Goal: Transaction & Acquisition: Purchase product/service

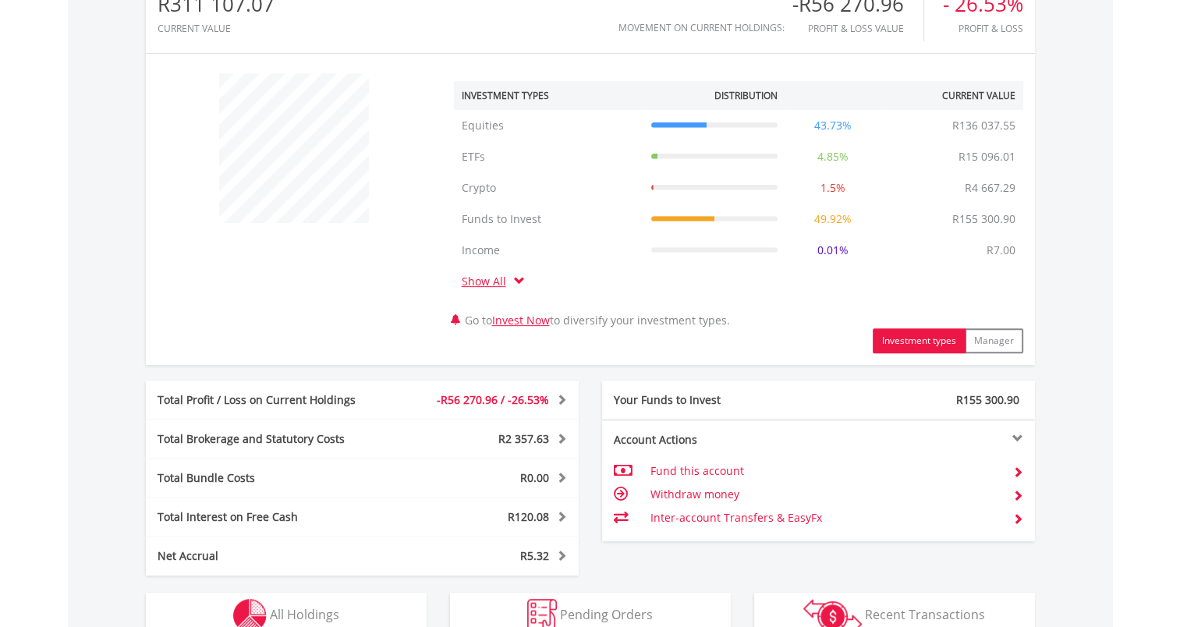
scroll to position [780, 0]
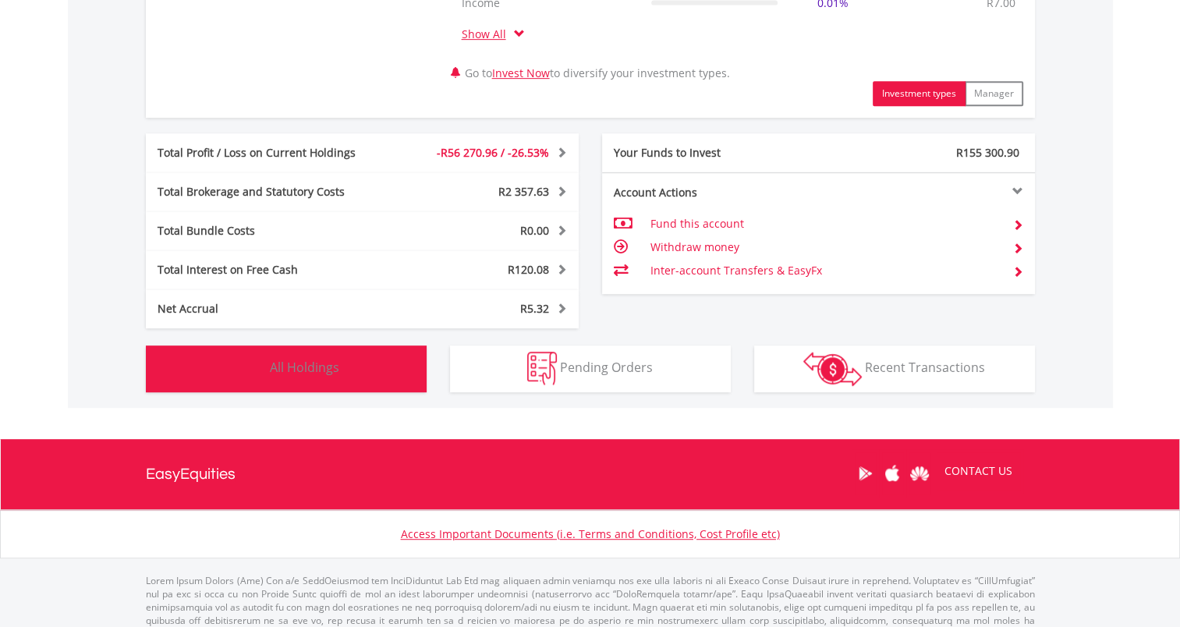
click at [329, 369] on span "All Holdings" at bounding box center [304, 367] width 69 height 17
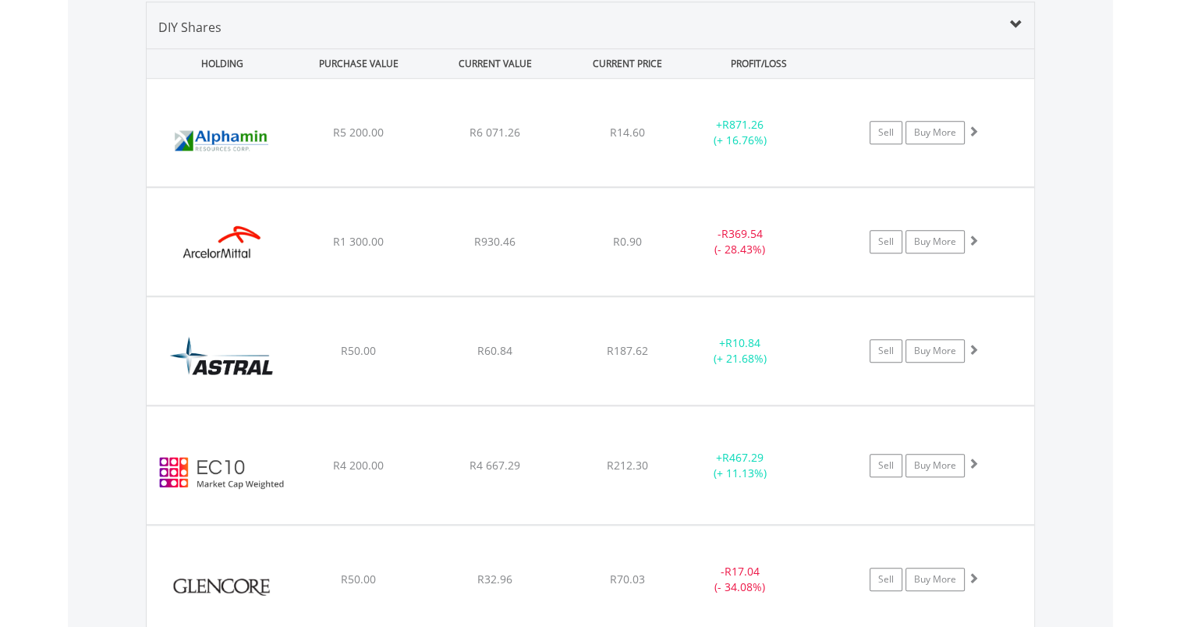
scroll to position [1062, 0]
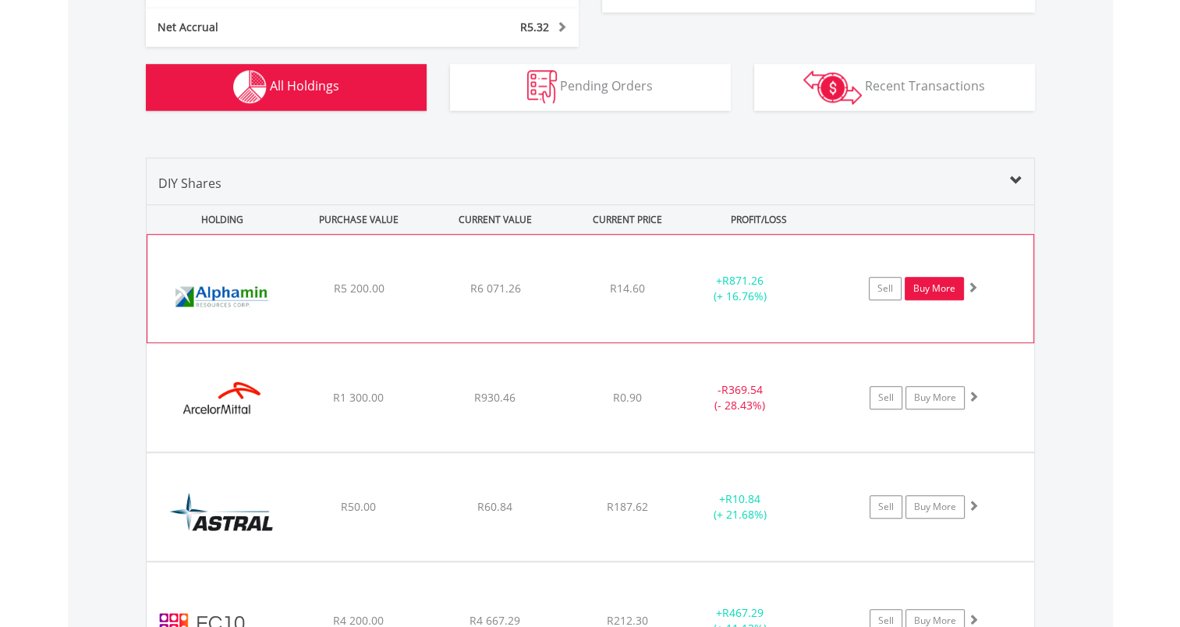
click at [952, 287] on link "Buy More" at bounding box center [934, 288] width 59 height 23
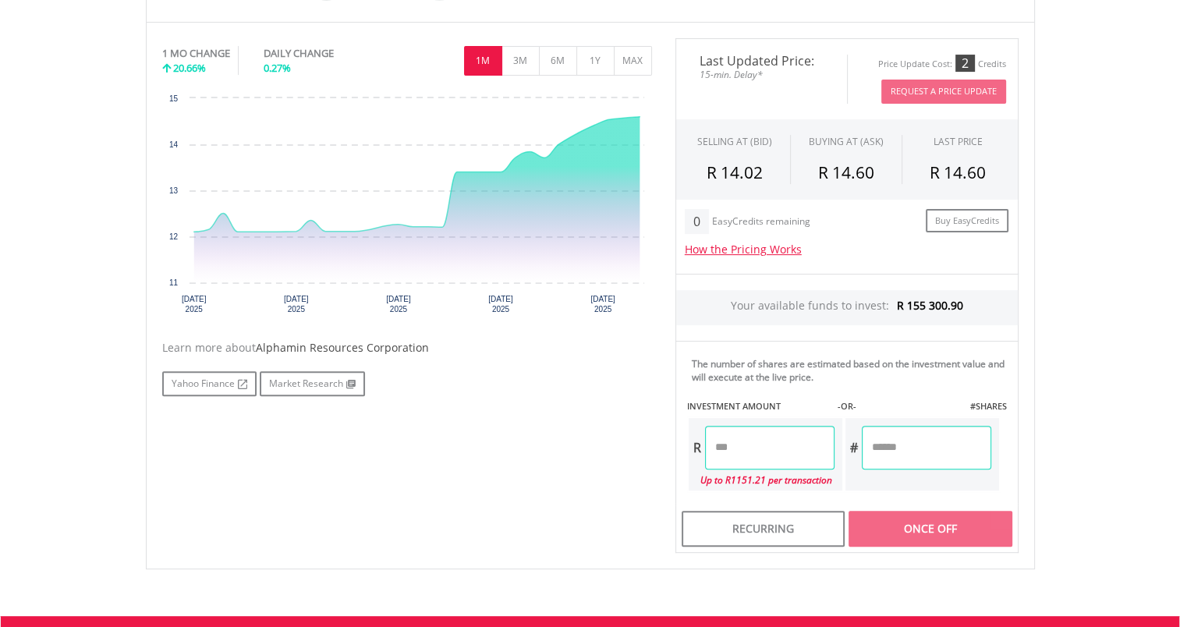
scroll to position [624, 0]
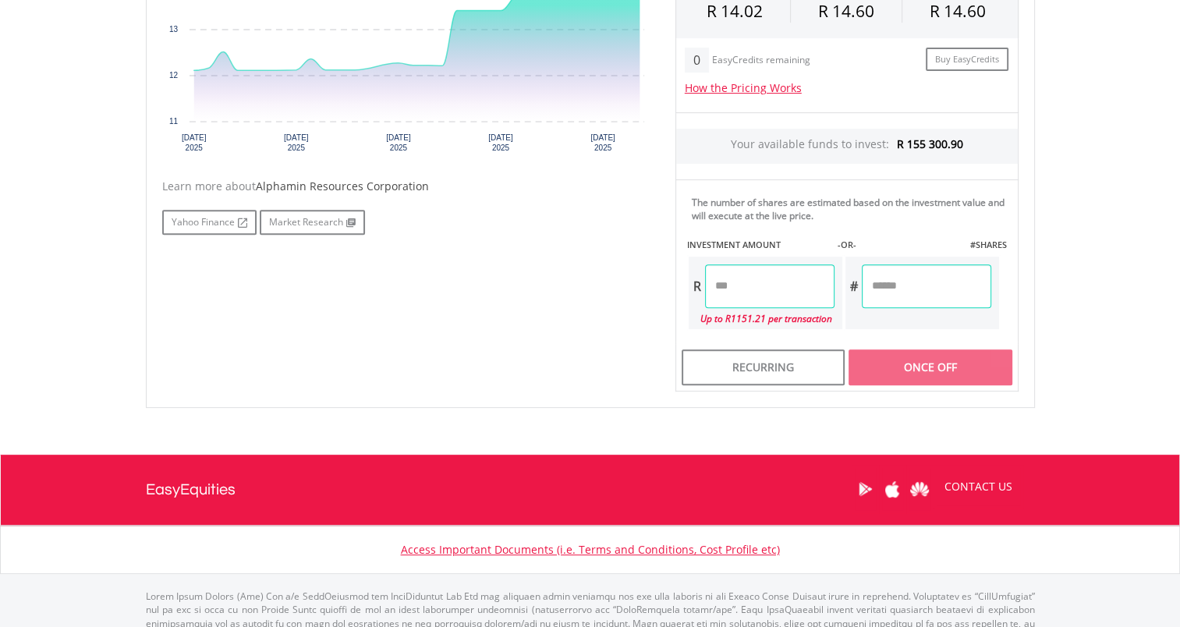
click at [776, 283] on input "number" at bounding box center [770, 286] width 130 height 44
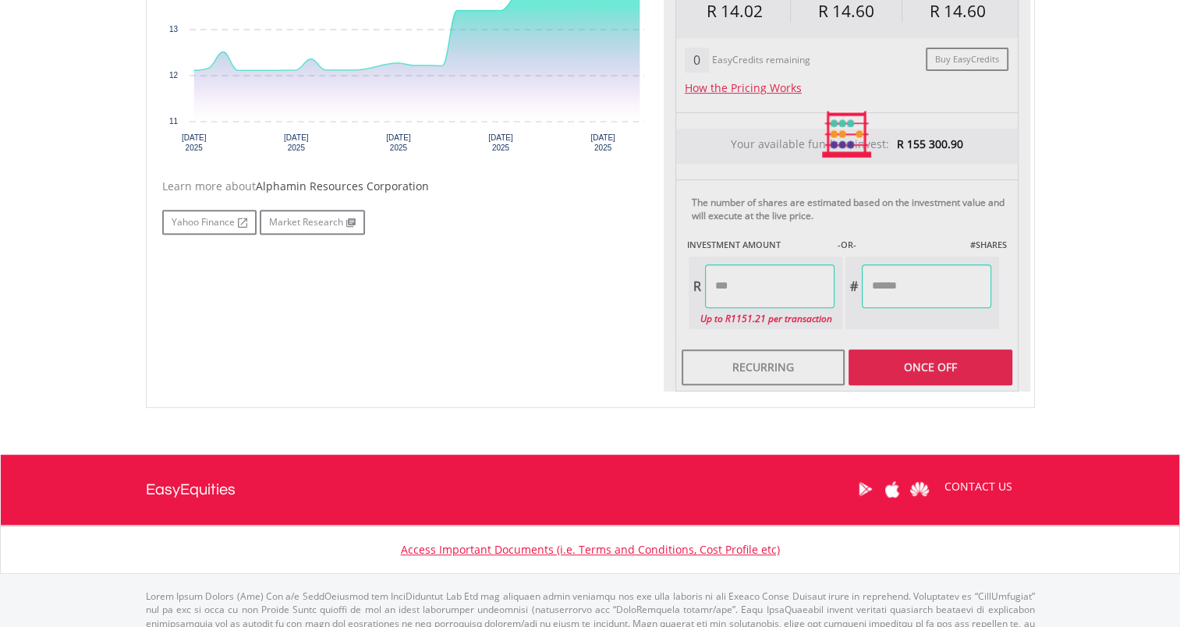
drag, startPoint x: 906, startPoint y: 288, endPoint x: 982, endPoint y: 327, distance: 85.1
click at [905, 287] on div "Last Updated Price: 15-min. Delay* Price Update Cost: 2 Credits Request A Price…" at bounding box center [847, 134] width 367 height 515
type input "*******"
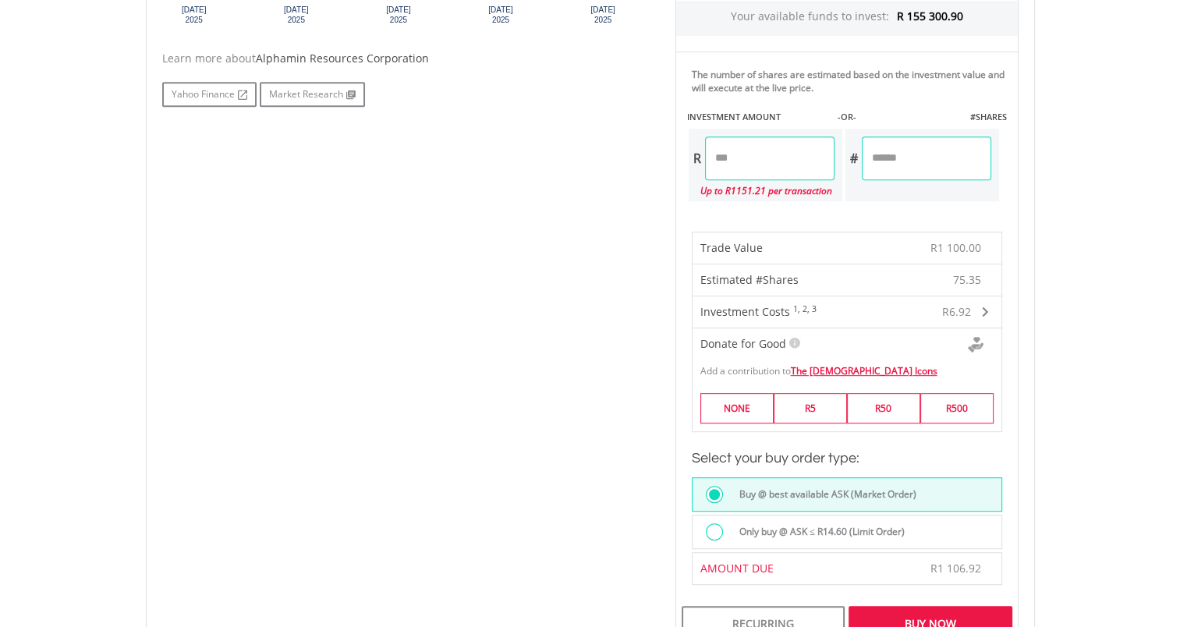
scroll to position [780, 0]
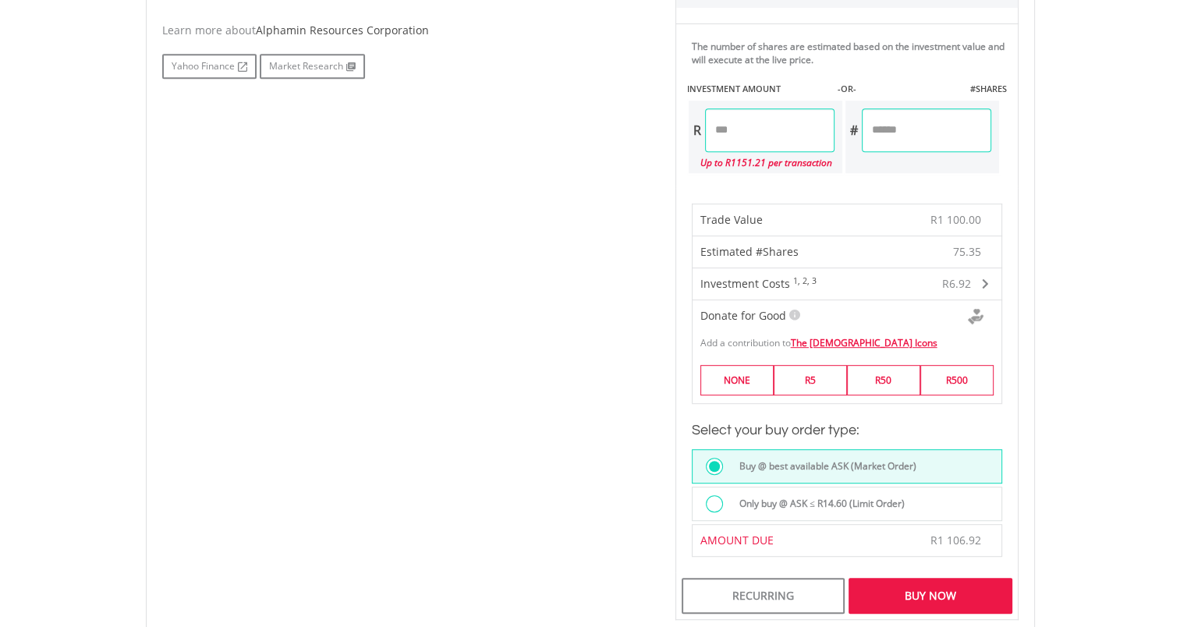
click at [855, 502] on label "Only buy @ ASK ≤ R14.60 (Limit Order)" at bounding box center [817, 503] width 175 height 17
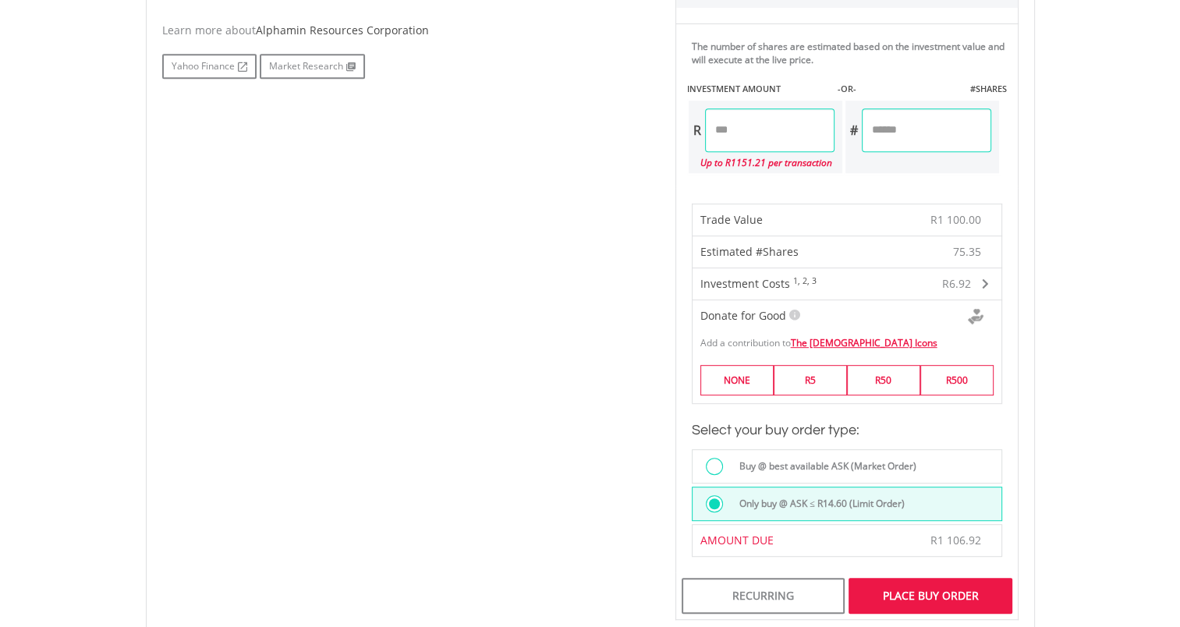
click at [916, 593] on div "Place Buy Order" at bounding box center [930, 596] width 163 height 36
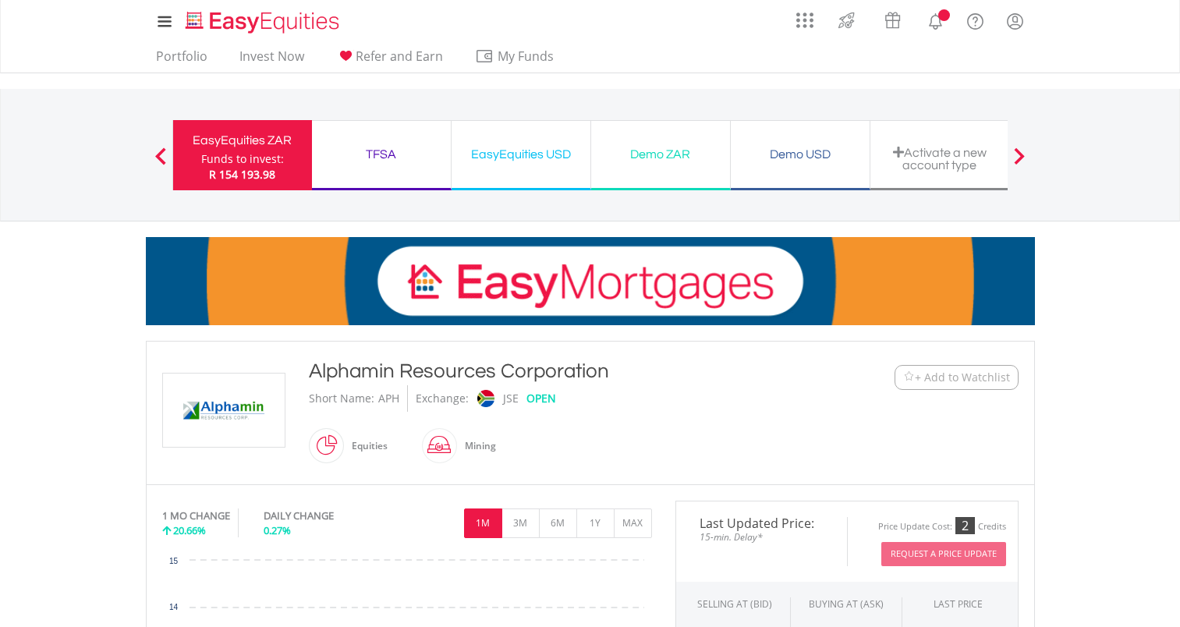
scroll to position [673, 0]
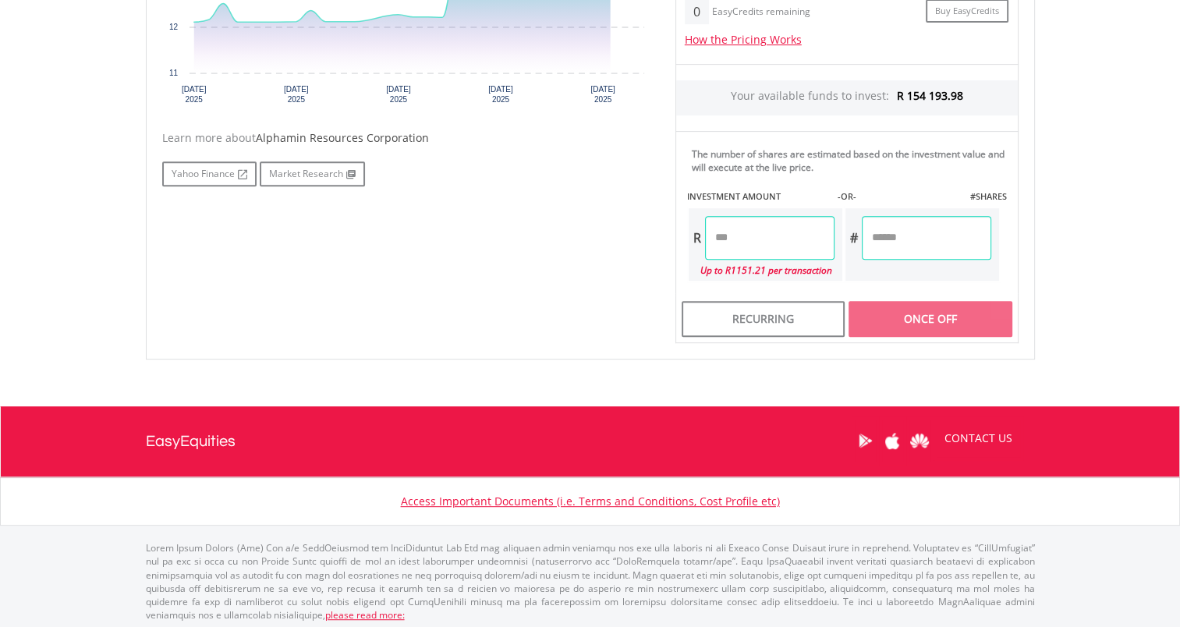
click at [762, 234] on input "*******" at bounding box center [770, 238] width 130 height 44
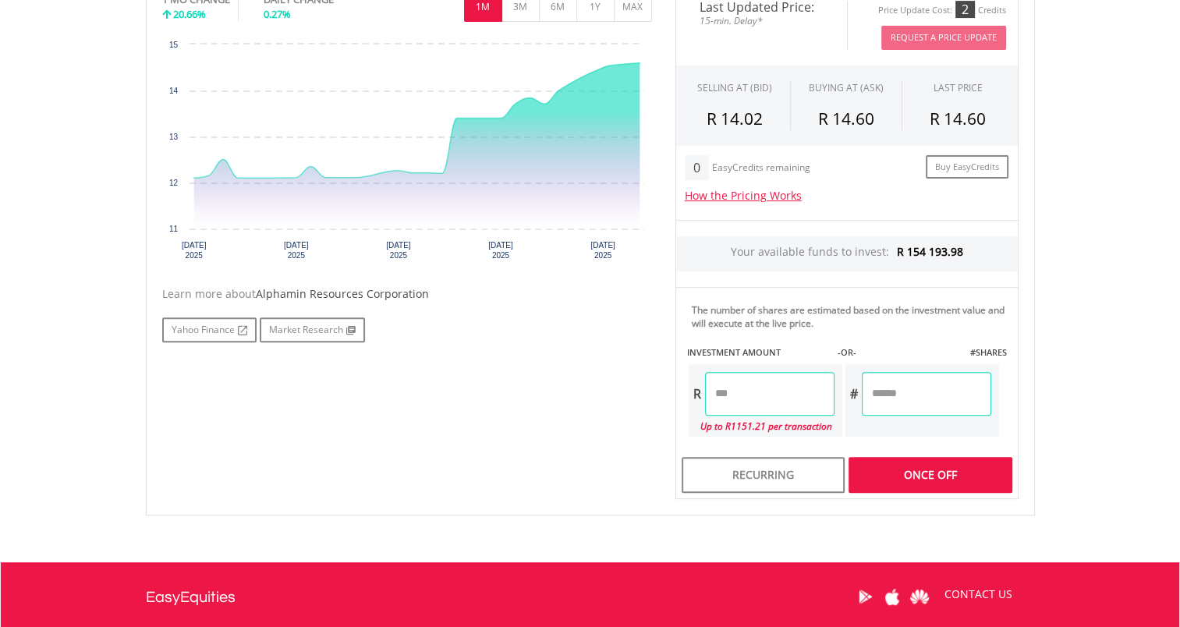
click at [949, 396] on input "*******" at bounding box center [927, 394] width 130 height 44
click at [733, 389] on input "*******" at bounding box center [770, 394] width 130 height 44
drag, startPoint x: 769, startPoint y: 392, endPoint x: 691, endPoint y: 369, distance: 80.5
click at [705, 383] on input "*******" at bounding box center [770, 394] width 130 height 44
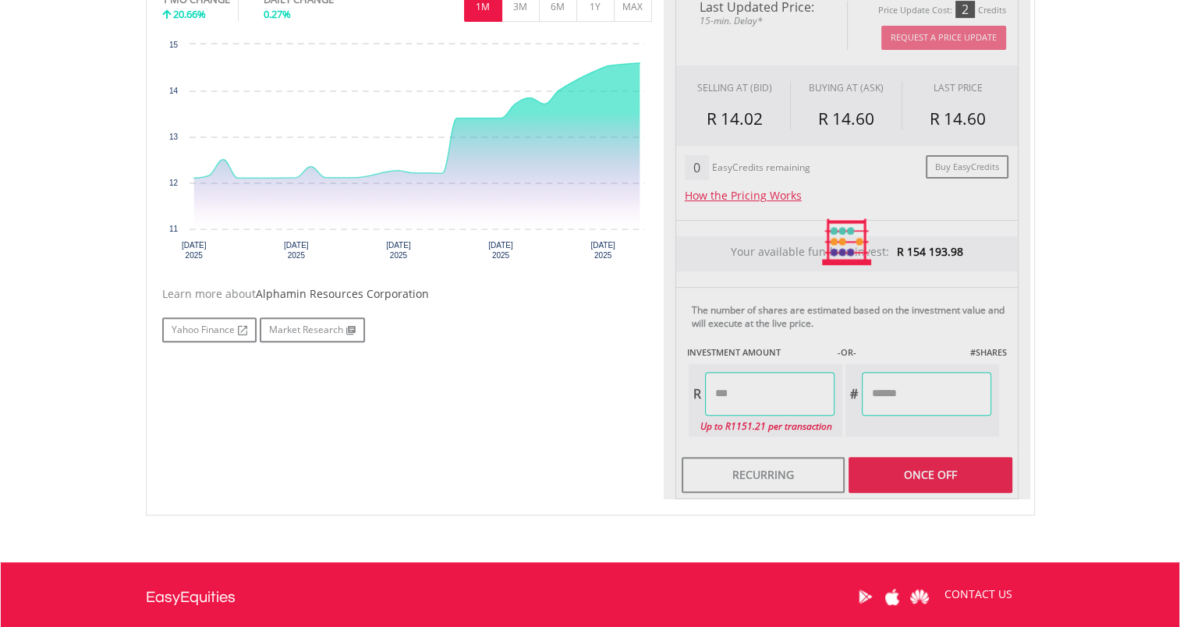
type input "*******"
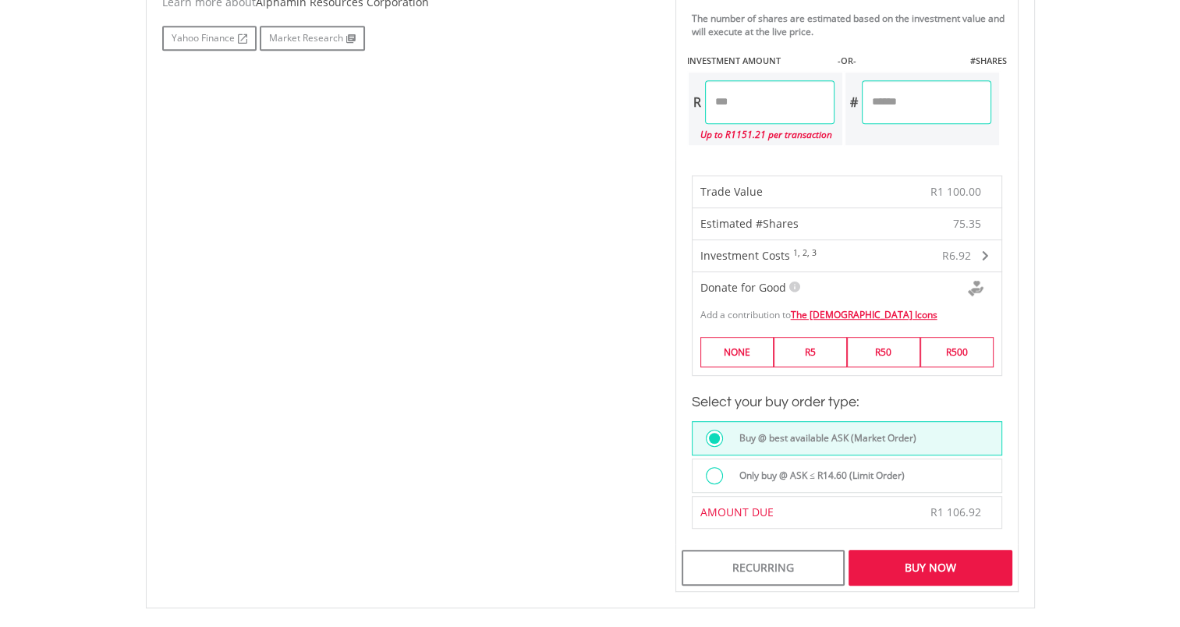
scroll to position [829, 0]
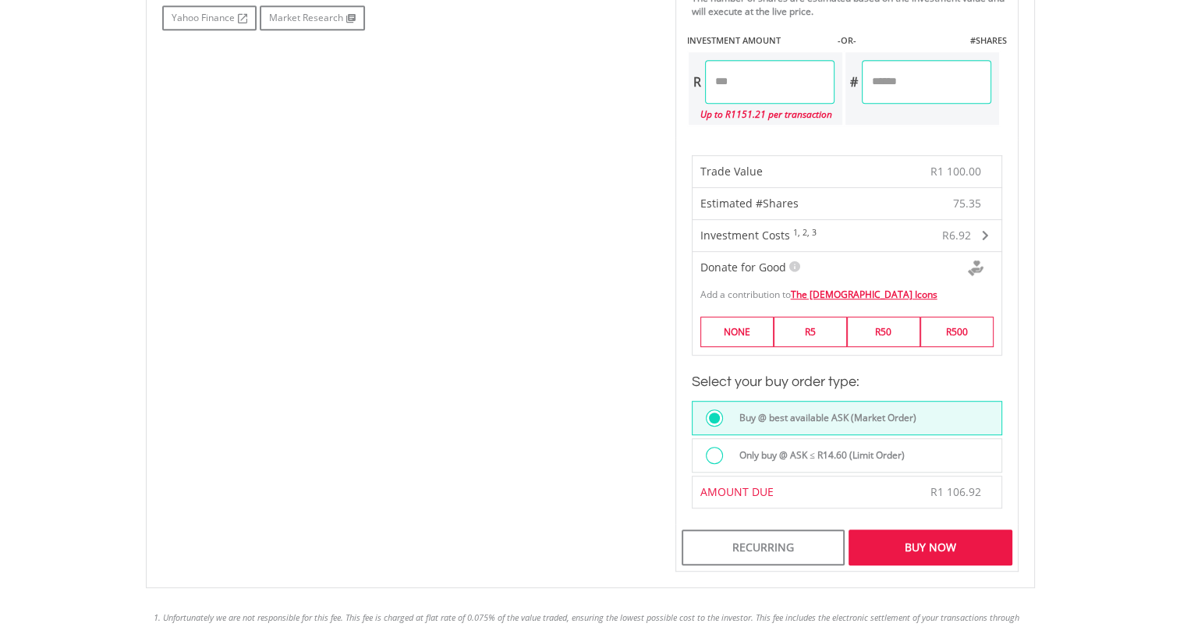
click at [818, 453] on label "Only buy @ ASK ≤ R14.60 (Limit Order)" at bounding box center [817, 455] width 175 height 17
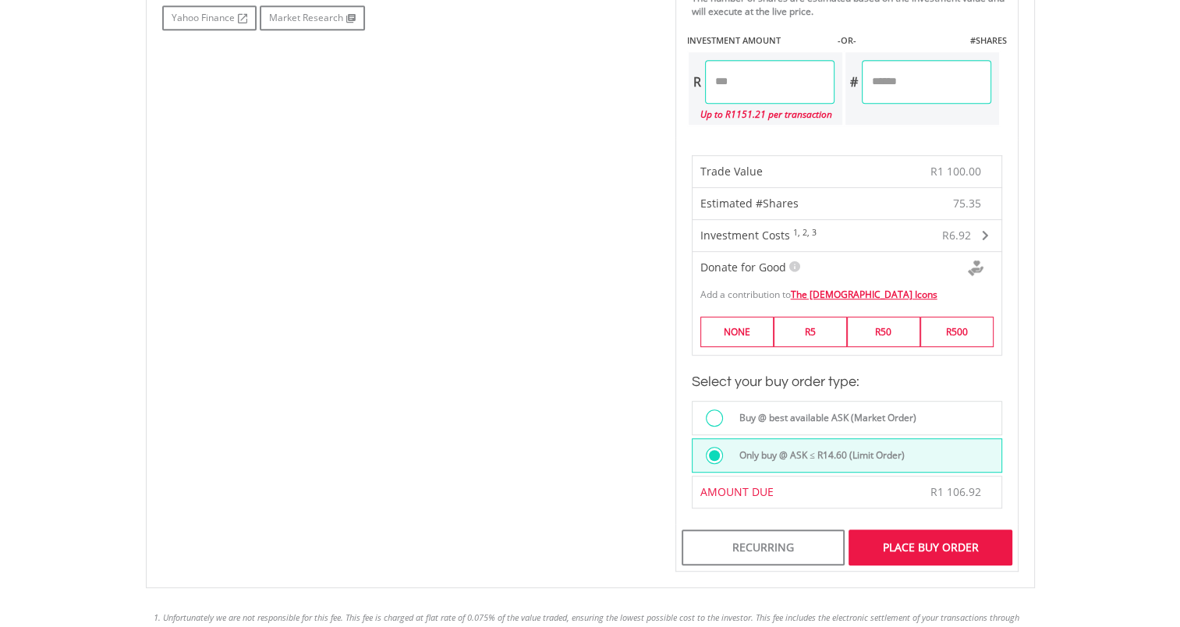
click at [920, 540] on div "Place Buy Order" at bounding box center [930, 548] width 163 height 36
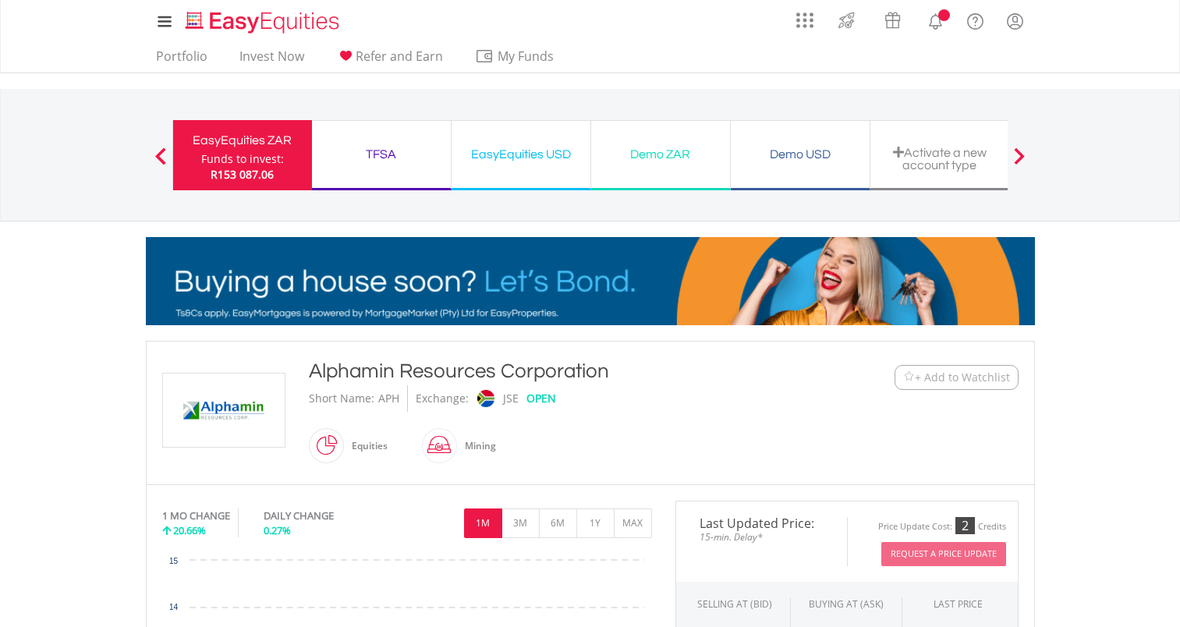
scroll to position [673, 0]
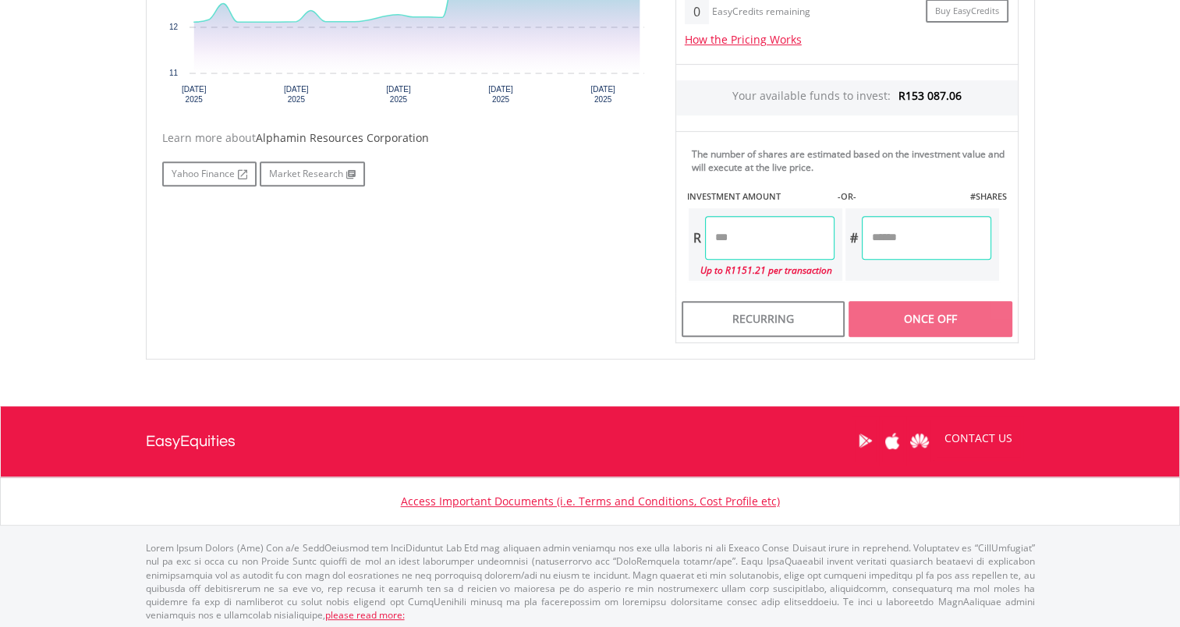
drag, startPoint x: 783, startPoint y: 238, endPoint x: 630, endPoint y: 237, distance: 152.1
click at [630, 237] on div "No chart available. 1 MO CHANGE 20.66% DAILY CHANGE 0.27% 1M 3M 6M 1Y MAX Chart…" at bounding box center [591, 85] width 880 height 515
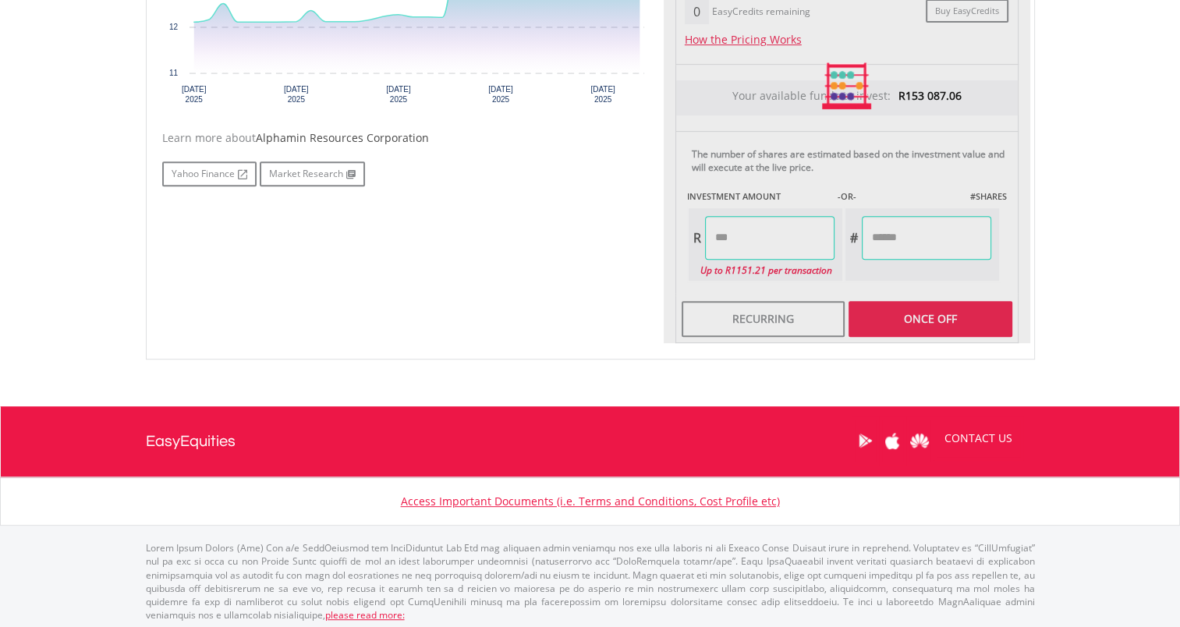
type input "*******"
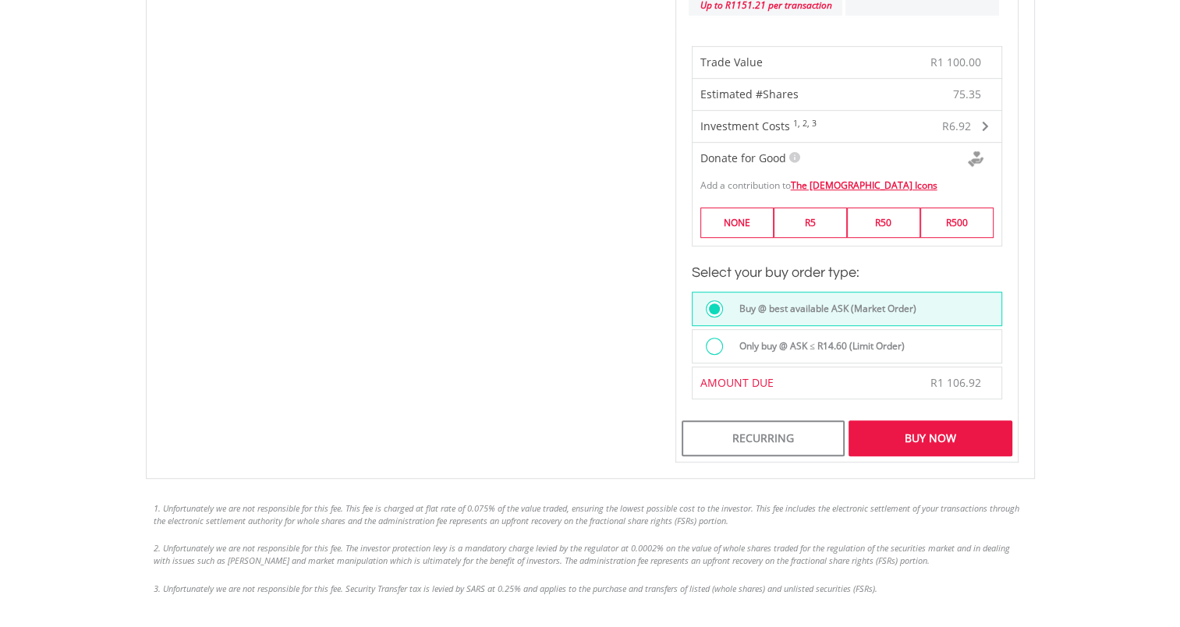
scroll to position [985, 0]
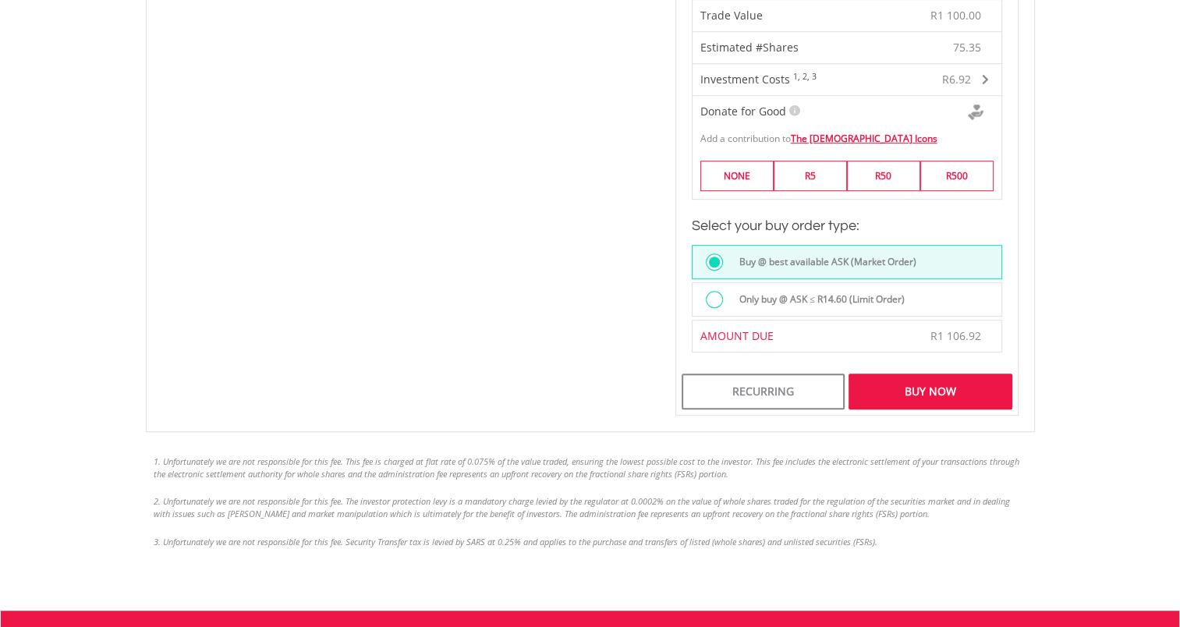
click at [856, 295] on label "Only buy @ ASK ≤ R14.60 (Limit Order)" at bounding box center [817, 299] width 175 height 17
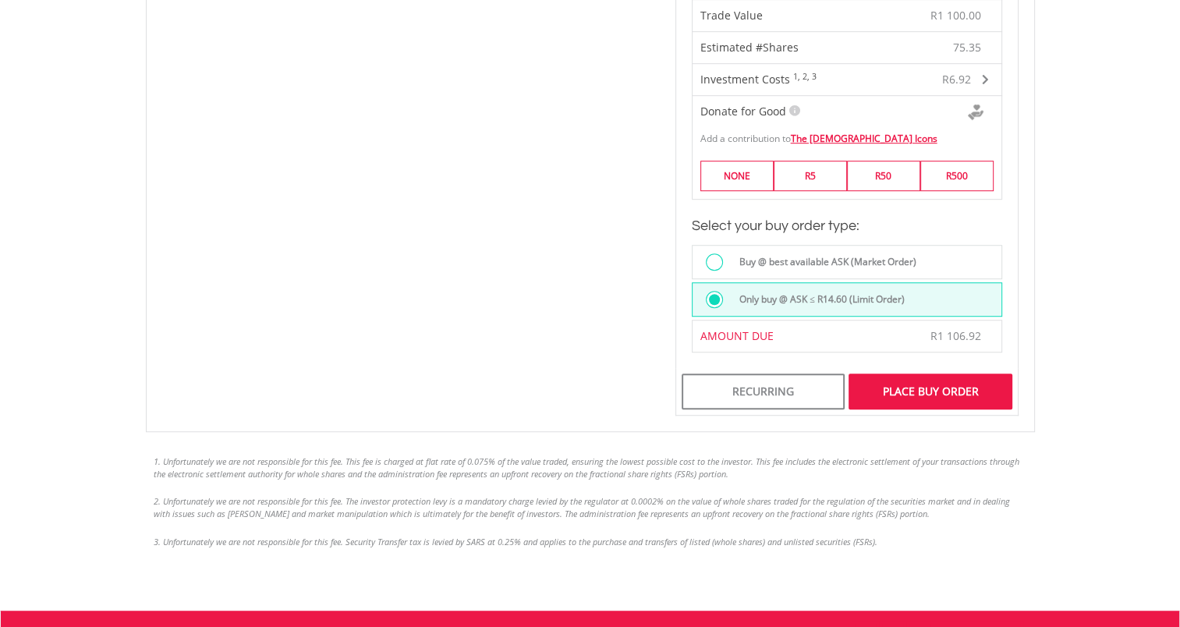
click at [909, 384] on div "Place Buy Order" at bounding box center [930, 392] width 163 height 36
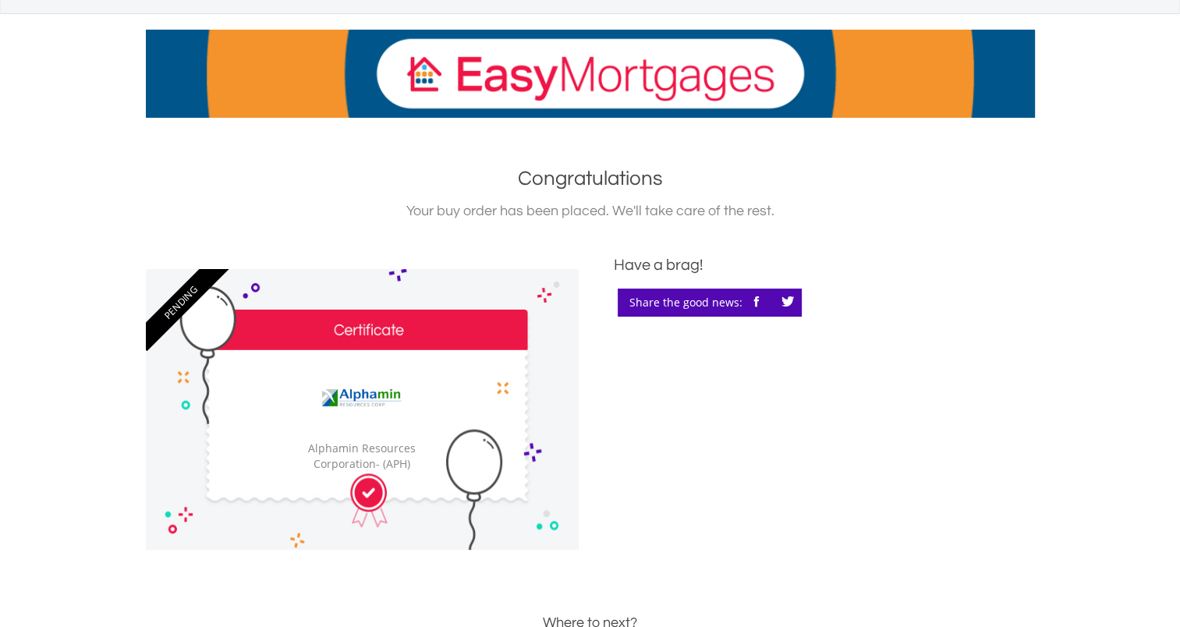
scroll to position [78, 0]
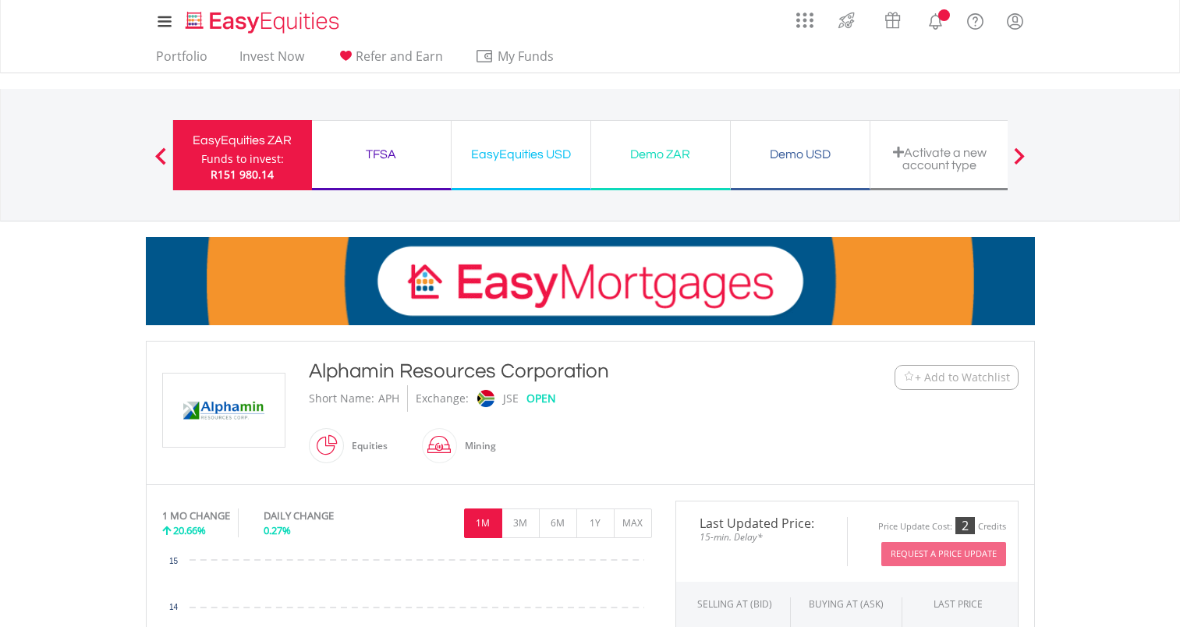
scroll to position [673, 0]
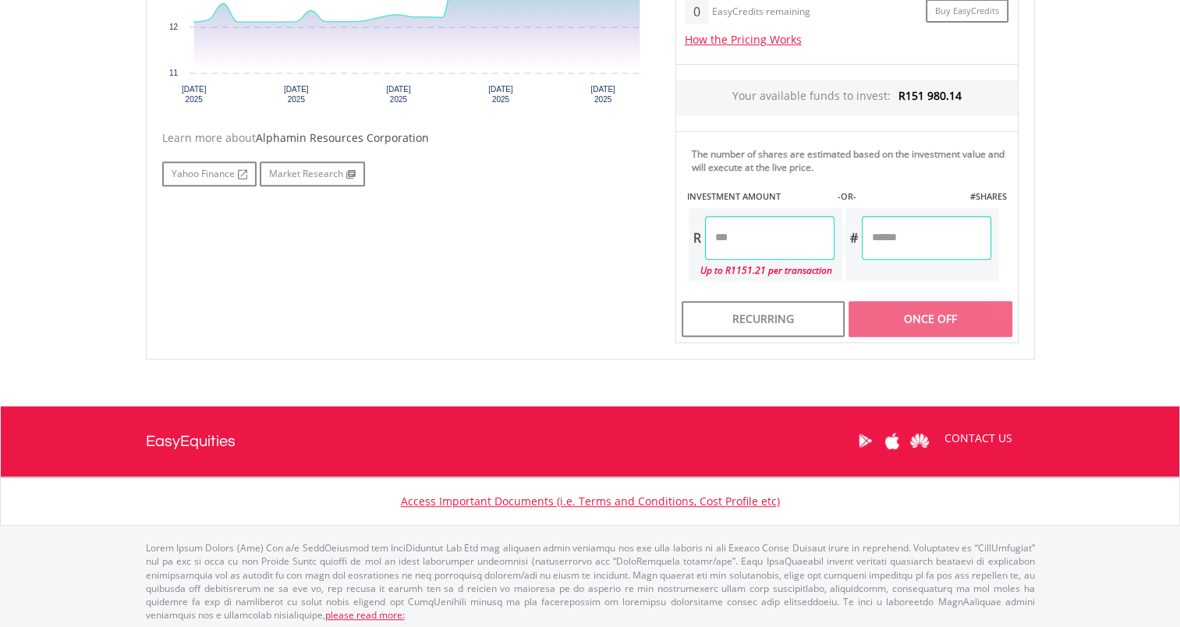
drag, startPoint x: 773, startPoint y: 231, endPoint x: 680, endPoint y: 222, distance: 93.3
click at [680, 223] on div "The number of shares are estimated based on the investment value and will execu…" at bounding box center [847, 212] width 343 height 162
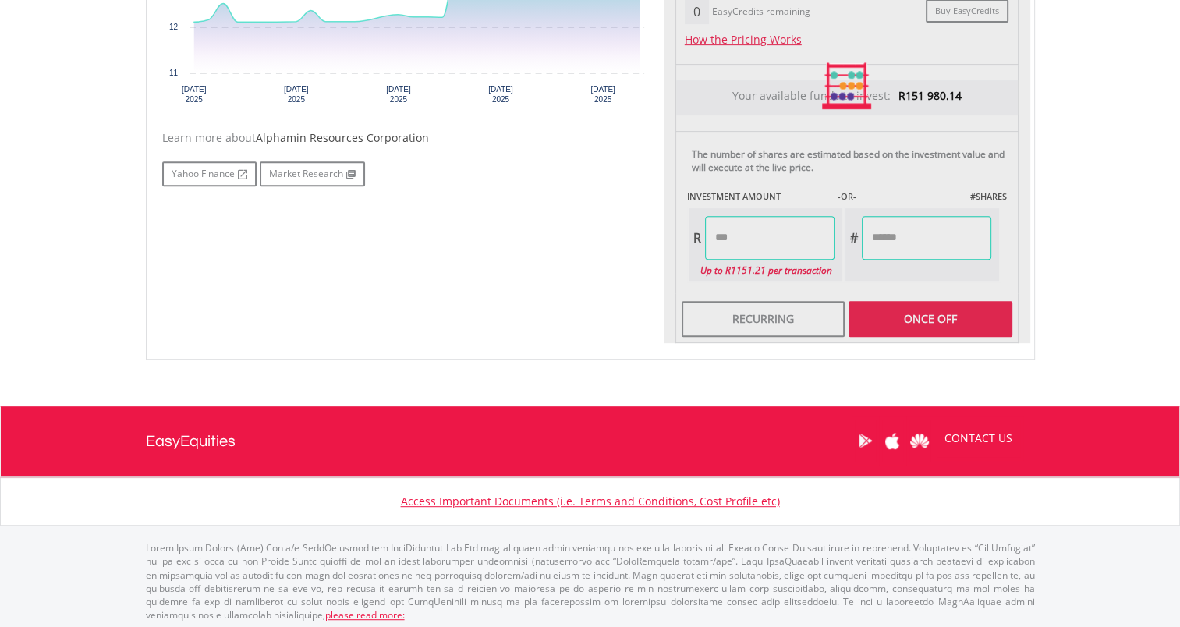
click at [925, 237] on div "Last Updated Price: 15-min. Delay* Price Update Cost: 2 Credits Request A Price…" at bounding box center [847, 85] width 367 height 515
type input "*******"
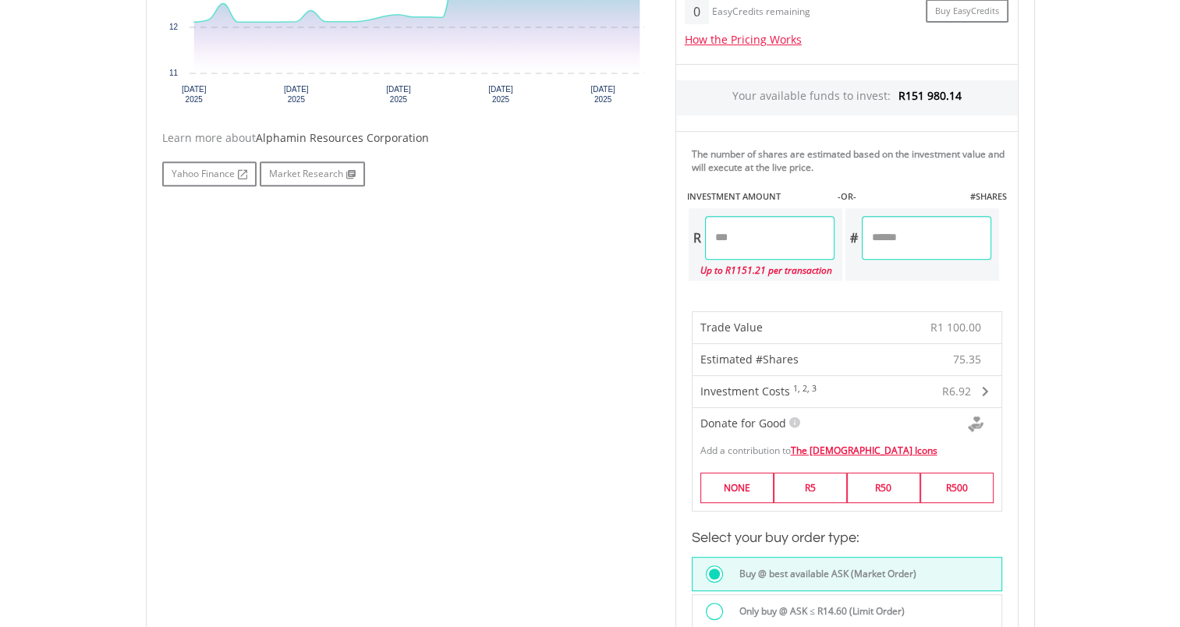
click at [765, 605] on label "Only buy @ ASK ≤ R14.60 (Limit Order)" at bounding box center [817, 611] width 175 height 17
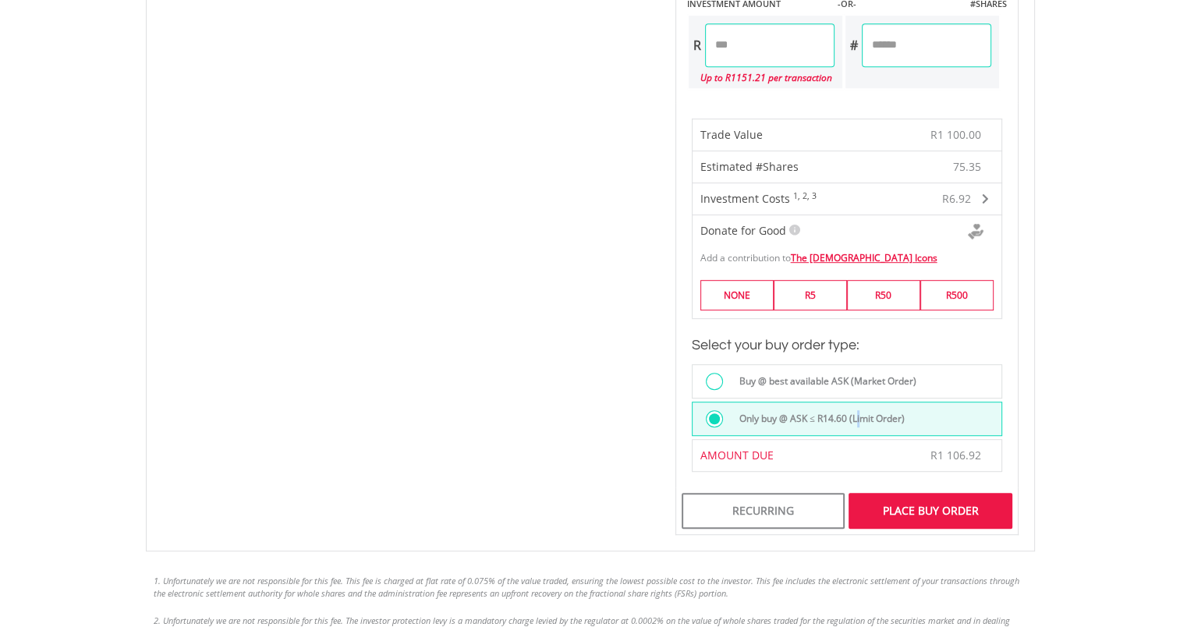
scroll to position [985, 0]
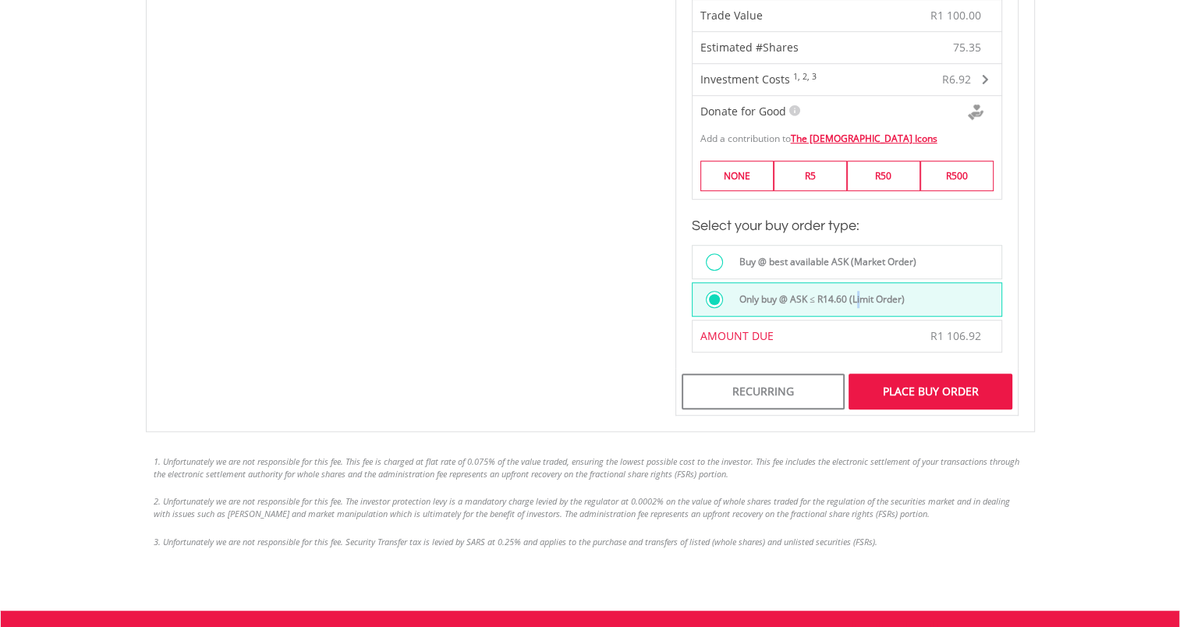
click at [926, 393] on div "Place Buy Order" at bounding box center [930, 392] width 163 height 36
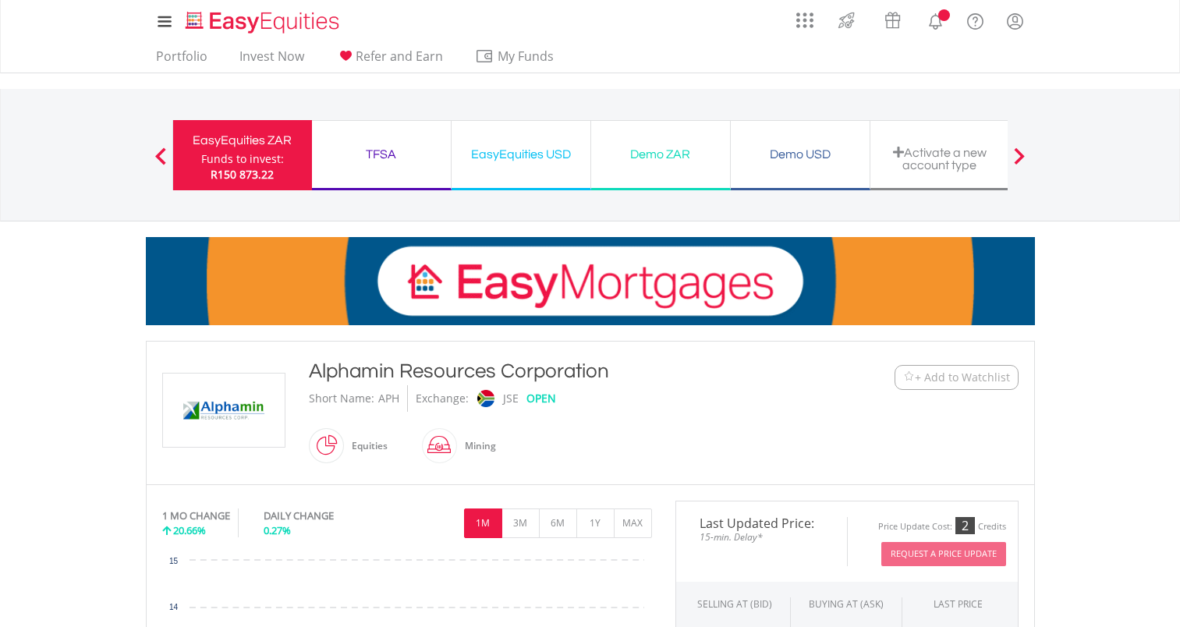
scroll to position [481, 0]
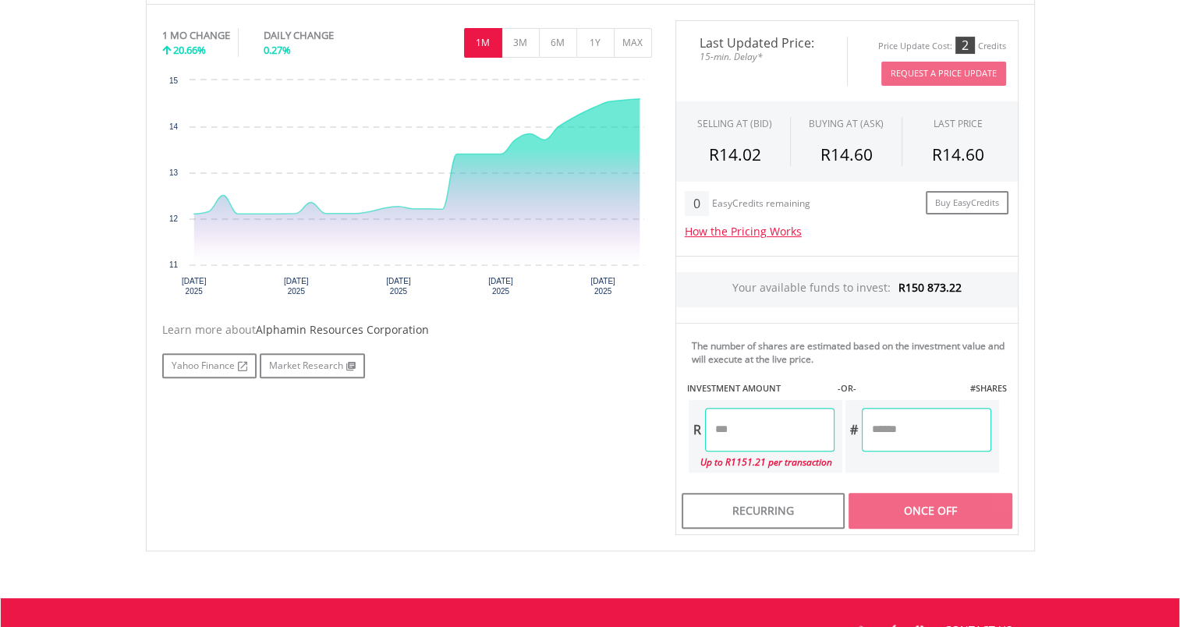
drag, startPoint x: 793, startPoint y: 428, endPoint x: 669, endPoint y: 421, distance: 124.3
click at [678, 438] on div "The number of shares are estimated based on the investment value and will execu…" at bounding box center [847, 404] width 343 height 162
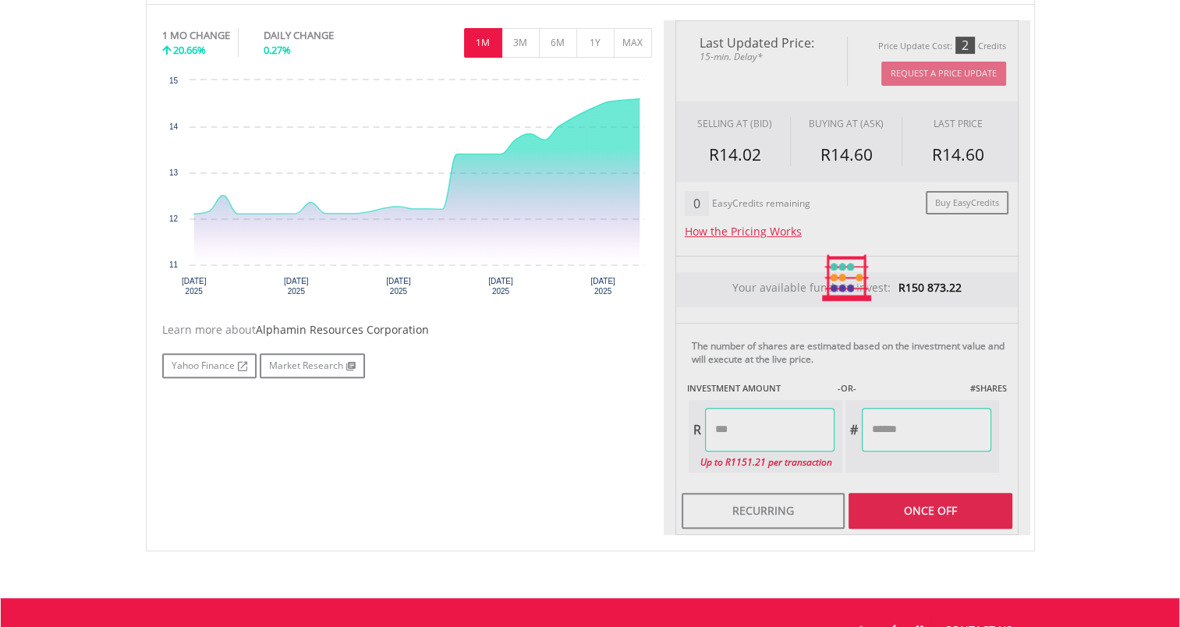
type input "*******"
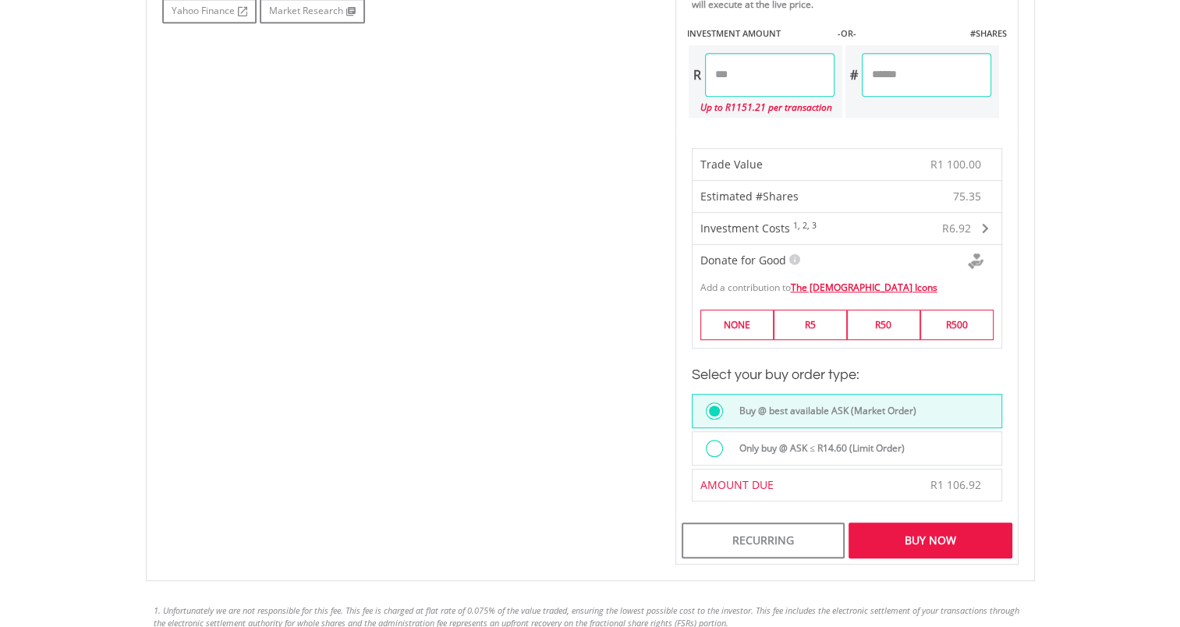
scroll to position [871, 0]
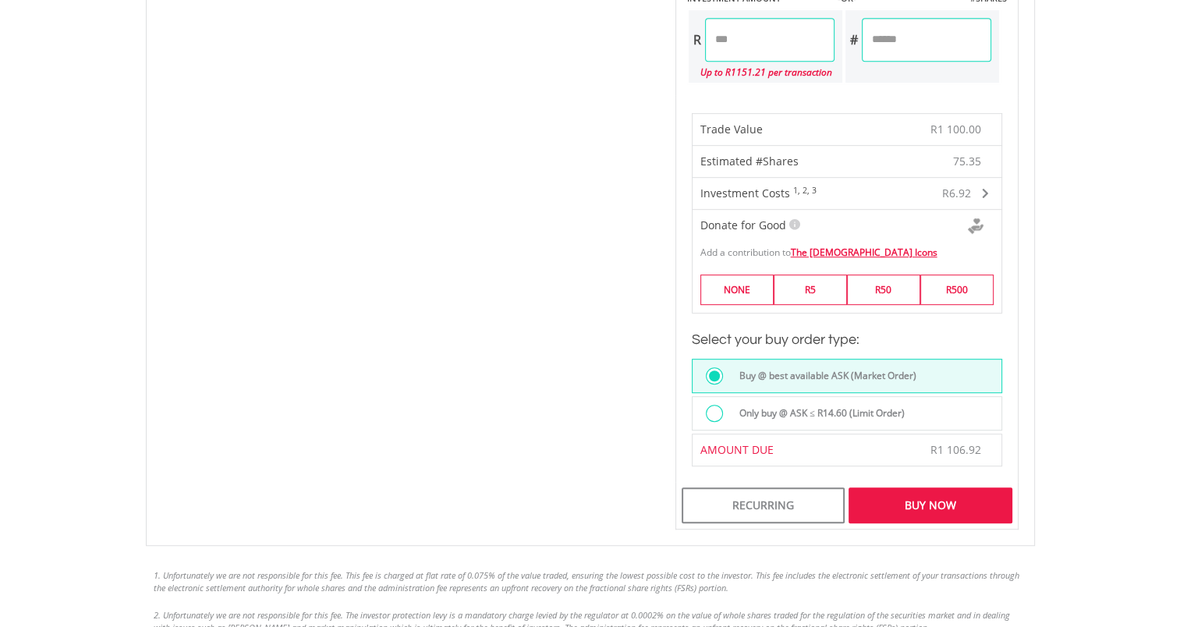
click at [862, 398] on div "Only buy @ ASK ≤ R14.60 (Limit Order)" at bounding box center [847, 413] width 311 height 34
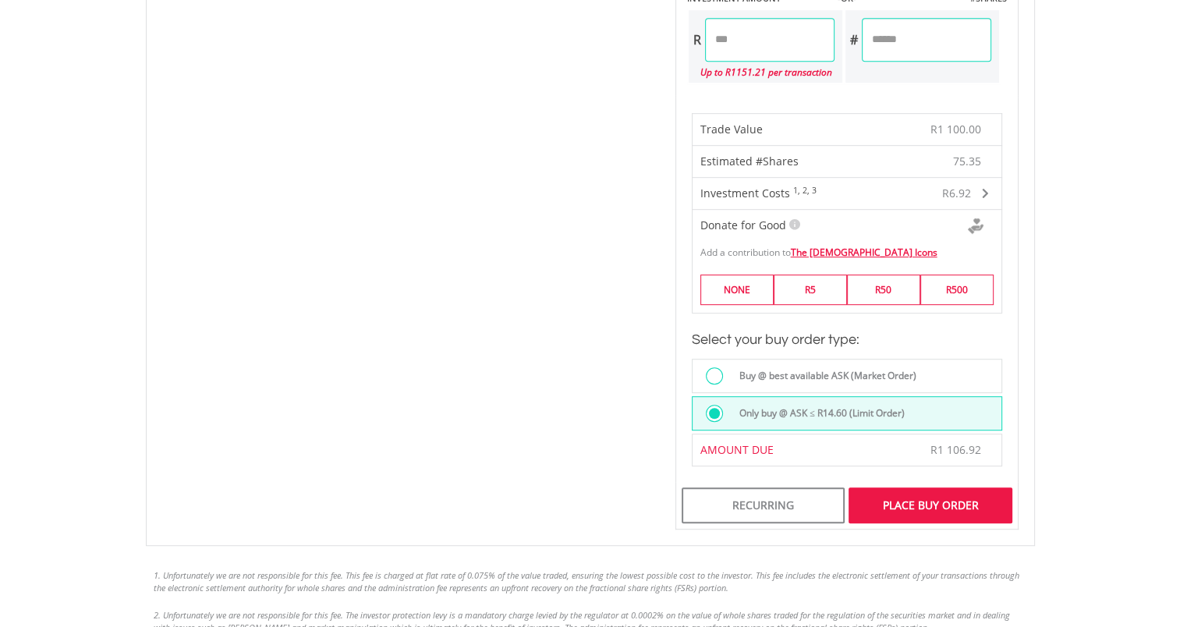
click at [920, 504] on div "Place Buy Order" at bounding box center [930, 506] width 163 height 36
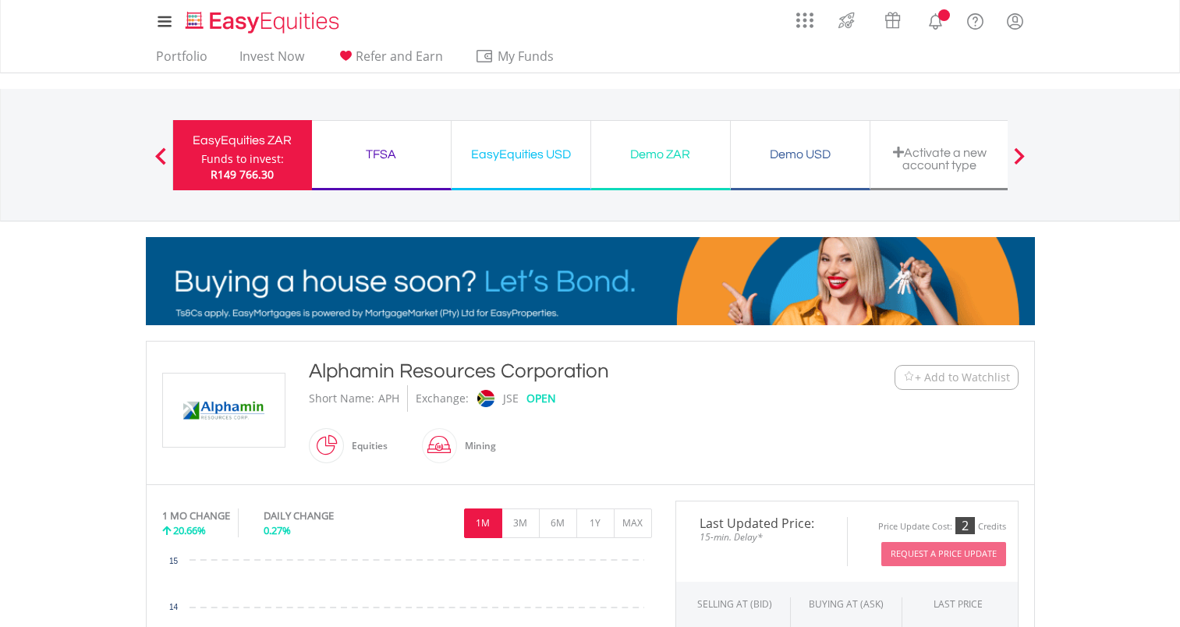
scroll to position [673, 0]
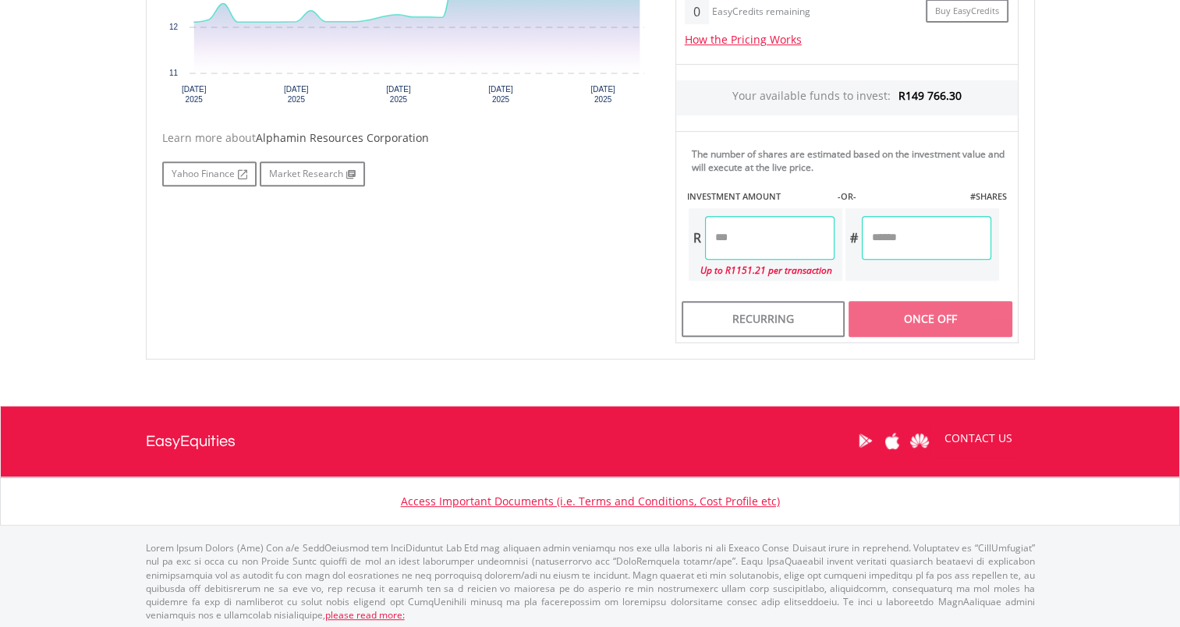
drag, startPoint x: 791, startPoint y: 241, endPoint x: 680, endPoint y: 229, distance: 111.4
click at [680, 229] on div "The number of shares are estimated based on the investment value and will execu…" at bounding box center [847, 212] width 343 height 162
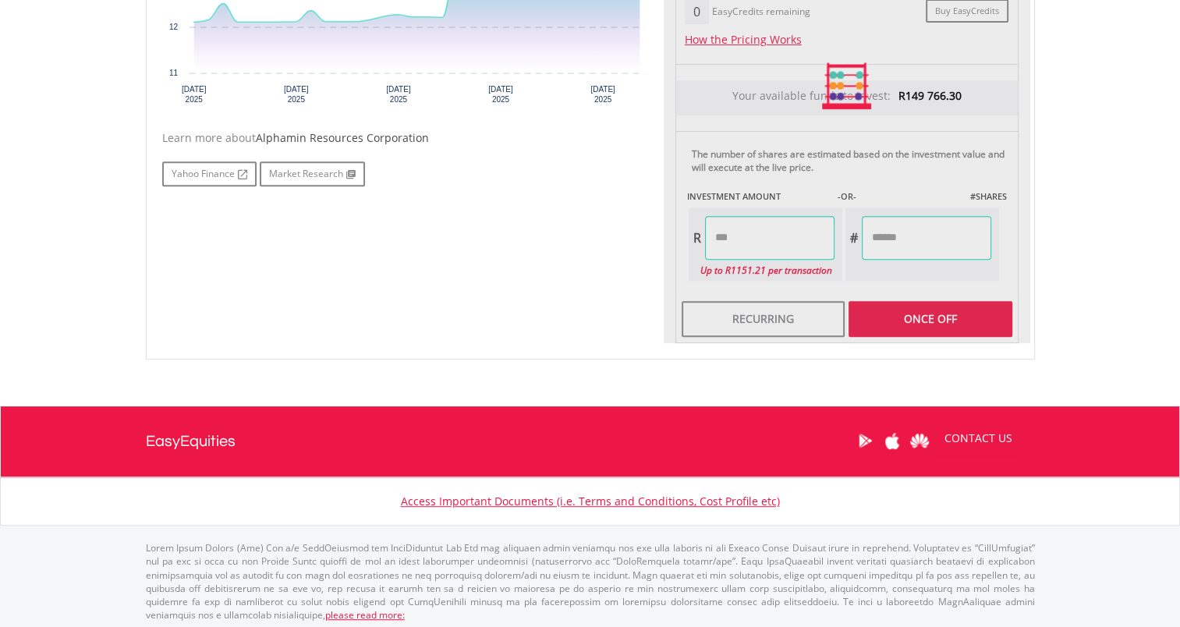
click at [963, 243] on div "Last Updated Price: 15-min. Delay* Price Update Cost: 2 Credits Request A Price…" at bounding box center [847, 85] width 367 height 515
type input "*******"
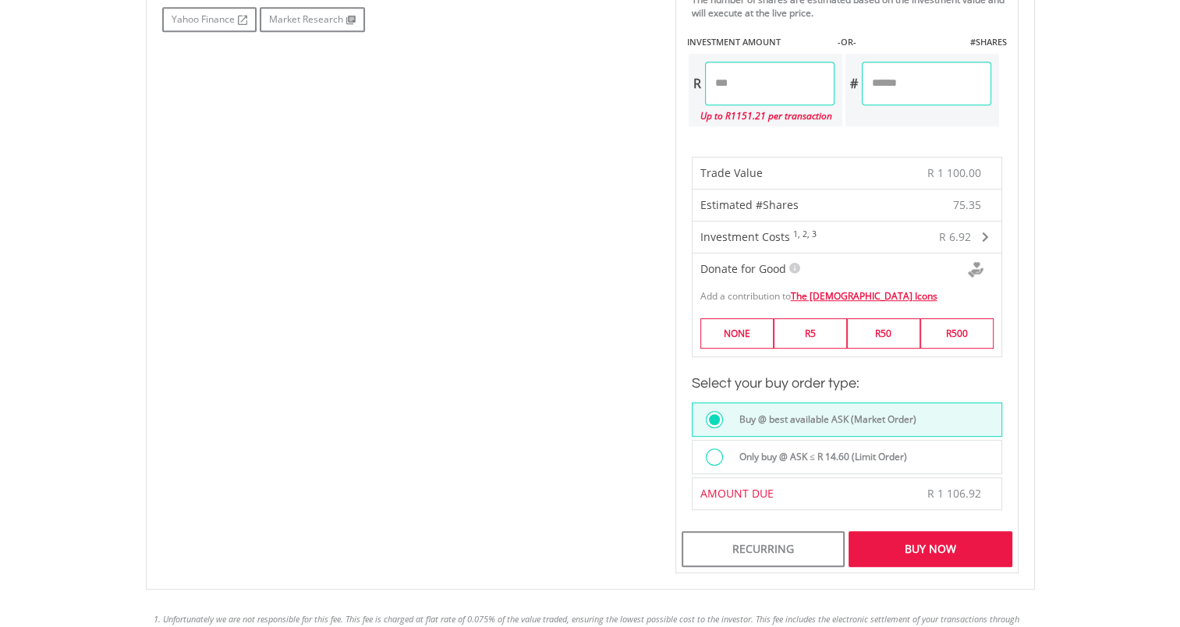
scroll to position [829, 0]
click at [847, 456] on label "Only buy @ ASK ≤ R 14.60 (Limit Order)" at bounding box center [818, 455] width 177 height 17
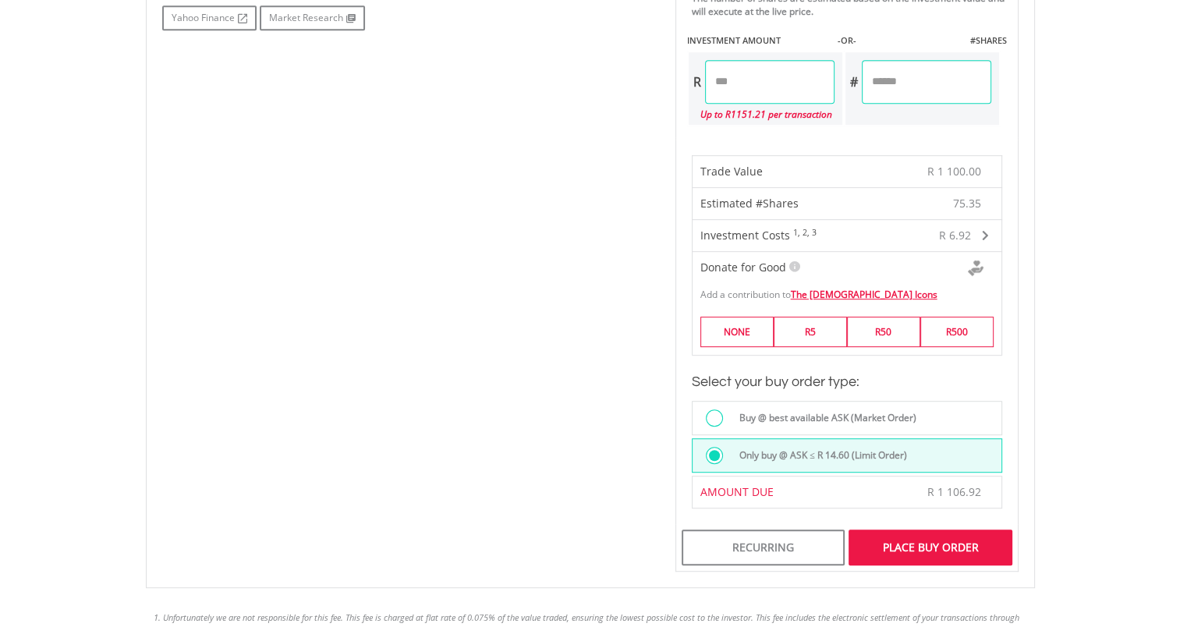
click at [922, 545] on div "Place Buy Order" at bounding box center [930, 548] width 163 height 36
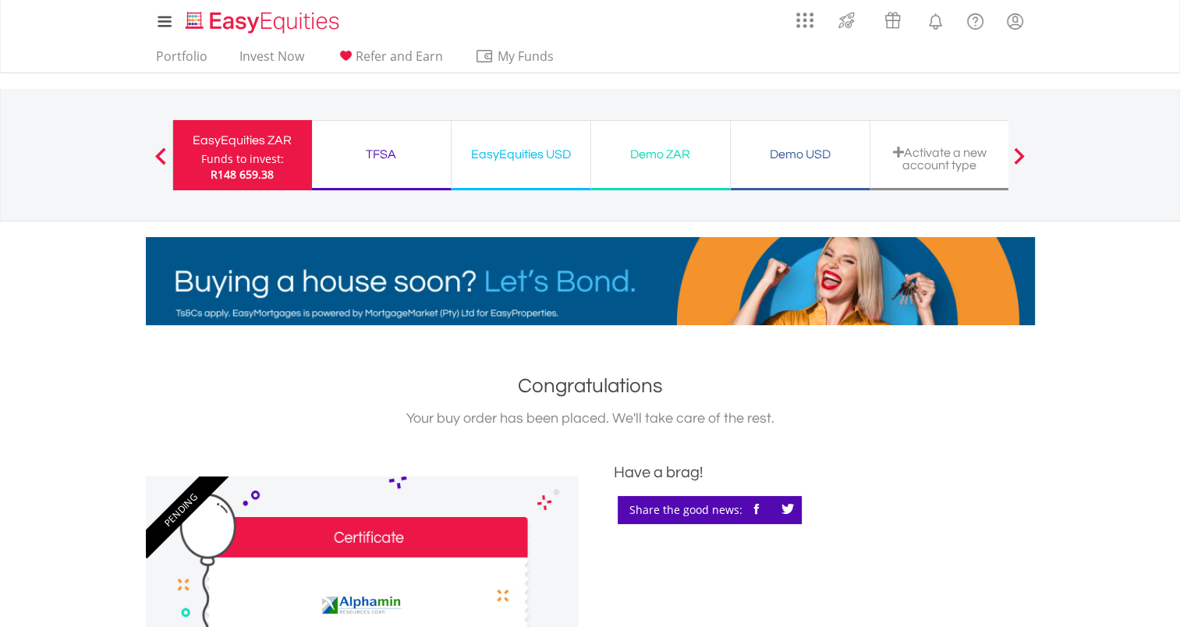
drag, startPoint x: 229, startPoint y: 149, endPoint x: 680, endPoint y: 286, distance: 471.2
click at [229, 149] on div "EasyEquities ZAR" at bounding box center [243, 141] width 120 height 22
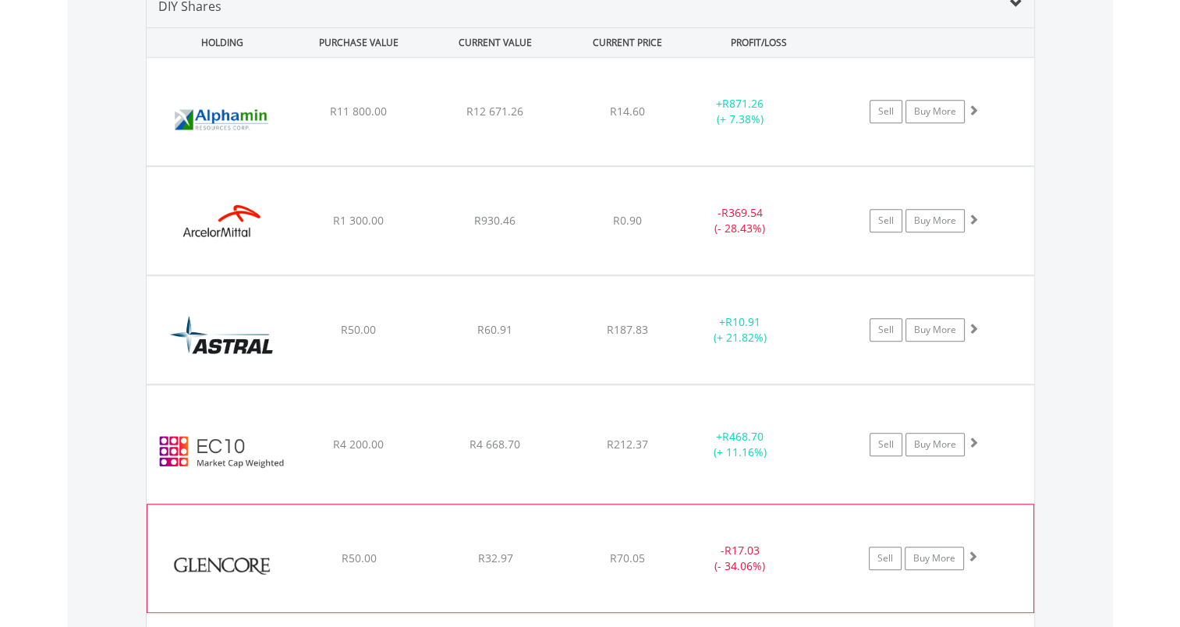
scroll to position [1265, 0]
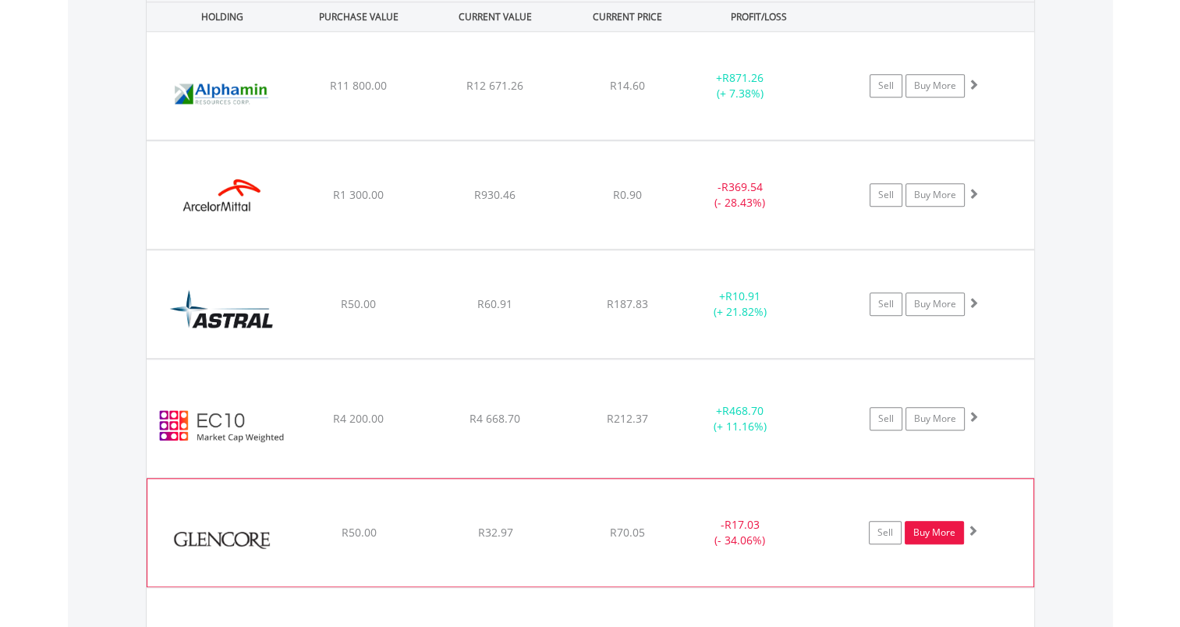
click at [939, 537] on link "Buy More" at bounding box center [934, 532] width 59 height 23
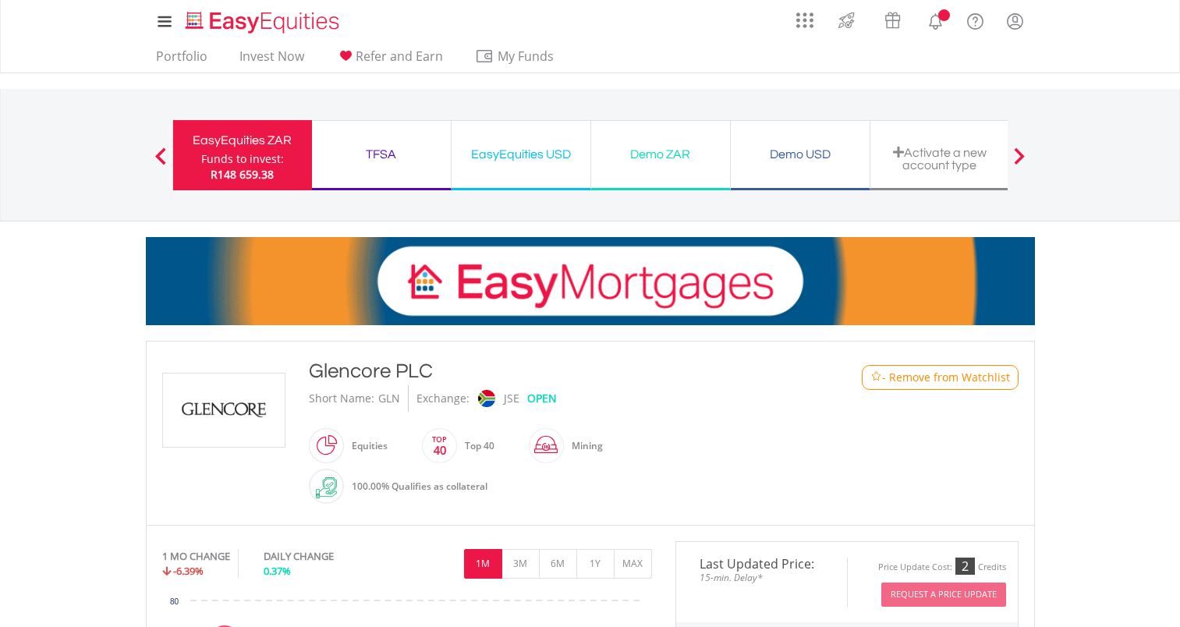
scroll to position [624, 0]
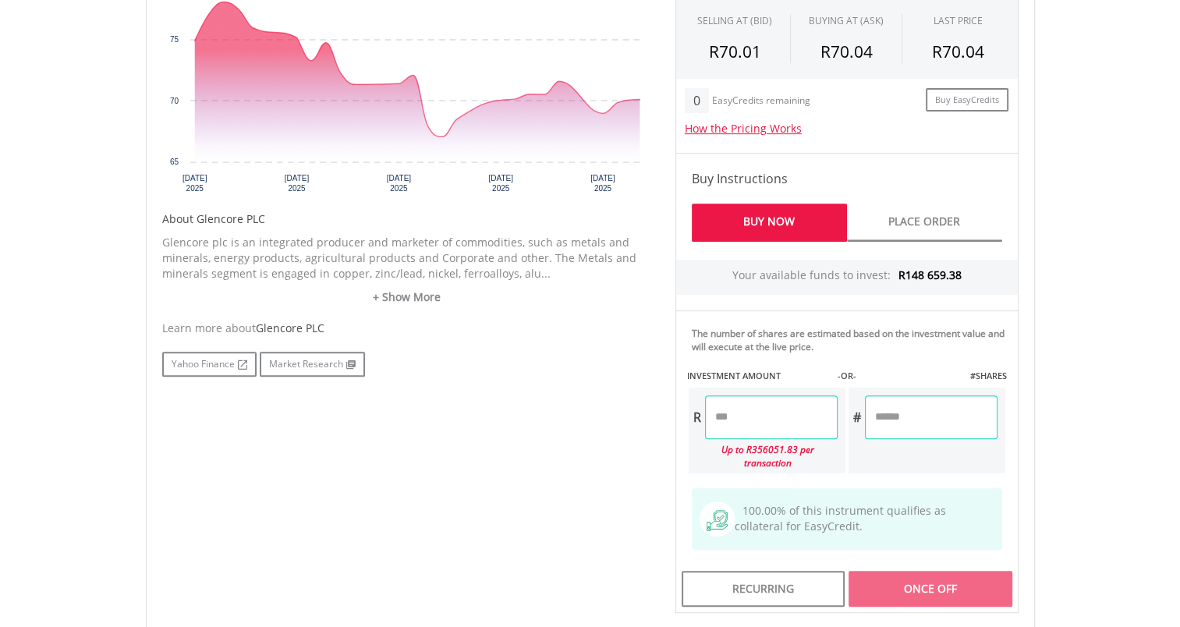
drag, startPoint x: 757, startPoint y: 410, endPoint x: 706, endPoint y: 409, distance: 50.7
click at [706, 409] on input "number" at bounding box center [771, 418] width 133 height 44
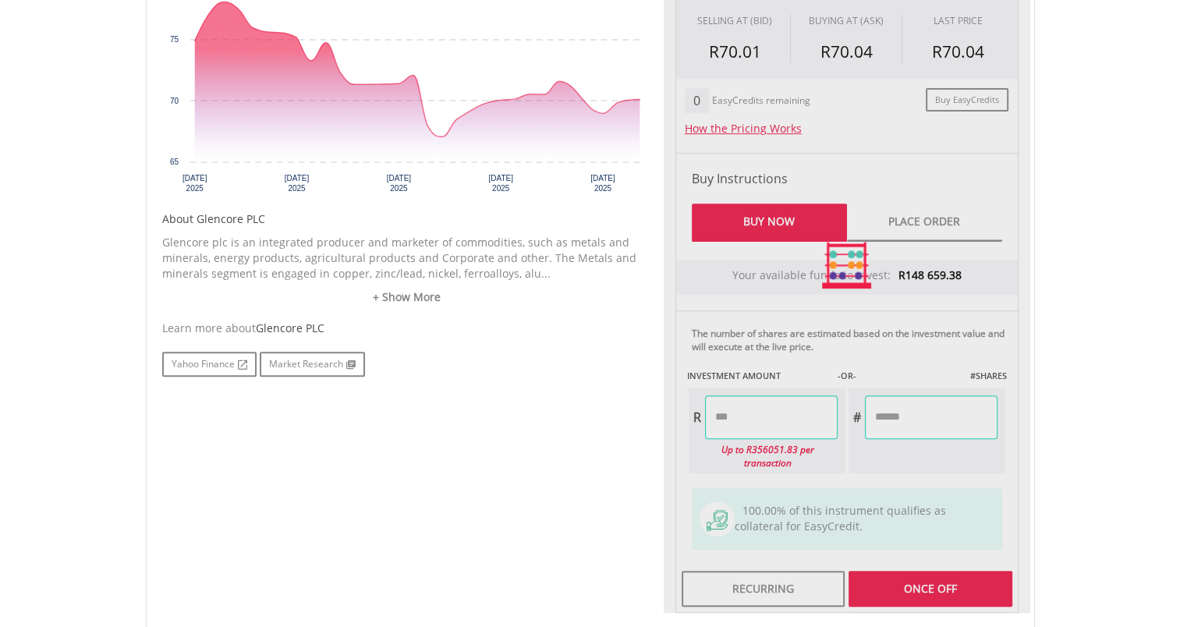
click at [933, 406] on div "Last Updated Price: 15-min. Delay* Price Update Cost: 2 Credits Request A Price…" at bounding box center [847, 265] width 367 height 696
type input "********"
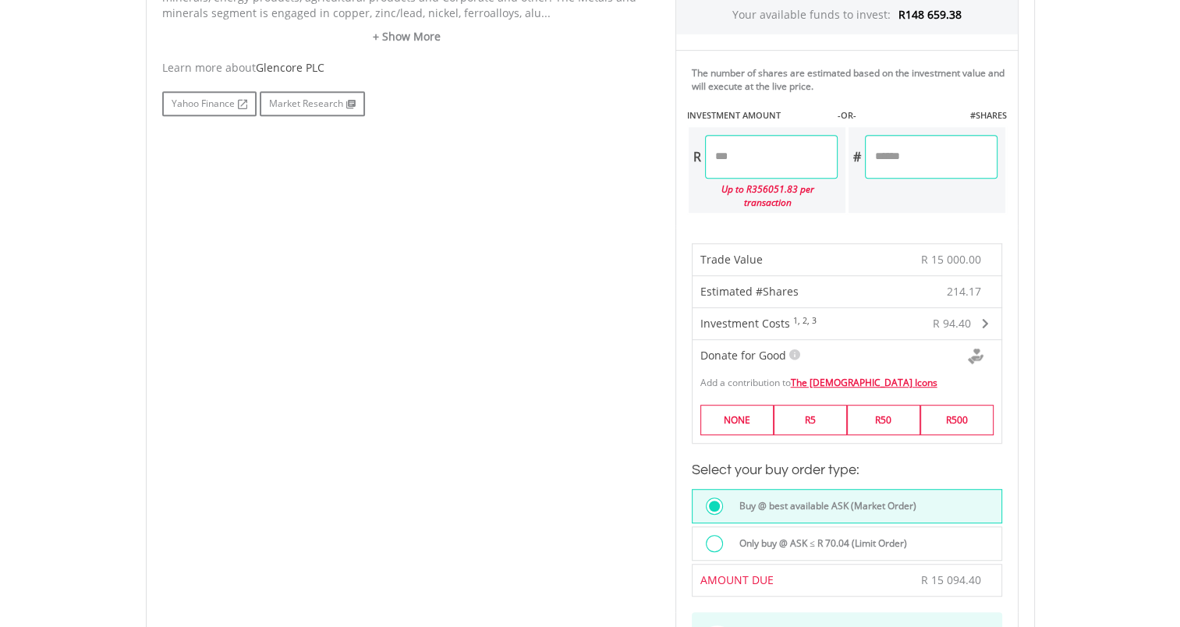
scroll to position [936, 0]
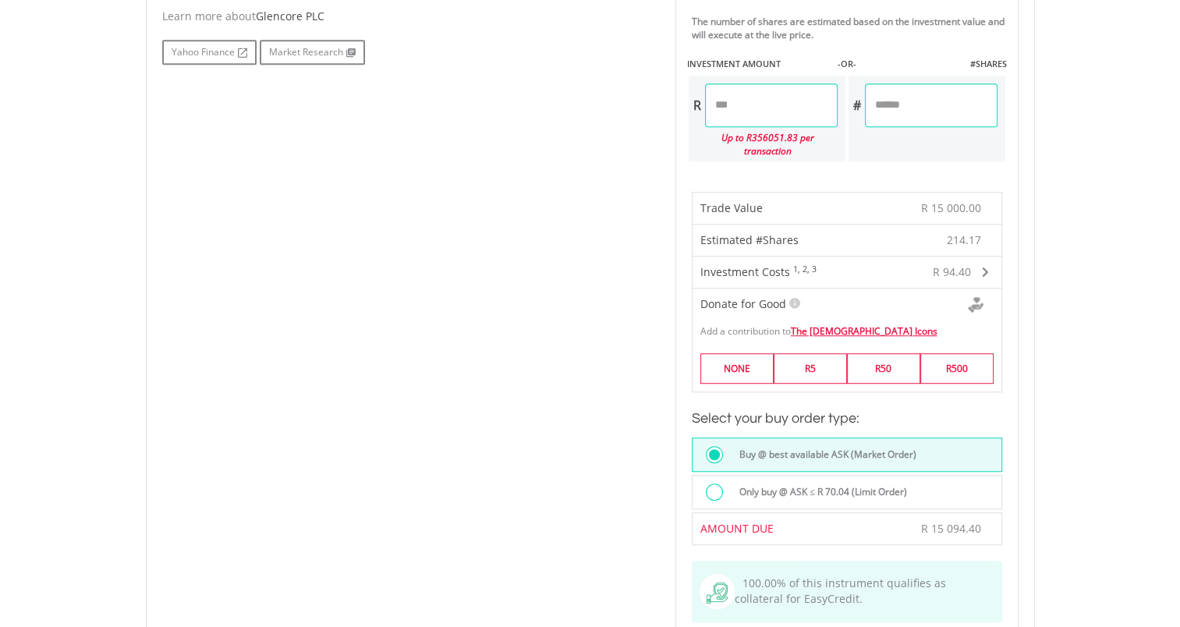
click at [825, 484] on label "Only buy @ ASK ≤ R 70.04 (Limit Order)" at bounding box center [818, 492] width 177 height 17
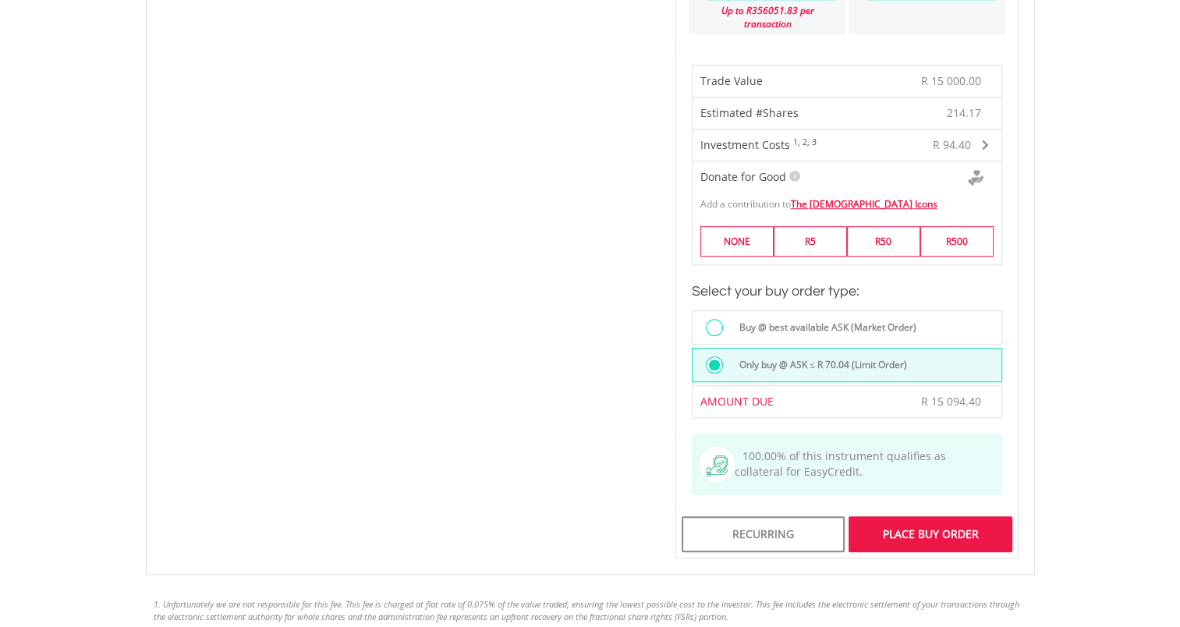
scroll to position [1092, 0]
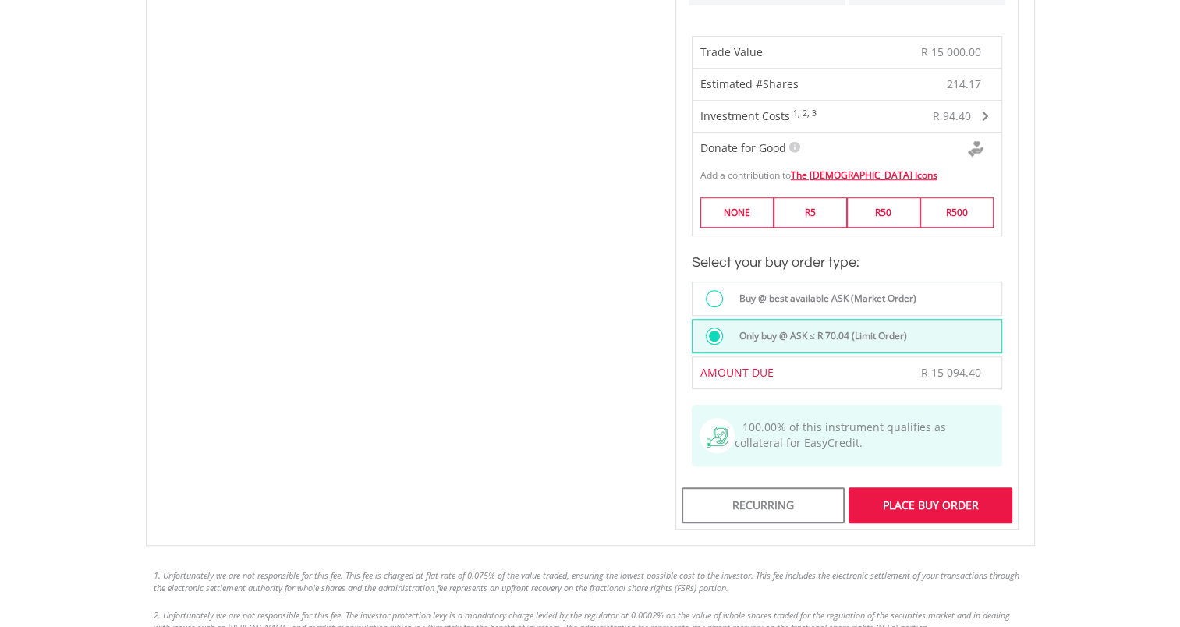
click at [926, 490] on div "Place Buy Order" at bounding box center [930, 506] width 163 height 36
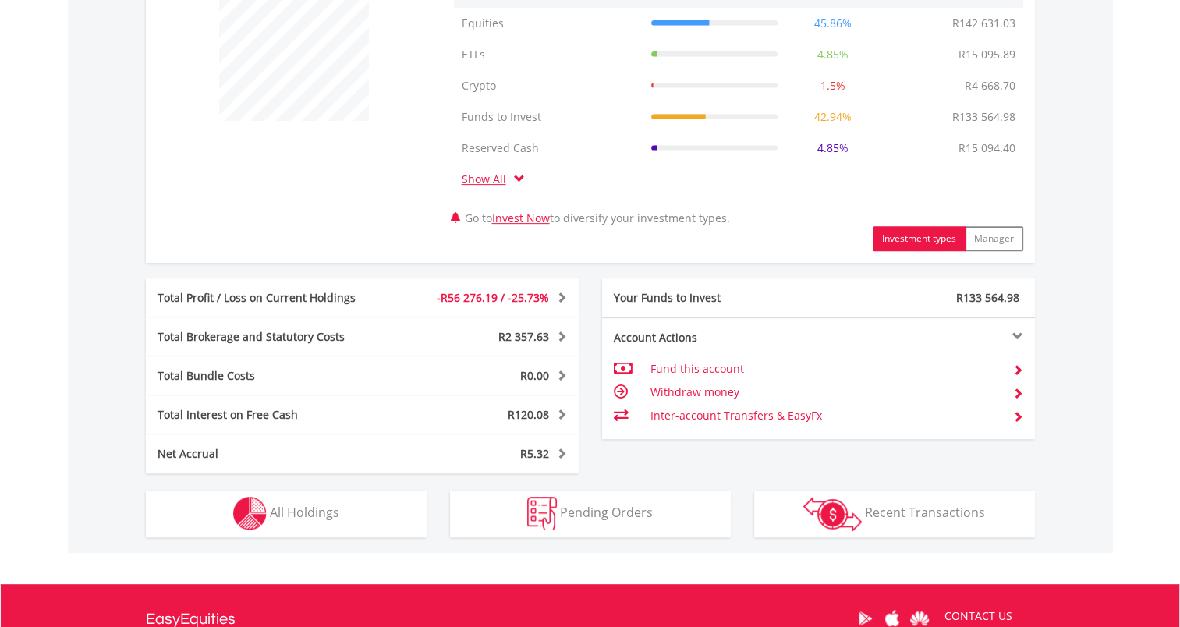
scroll to position [702, 0]
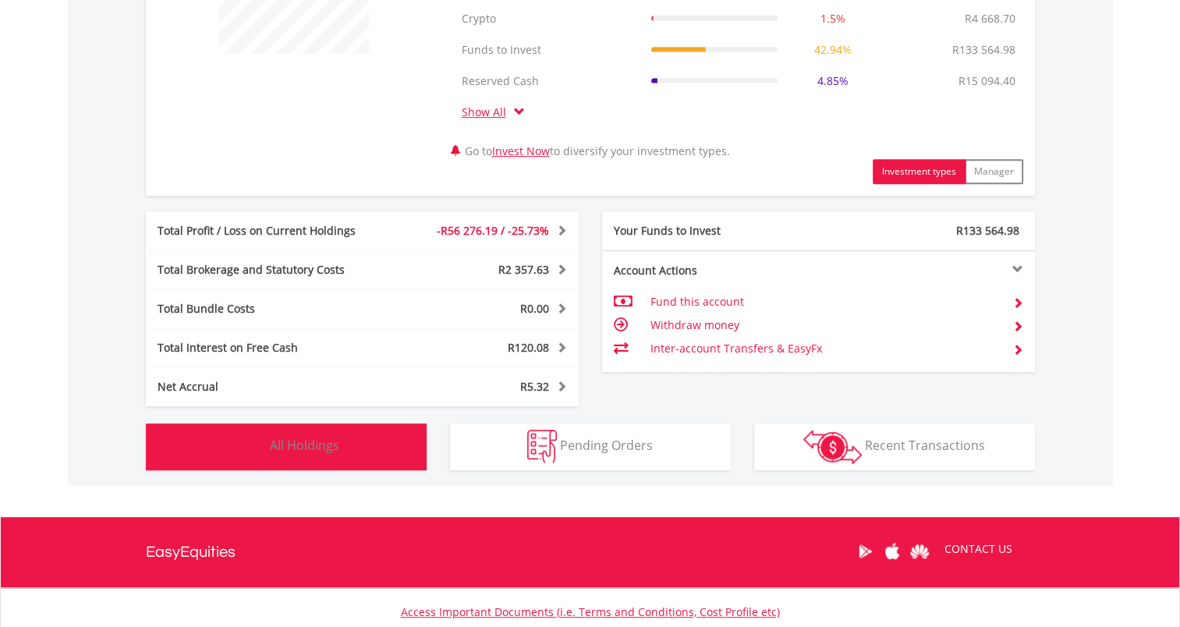
click at [375, 453] on button "Holdings All Holdings" at bounding box center [286, 447] width 281 height 47
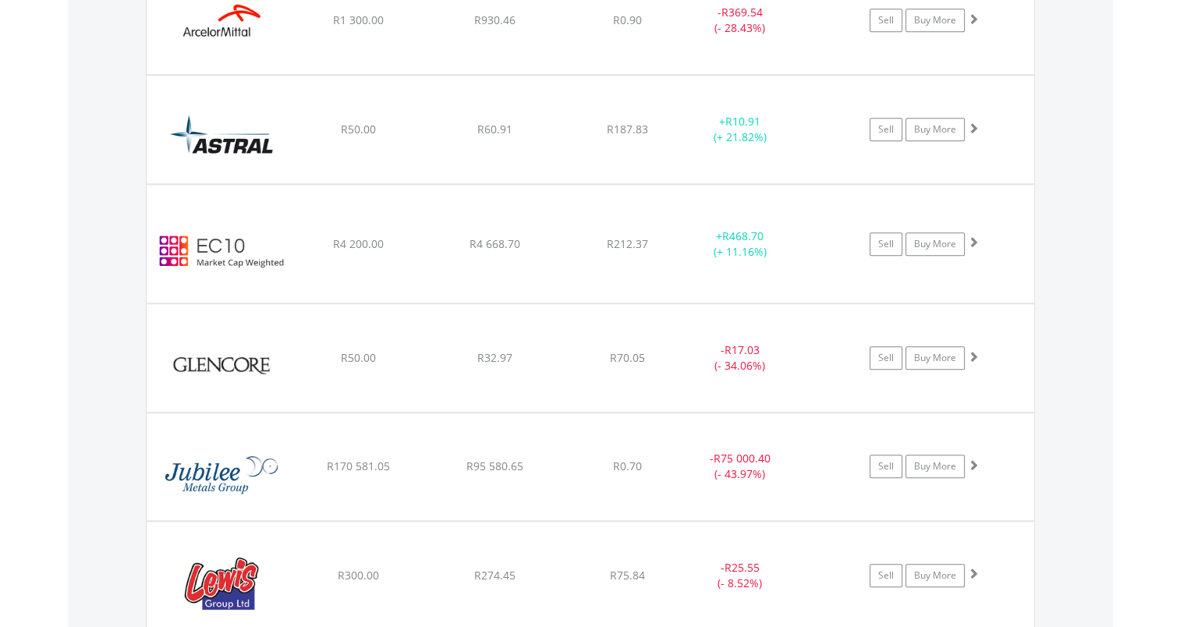
scroll to position [1452, 0]
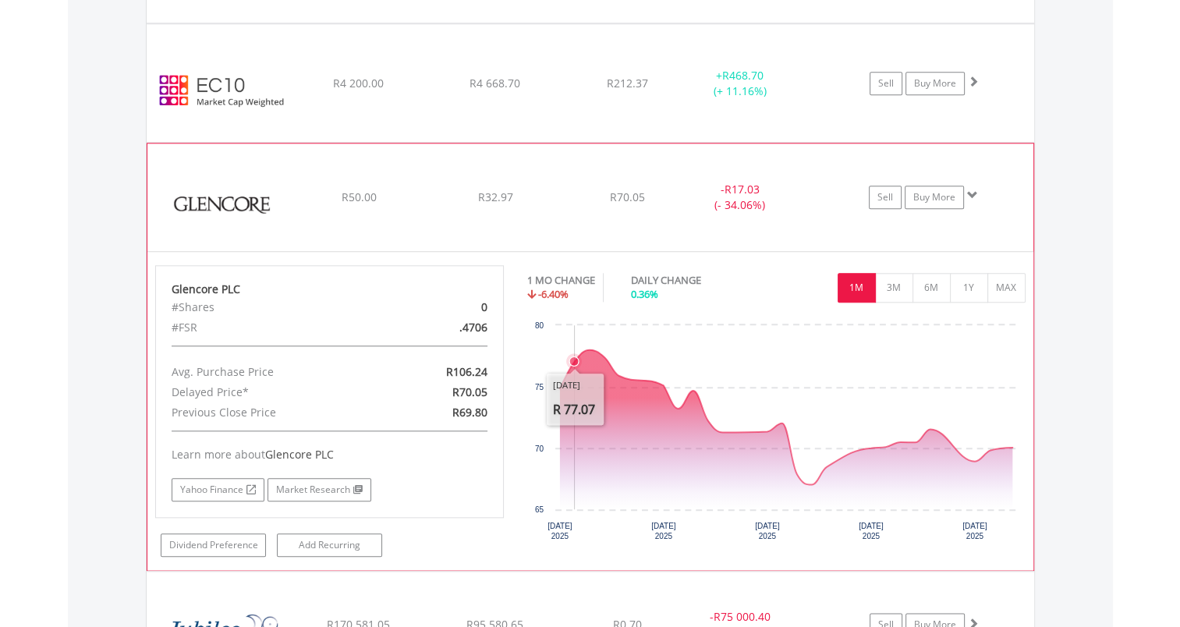
scroll to position [1686, 0]
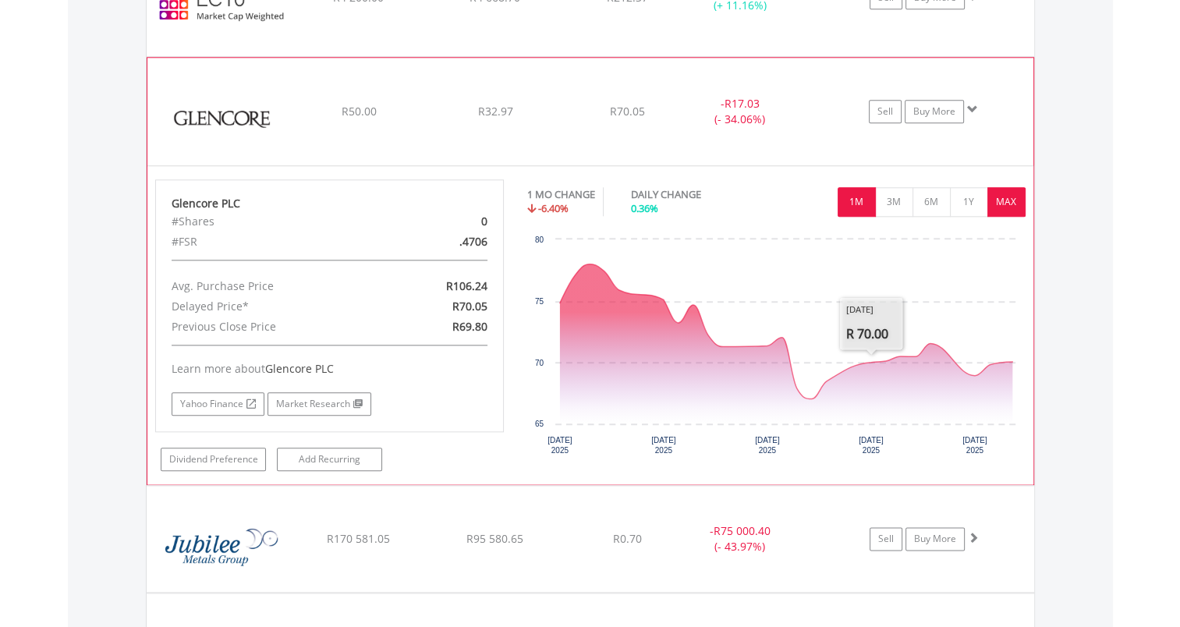
click at [996, 193] on button "MAX" at bounding box center [1007, 202] width 38 height 30
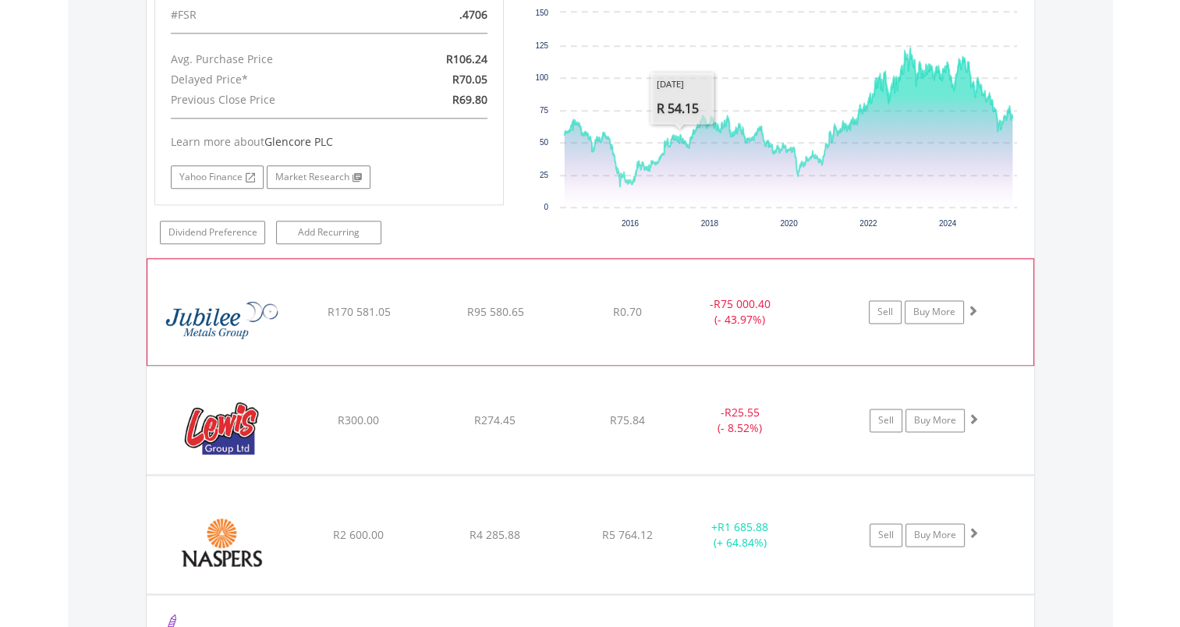
scroll to position [1920, 0]
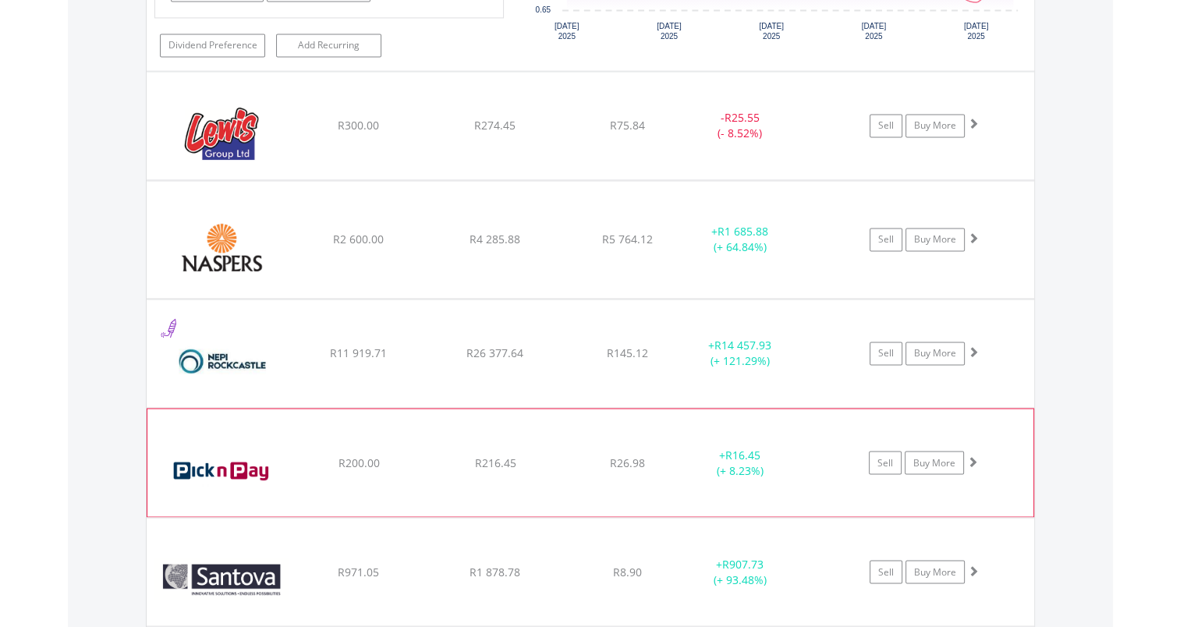
scroll to position [2544, 0]
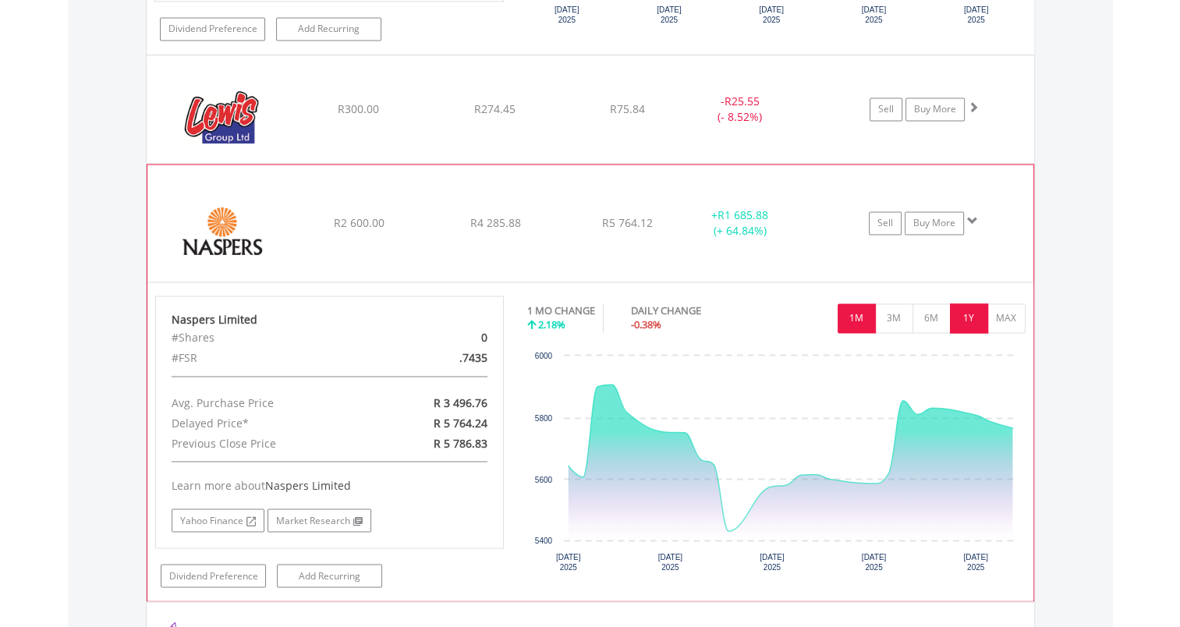
click at [971, 309] on button "1Y" at bounding box center [969, 319] width 38 height 30
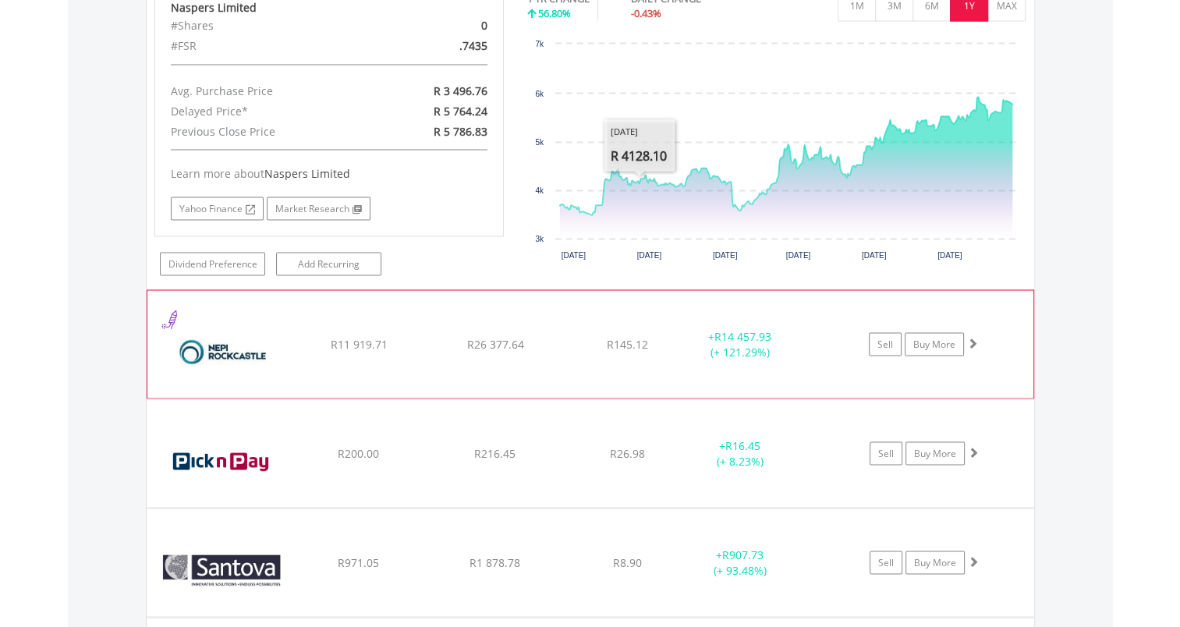
scroll to position [2857, 0]
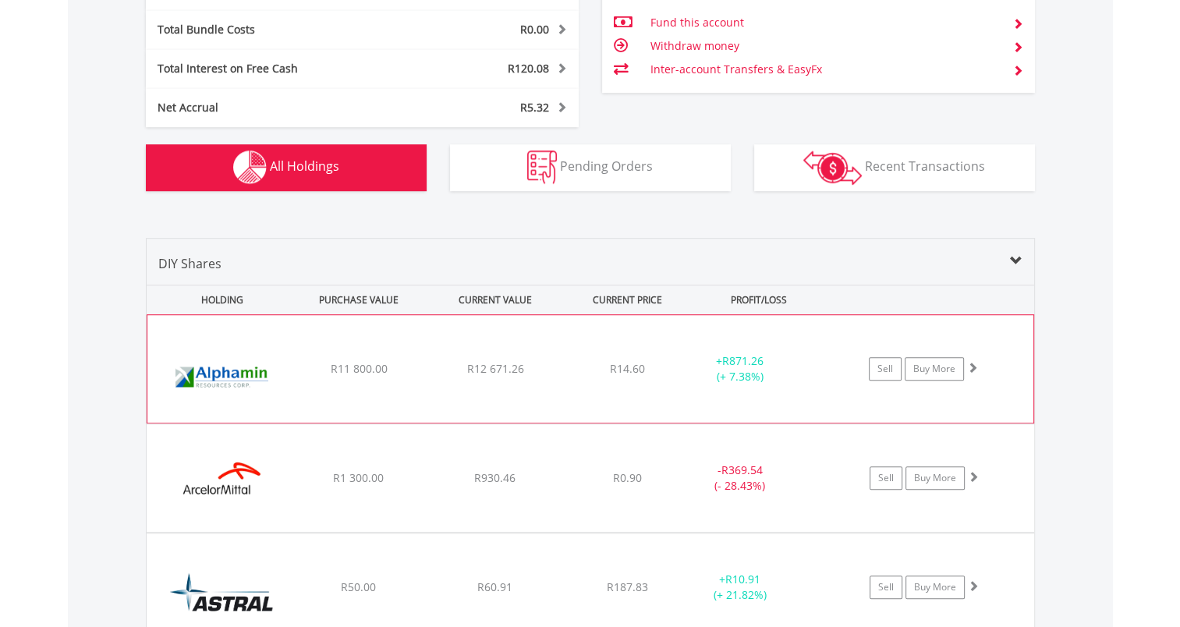
scroll to position [985, 0]
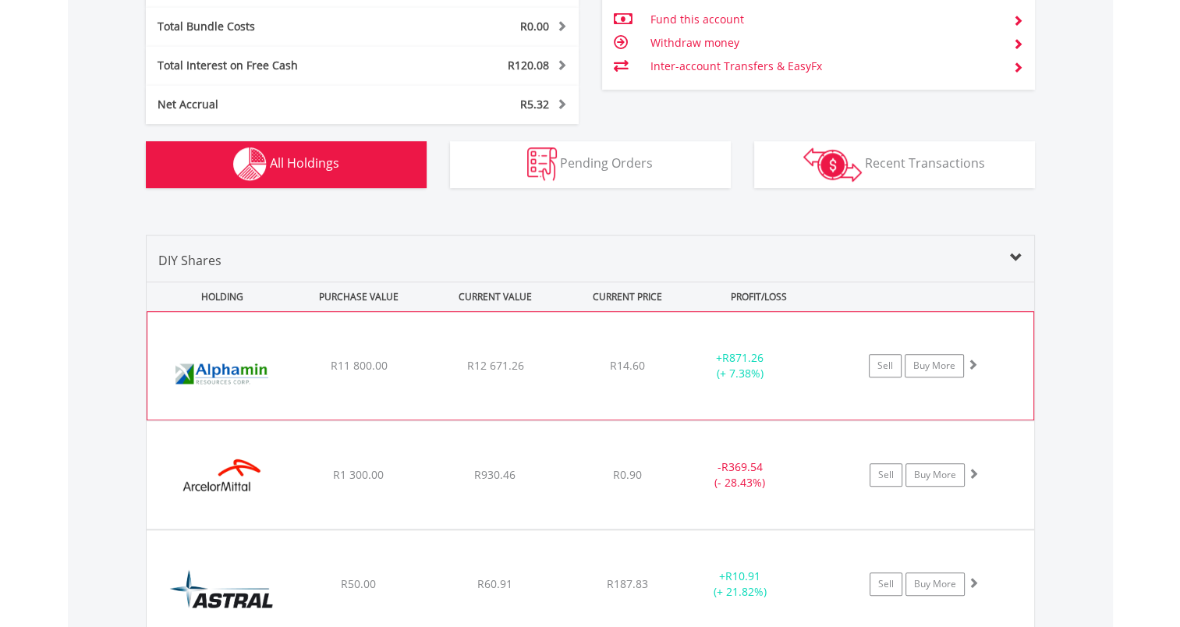
drag, startPoint x: 371, startPoint y: 397, endPoint x: 524, endPoint y: 393, distance: 153.0
click at [371, 396] on div "﻿ Alphamin Resources Corporation R11 800.00 R12 671.26 R14.60 + R871.26 (+ 7.38…" at bounding box center [590, 366] width 886 height 108
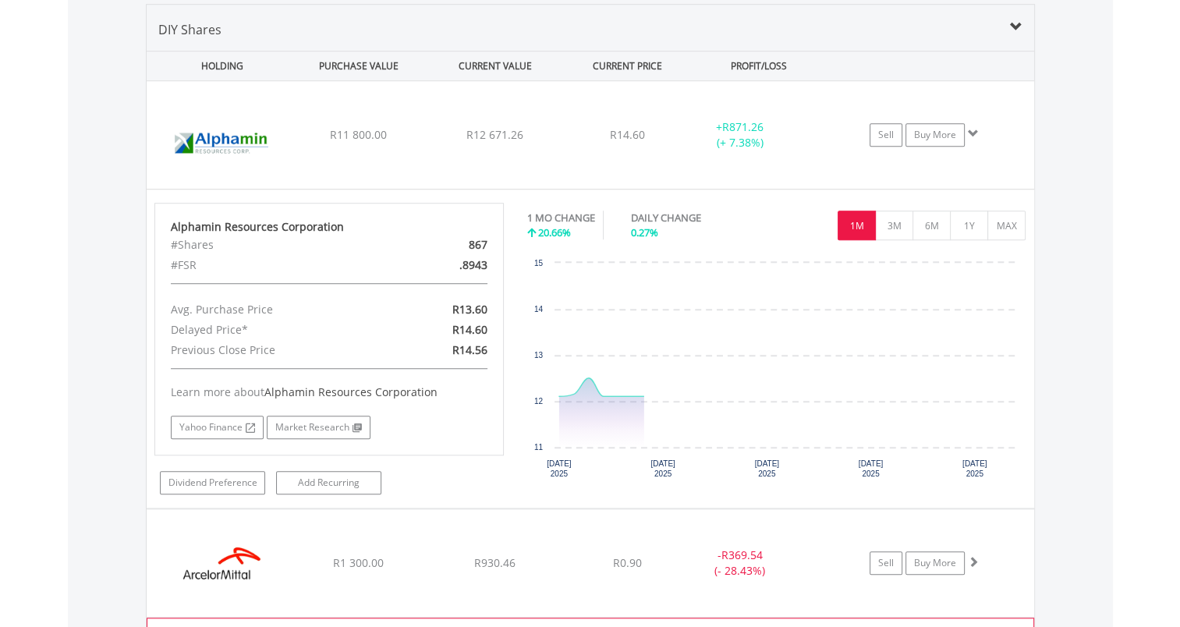
scroll to position [1375, 0]
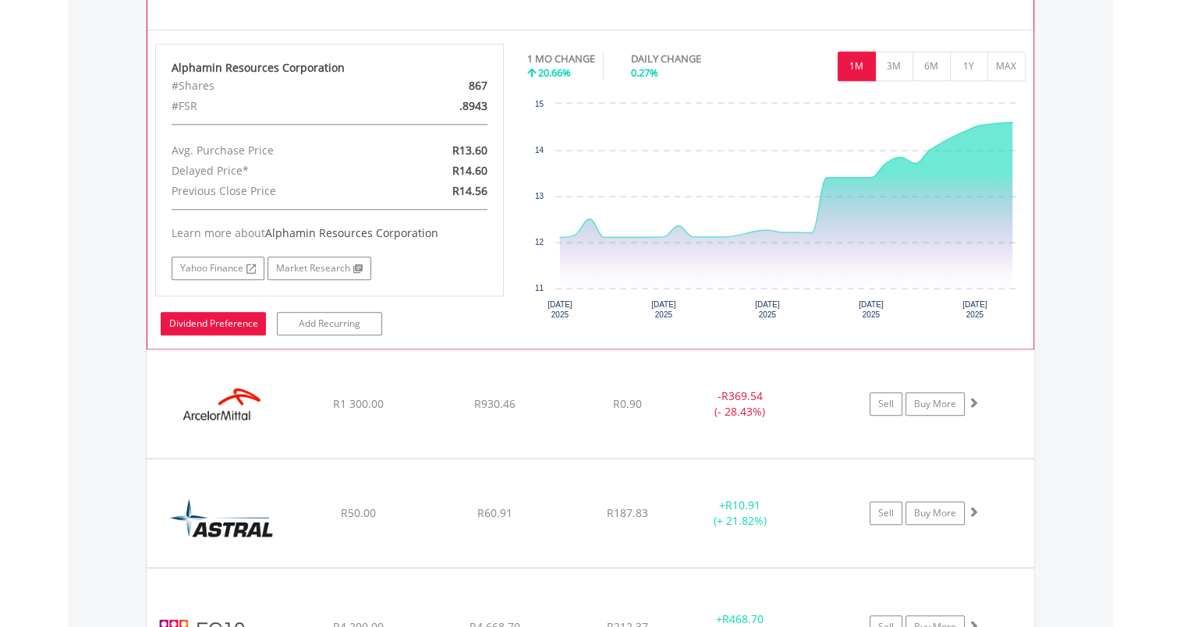
click at [225, 318] on link "Dividend Preference" at bounding box center [213, 323] width 105 height 23
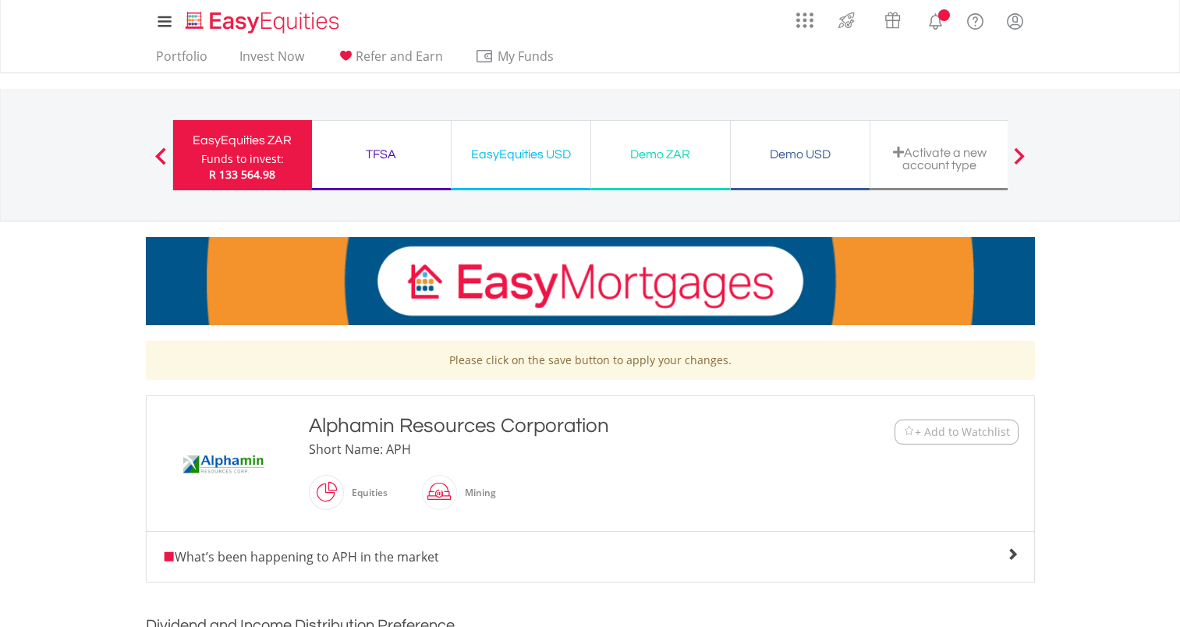
scroll to position [312, 0]
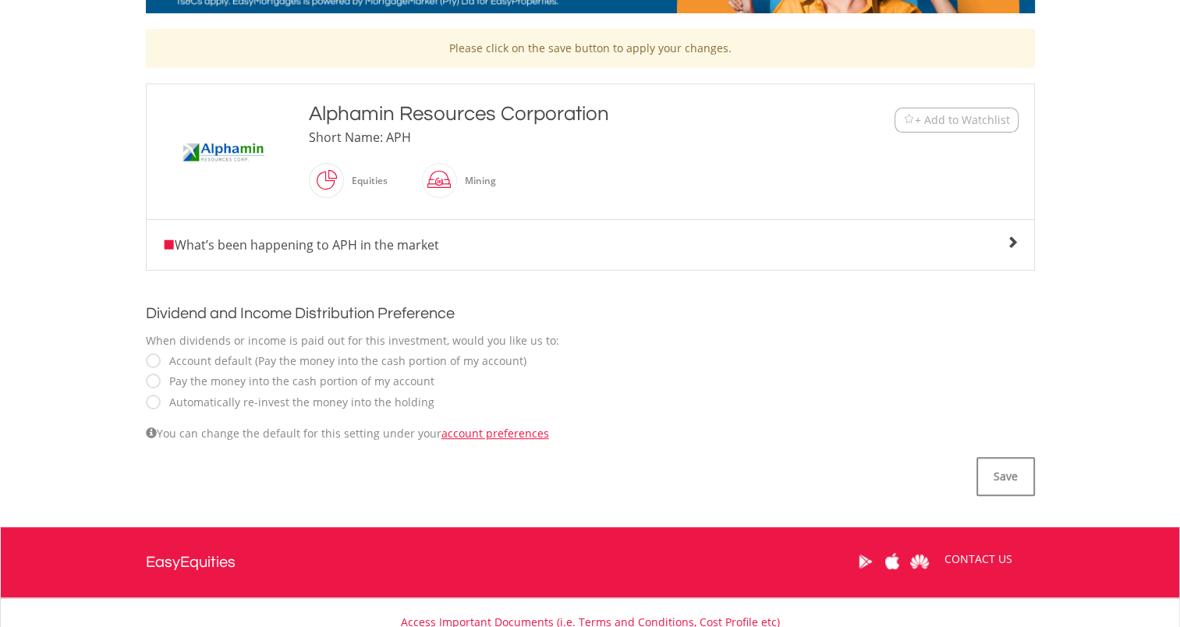
click at [287, 404] on label "Automatically re-invest the money into the holding" at bounding box center [298, 403] width 273 height 16
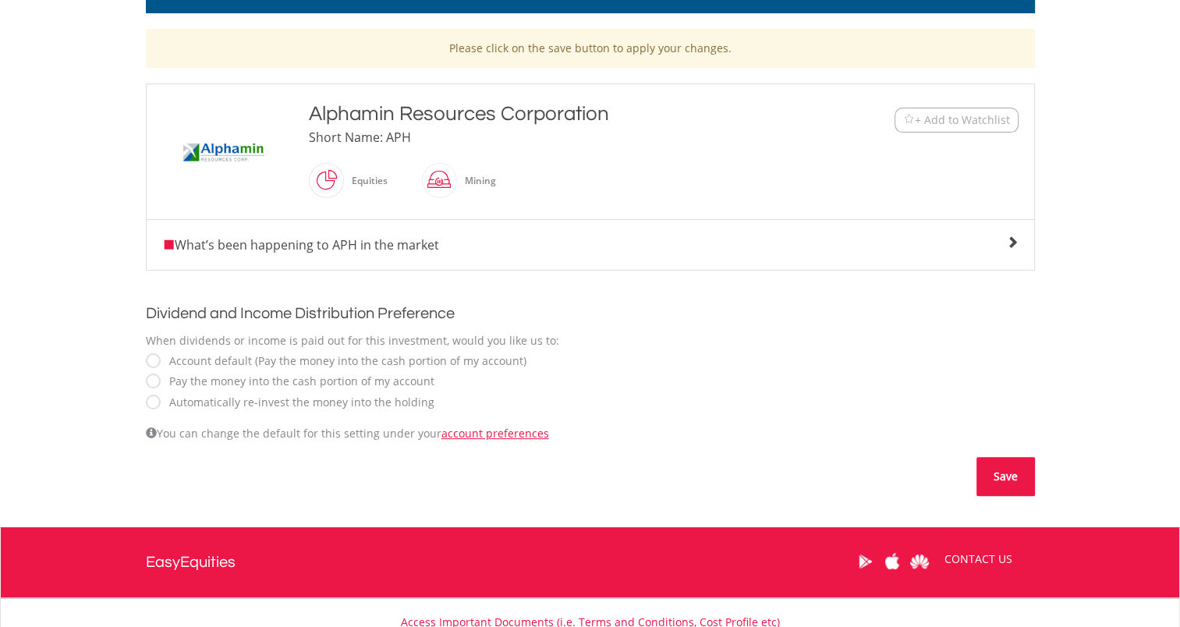
click at [1021, 471] on button "Save" at bounding box center [1006, 476] width 59 height 39
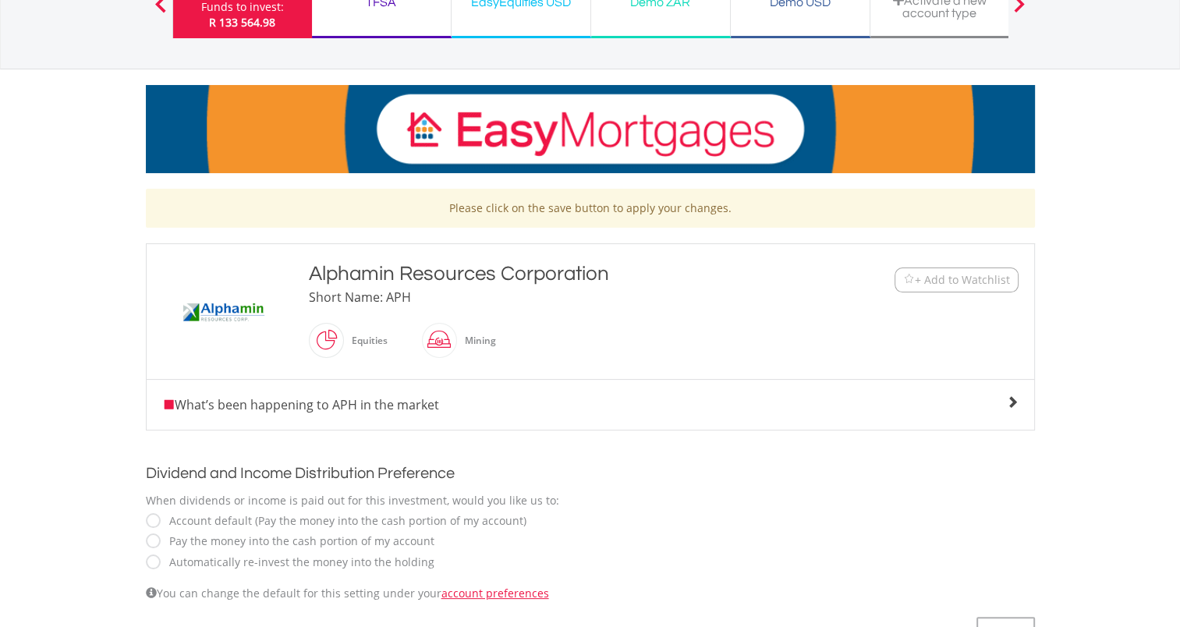
scroll to position [0, 0]
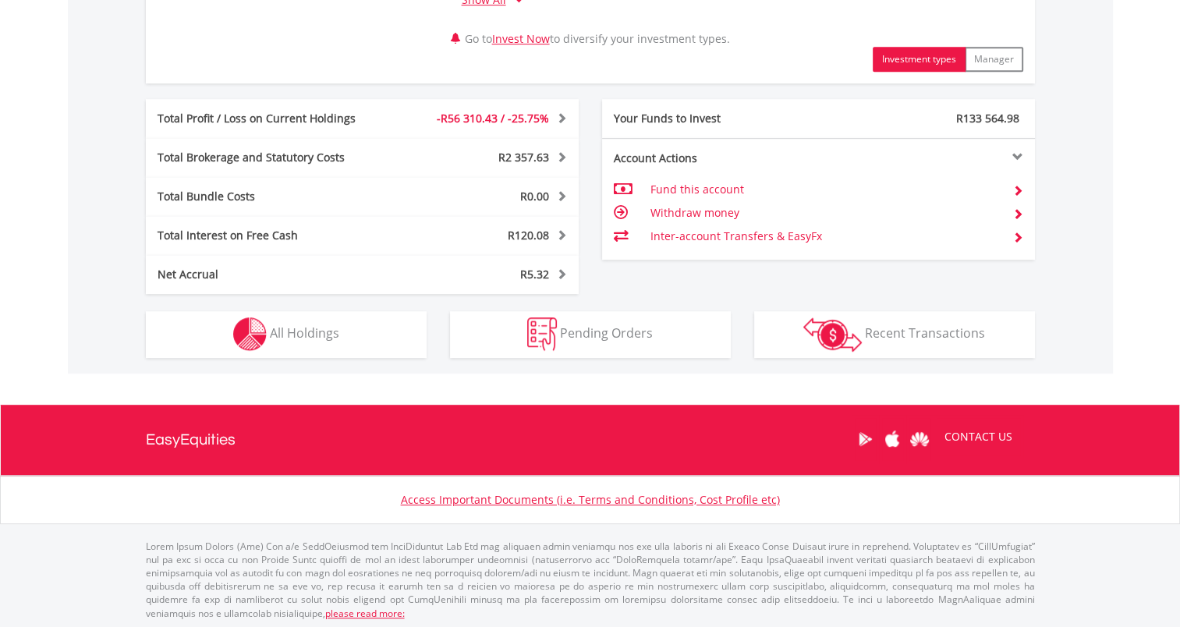
scroll to position [815, 0]
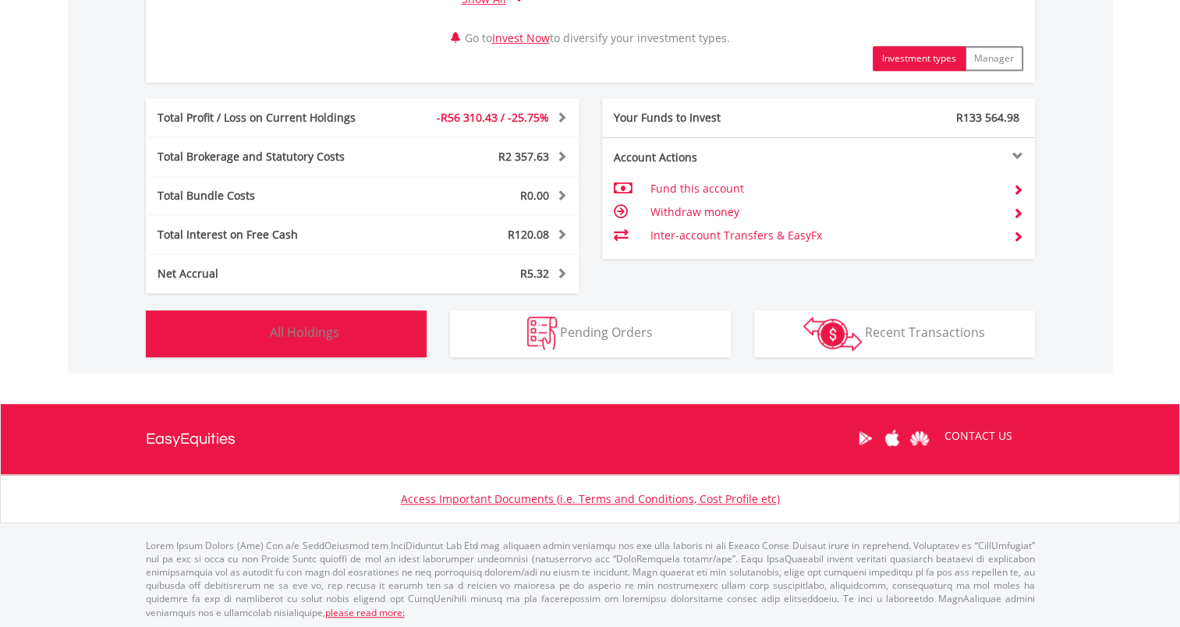
click at [358, 340] on button "Holdings All Holdings" at bounding box center [286, 334] width 281 height 47
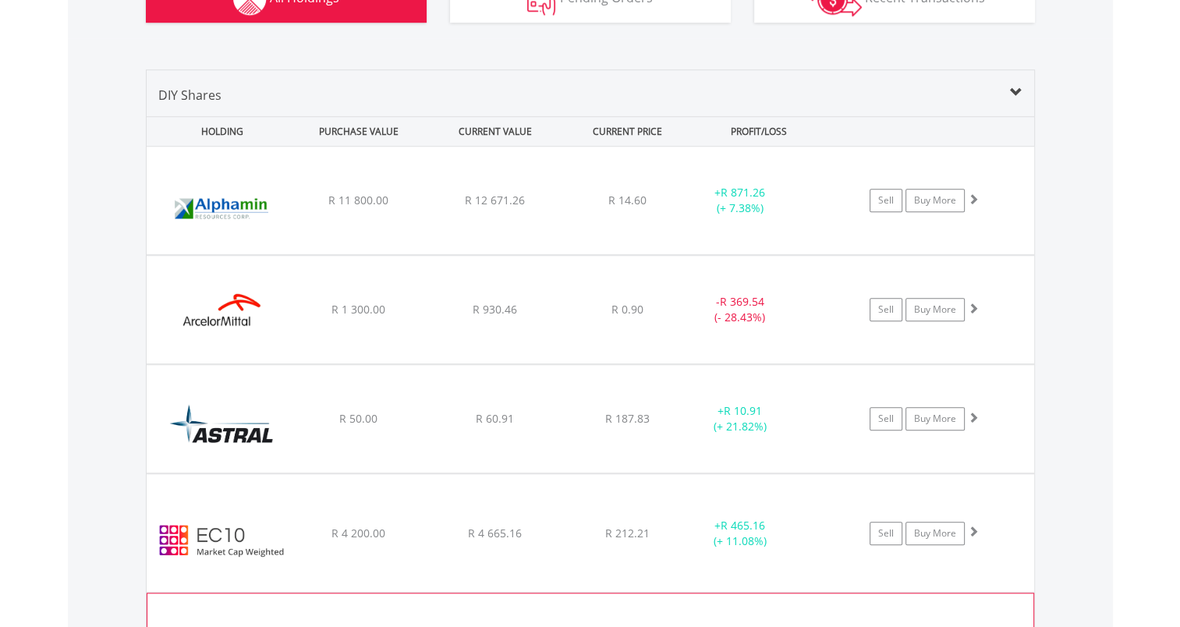
scroll to position [984, 0]
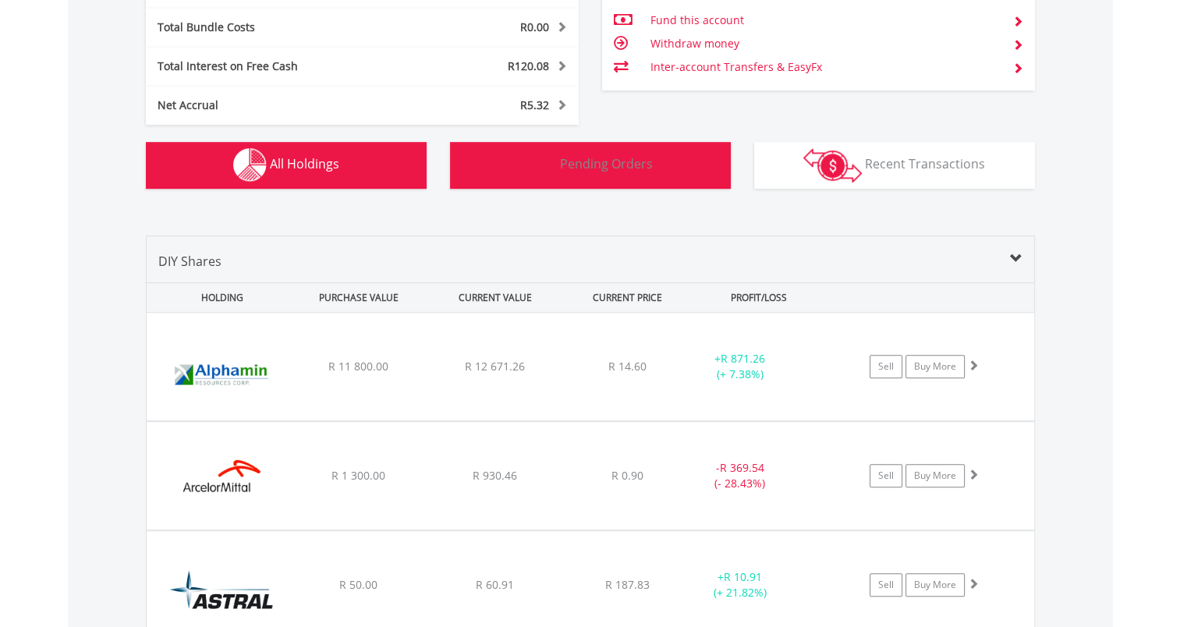
click at [666, 172] on button "Pending Orders Pending Orders" at bounding box center [590, 165] width 281 height 47
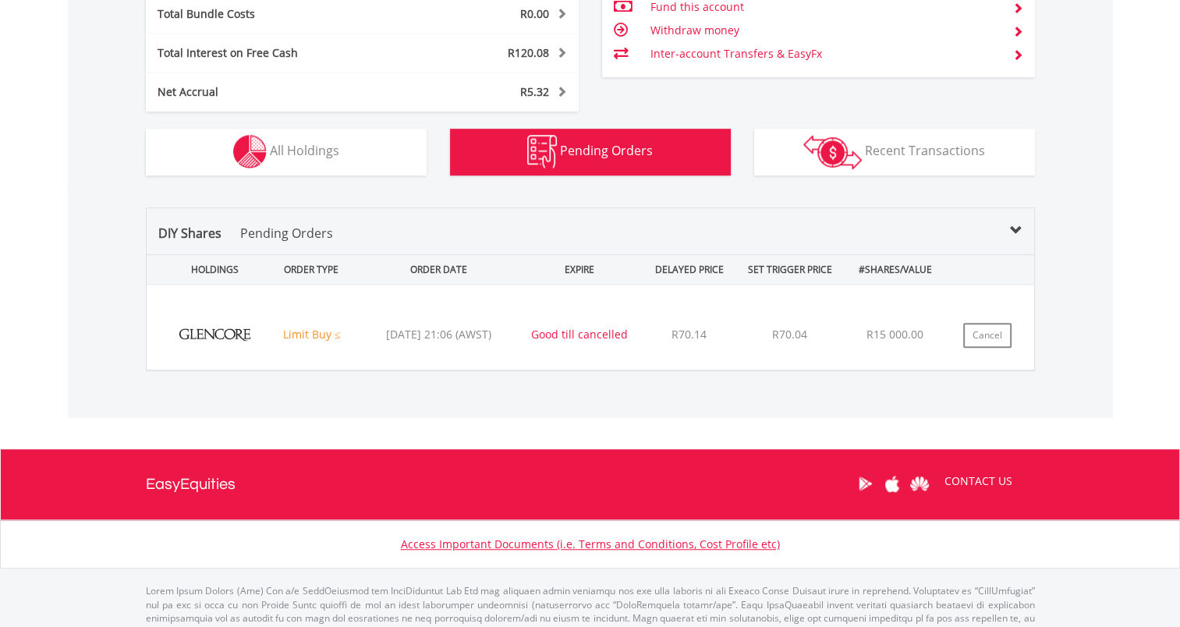
scroll to position [1042, 0]
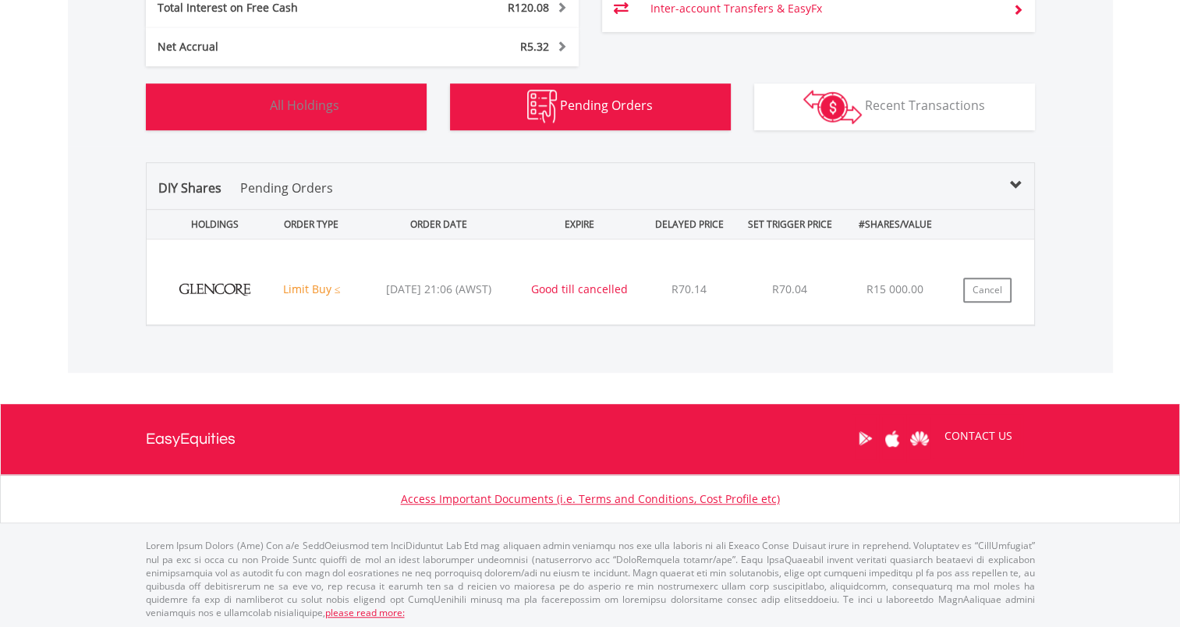
click at [327, 97] on span "All Holdings" at bounding box center [304, 105] width 69 height 17
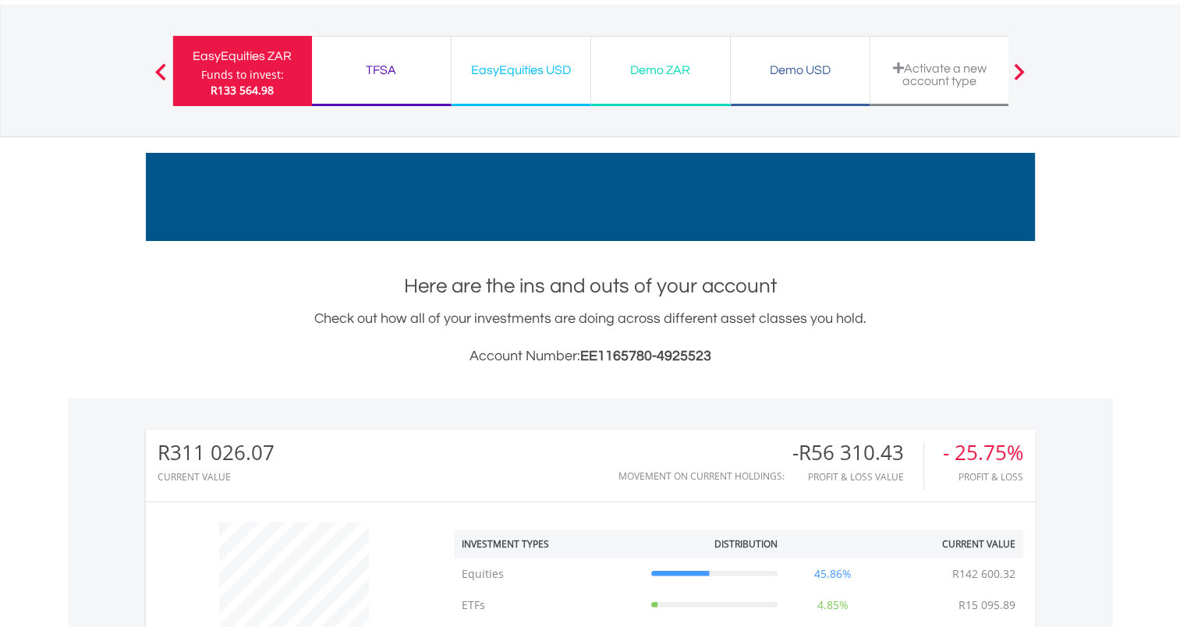
scroll to position [0, 0]
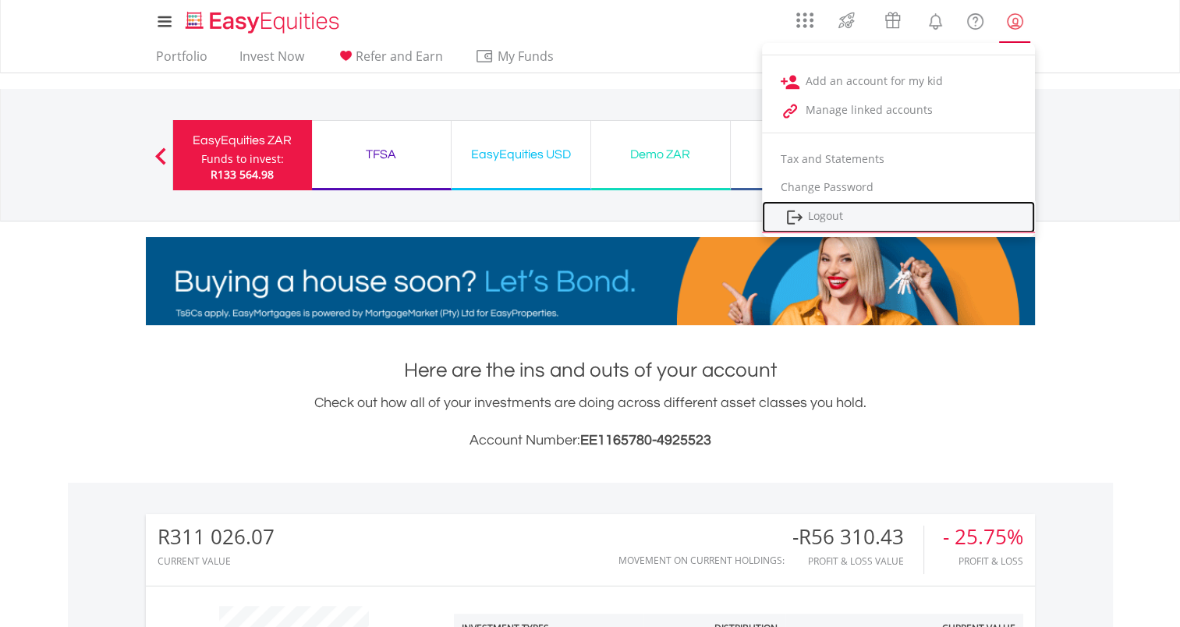
click at [831, 218] on link "Logout" at bounding box center [898, 217] width 273 height 32
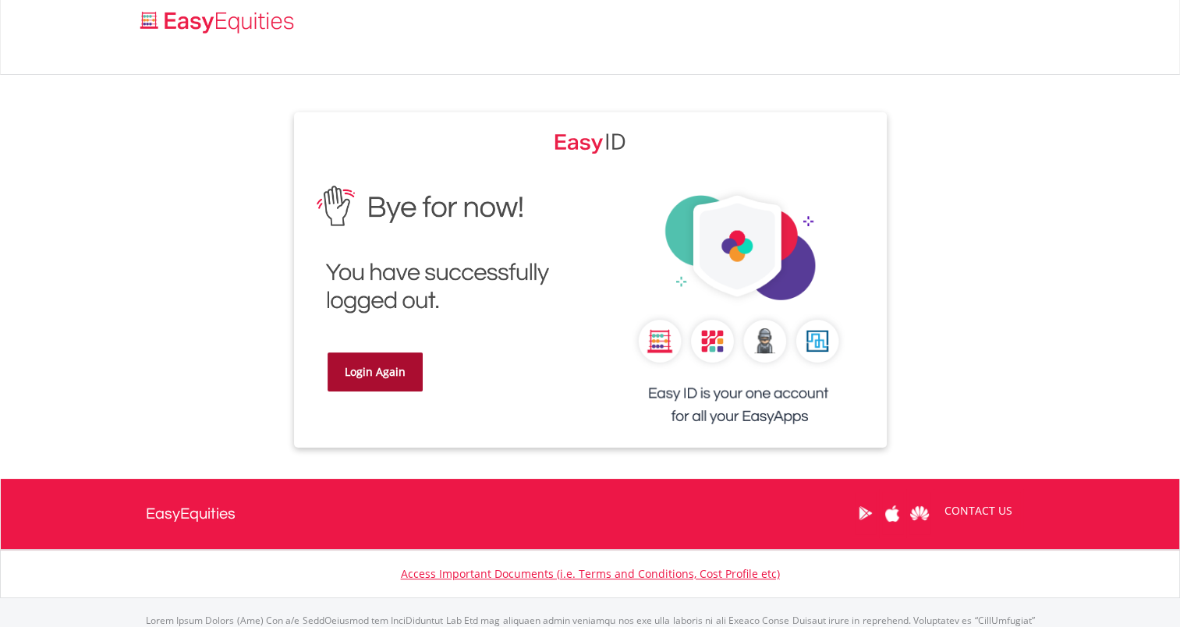
click at [385, 362] on link "Login Again" at bounding box center [375, 372] width 95 height 39
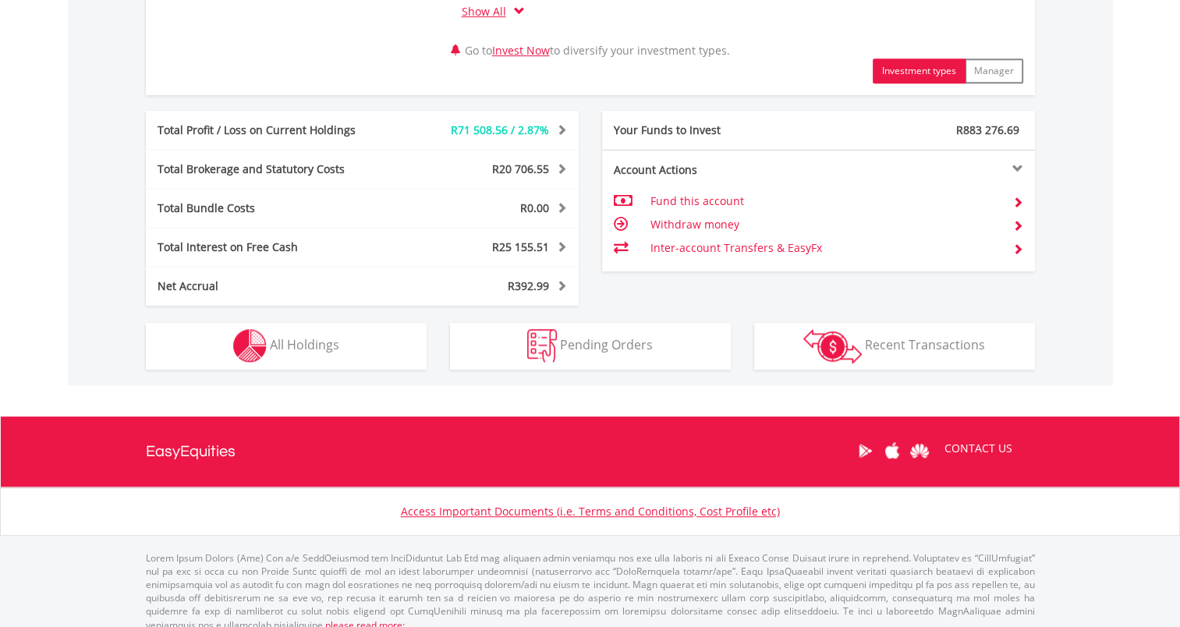
scroll to position [815, 0]
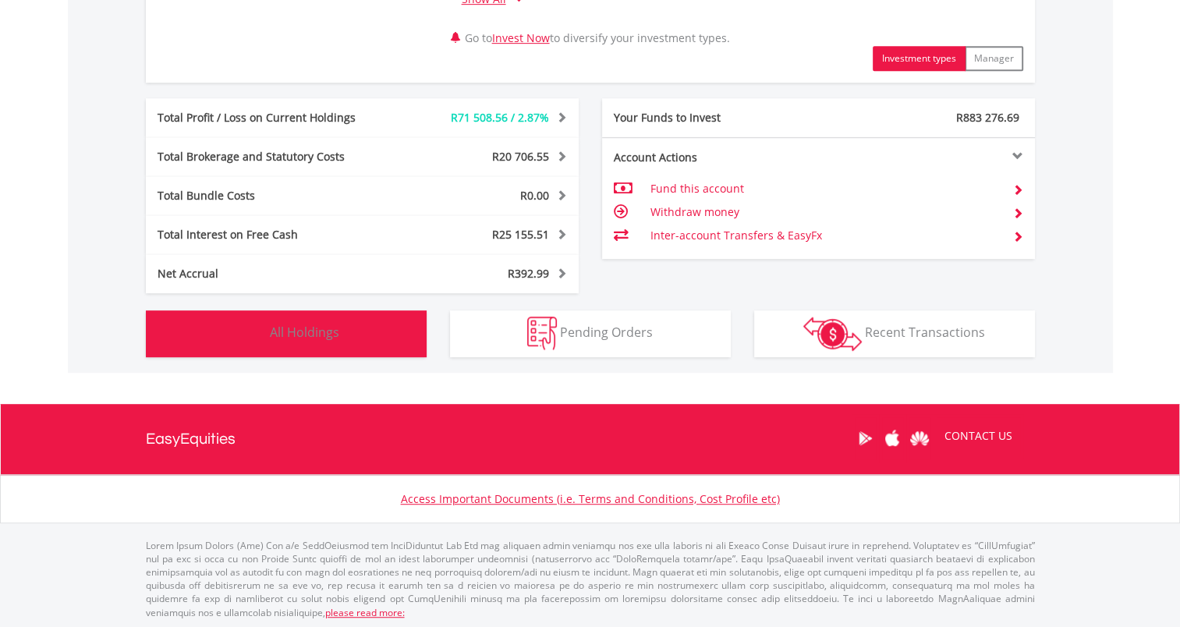
click at [307, 336] on span "All Holdings" at bounding box center [304, 332] width 69 height 17
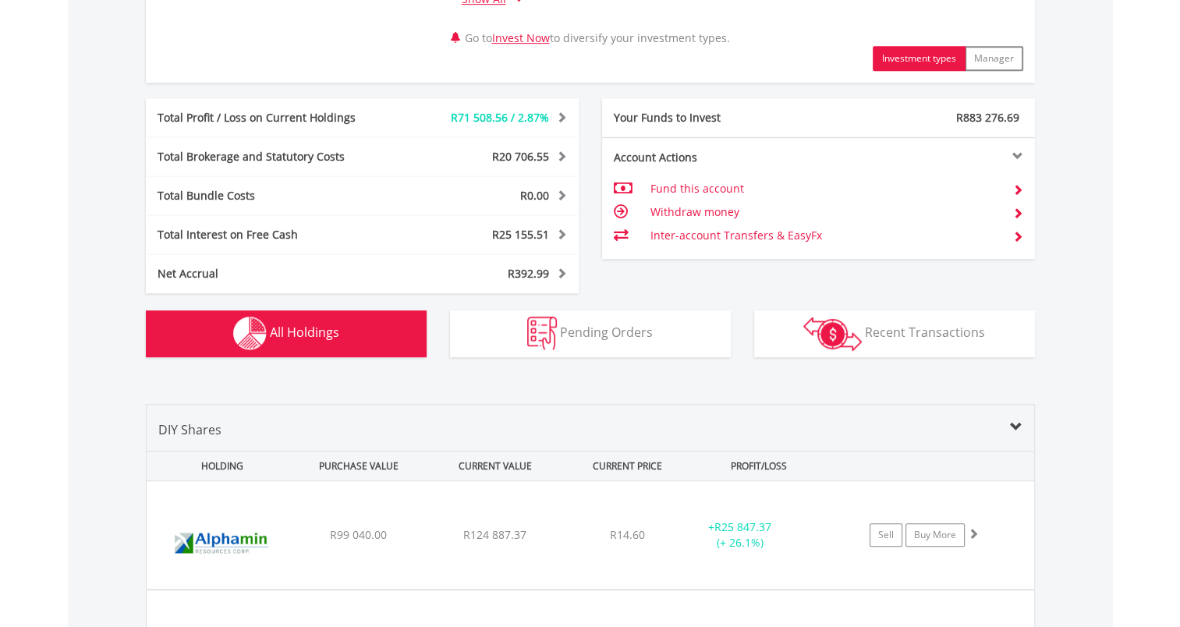
scroll to position [1218, 0]
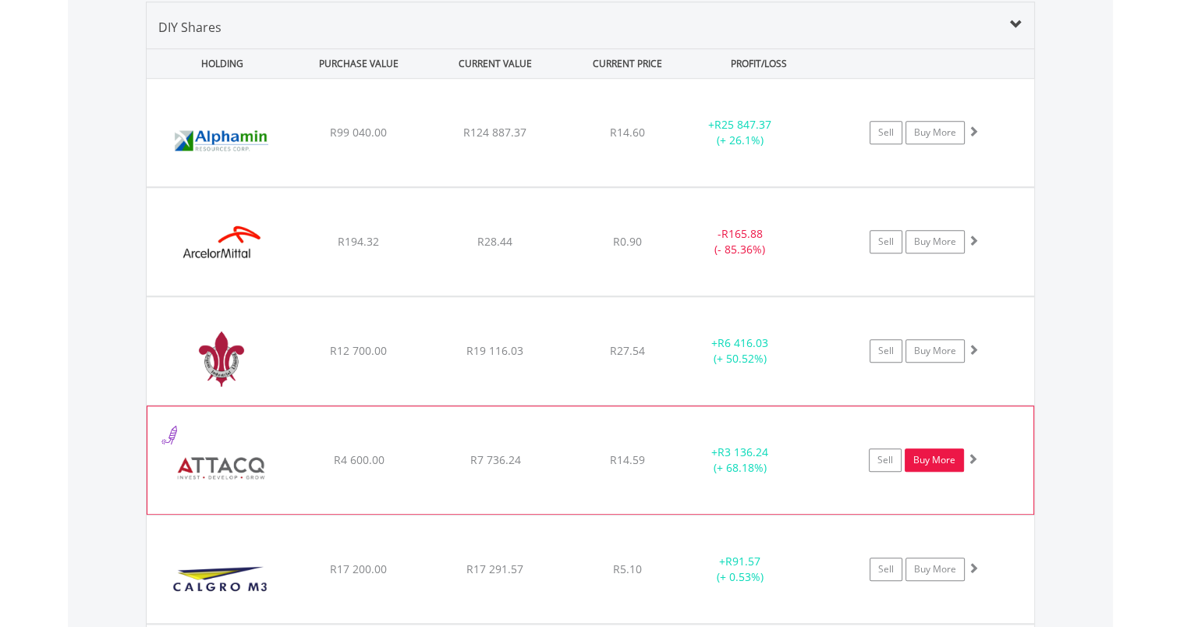
click at [933, 459] on link "Buy More" at bounding box center [934, 460] width 59 height 23
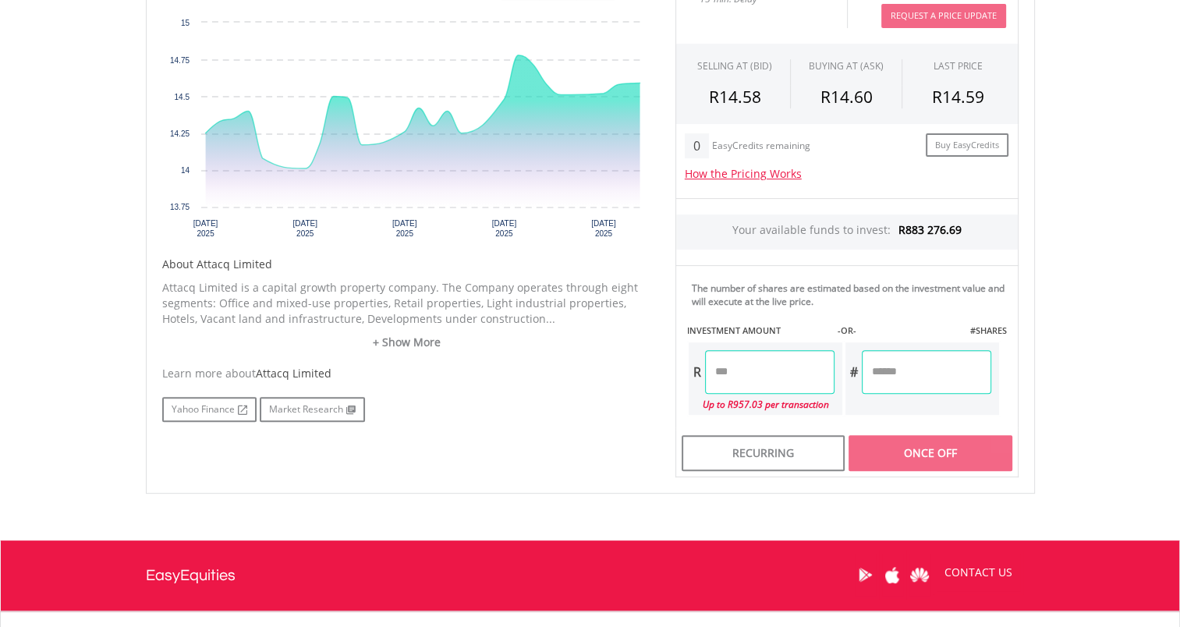
scroll to position [548, 0]
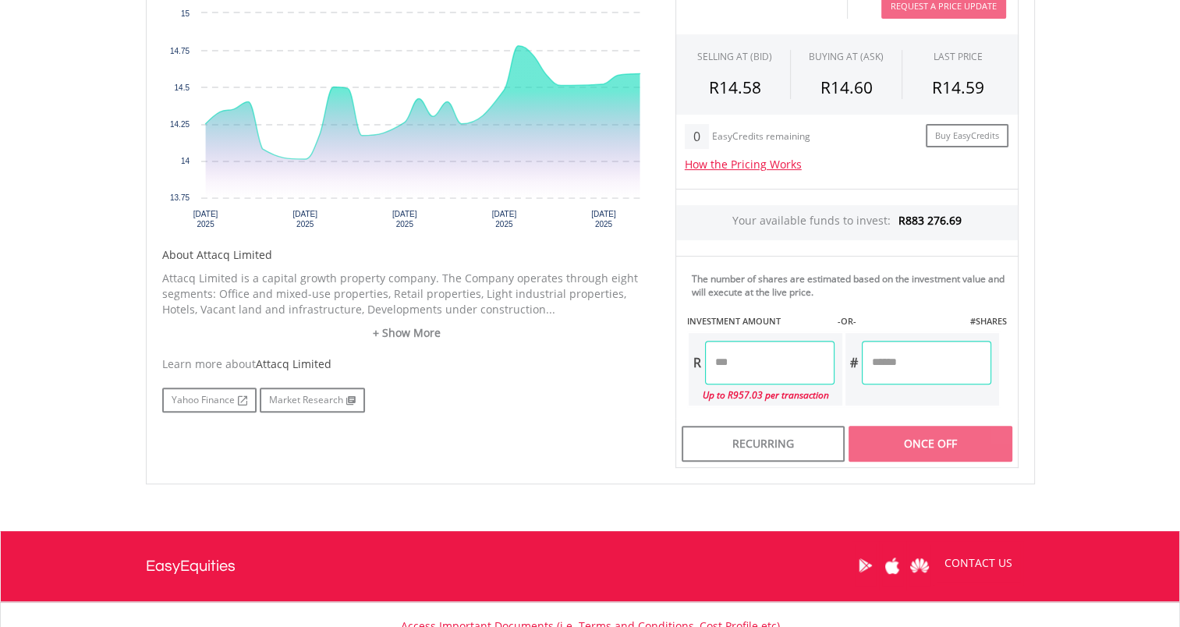
click at [783, 357] on input "number" at bounding box center [770, 363] width 130 height 44
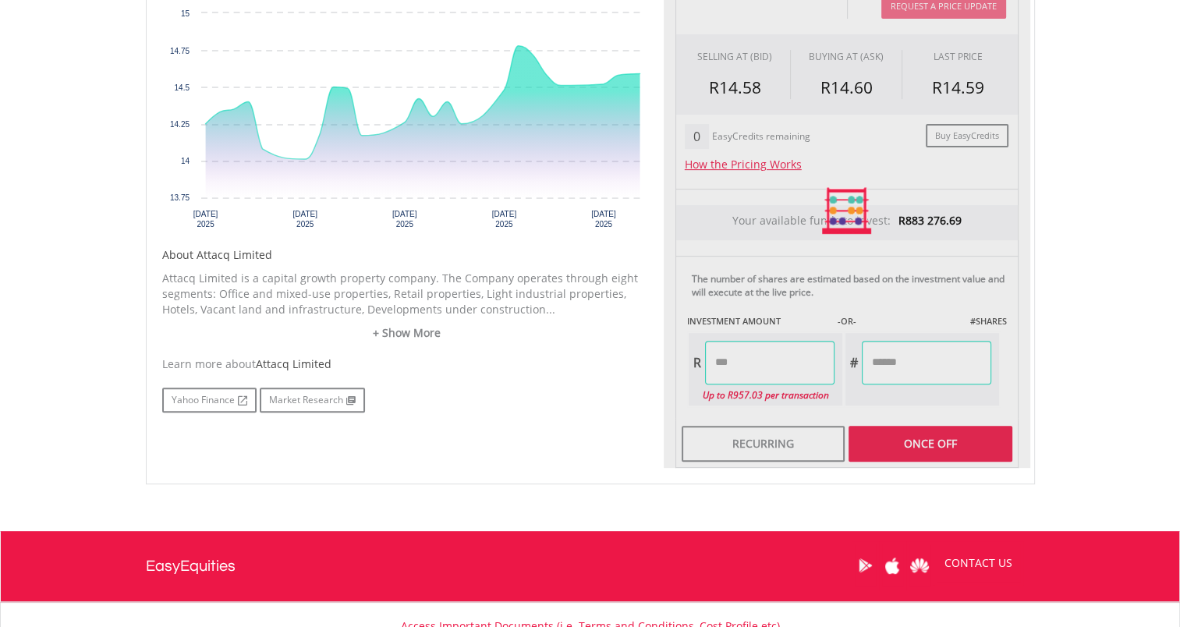
click at [936, 371] on div "Last Updated Price: 15-min. Delay* Price Update Cost: 2 Credits Request A Price…" at bounding box center [847, 210] width 367 height 515
type input "******"
type input "*******"
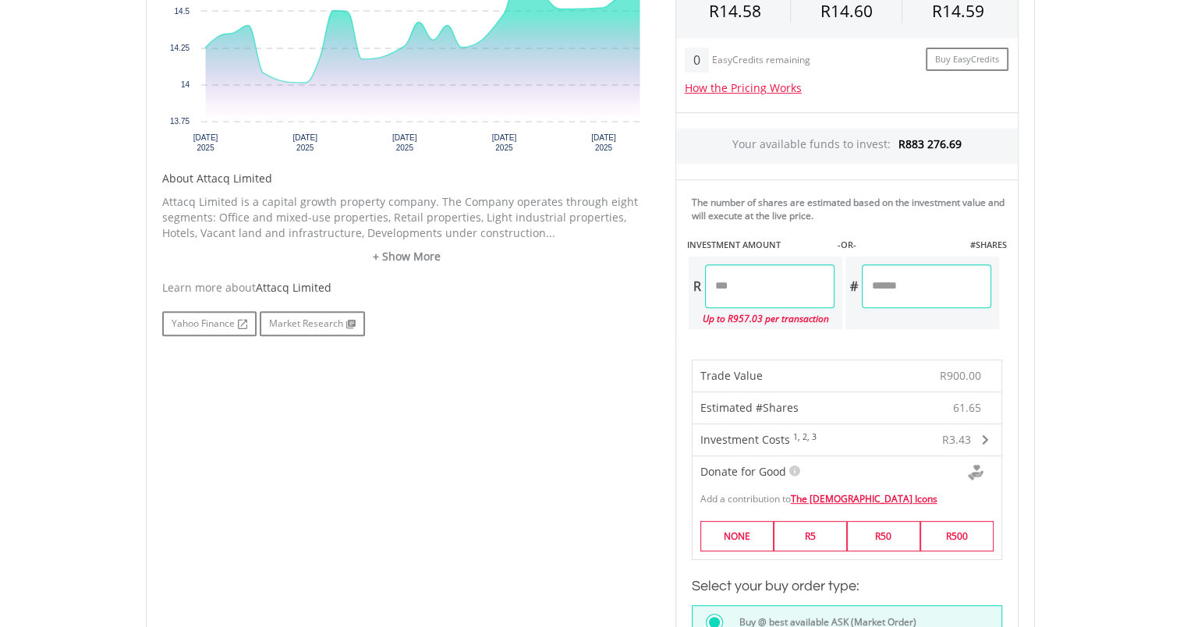
scroll to position [704, 0]
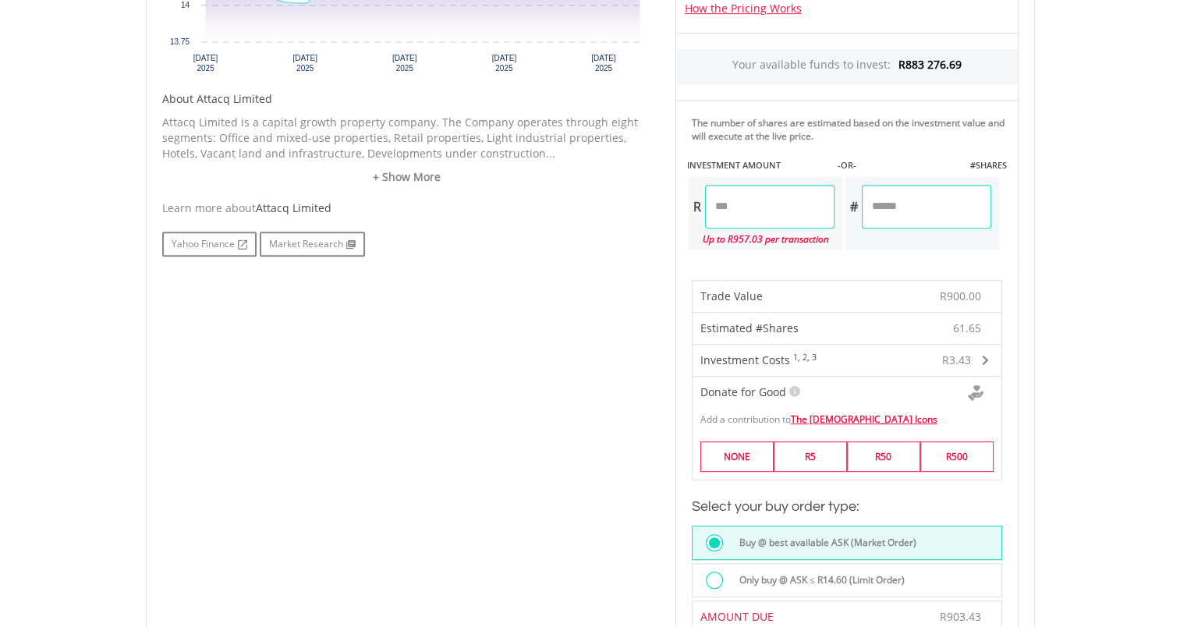
click at [896, 577] on label "Only buy @ ASK ≤ R14.60 (Limit Order)" at bounding box center [817, 580] width 175 height 17
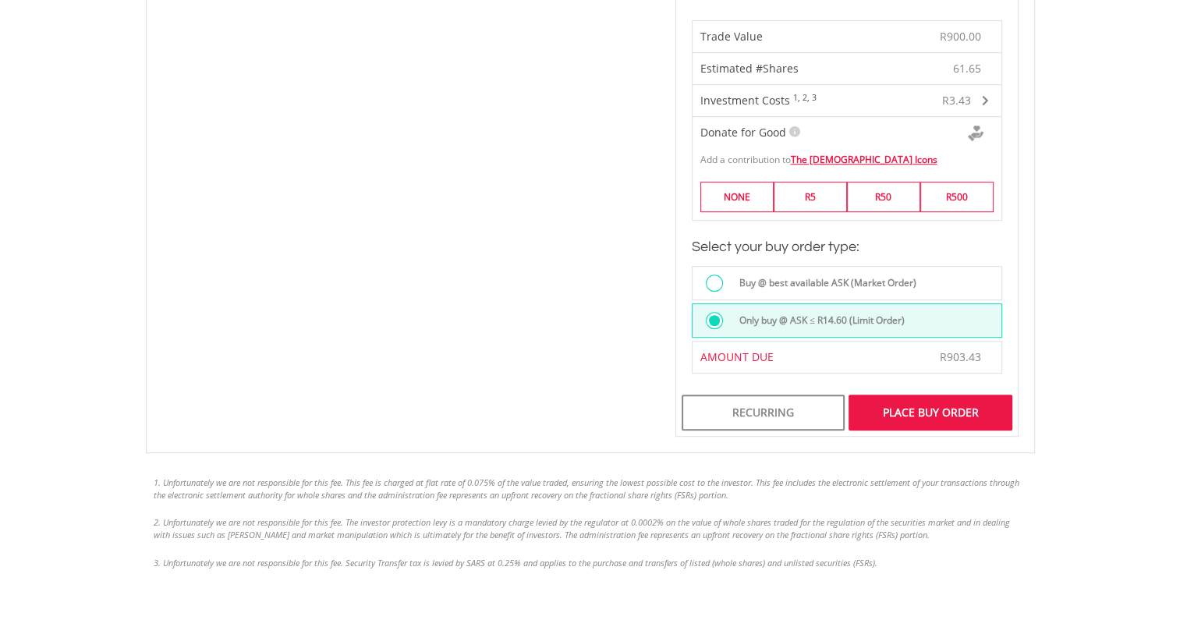
scroll to position [1016, 0]
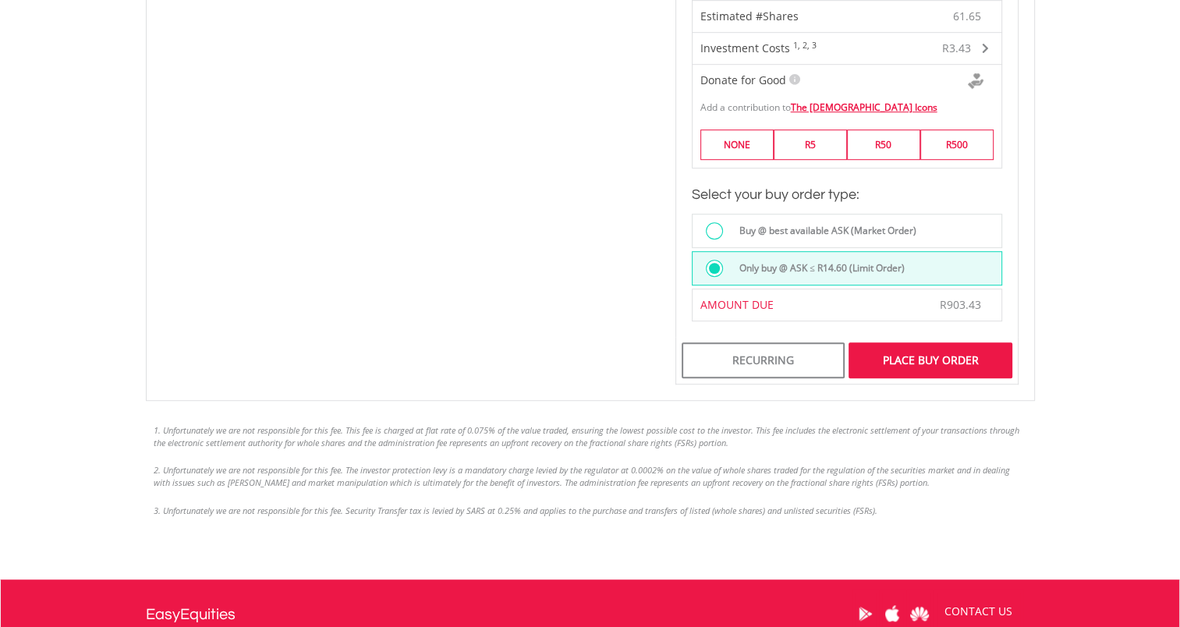
click at [917, 350] on div "Place Buy Order" at bounding box center [930, 361] width 163 height 36
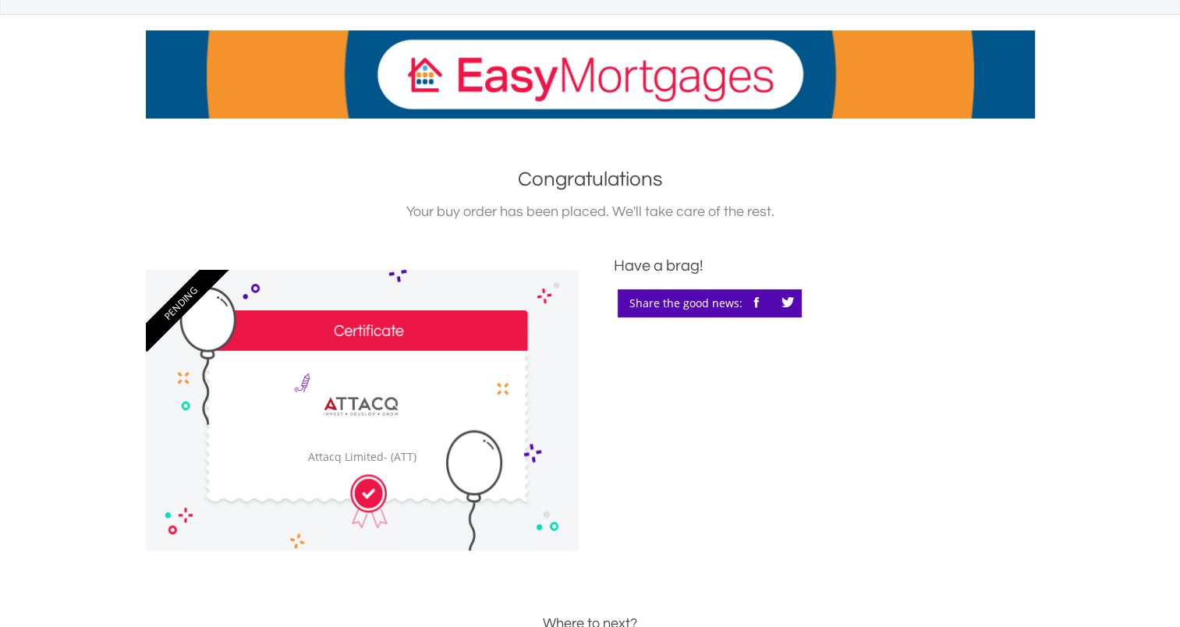
scroll to position [78, 0]
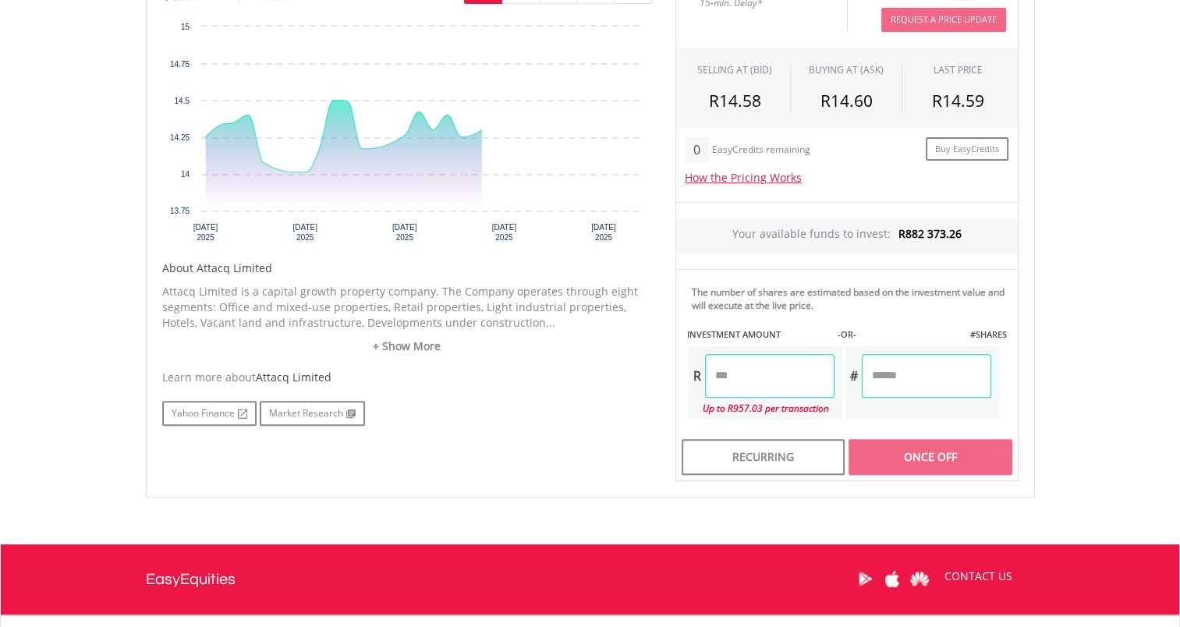
scroll to position [548, 0]
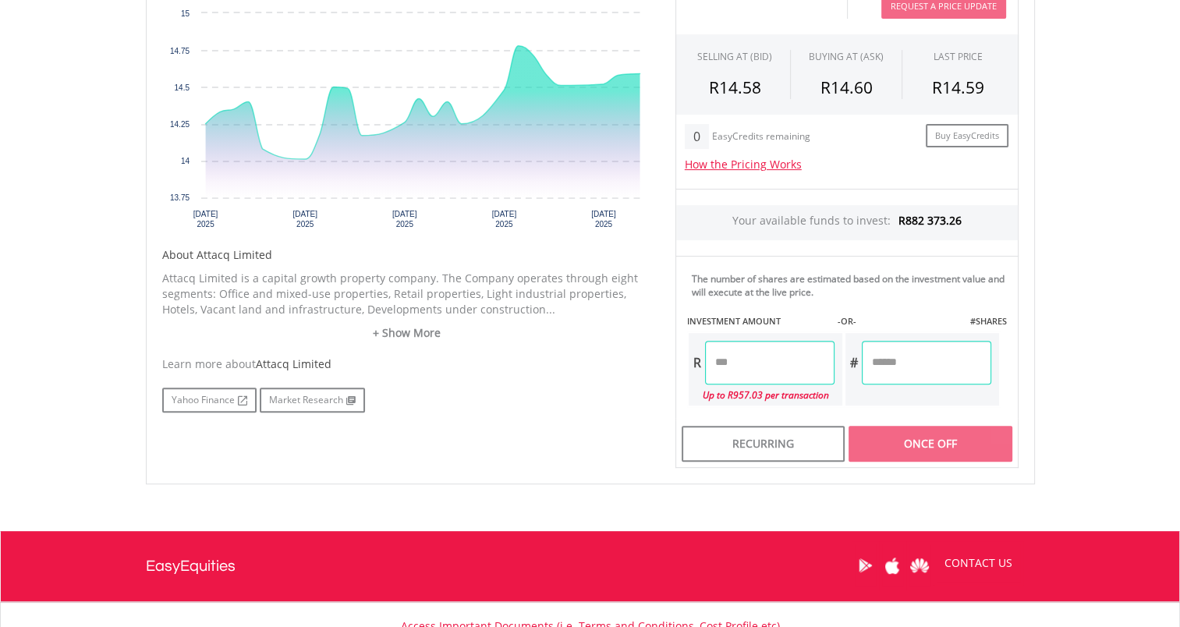
drag, startPoint x: 776, startPoint y: 362, endPoint x: 620, endPoint y: 360, distance: 155.3
click at [620, 360] on div "No chart available. 1 MO CHANGE 2.39% DAILY CHANGE 0.07% 1M 3M 6M 1Y MAX Chart …" at bounding box center [591, 210] width 880 height 515
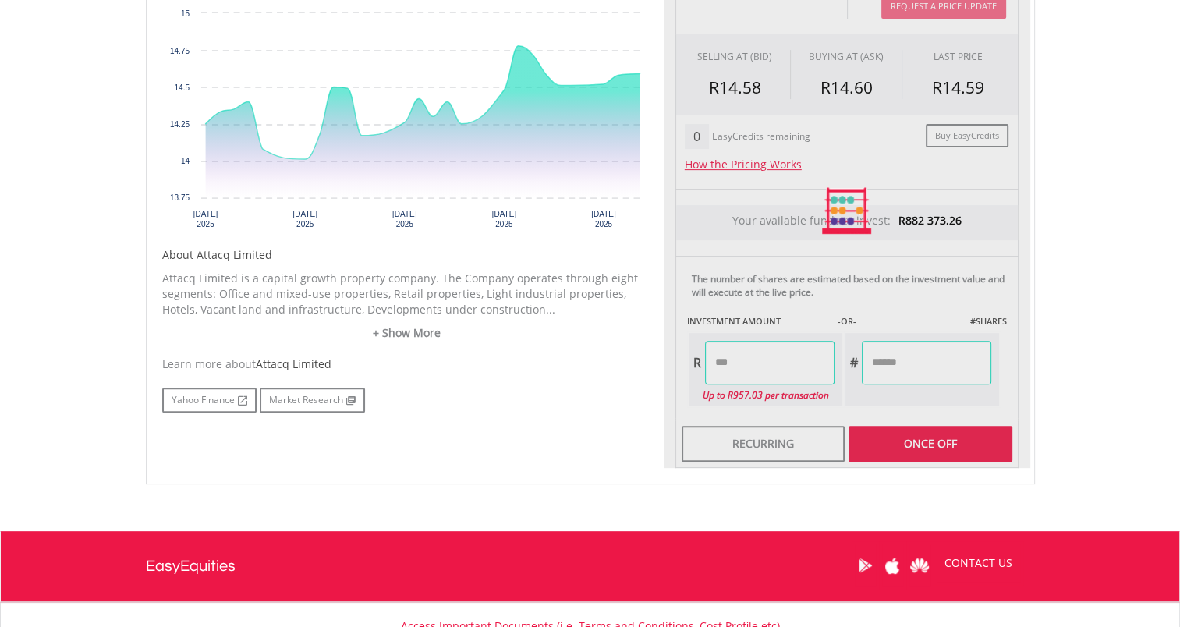
type input "******"
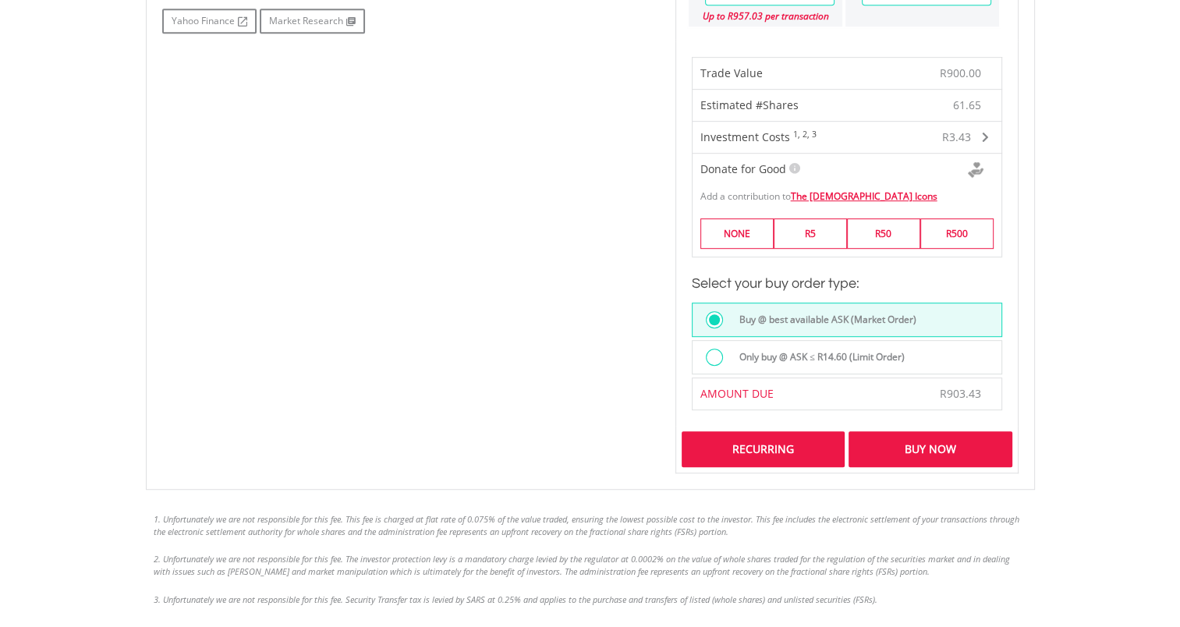
scroll to position [938, 0]
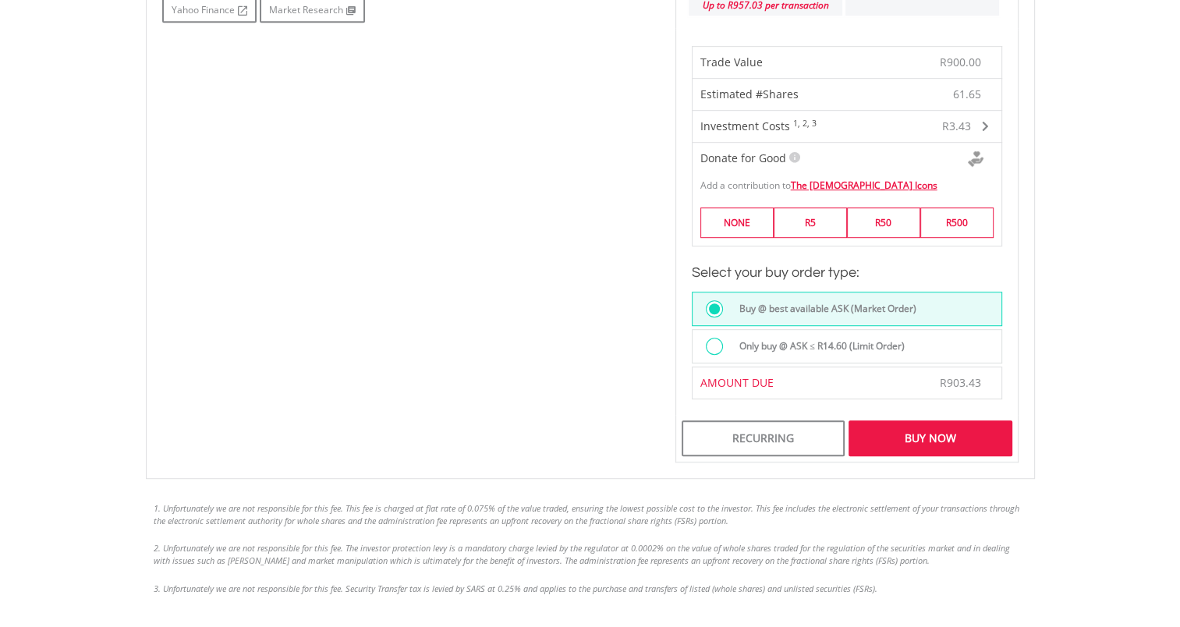
click at [777, 343] on label "Only buy @ ASK ≤ R14.60 (Limit Order)" at bounding box center [817, 346] width 175 height 17
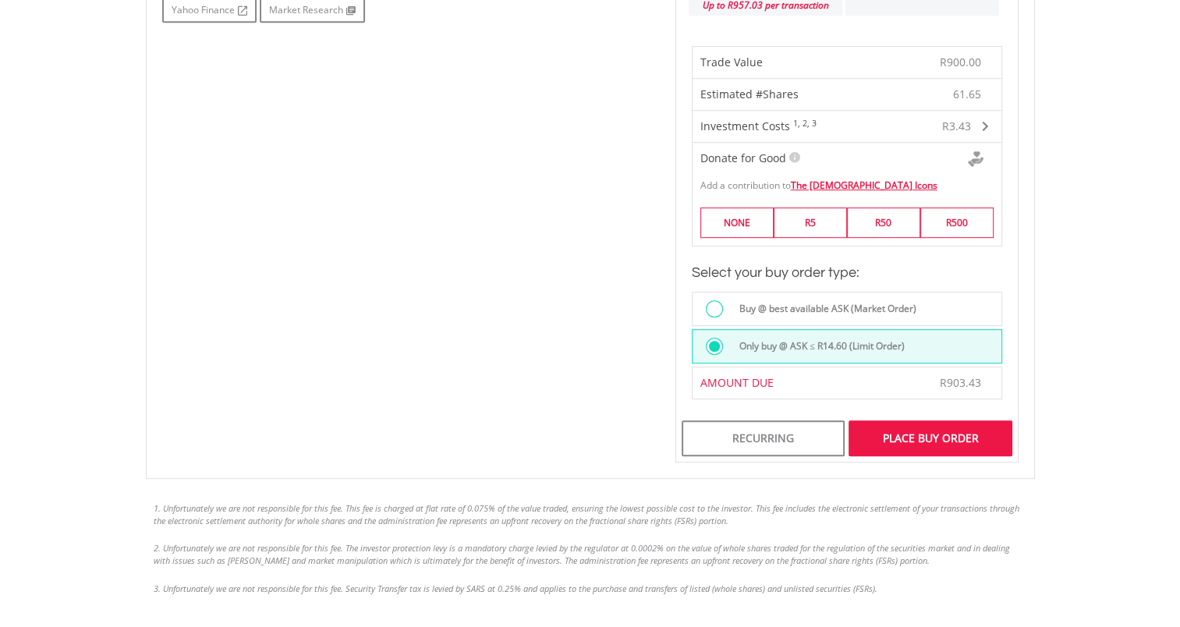
click at [885, 435] on div "Place Buy Order" at bounding box center [930, 439] width 163 height 36
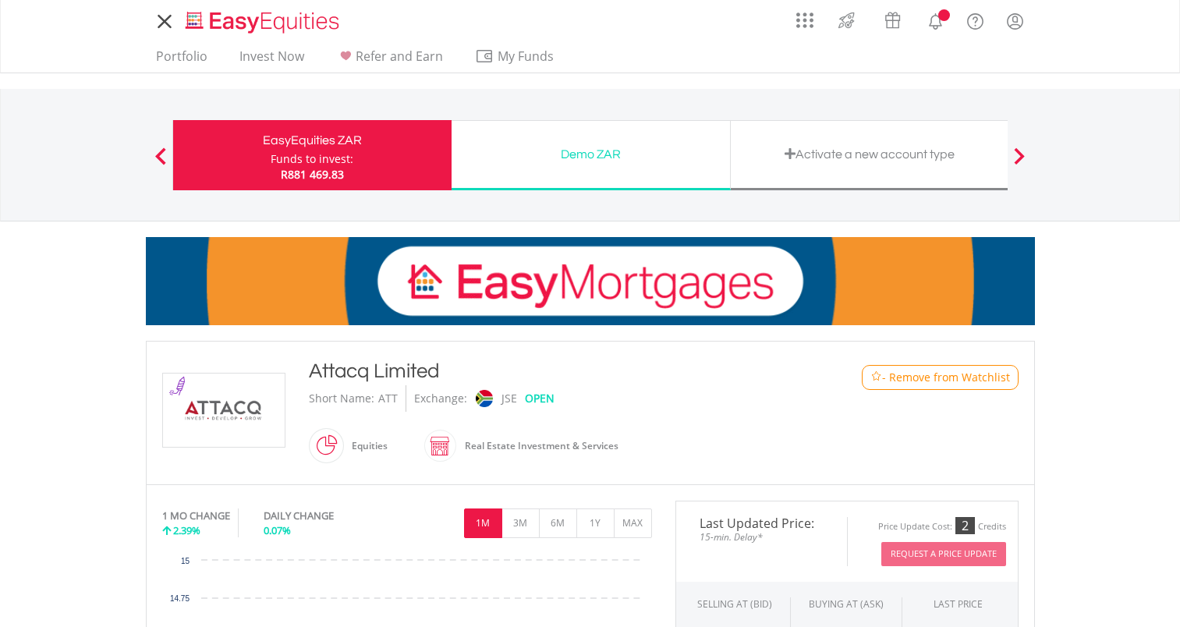
scroll to position [468, 0]
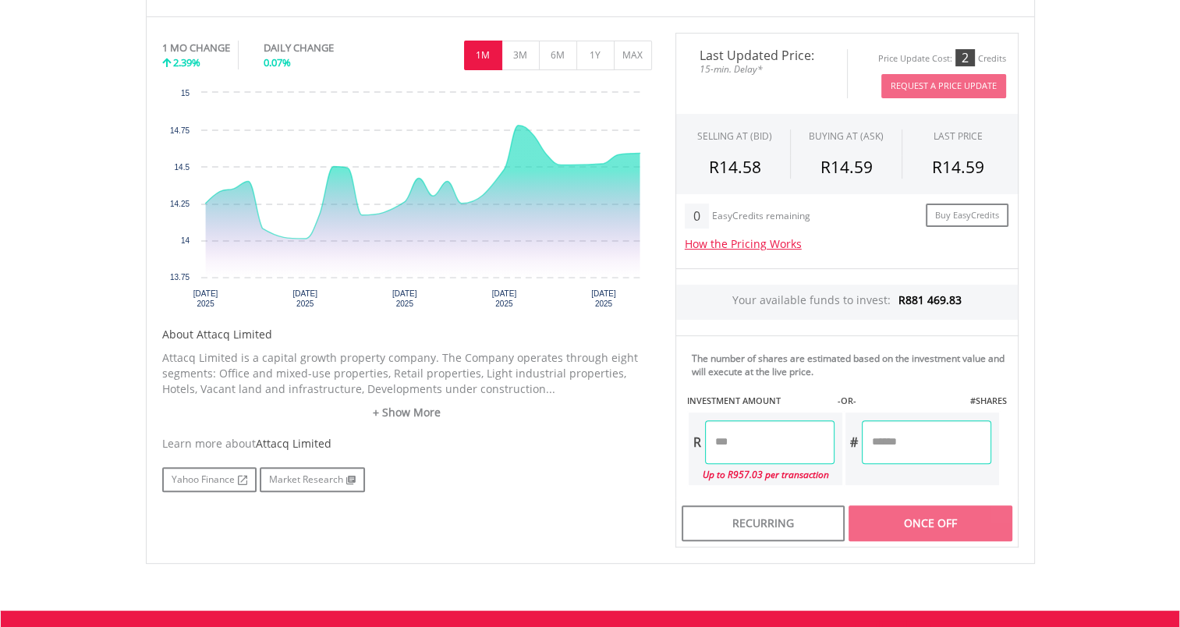
drag, startPoint x: 779, startPoint y: 445, endPoint x: 643, endPoint y: 444, distance: 135.8
click at [643, 444] on div "No chart available. 1 MO CHANGE 2.39% DAILY CHANGE 0.07% 1M 3M 6M 1Y MAX Chart …" at bounding box center [591, 290] width 880 height 515
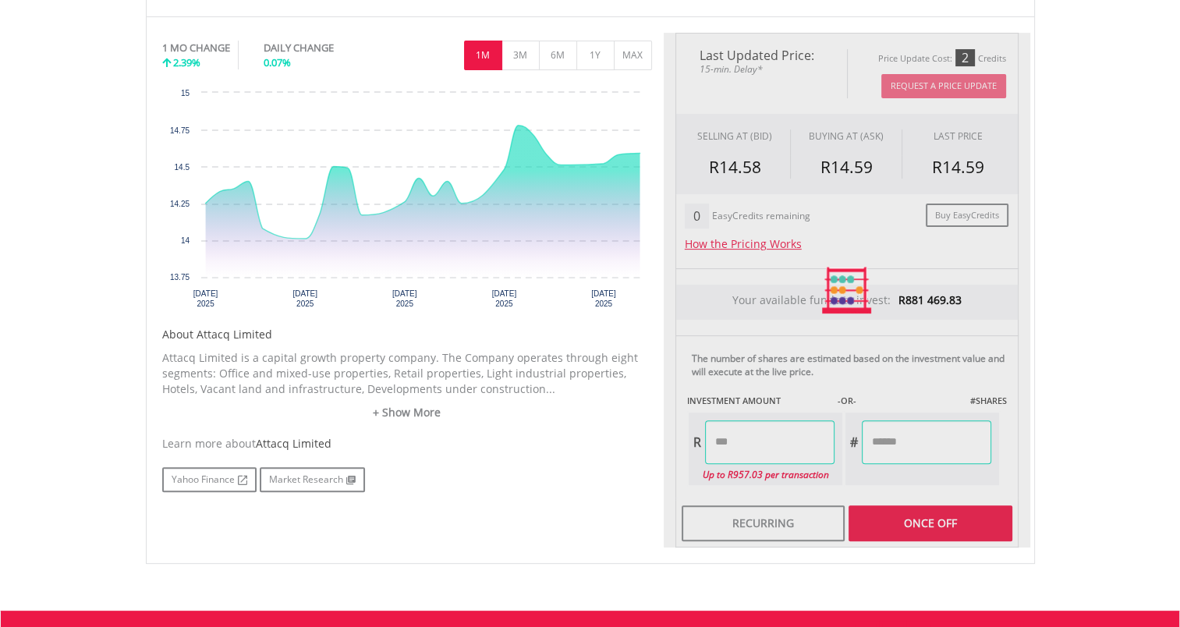
type input "******"
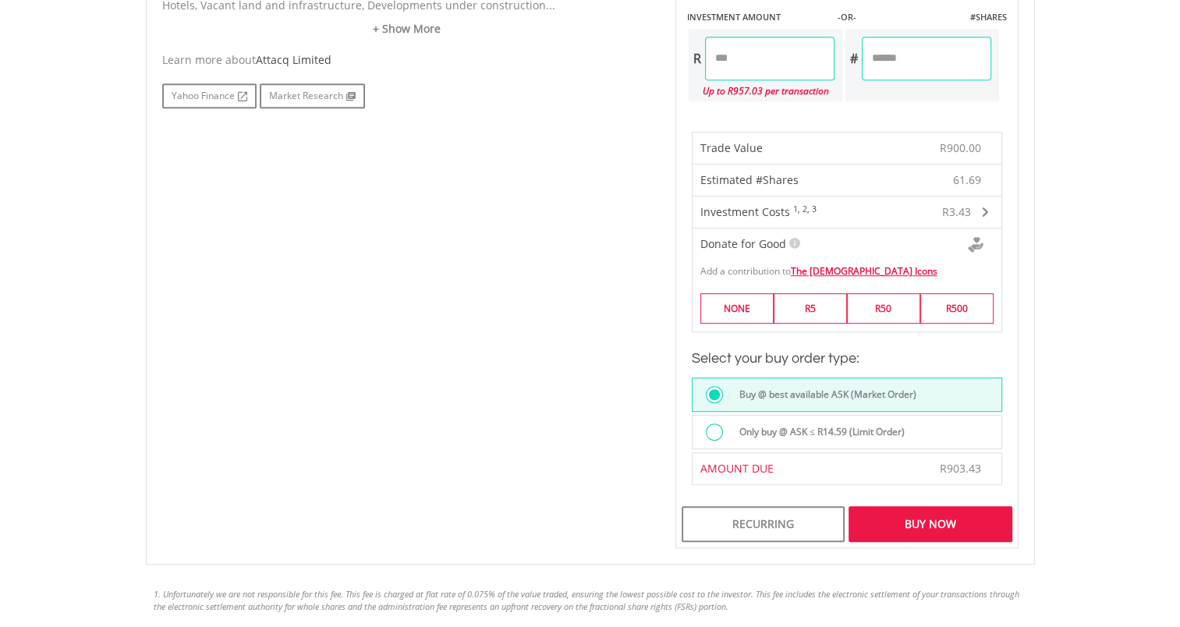
scroll to position [858, 0]
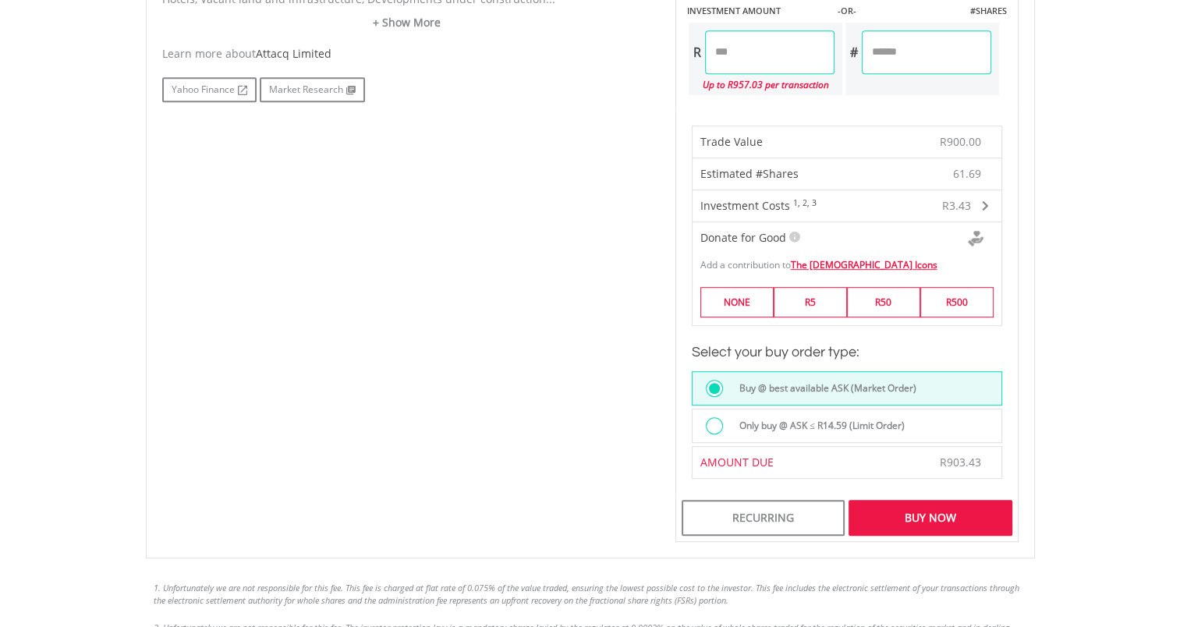
click at [818, 420] on label "Only buy @ ASK ≤ R14.59 (Limit Order)" at bounding box center [817, 425] width 175 height 17
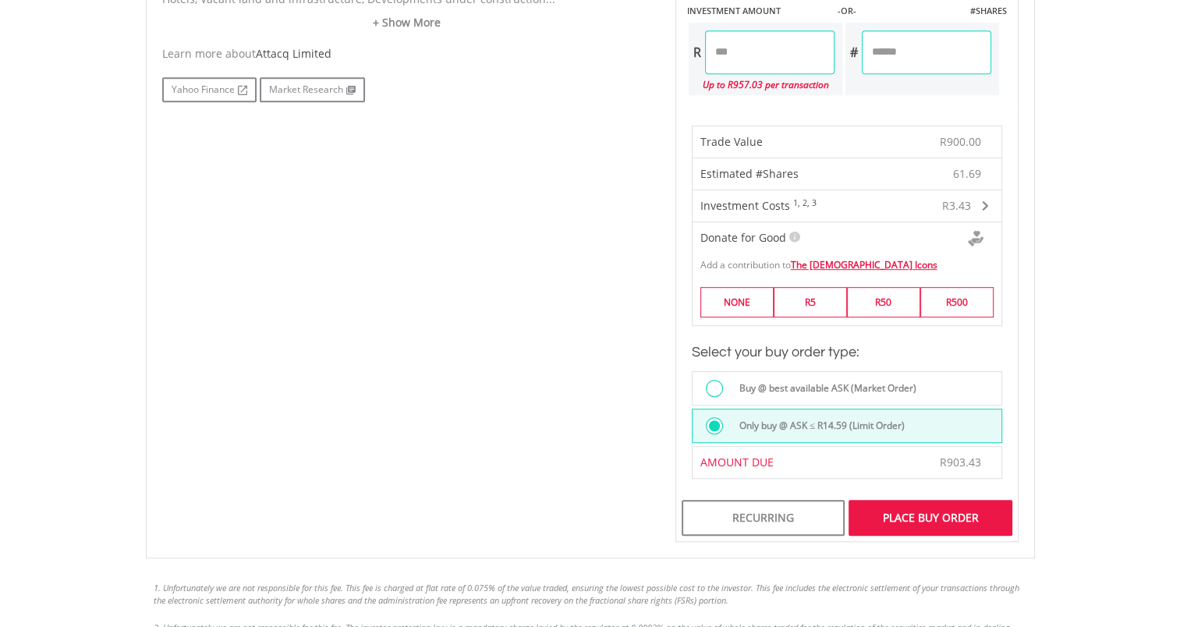
click at [943, 526] on div "Place Buy Order" at bounding box center [930, 518] width 163 height 36
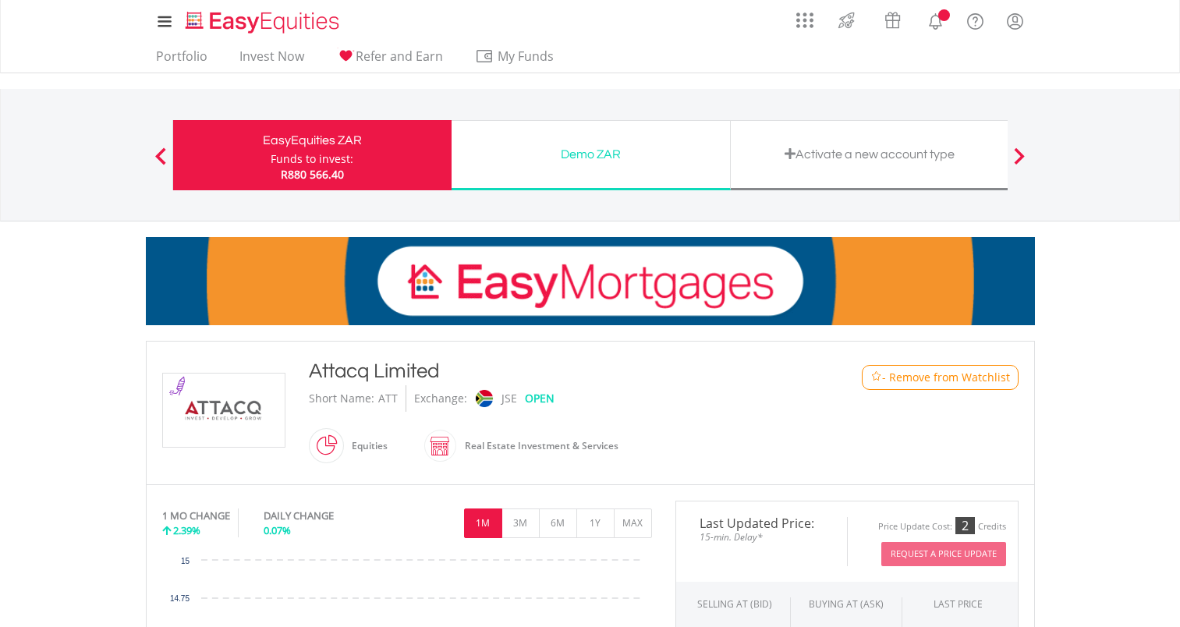
scroll to position [673, 0]
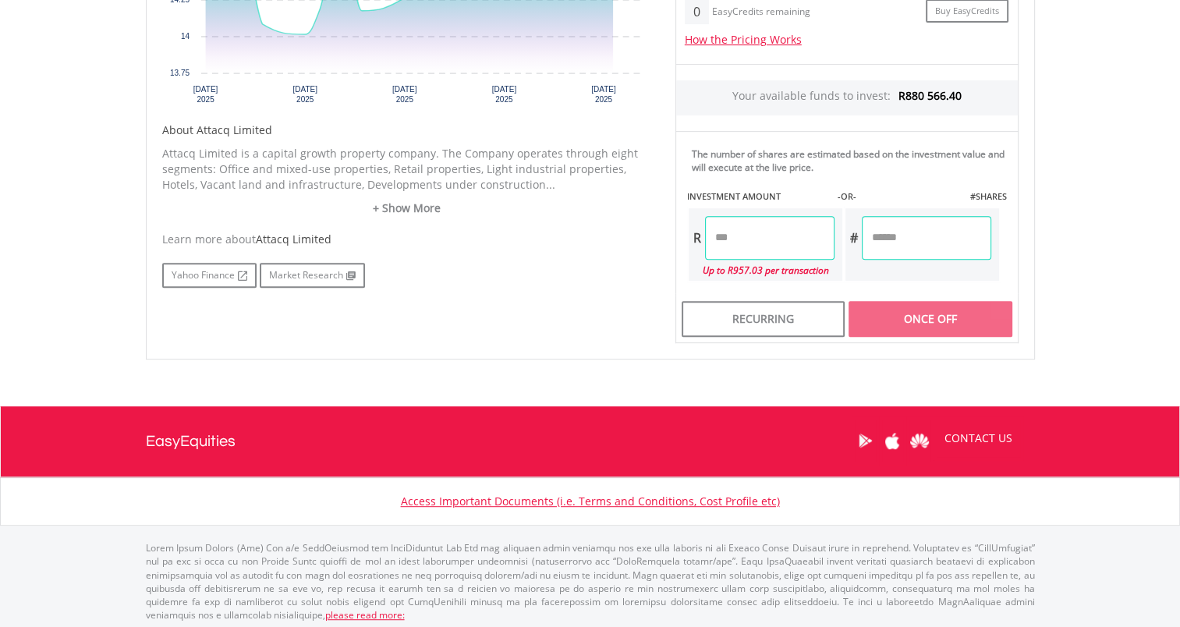
drag, startPoint x: 777, startPoint y: 240, endPoint x: 680, endPoint y: 240, distance: 96.7
click at [680, 240] on div "The number of shares are estimated based on the investment value and will execu…" at bounding box center [847, 212] width 343 height 162
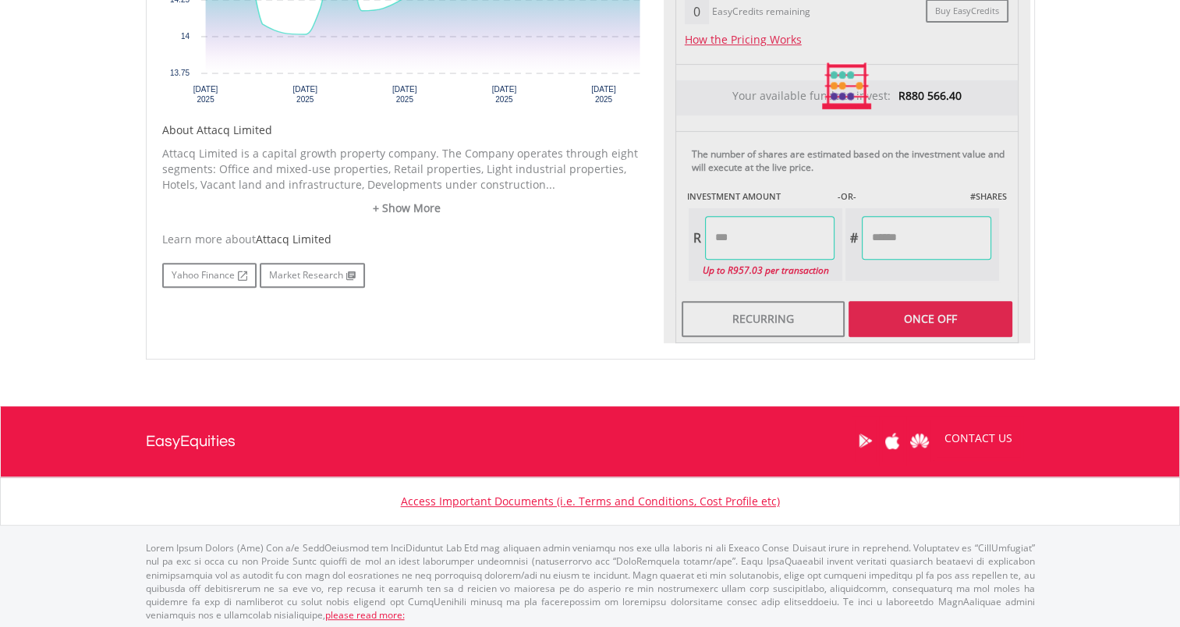
type input "******"
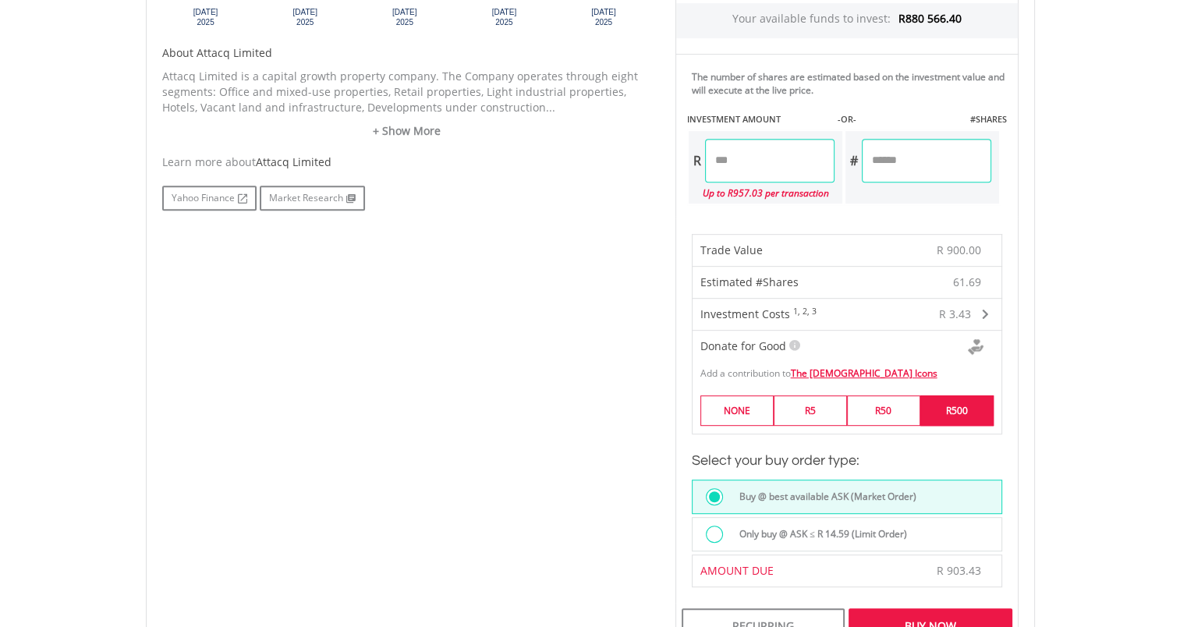
scroll to position [907, 0]
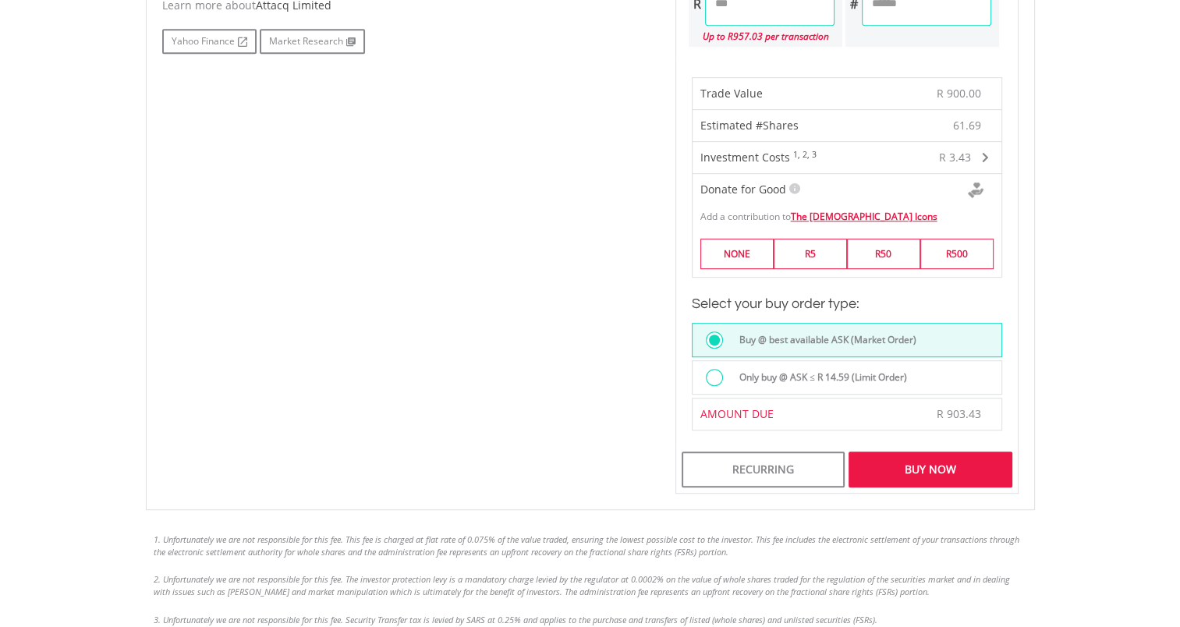
click at [877, 374] on label "Only buy @ ASK ≤ R 14.59 (Limit Order)" at bounding box center [818, 377] width 177 height 17
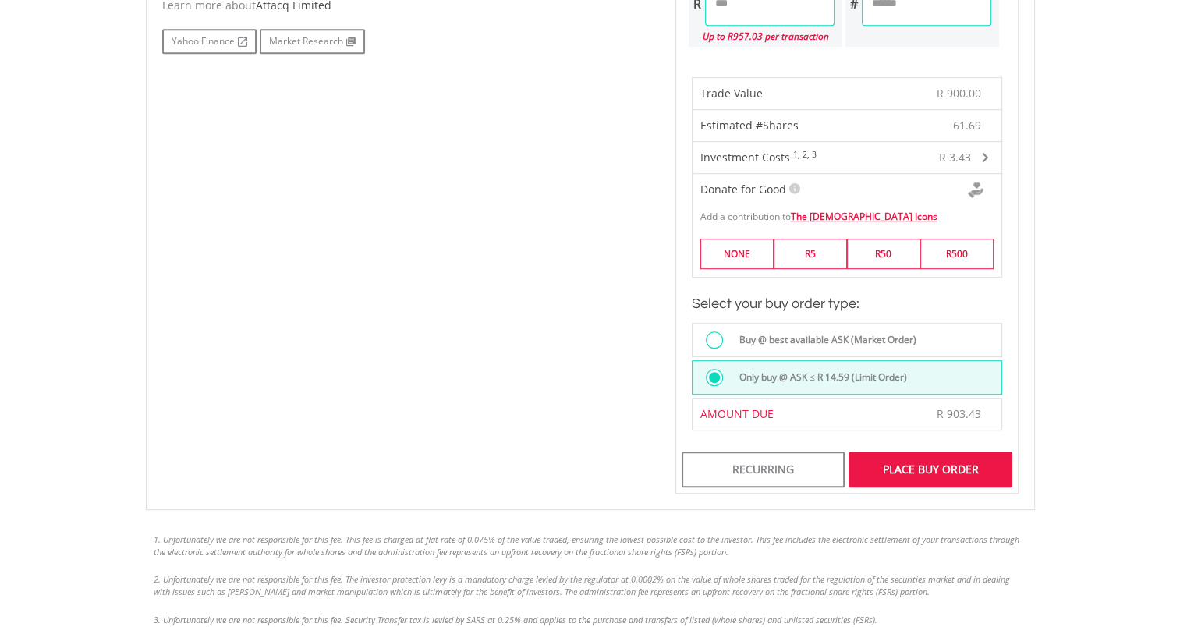
click at [918, 477] on div "Place Buy Order" at bounding box center [930, 470] width 163 height 36
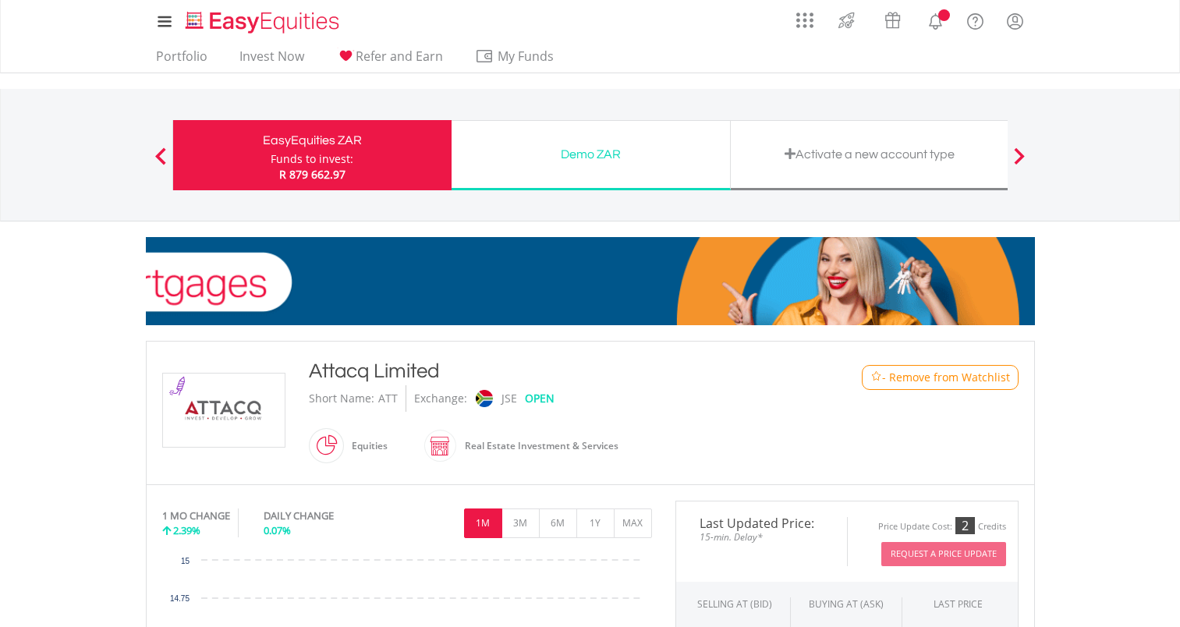
scroll to position [481, 0]
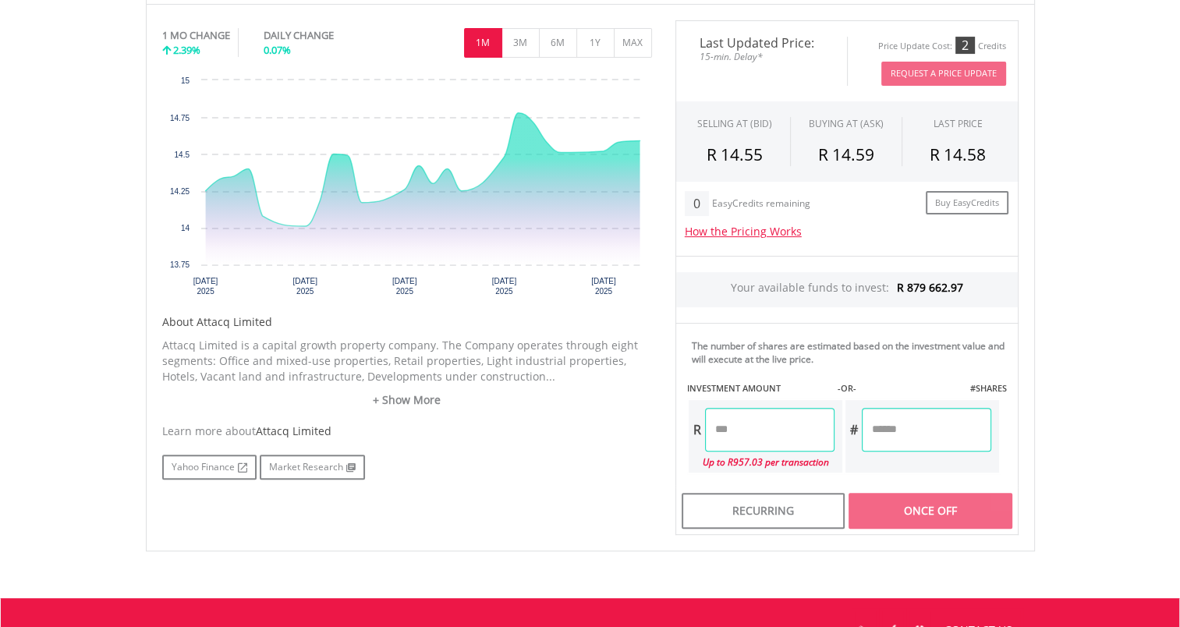
drag, startPoint x: 773, startPoint y: 428, endPoint x: 665, endPoint y: 386, distance: 116.3
click at [670, 403] on div "Last Updated Price: 15-min. Delay* Price Update Cost: 2 Credits Request A Price…" at bounding box center [847, 277] width 367 height 515
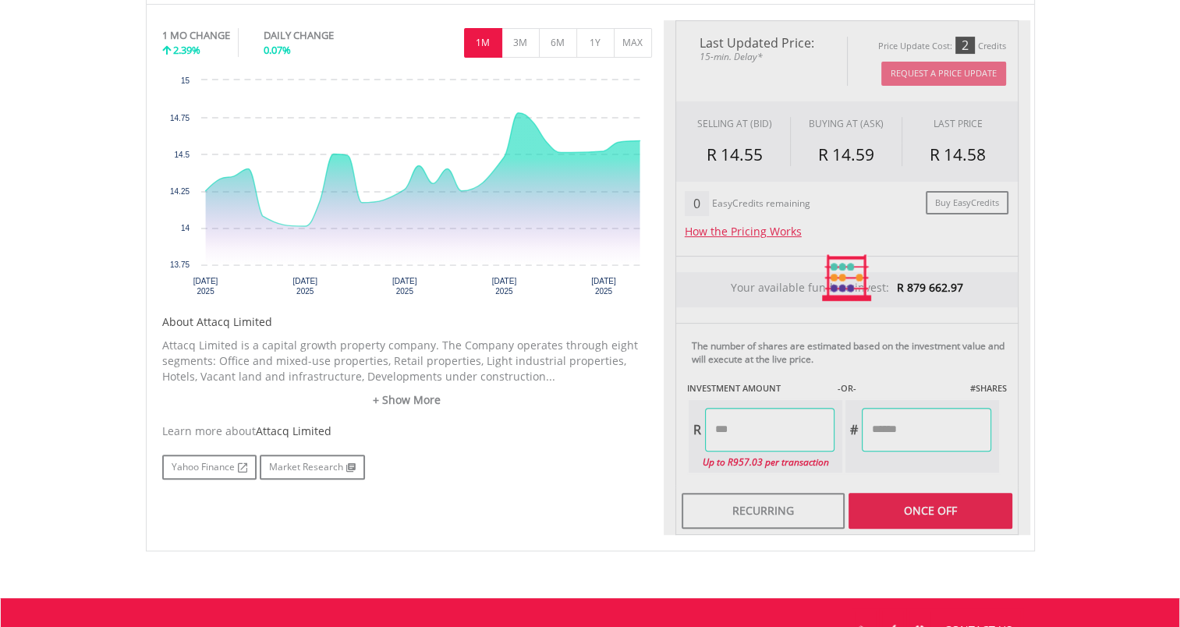
type input "******"
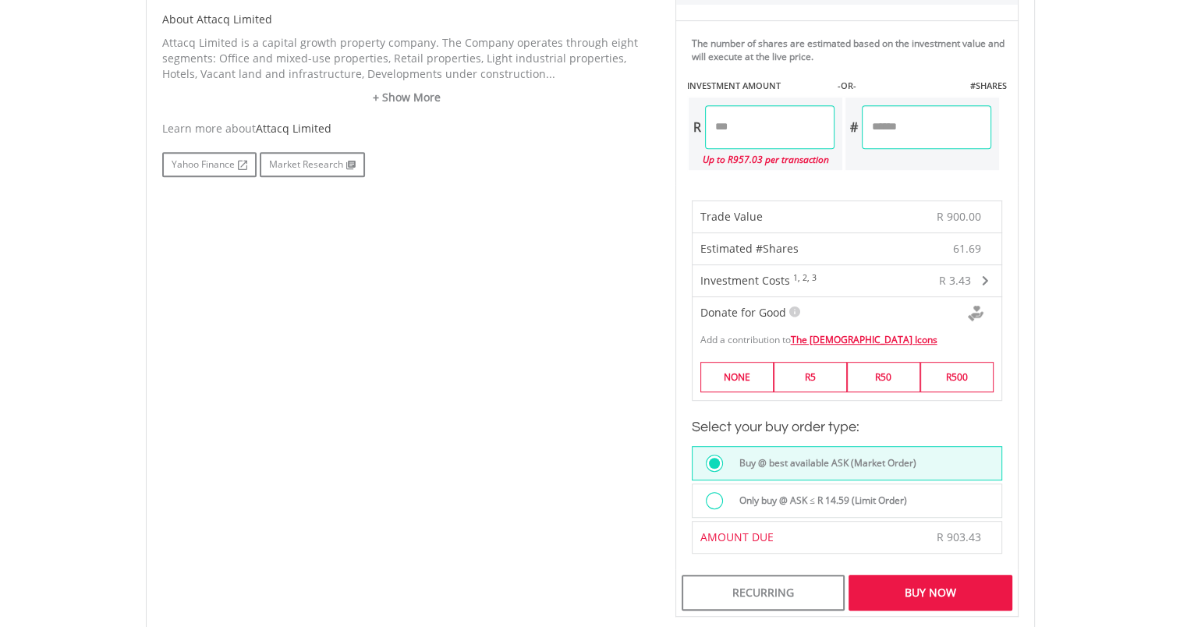
scroll to position [793, 0]
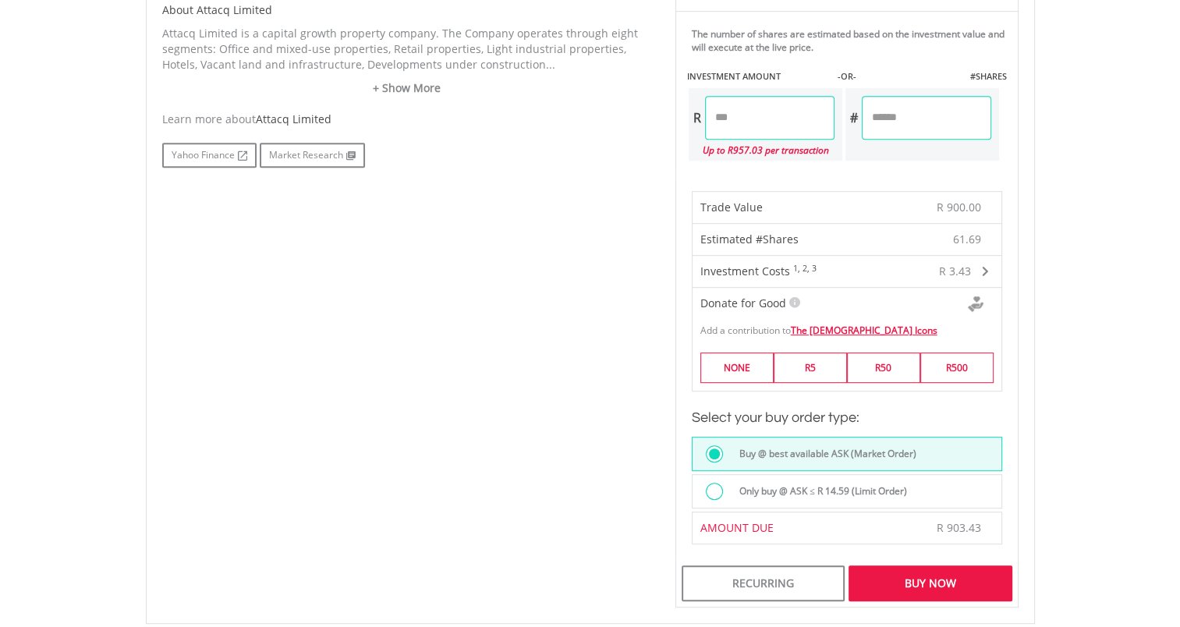
click at [872, 493] on label "Only buy @ ASK ≤ R 14.59 (Limit Order)" at bounding box center [818, 491] width 177 height 17
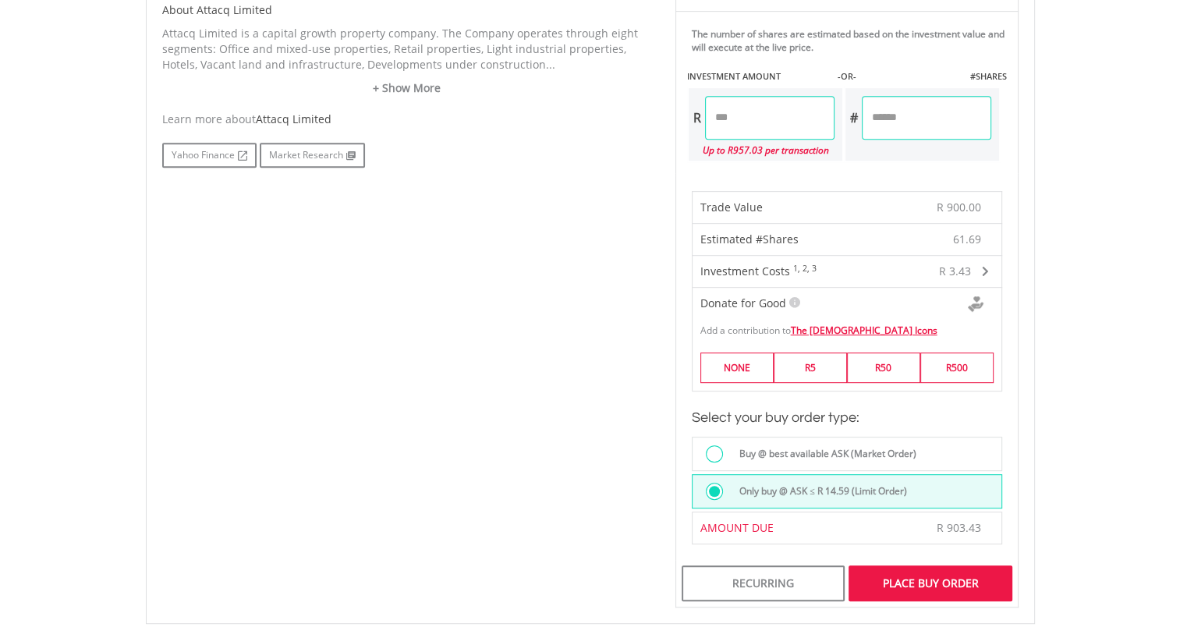
click at [925, 568] on div "Place Buy Order" at bounding box center [930, 584] width 163 height 36
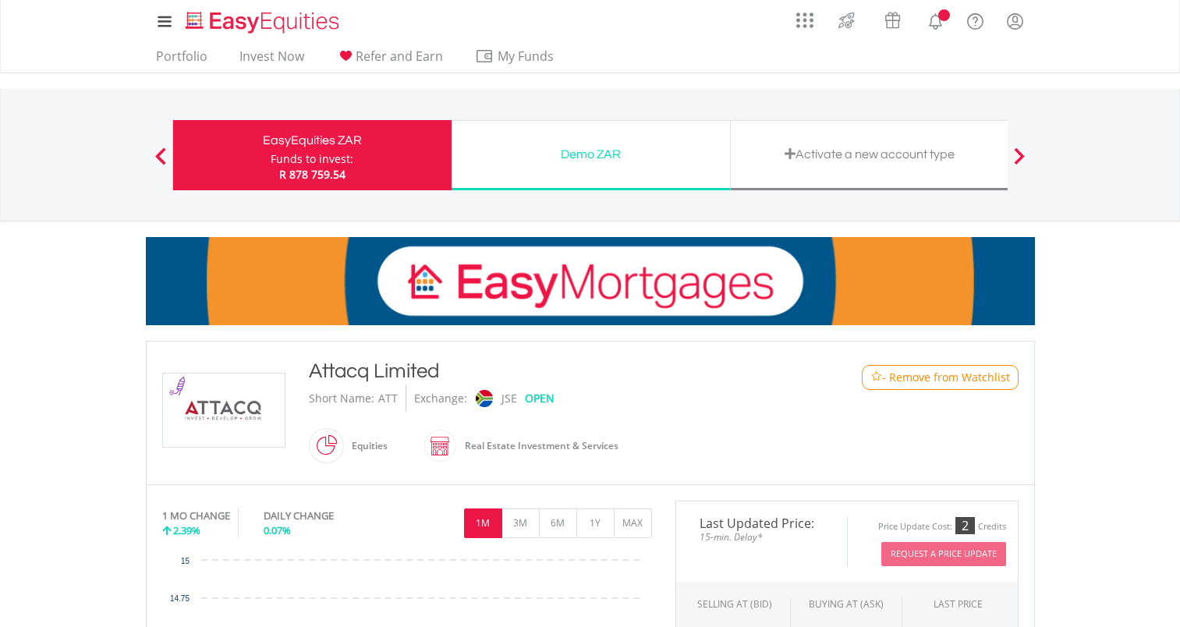
scroll to position [673, 0]
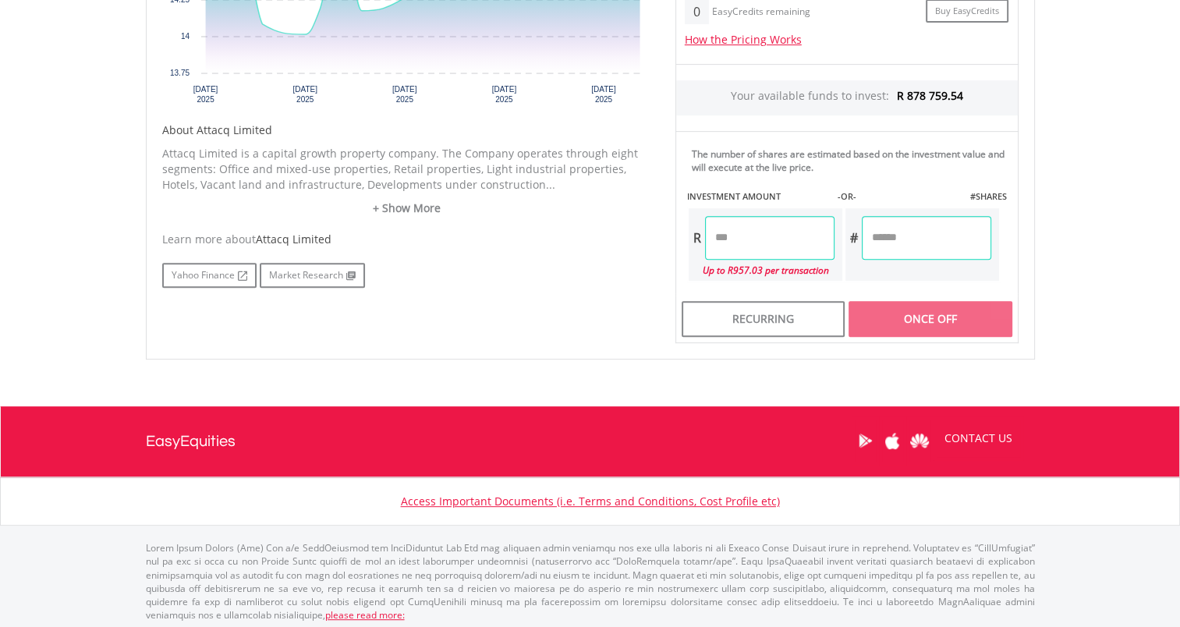
drag, startPoint x: 770, startPoint y: 238, endPoint x: 659, endPoint y: 237, distance: 110.8
click at [659, 237] on div "No chart available. 1 MO CHANGE 2.39% DAILY CHANGE 0.07% 1M 3M 6M 1Y MAX Chart …" at bounding box center [591, 85] width 880 height 515
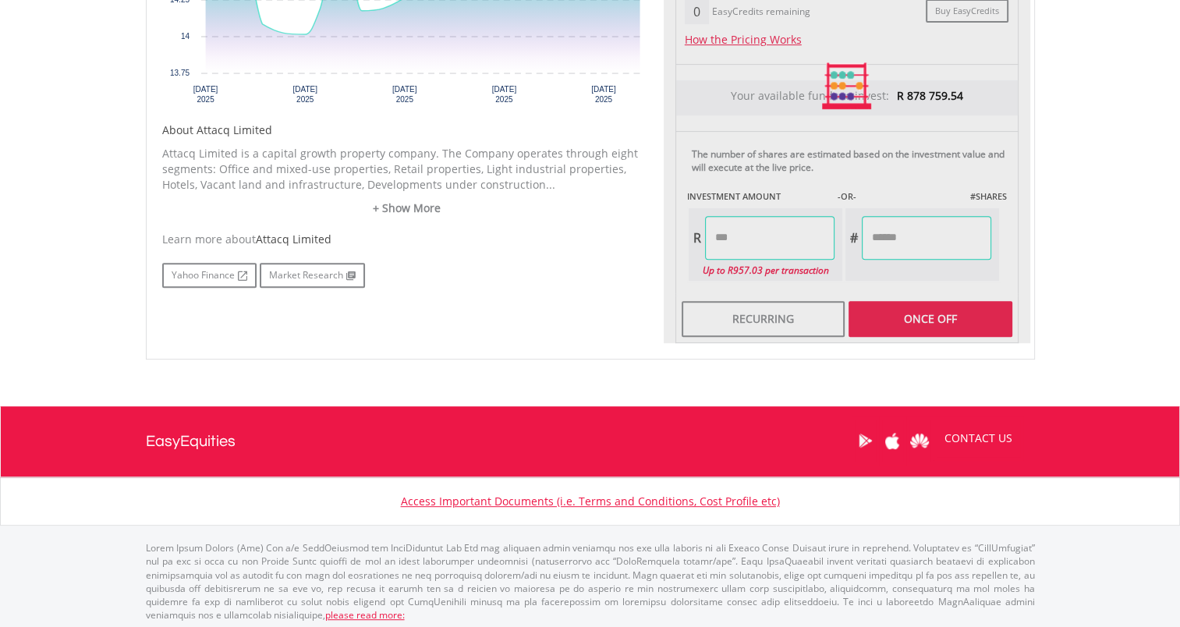
type input "******"
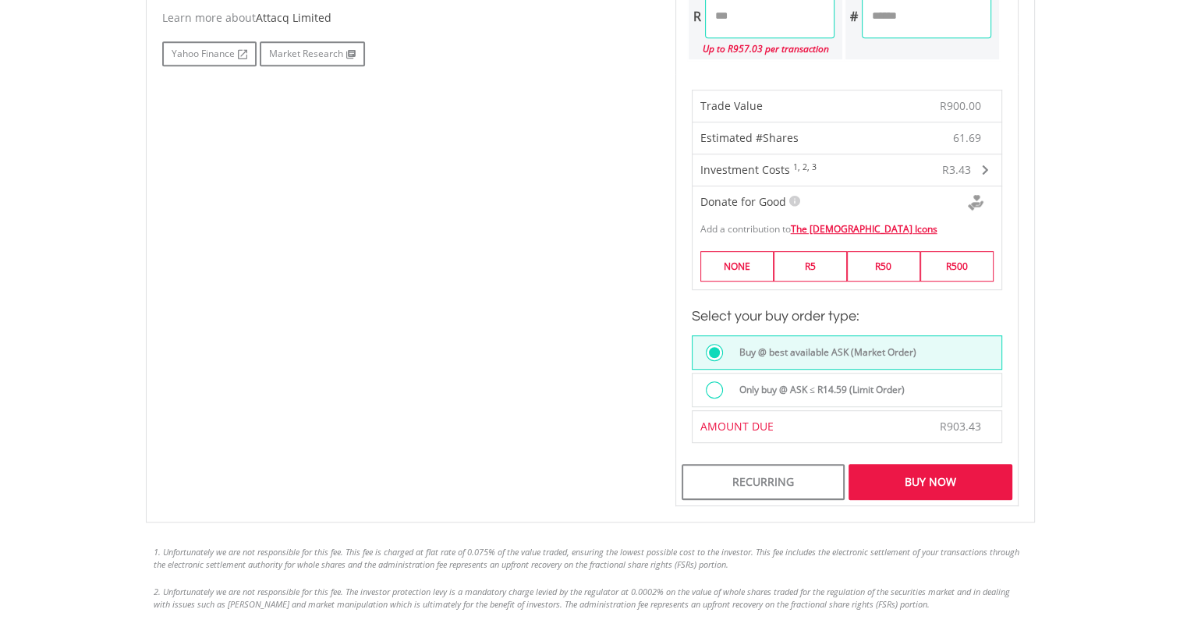
scroll to position [907, 0]
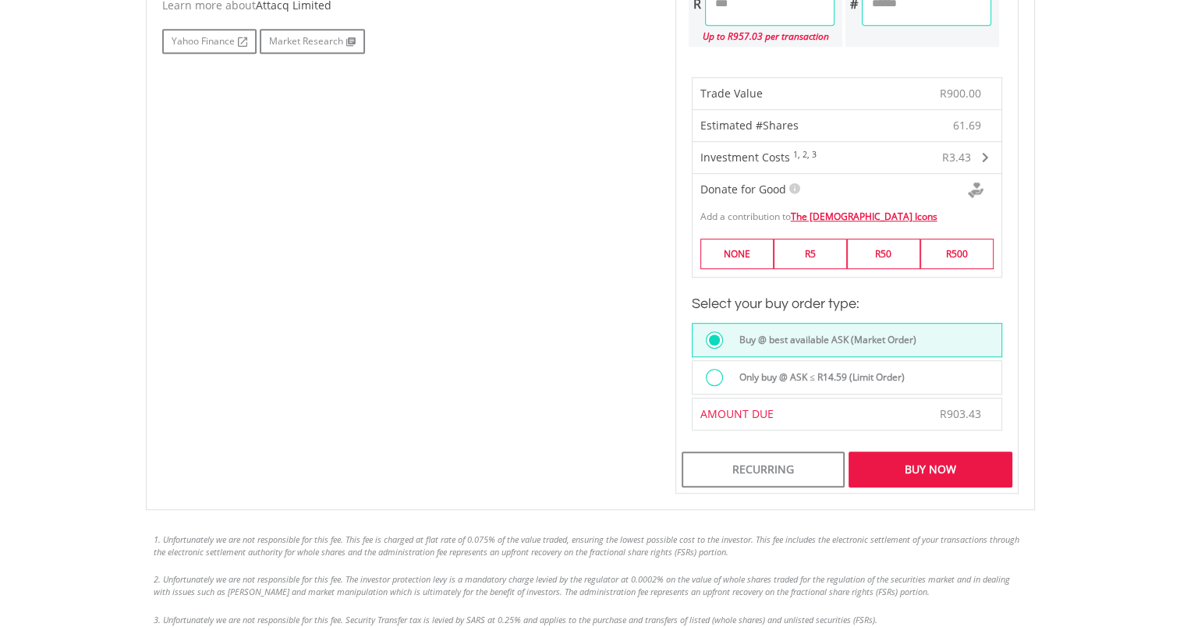
click at [891, 371] on label "Only buy @ ASK ≤ R14.59 (Limit Order)" at bounding box center [817, 377] width 175 height 17
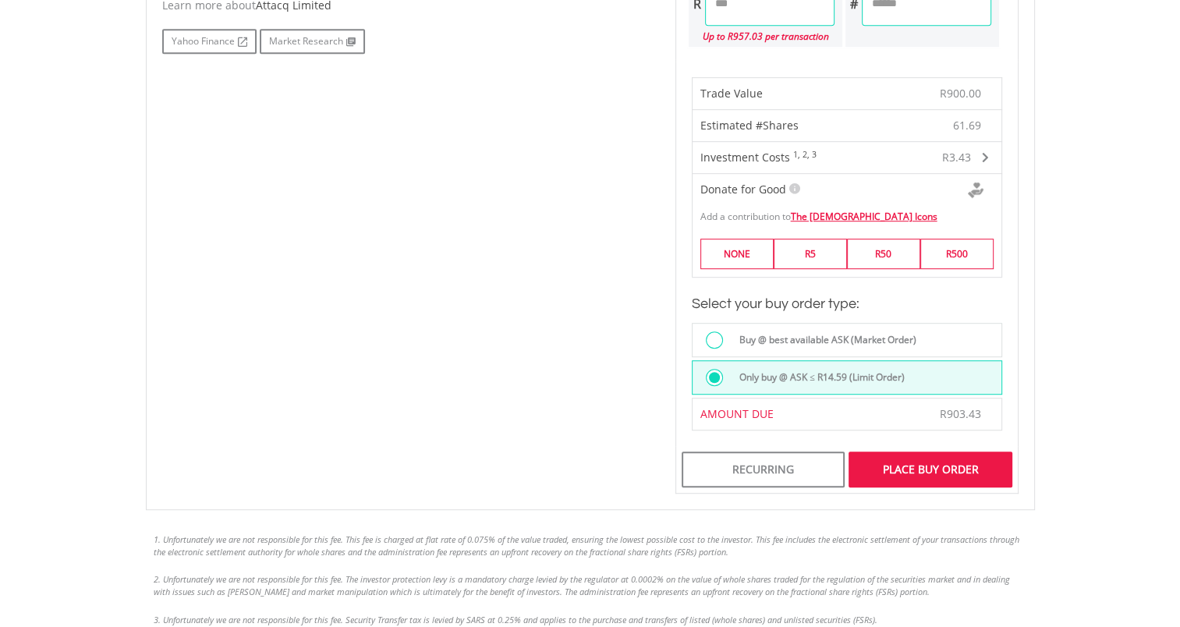
click at [943, 462] on div "Place Buy Order" at bounding box center [930, 470] width 163 height 36
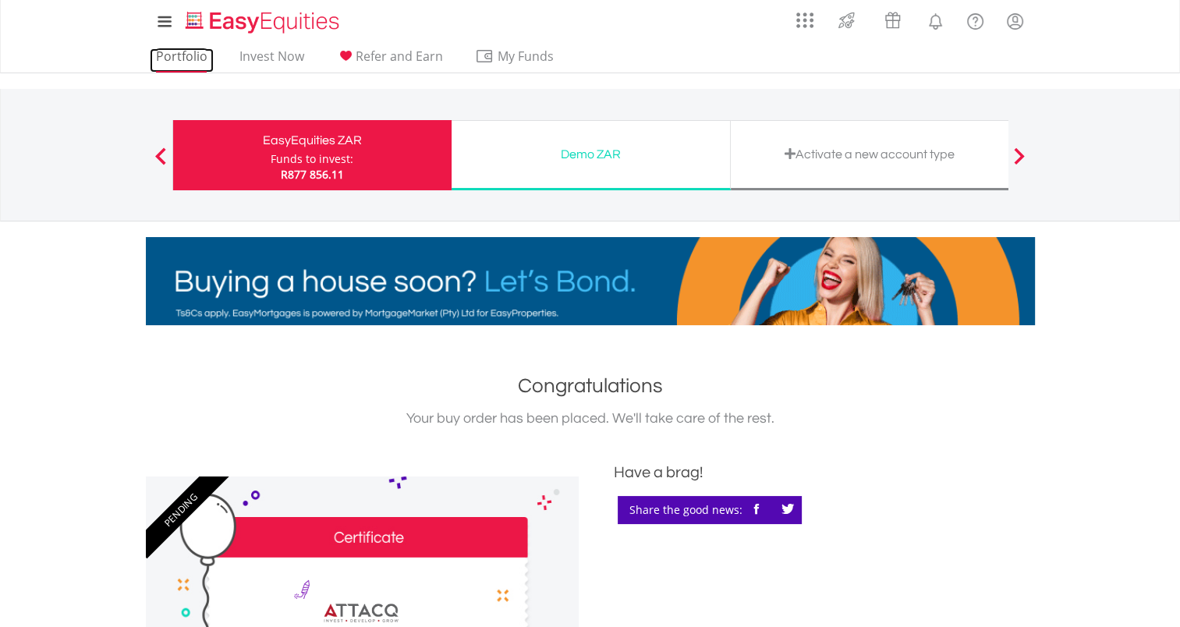
click at [181, 54] on link "Portfolio" at bounding box center [182, 60] width 64 height 24
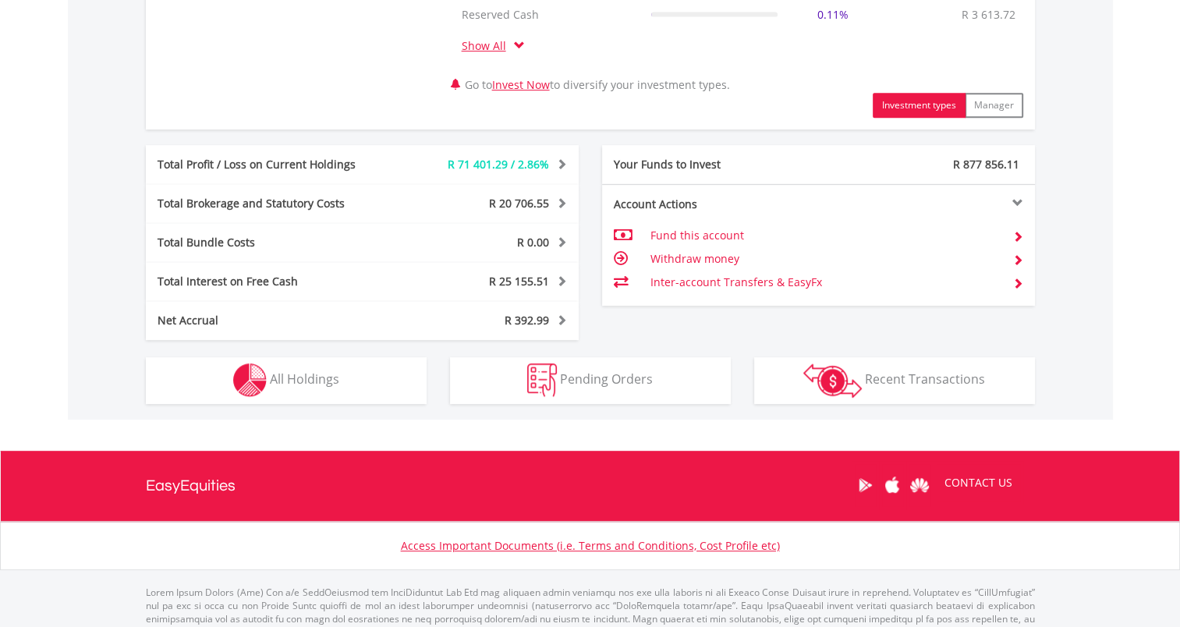
scroll to position [815, 0]
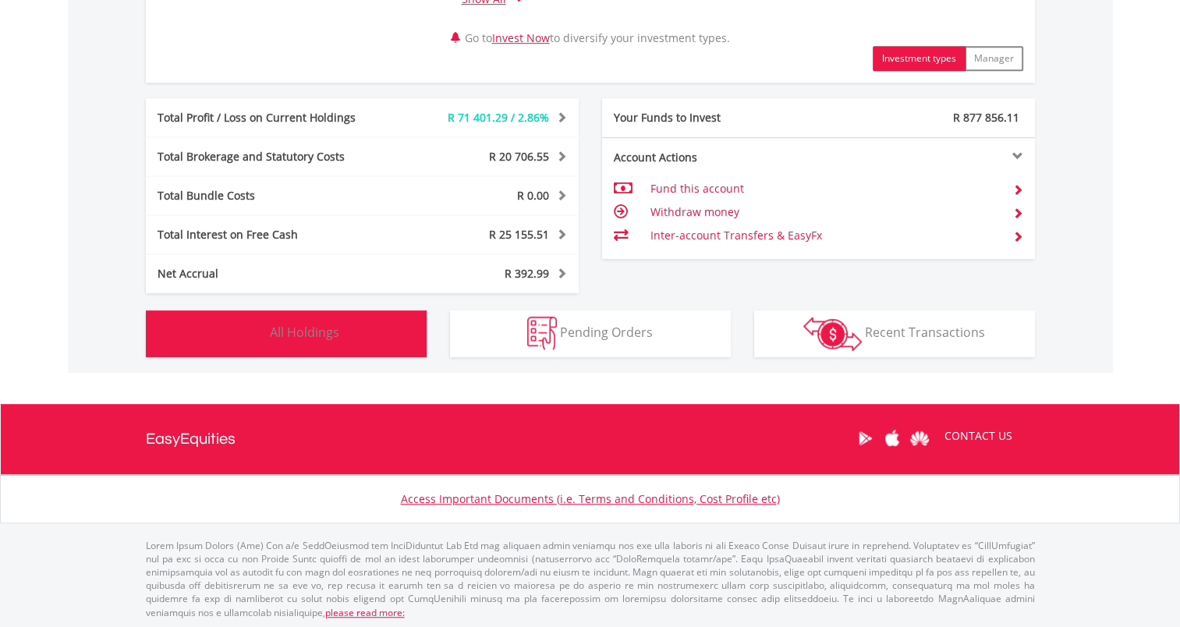
click at [357, 327] on button "Holdings All Holdings" at bounding box center [286, 334] width 281 height 47
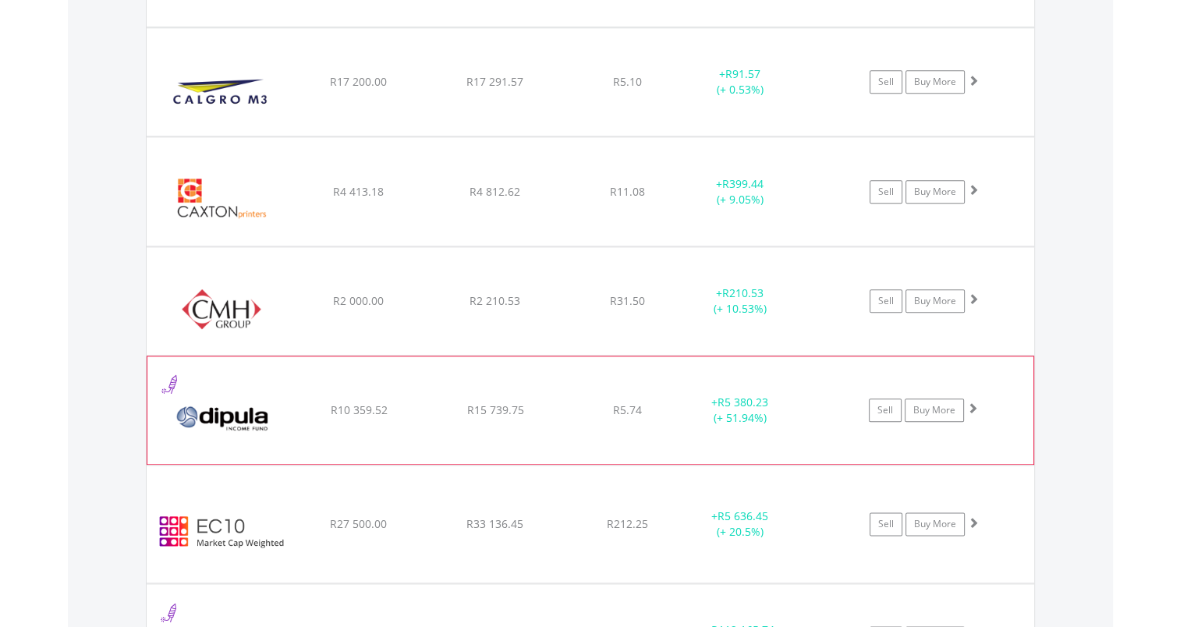
scroll to position [1764, 0]
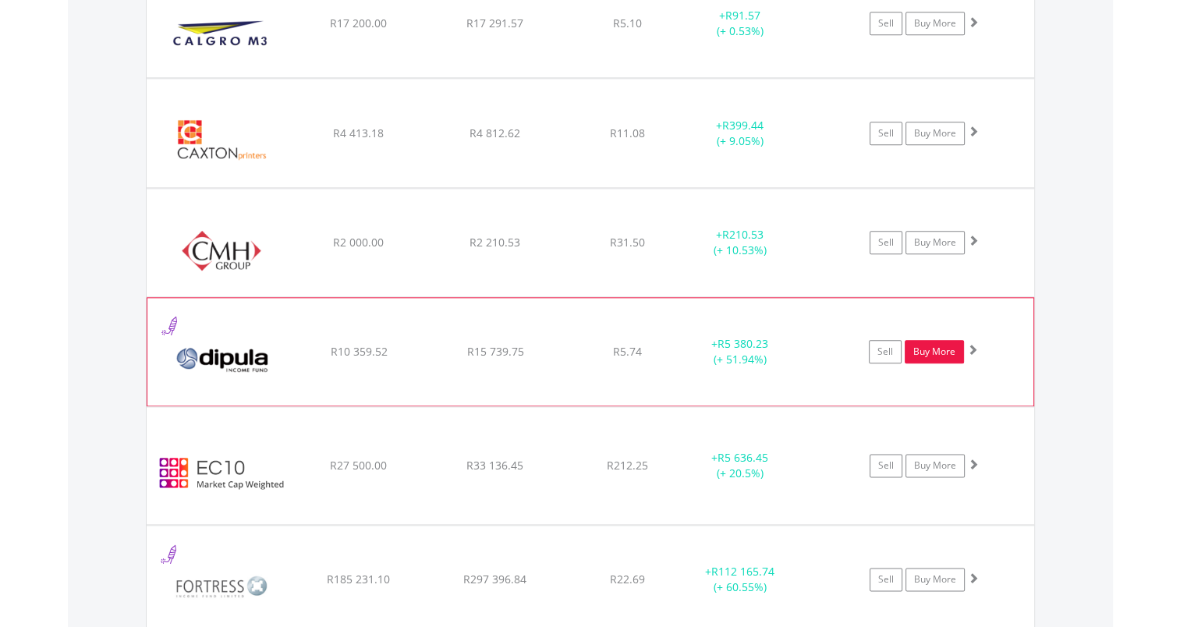
click at [937, 346] on link "Buy More" at bounding box center [934, 351] width 59 height 23
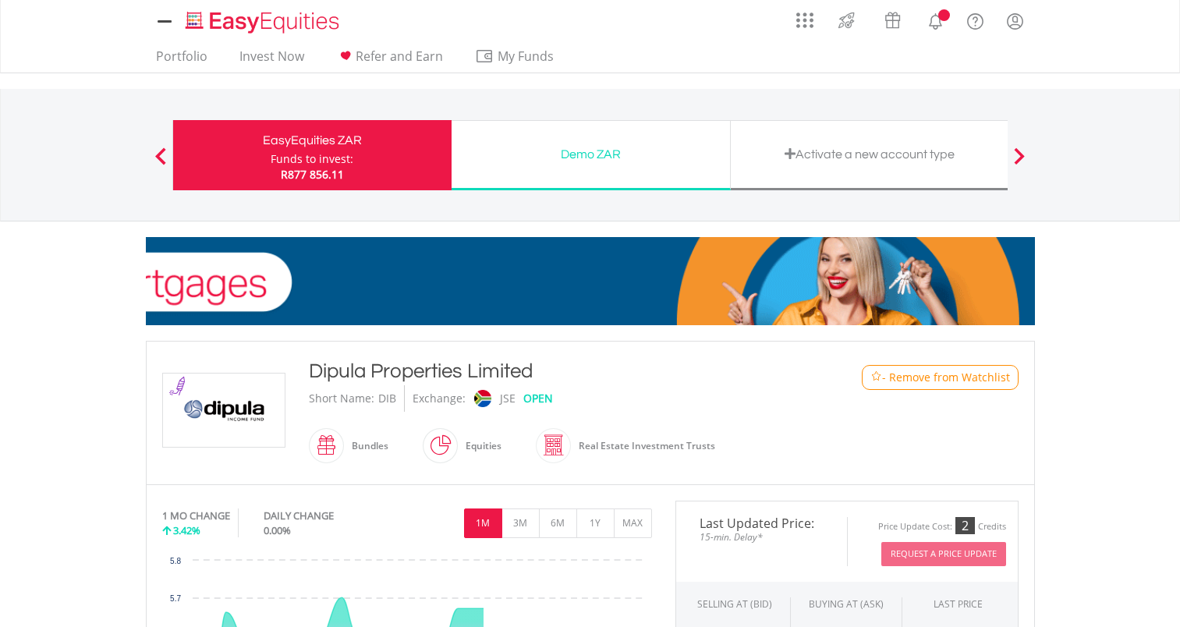
scroll to position [468, 0]
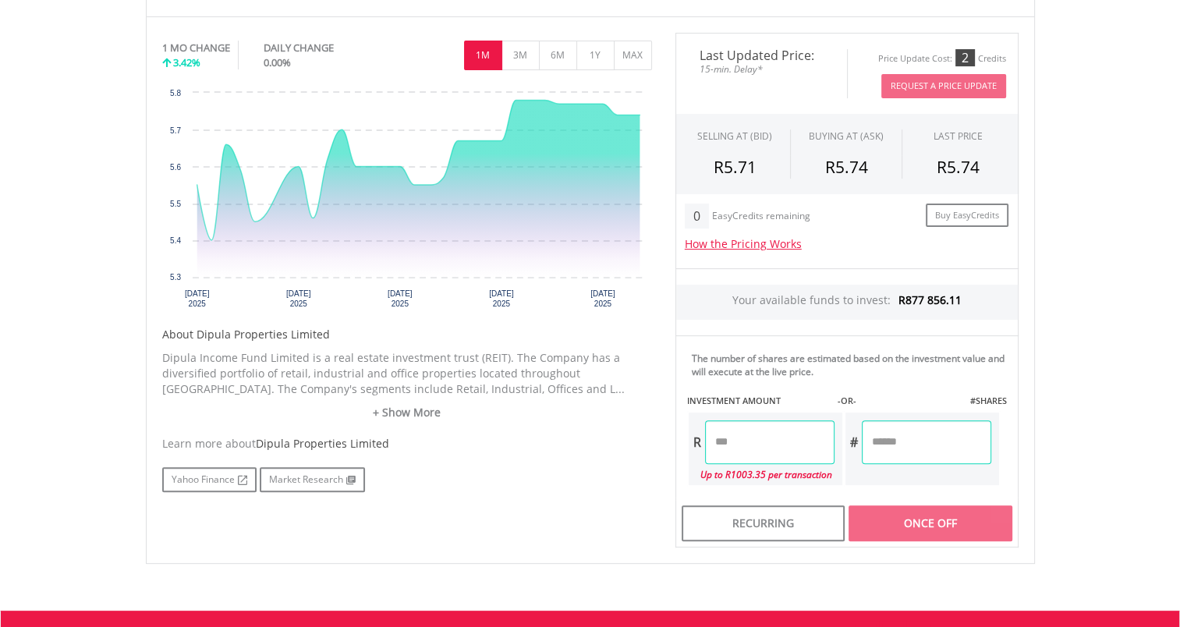
click at [764, 443] on input "number" at bounding box center [770, 443] width 130 height 44
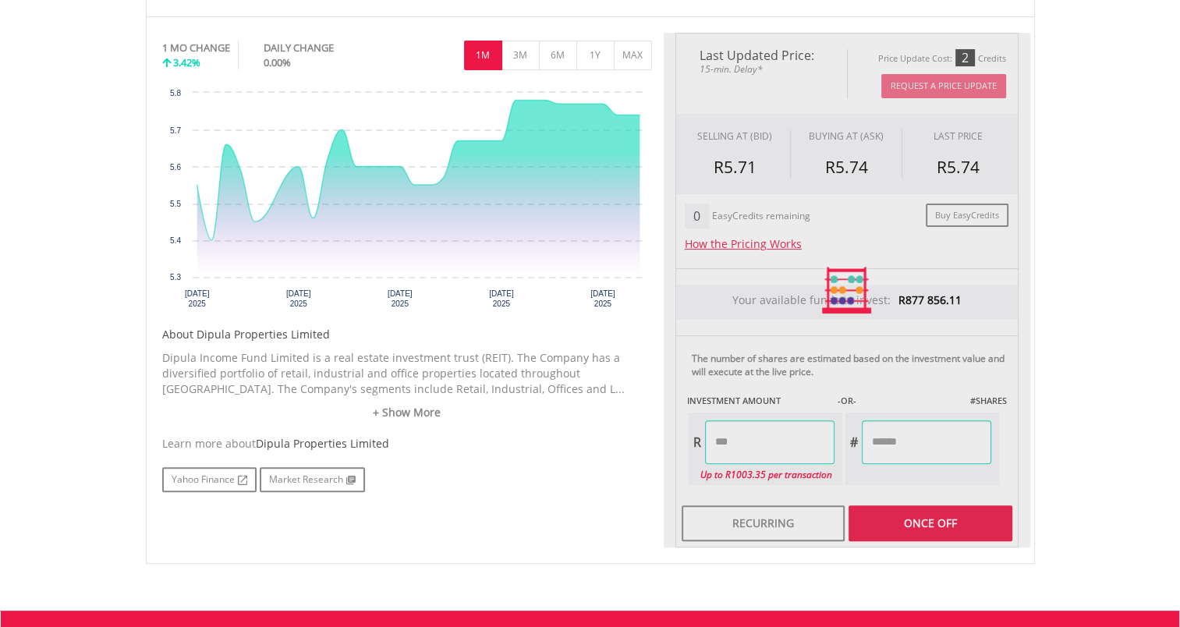
type input "*******"
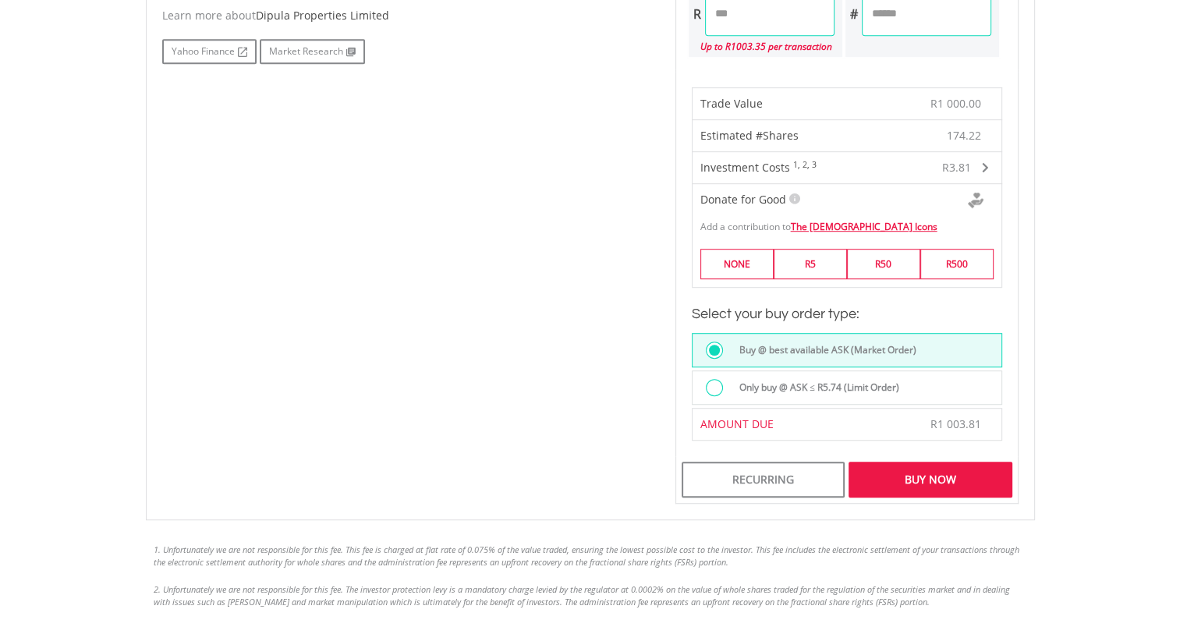
scroll to position [936, 0]
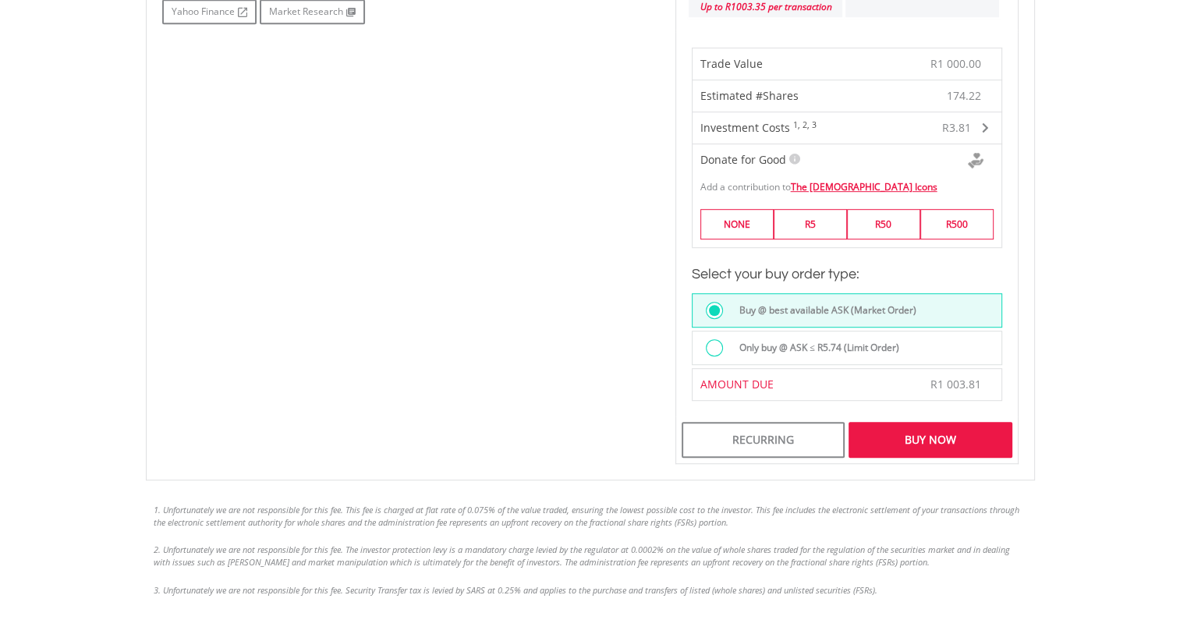
click at [830, 350] on label "Only buy @ ASK ≤ R5.74 (Limit Order)" at bounding box center [814, 347] width 169 height 17
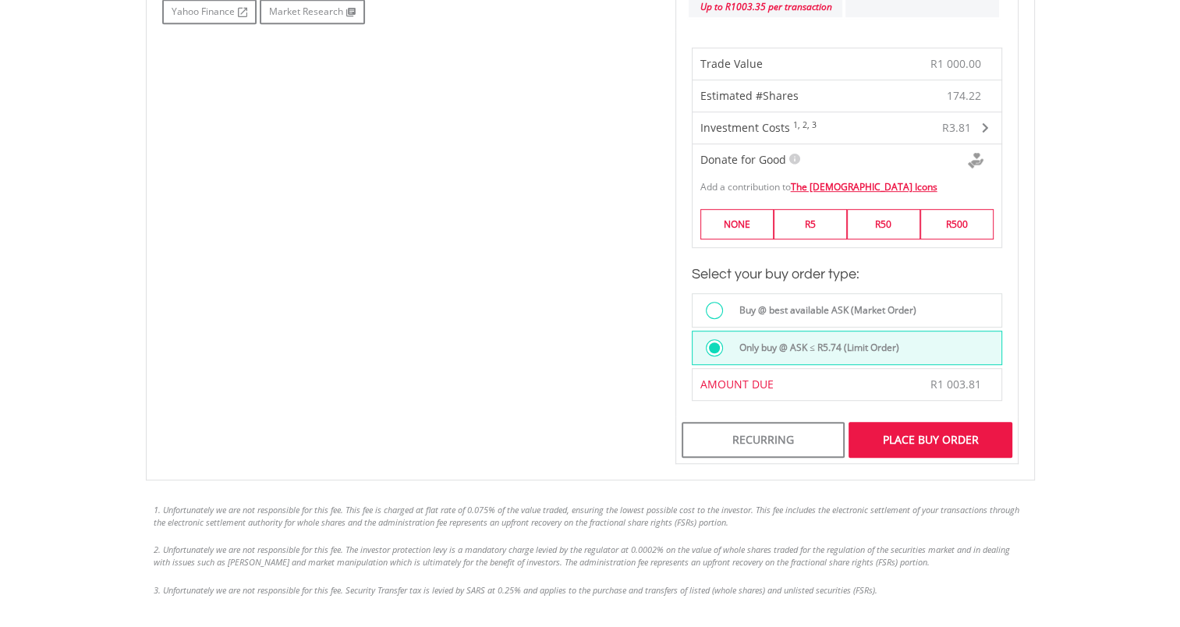
click at [897, 442] on div "Place Buy Order" at bounding box center [930, 440] width 163 height 36
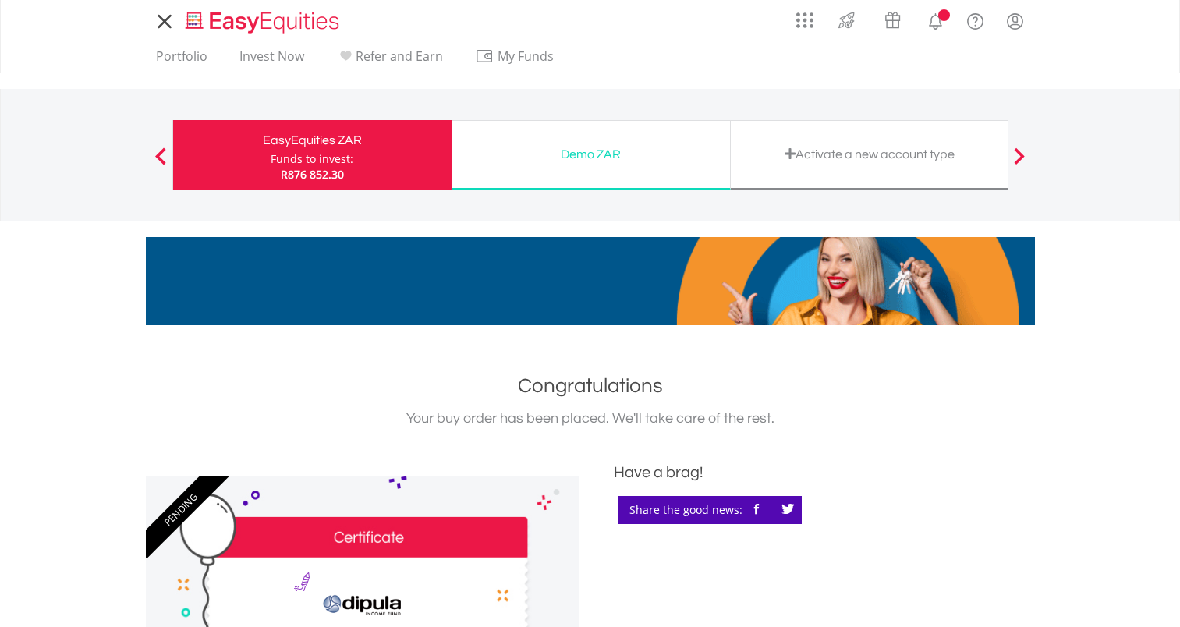
scroll to position [468, 0]
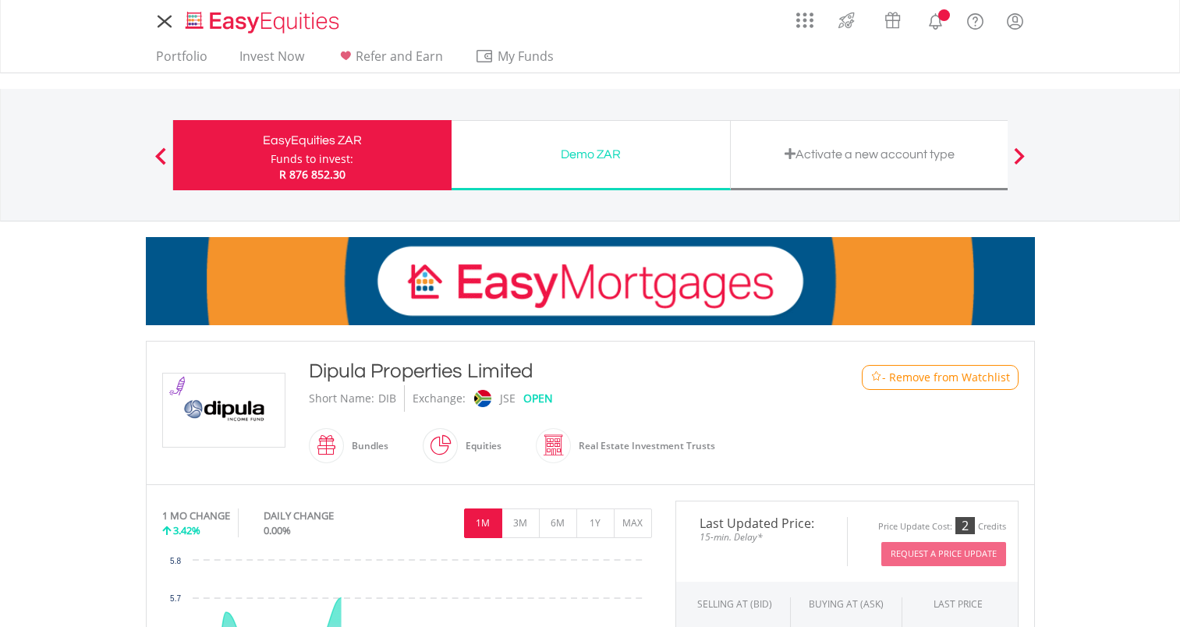
scroll to position [481, 0]
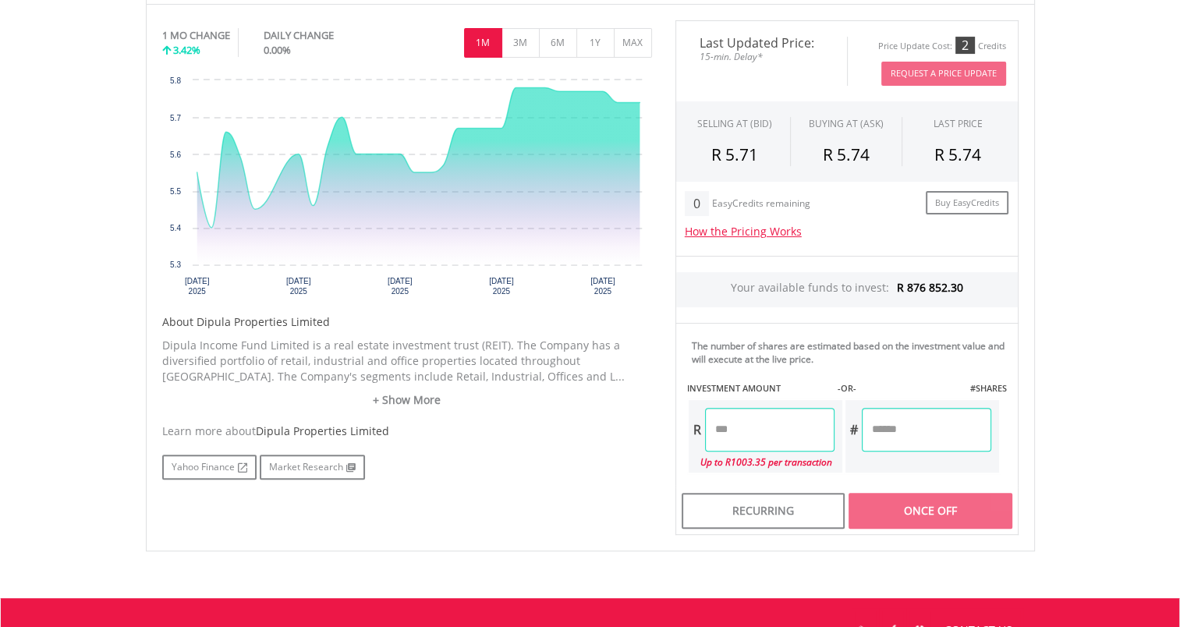
drag, startPoint x: 759, startPoint y: 424, endPoint x: 668, endPoint y: 437, distance: 92.2
click at [668, 437] on div "Last Updated Price: 15-min. Delay* Price Update Cost: 2 Credits Request A Price…" at bounding box center [847, 277] width 367 height 515
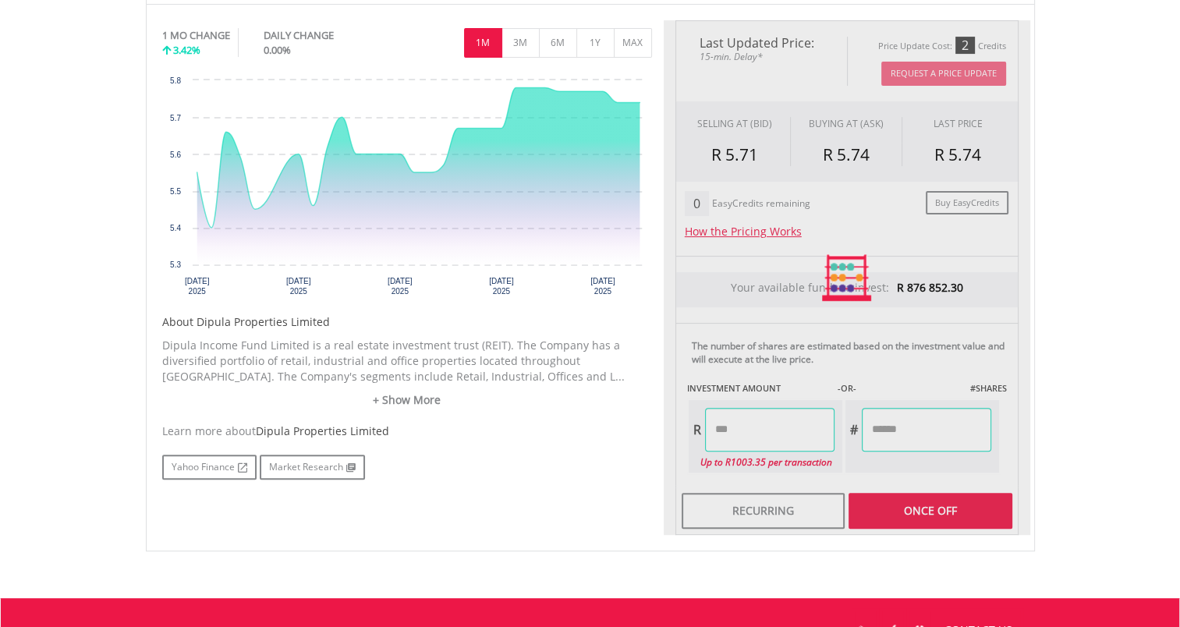
type input "*******"
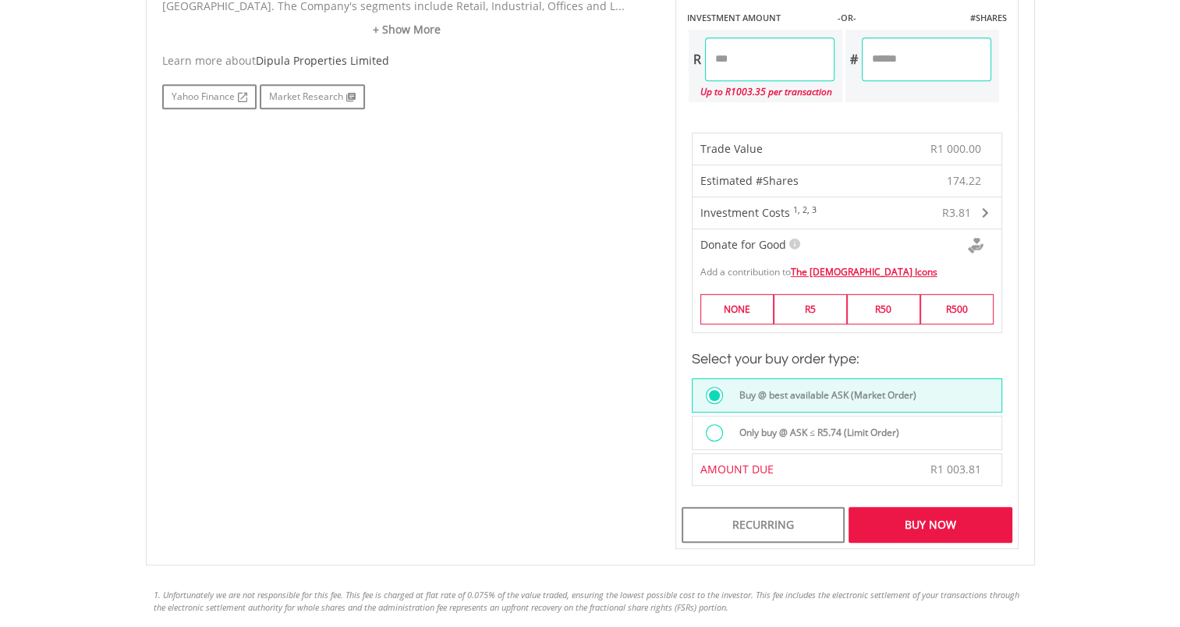
scroll to position [871, 0]
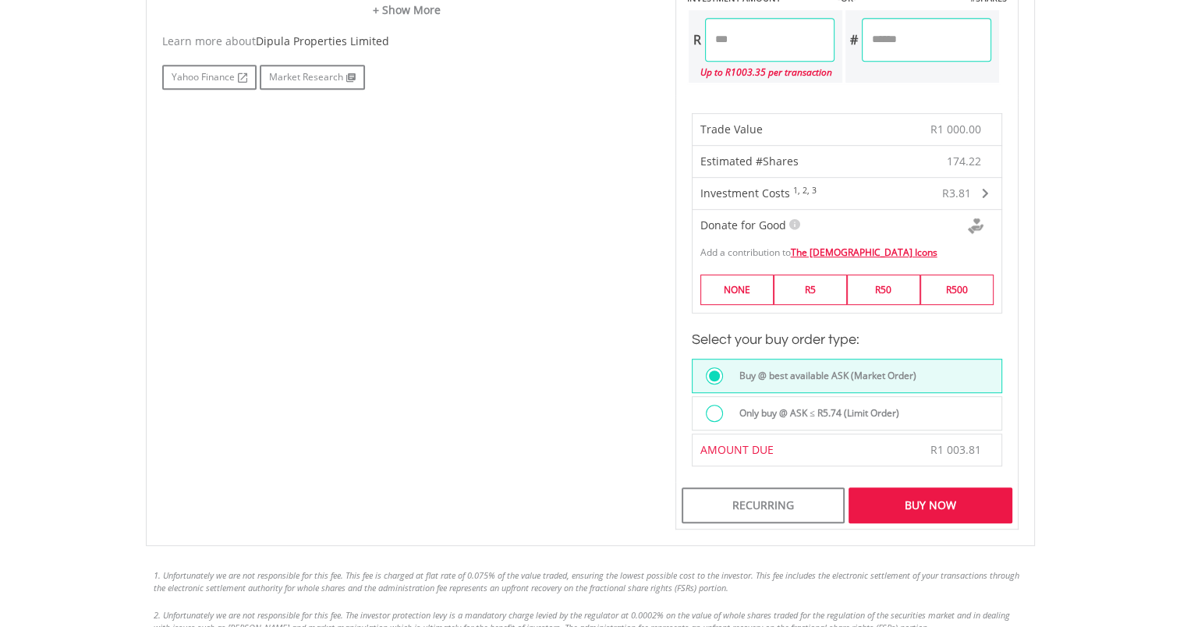
click at [811, 405] on label "Only buy @ ASK ≤ R5.74 (Limit Order)" at bounding box center [814, 413] width 169 height 17
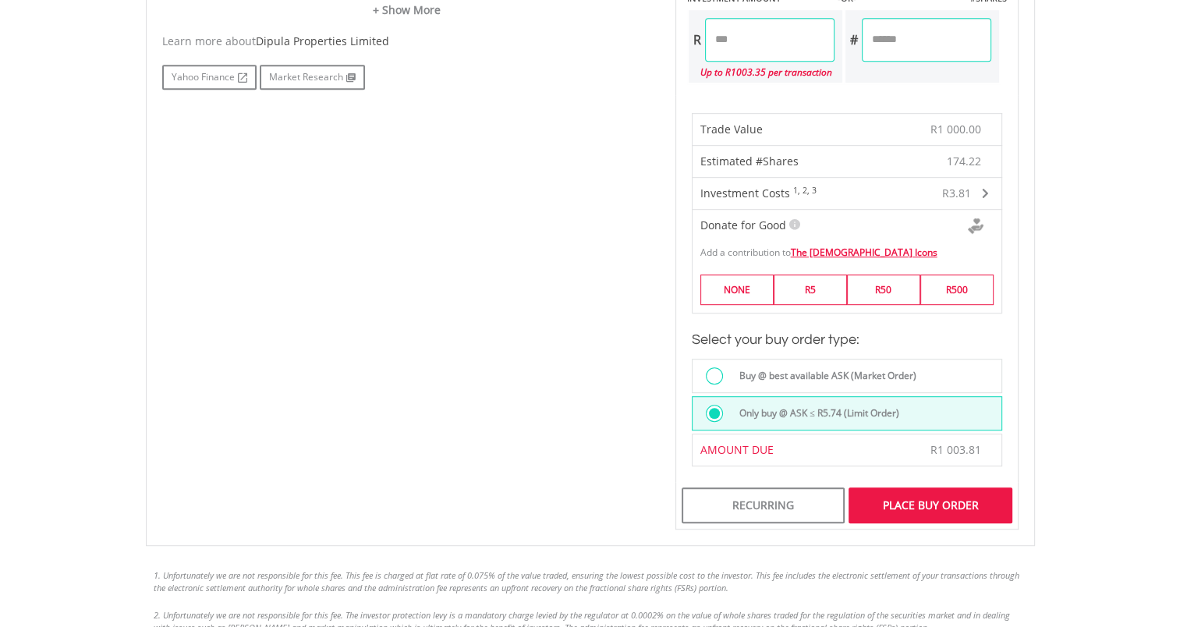
click at [910, 499] on div "Place Buy Order" at bounding box center [930, 506] width 163 height 36
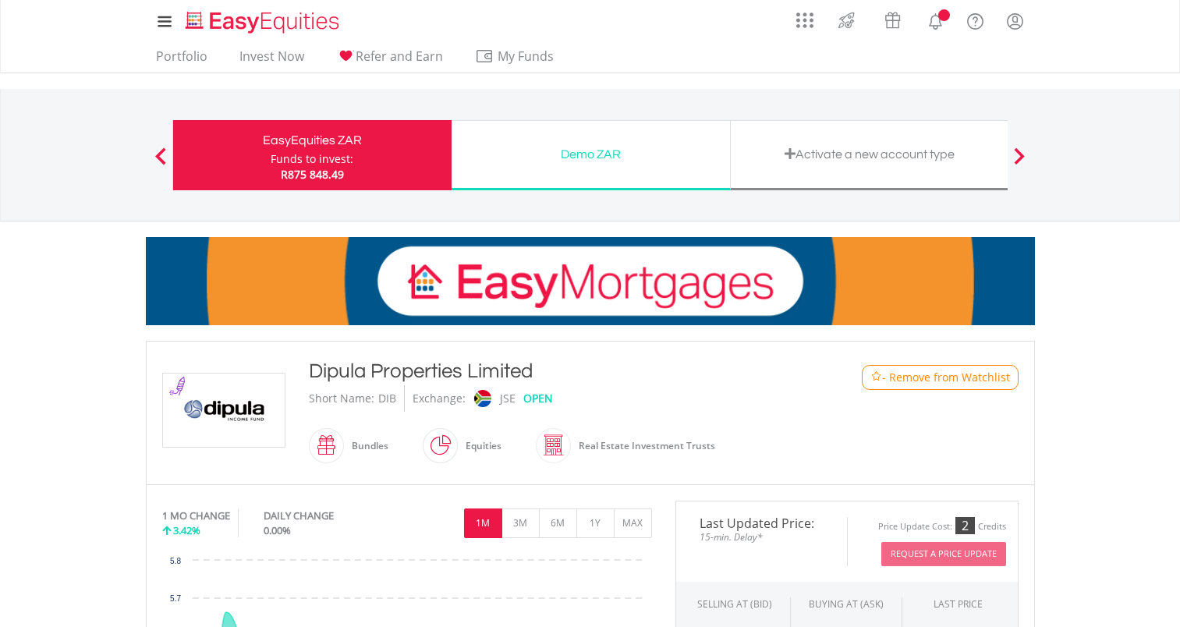
scroll to position [468, 0]
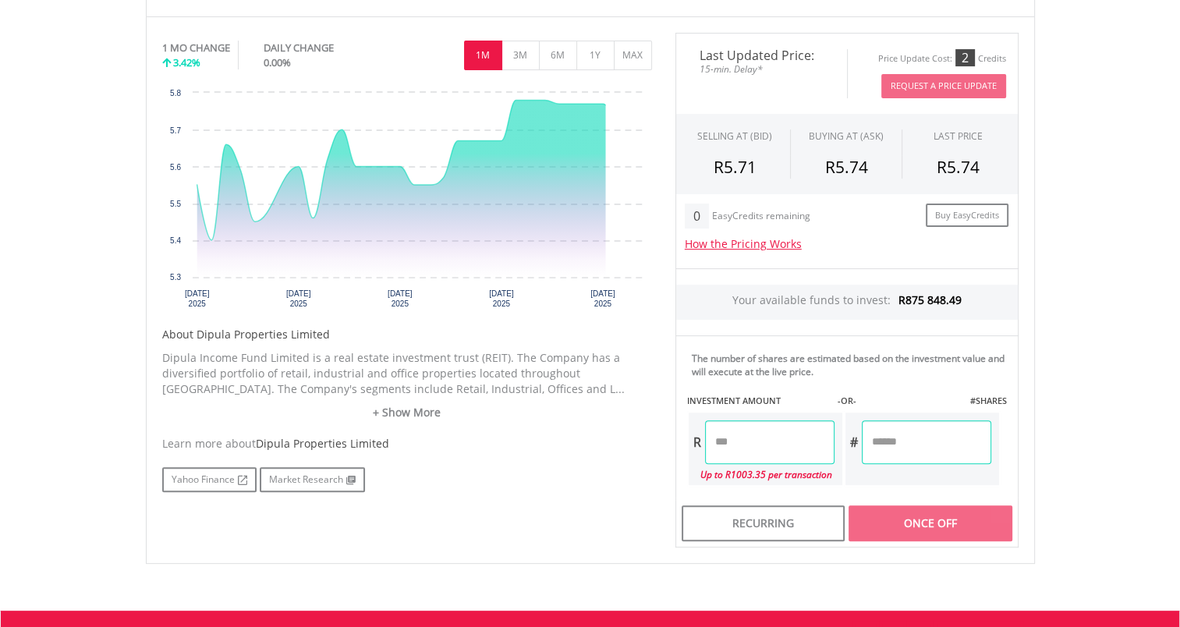
drag, startPoint x: 772, startPoint y: 437, endPoint x: 664, endPoint y: 431, distance: 108.6
click at [671, 442] on div "Last Updated Price: 15-min. Delay* Price Update Cost: 2 Credits Request A Price…" at bounding box center [847, 290] width 367 height 515
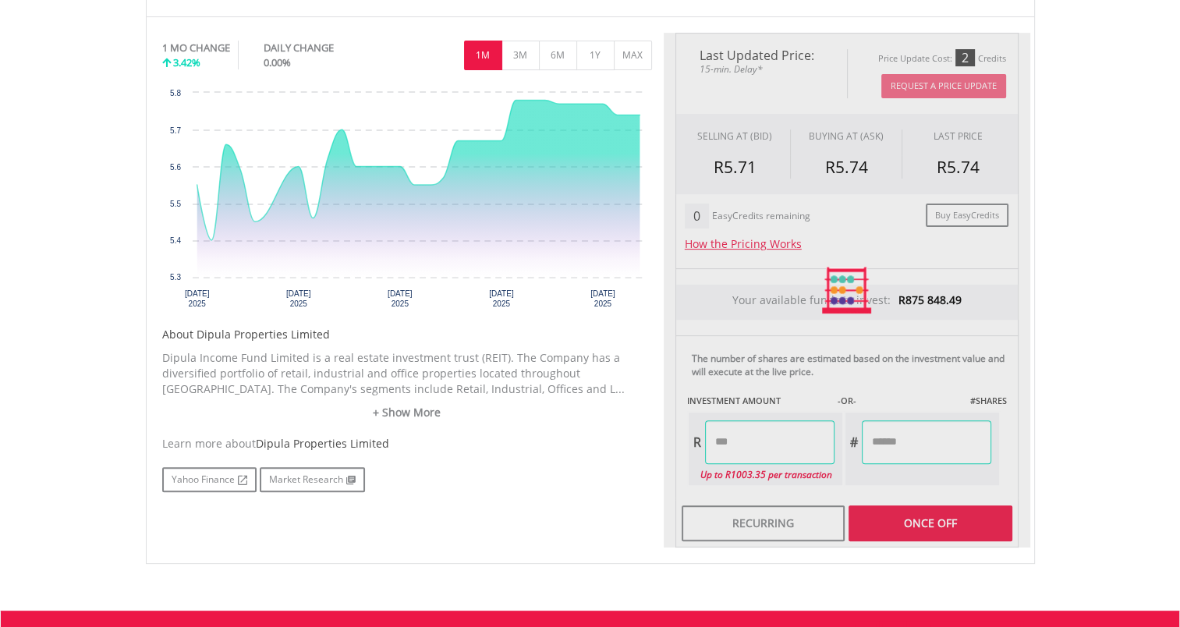
type input "*******"
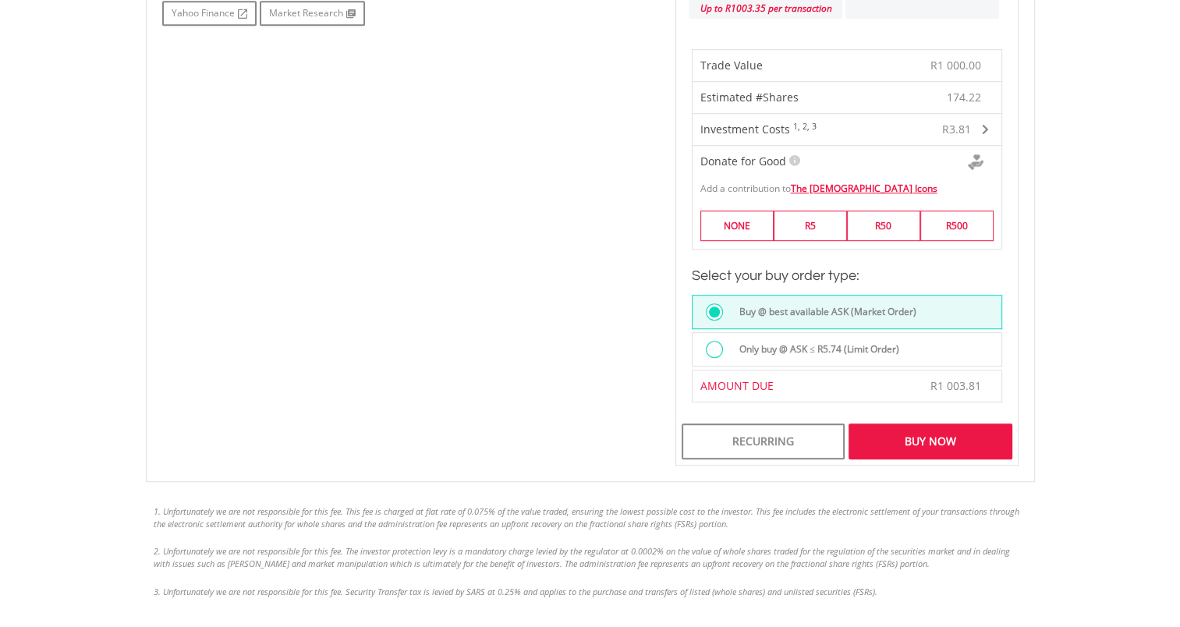
scroll to position [936, 0]
click at [939, 351] on div "Only buy @ ASK ≤ R5.74 (Limit Order)" at bounding box center [865, 349] width 271 height 21
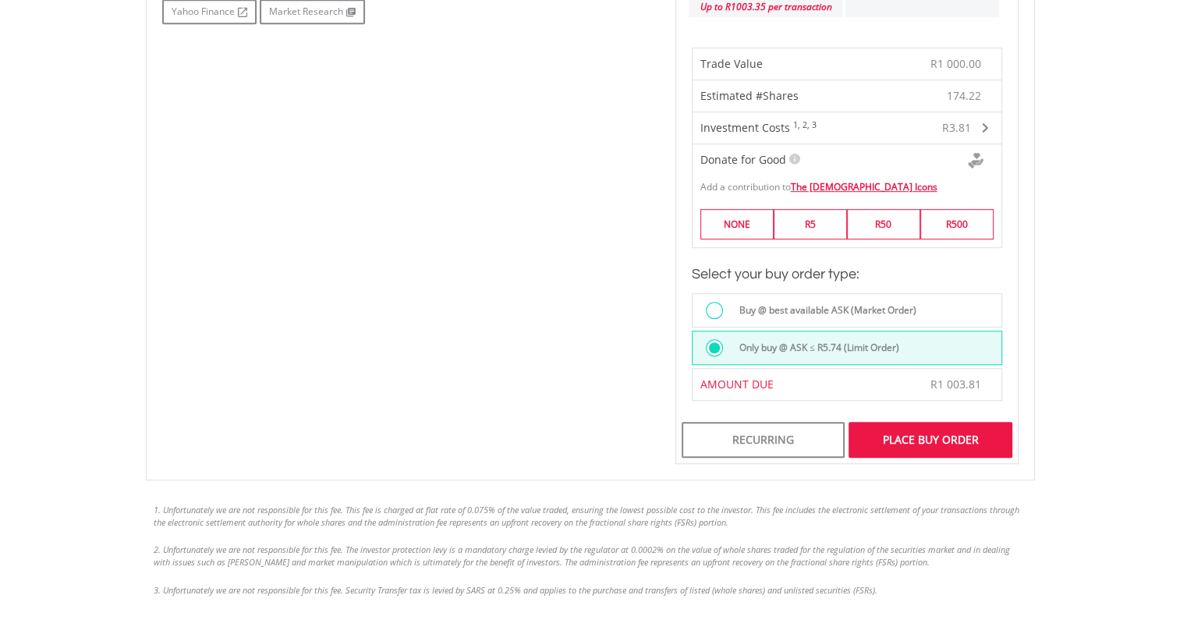
click at [935, 442] on div "Place Buy Order" at bounding box center [930, 440] width 163 height 36
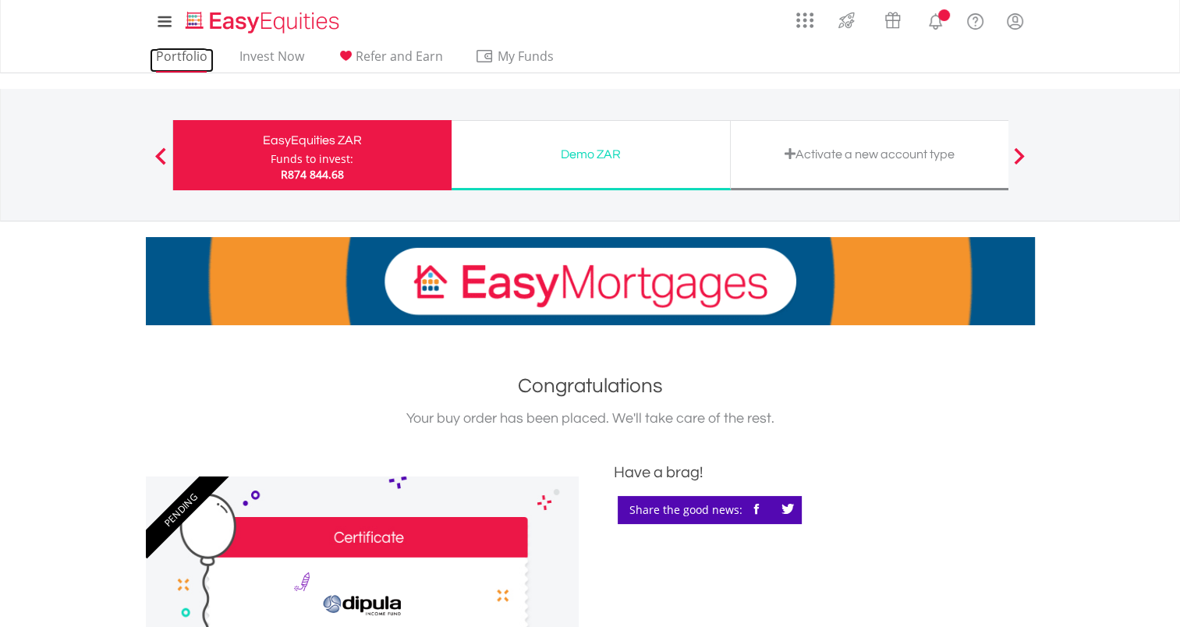
click at [187, 59] on link "Portfolio" at bounding box center [182, 60] width 64 height 24
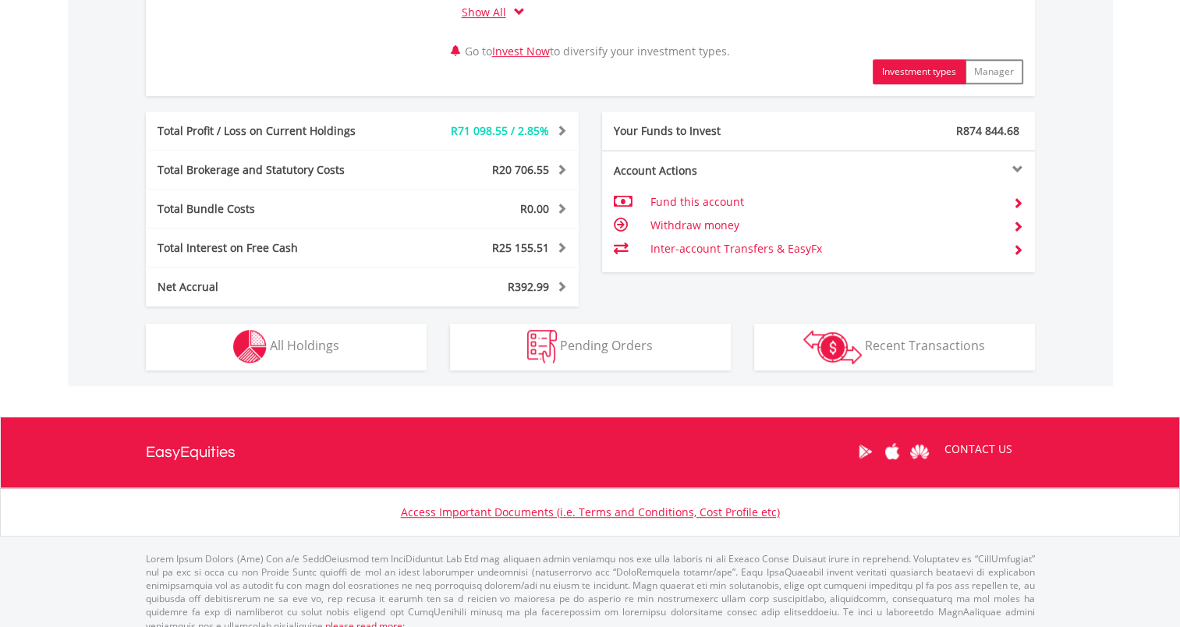
scroll to position [815, 0]
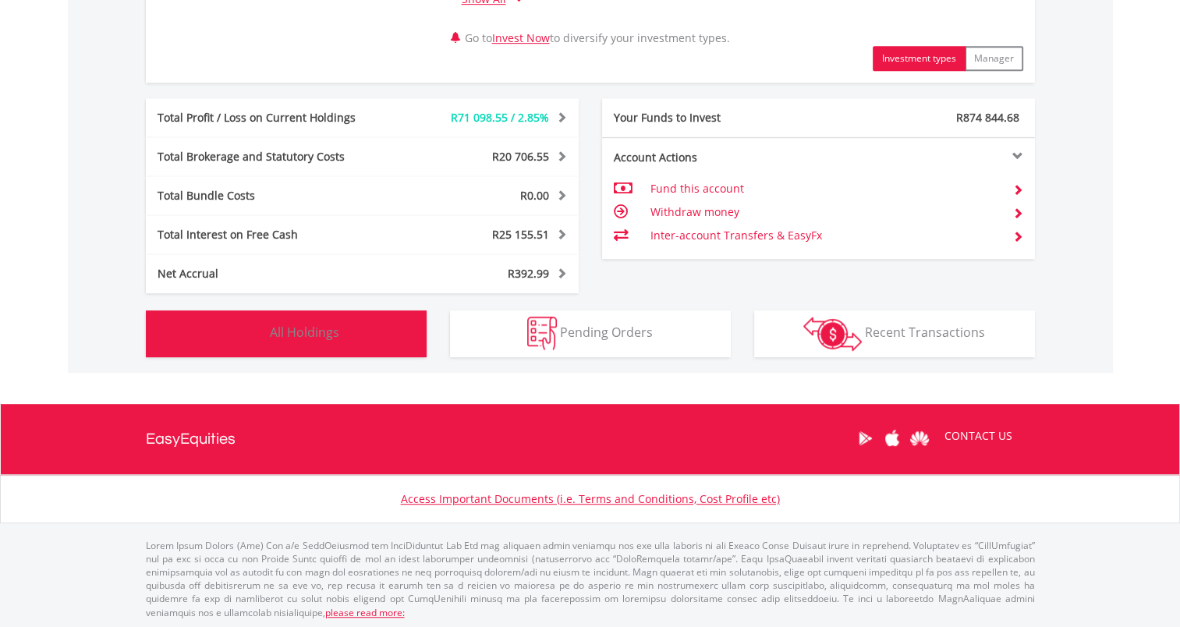
click at [368, 340] on button "Holdings All Holdings" at bounding box center [286, 334] width 281 height 47
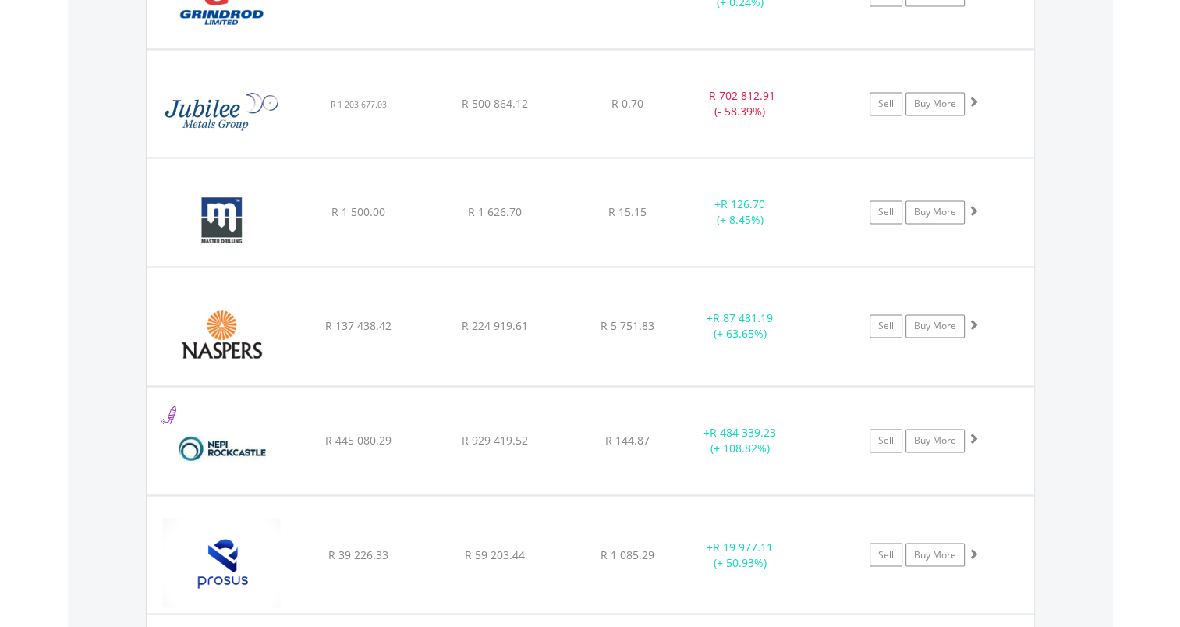
scroll to position [2466, 0]
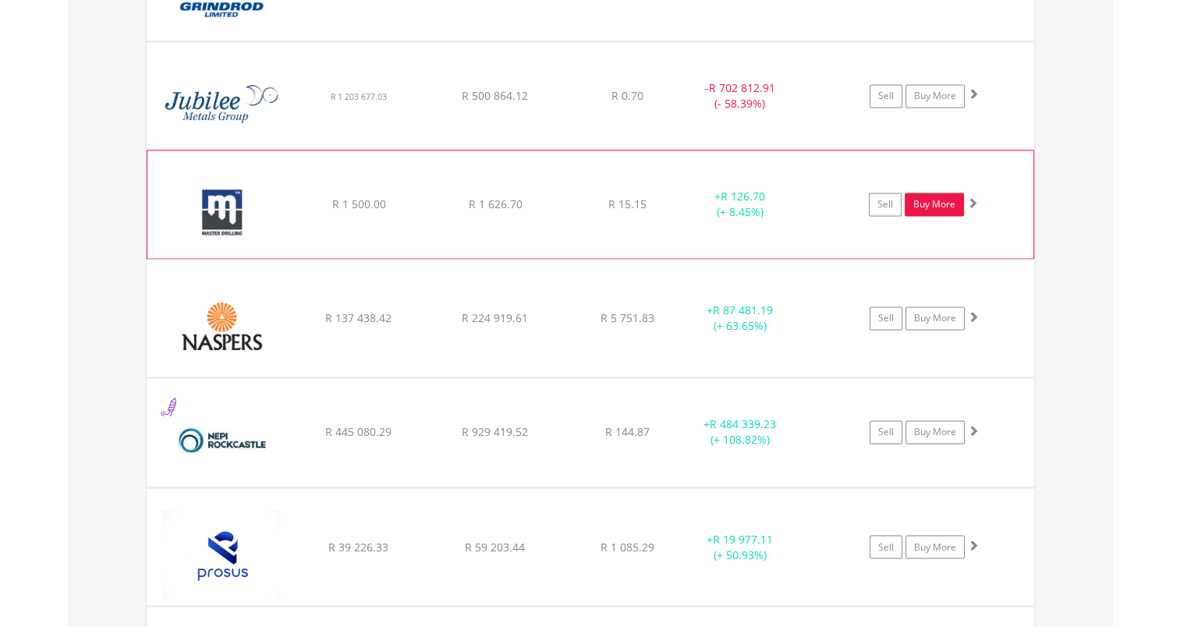
click at [933, 198] on link "Buy More" at bounding box center [934, 204] width 59 height 23
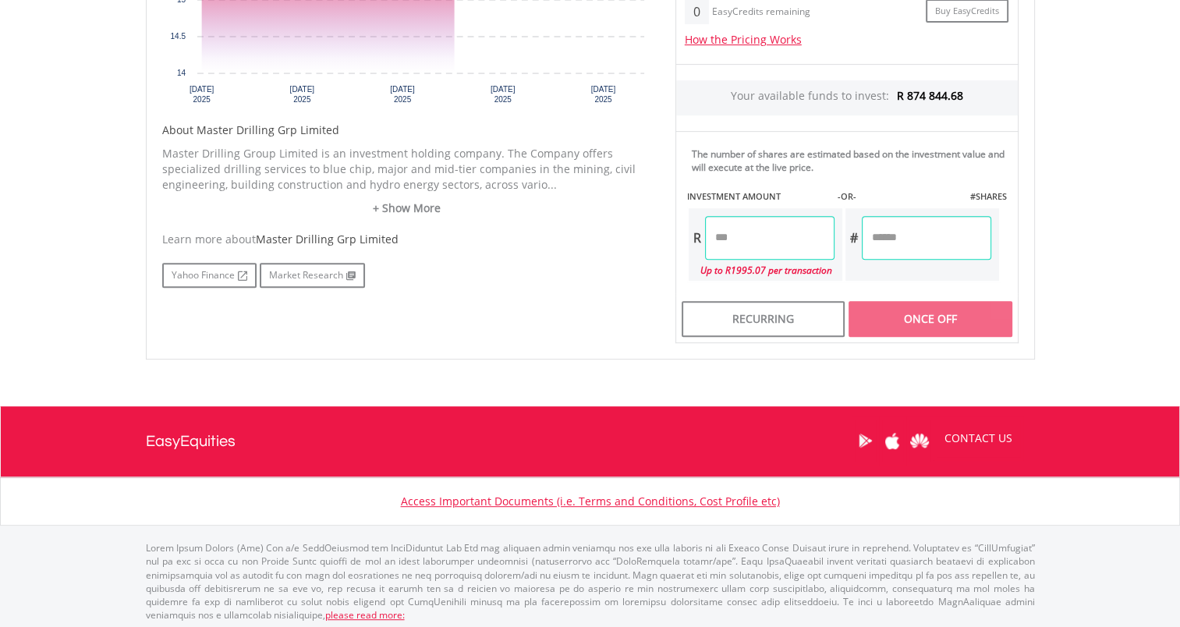
scroll to position [673, 0]
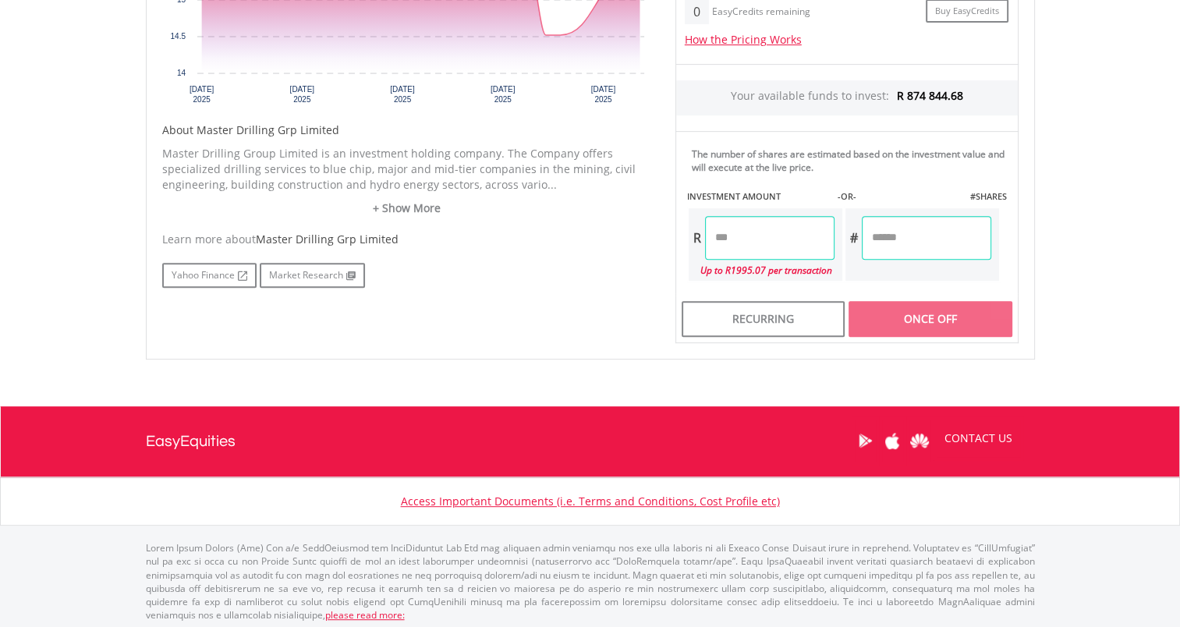
click at [768, 238] on input "number" at bounding box center [770, 238] width 130 height 44
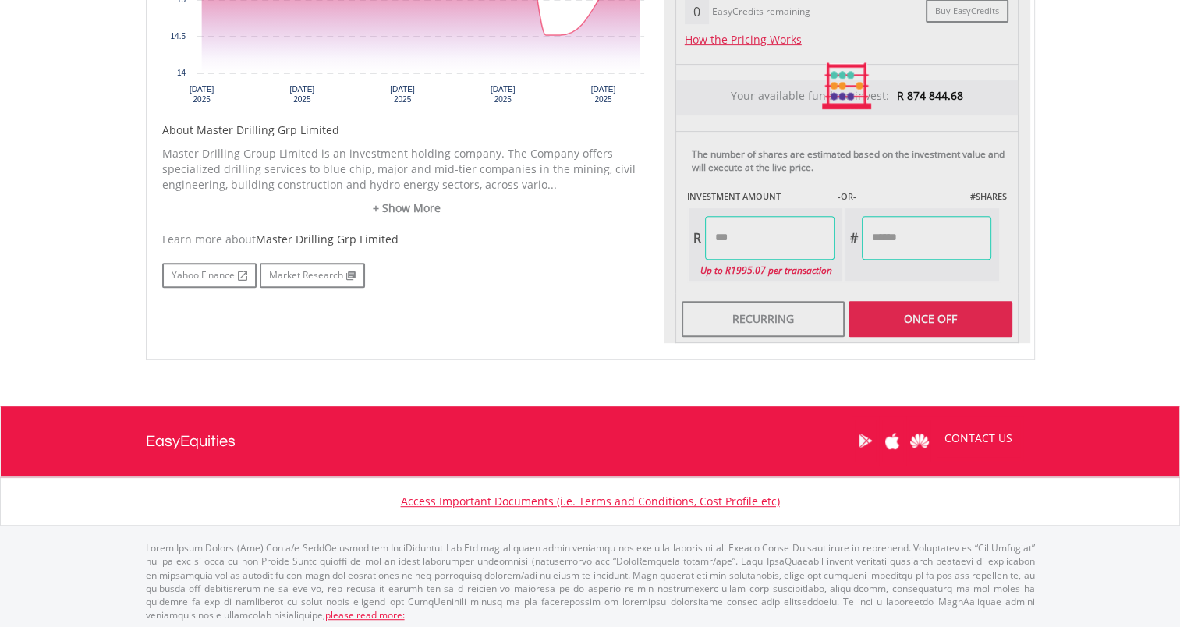
type input "*******"
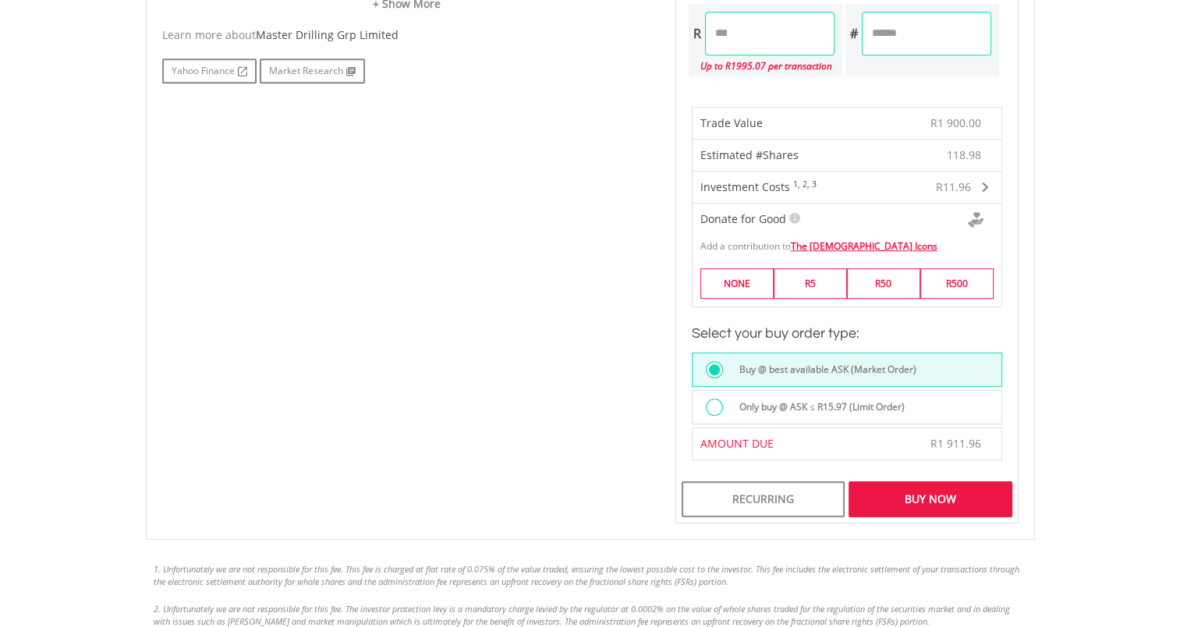
scroll to position [907, 0]
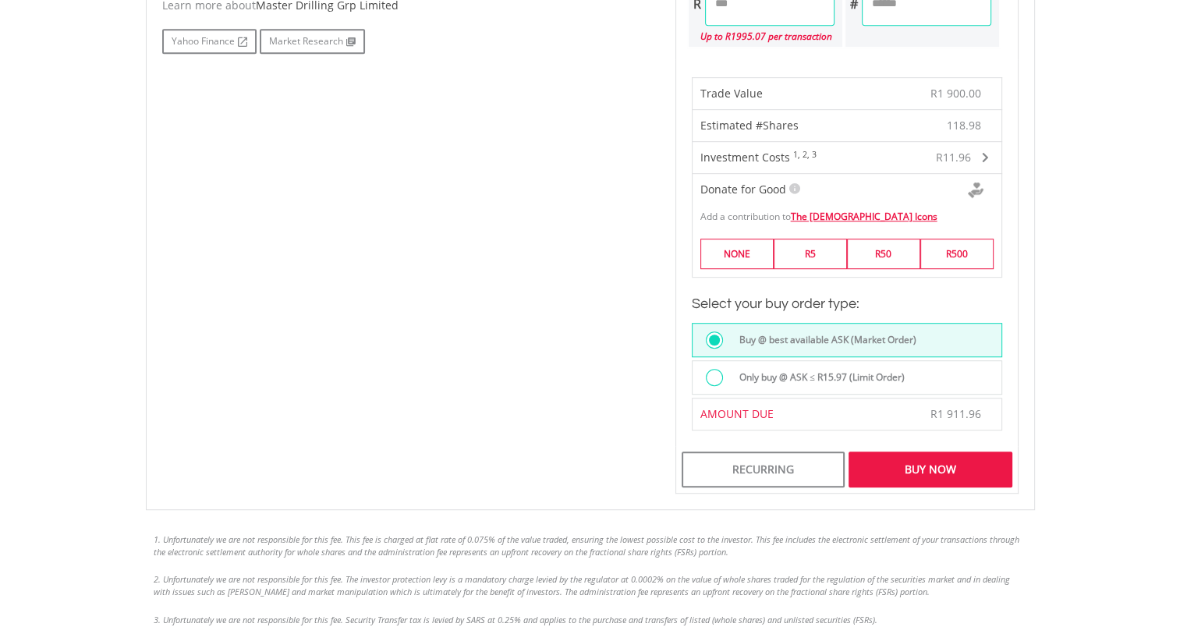
drag, startPoint x: 850, startPoint y: 373, endPoint x: 862, endPoint y: 389, distance: 20.6
click at [850, 375] on label "Only buy @ ASK ≤ R15.97 (Limit Order)" at bounding box center [817, 377] width 175 height 17
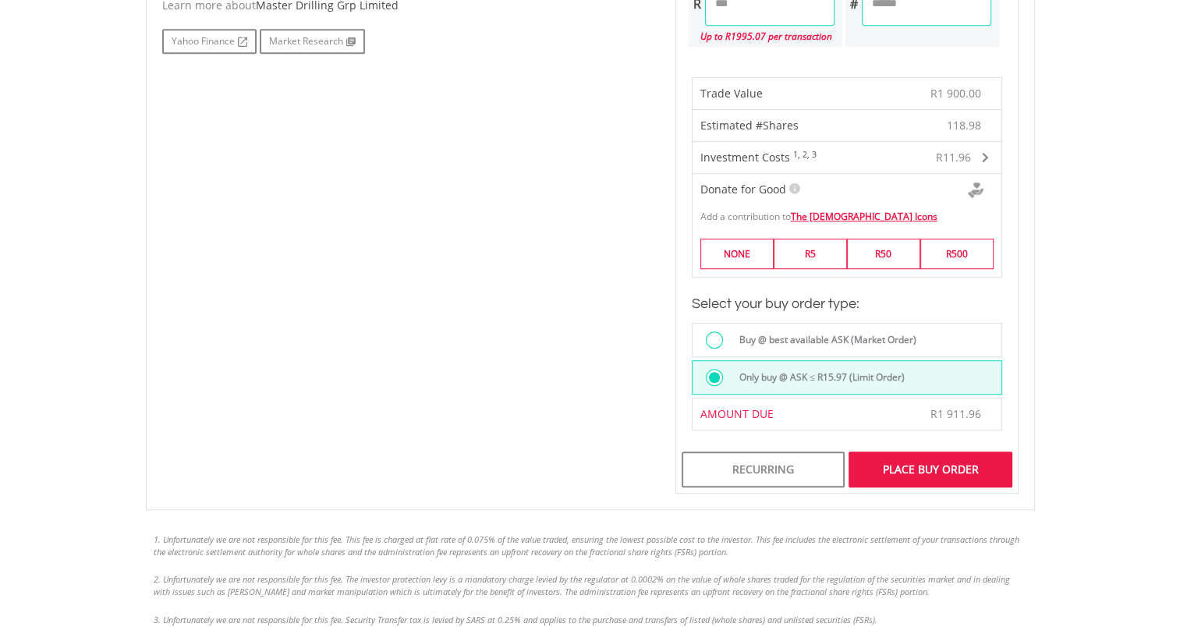
click at [942, 464] on div "Place Buy Order" at bounding box center [930, 470] width 163 height 36
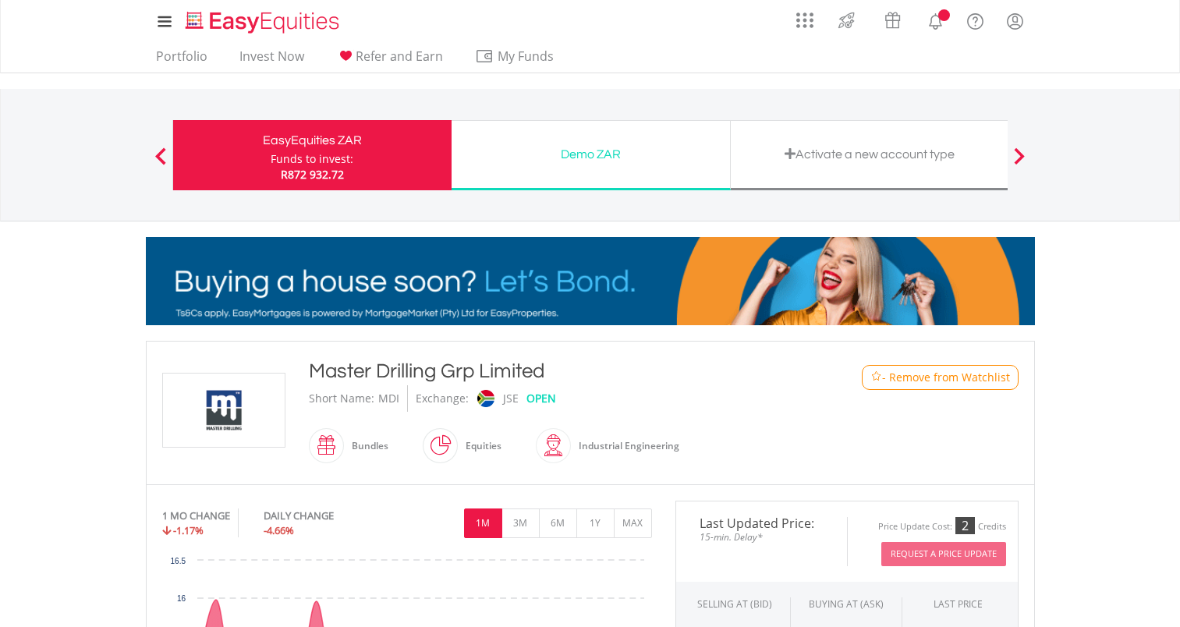
scroll to position [481, 0]
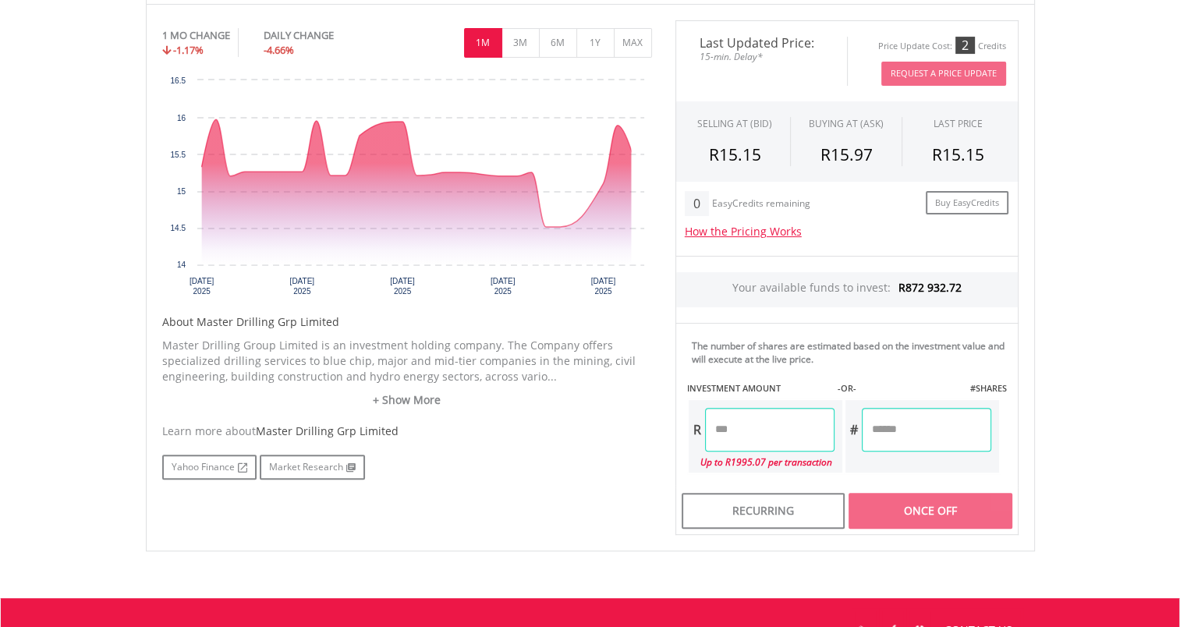
drag, startPoint x: 770, startPoint y: 424, endPoint x: 691, endPoint y: 436, distance: 80.4
click at [691, 436] on div "R *******" at bounding box center [762, 430] width 146 height 44
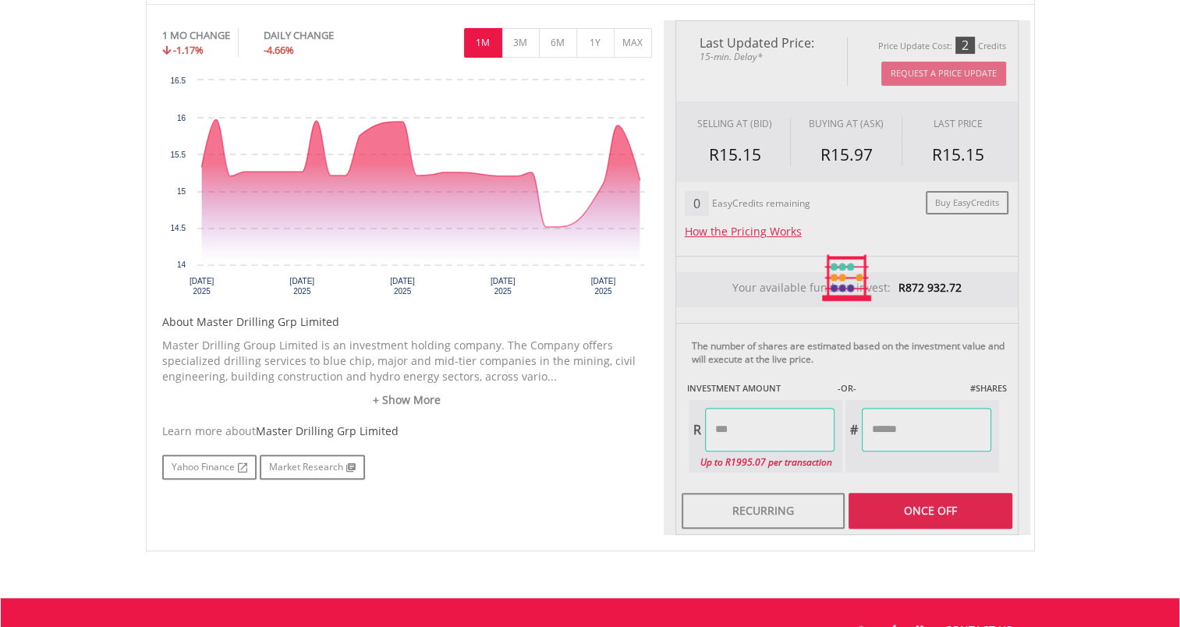
type input "*******"
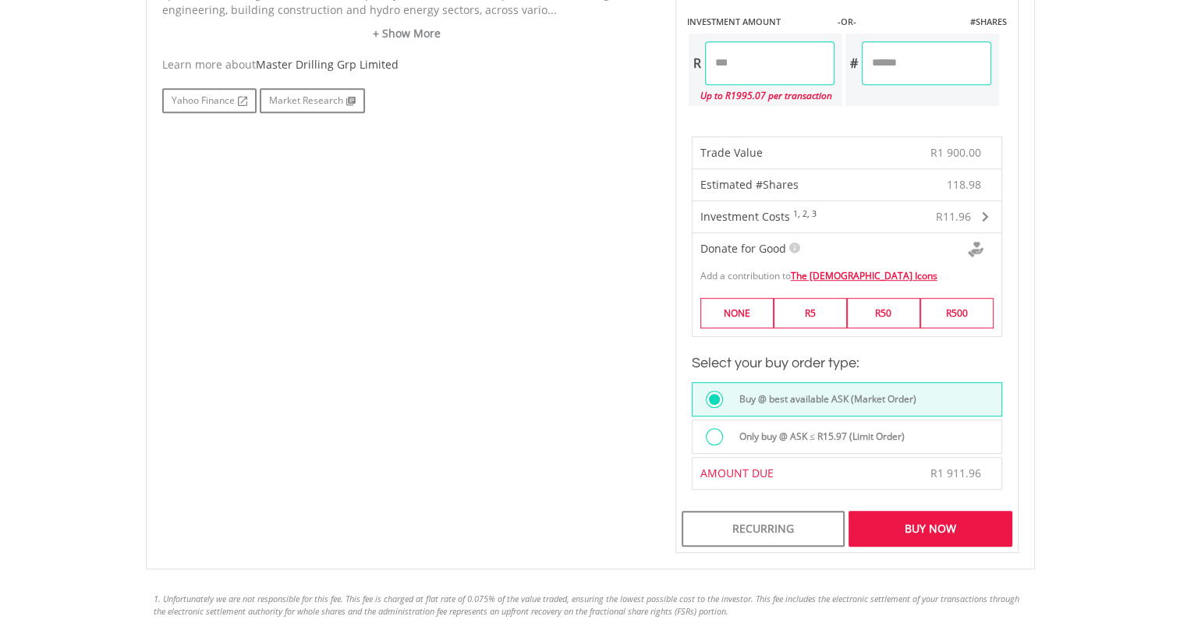
scroll to position [871, 0]
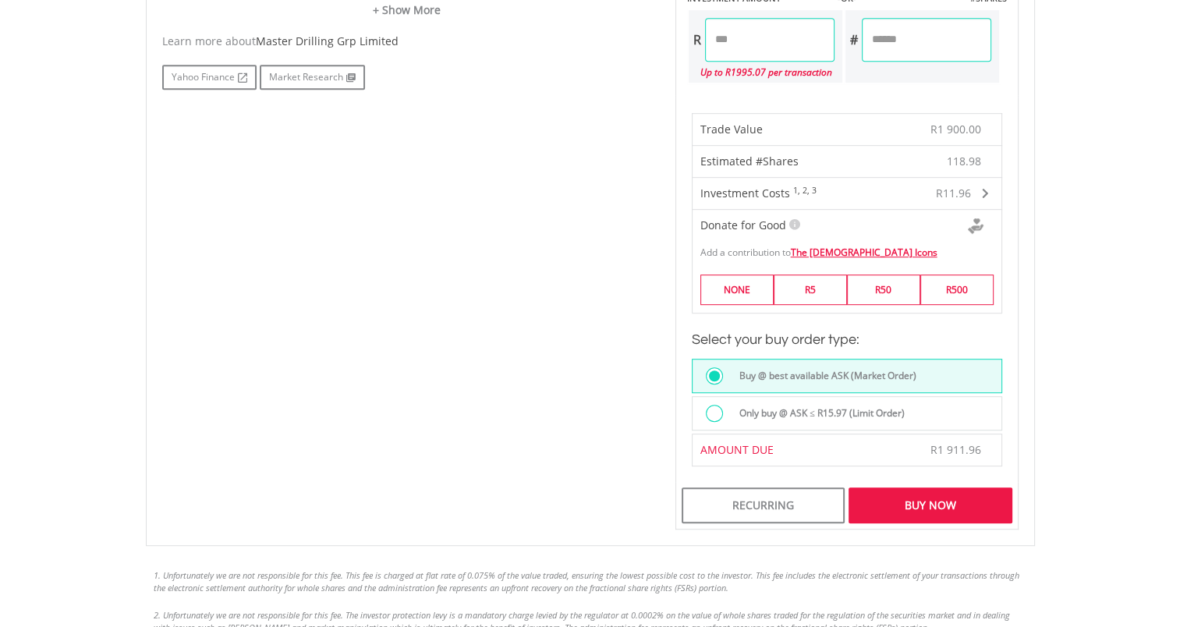
click at [864, 415] on label "Only buy @ ASK ≤ R15.97 (Limit Order)" at bounding box center [817, 413] width 175 height 17
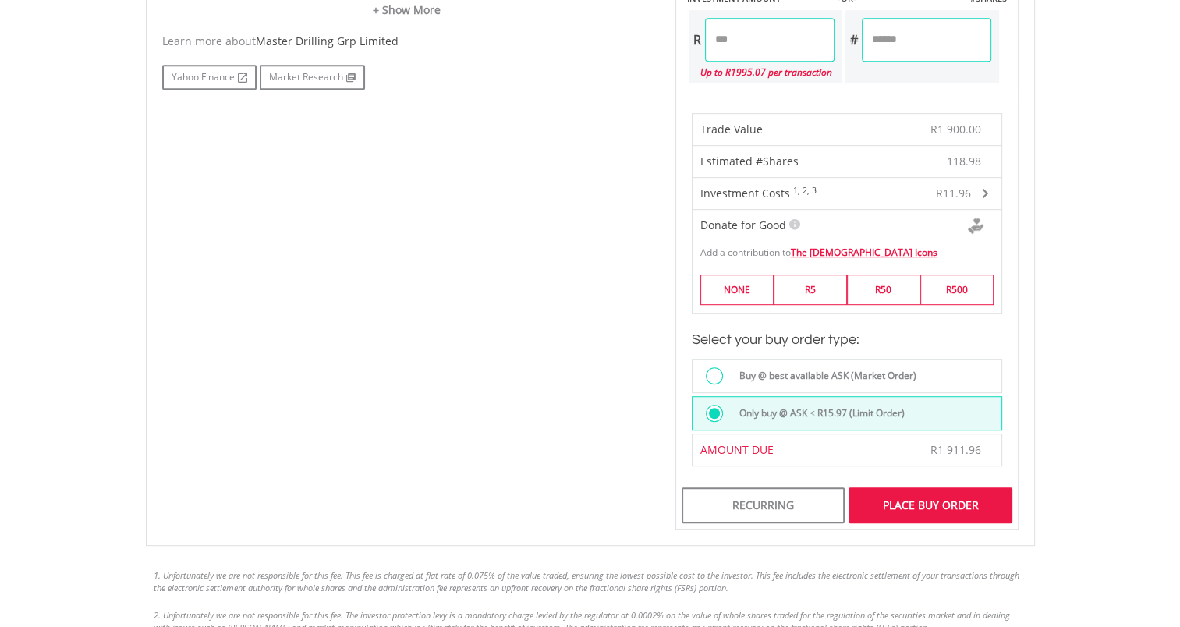
click at [915, 488] on div "Place Buy Order" at bounding box center [930, 506] width 163 height 36
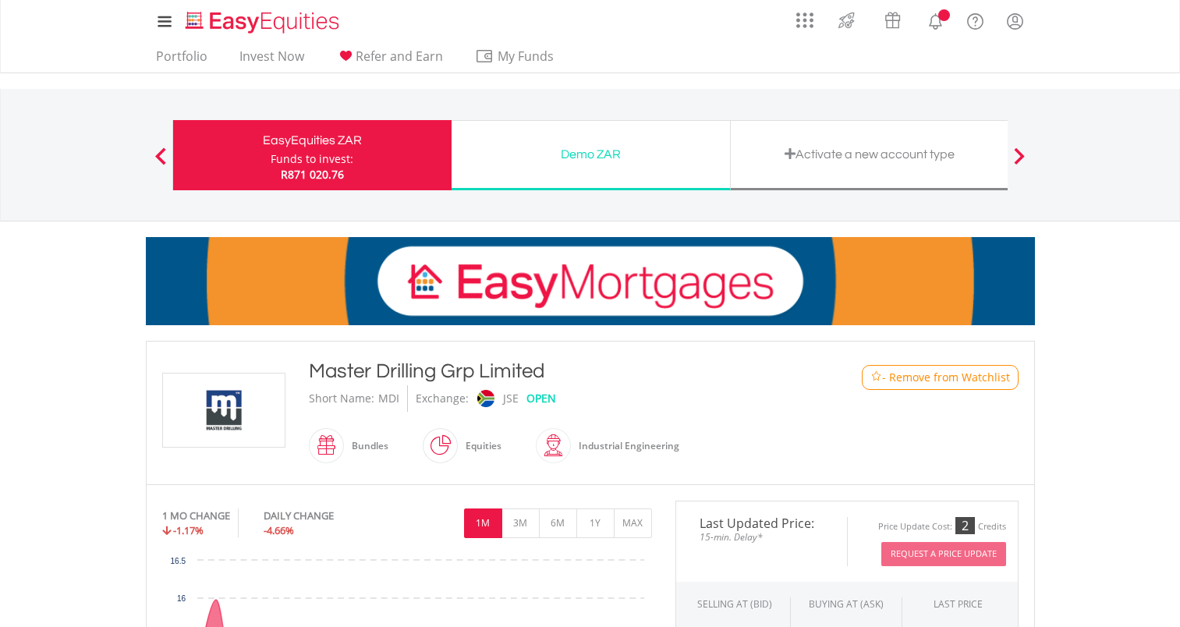
scroll to position [481, 0]
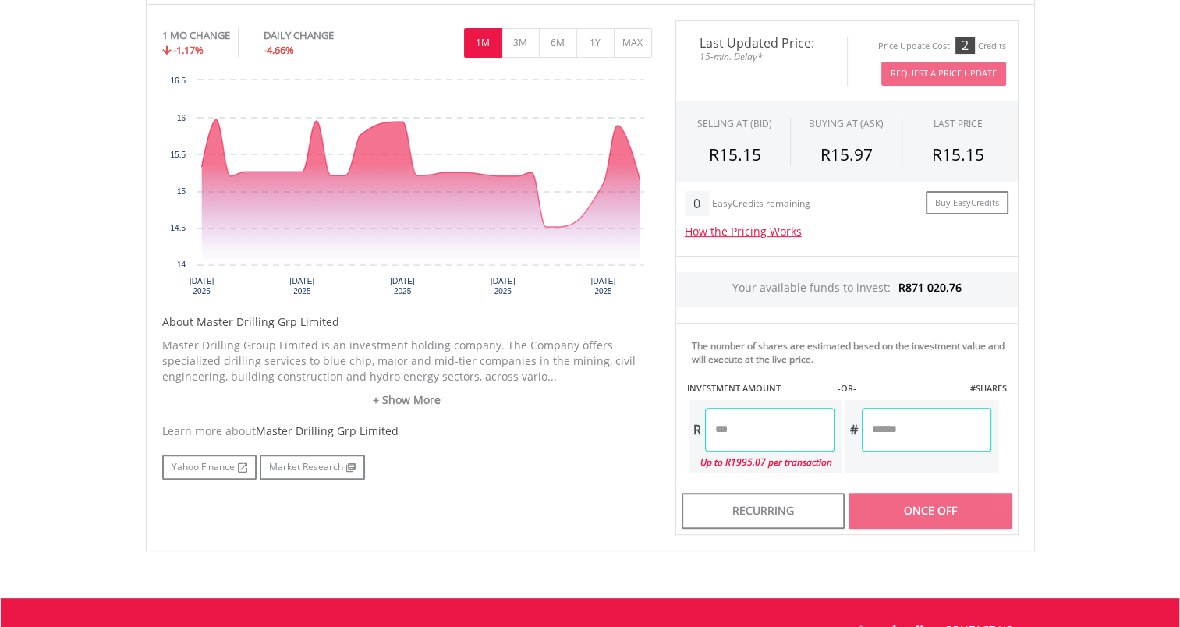
drag, startPoint x: 790, startPoint y: 434, endPoint x: 661, endPoint y: 396, distance: 134.1
click at [665, 403] on div "Last Updated Price: 15-min. Delay* Price Update Cost: 2 Credits Request A Price…" at bounding box center [847, 277] width 367 height 515
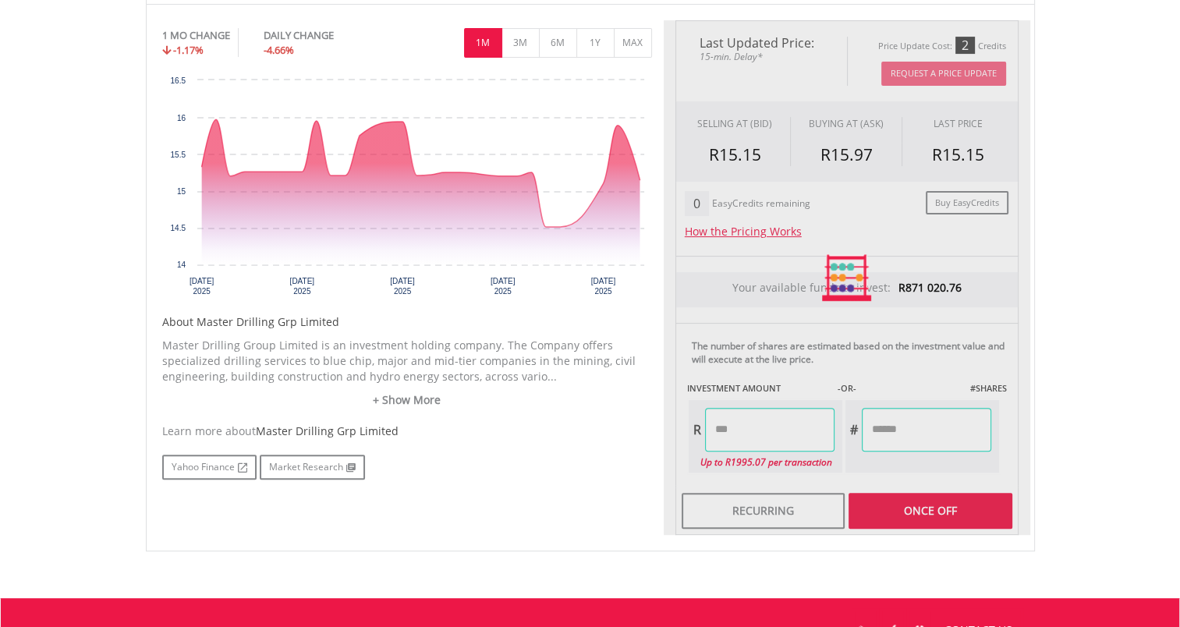
type input "*******"
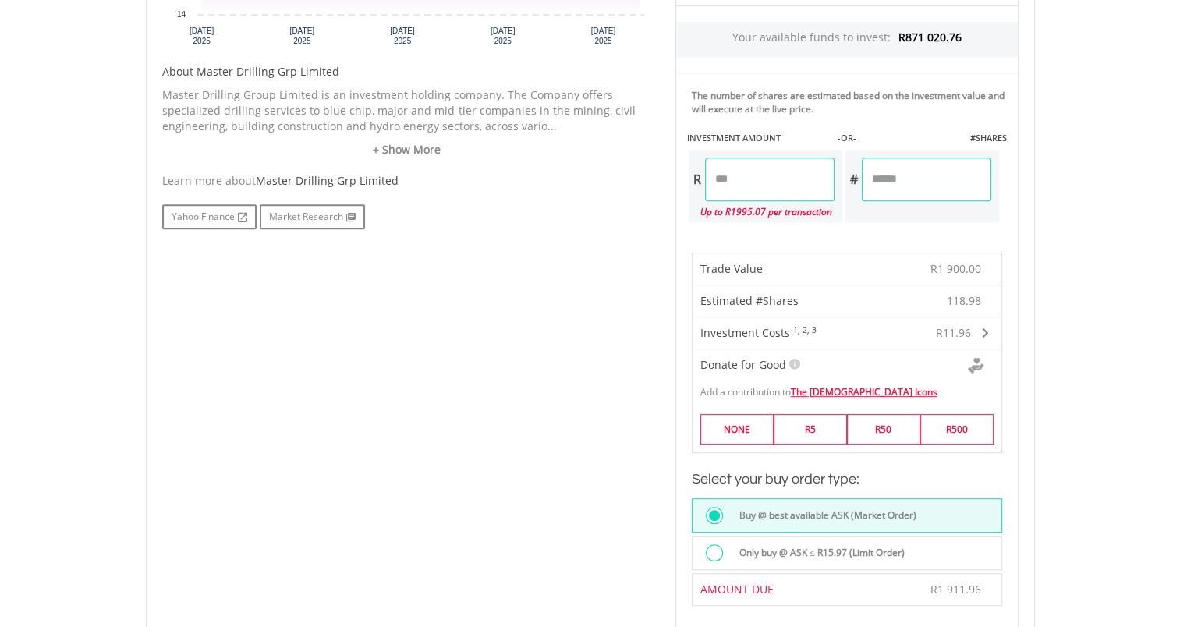
scroll to position [793, 0]
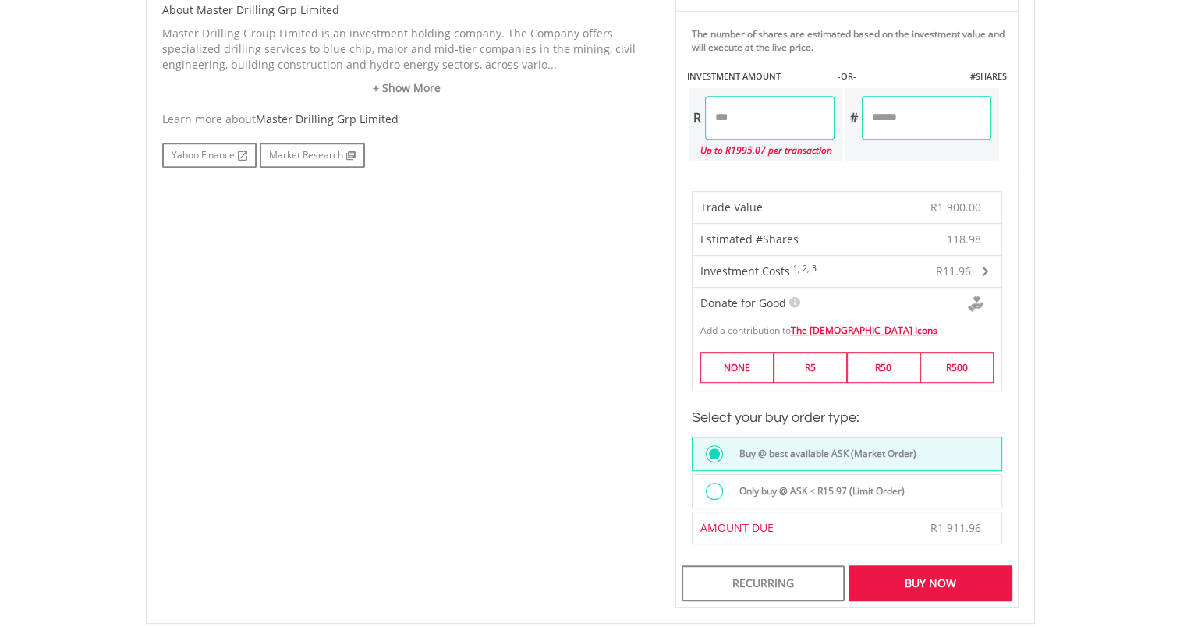
click at [886, 492] on label "Only buy @ ASK ≤ R15.97 (Limit Order)" at bounding box center [817, 491] width 175 height 17
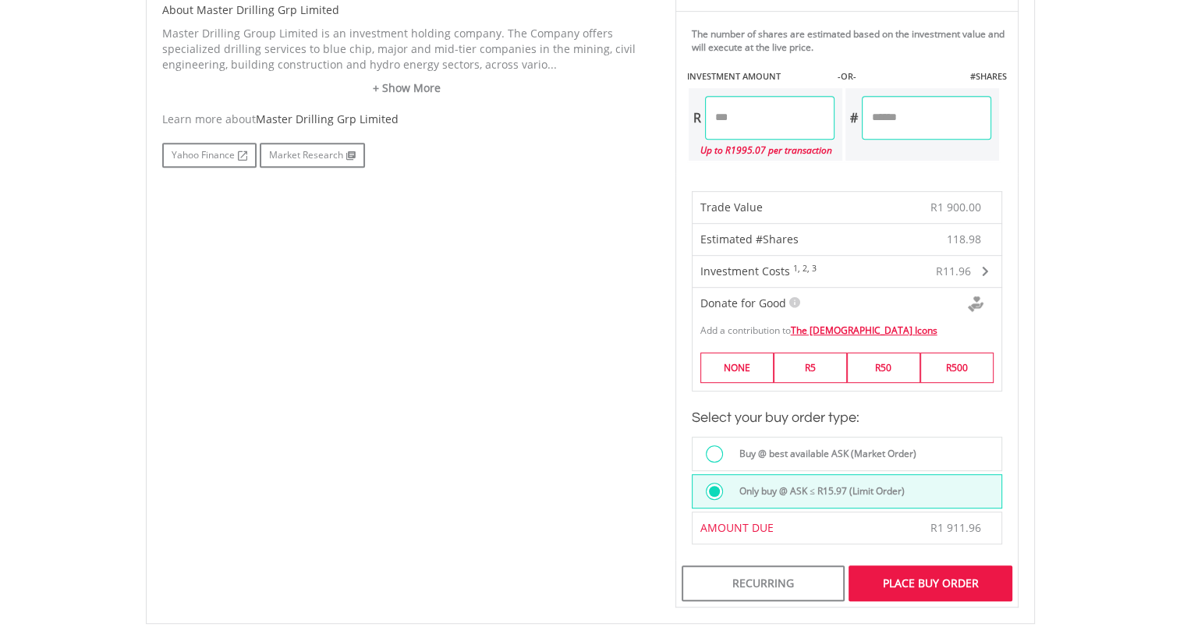
click at [930, 574] on div "Place Buy Order" at bounding box center [930, 584] width 163 height 36
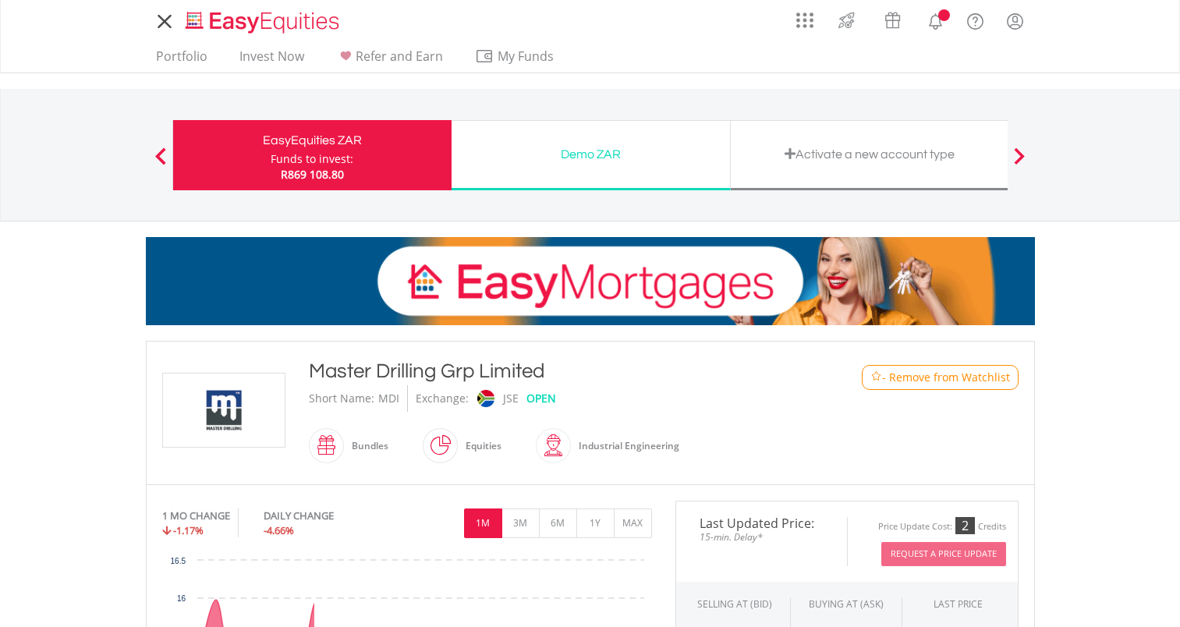
scroll to position [673, 0]
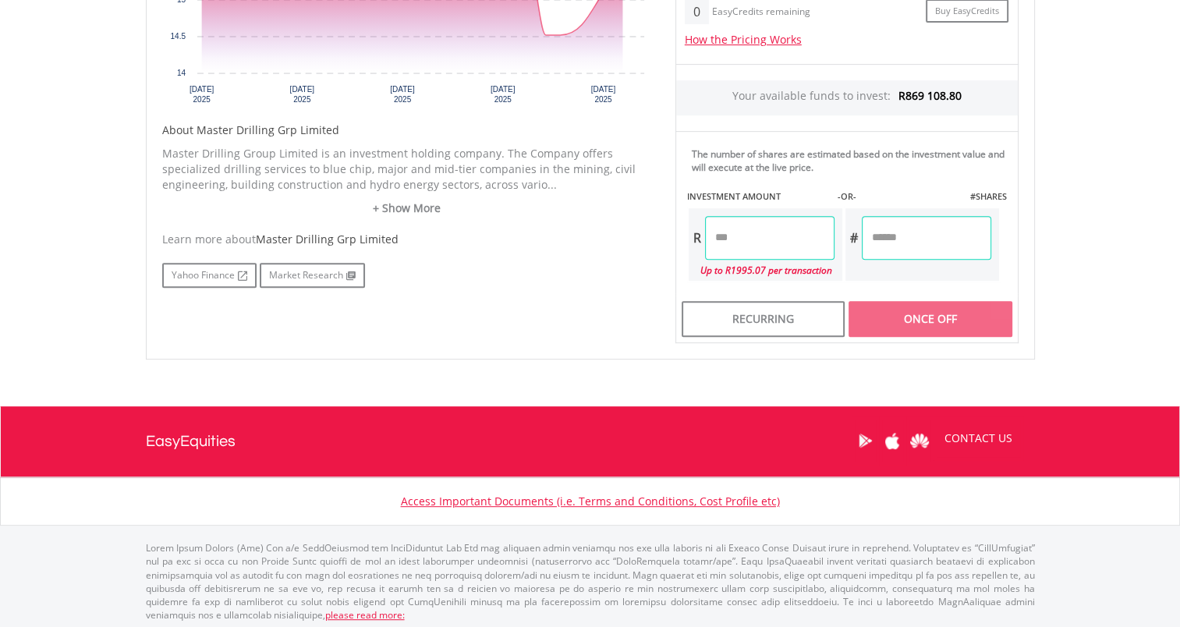
drag, startPoint x: 791, startPoint y: 240, endPoint x: 641, endPoint y: 232, distance: 150.0
click at [655, 243] on div "No chart available. 1 MO CHANGE -1.17% DAILY CHANGE -4.66% 1M 3M 6M 1Y MAX Char…" at bounding box center [591, 85] width 880 height 515
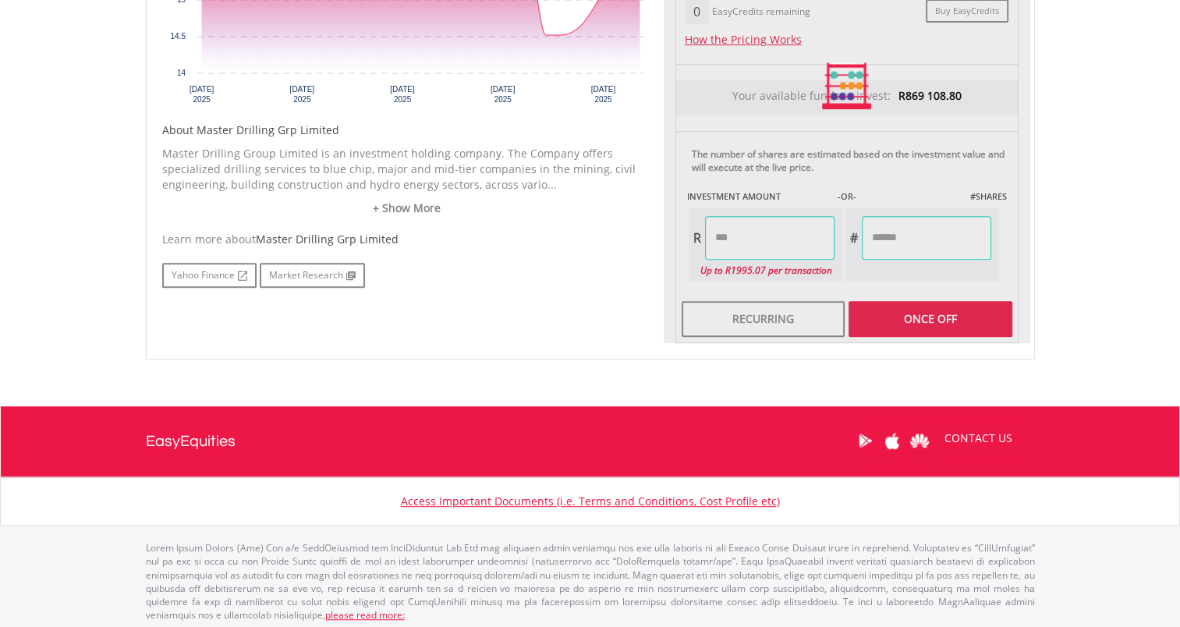
type input "*******"
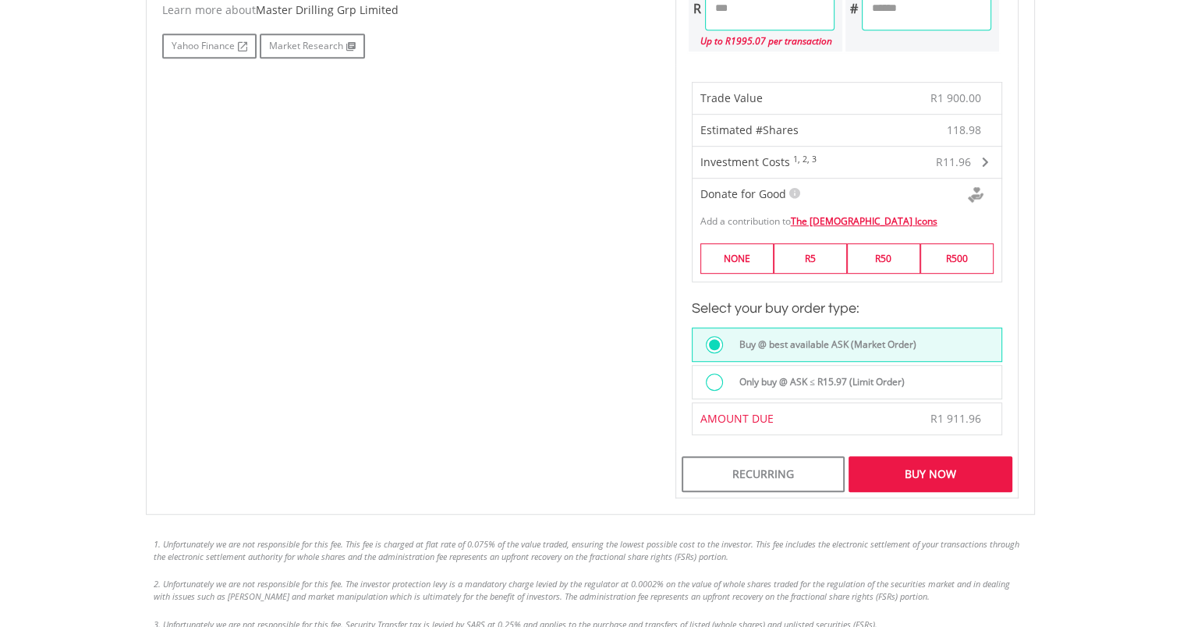
scroll to position [907, 0]
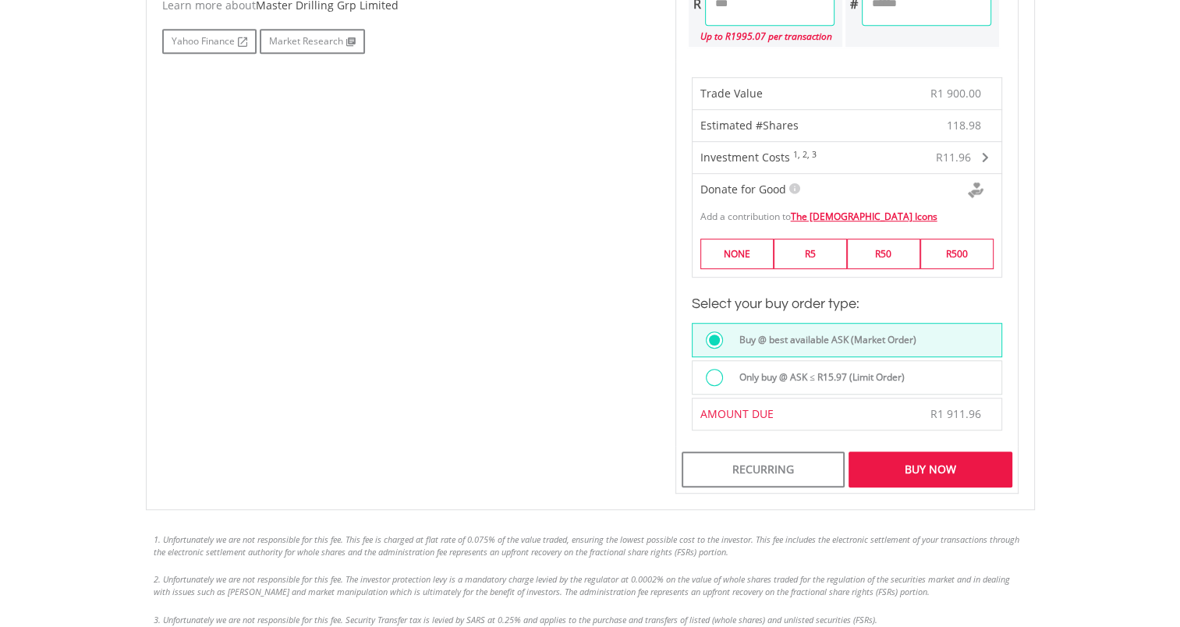
click at [872, 371] on label "Only buy @ ASK ≤ R15.97 (Limit Order)" at bounding box center [817, 377] width 175 height 17
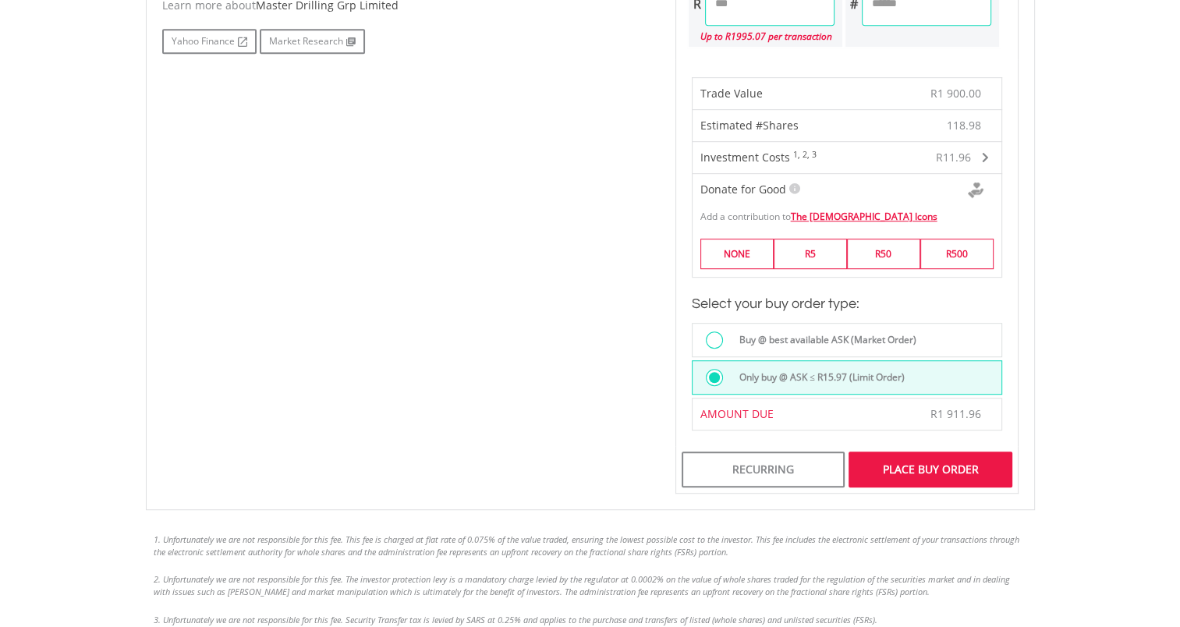
click at [924, 459] on div "Place Buy Order" at bounding box center [930, 470] width 163 height 36
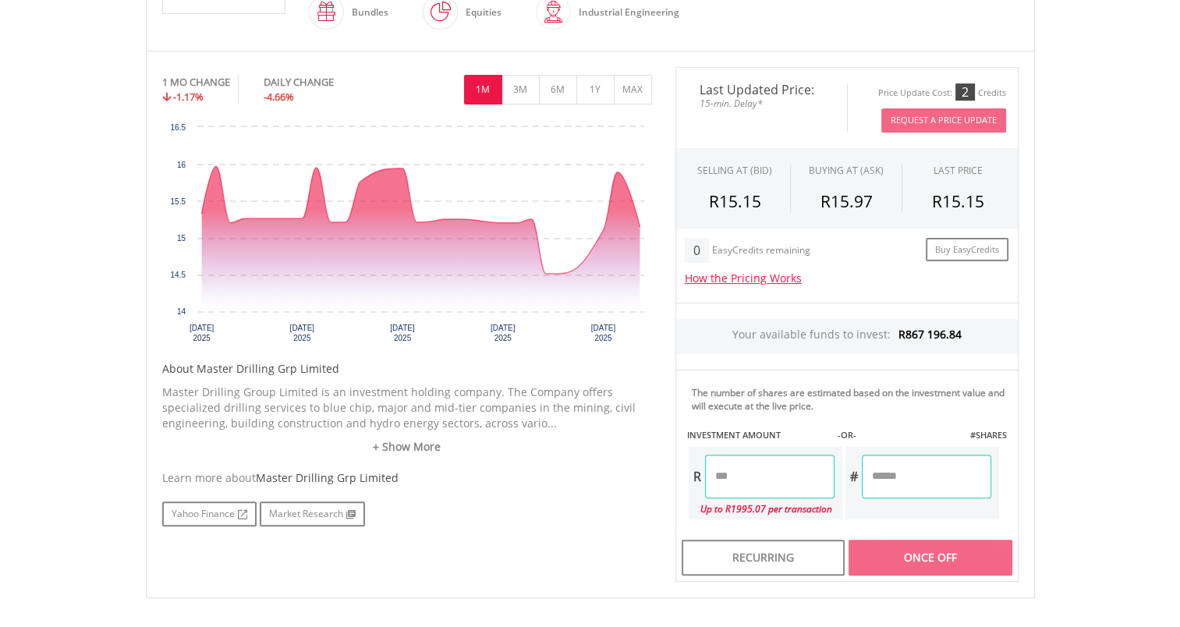
scroll to position [204, 0]
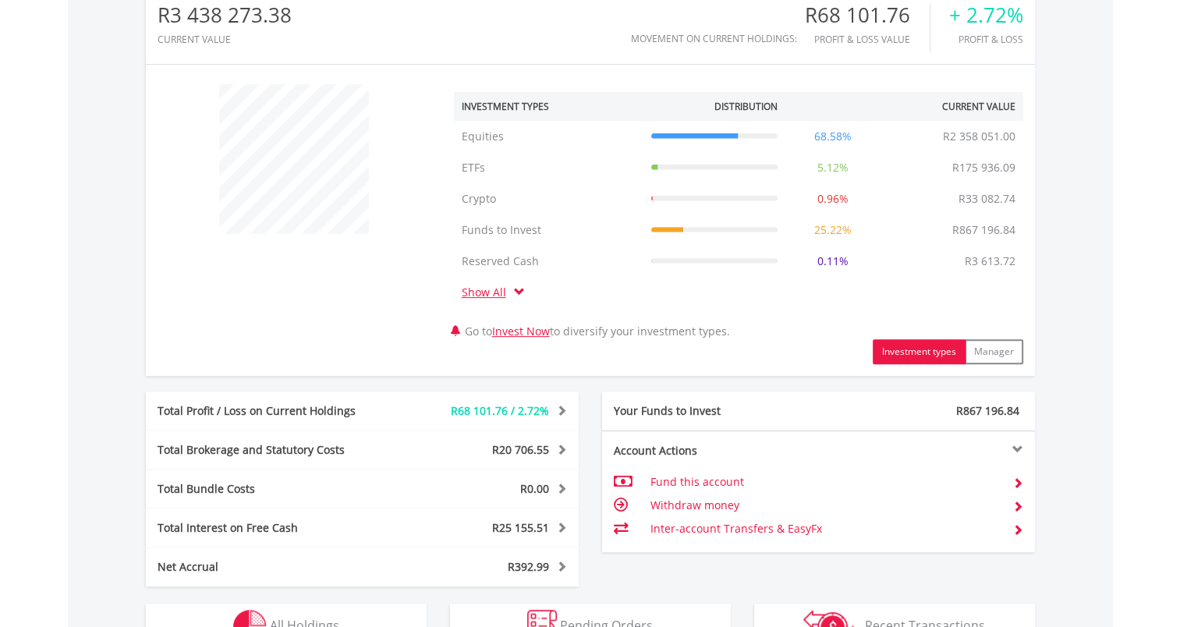
scroll to position [468, 0]
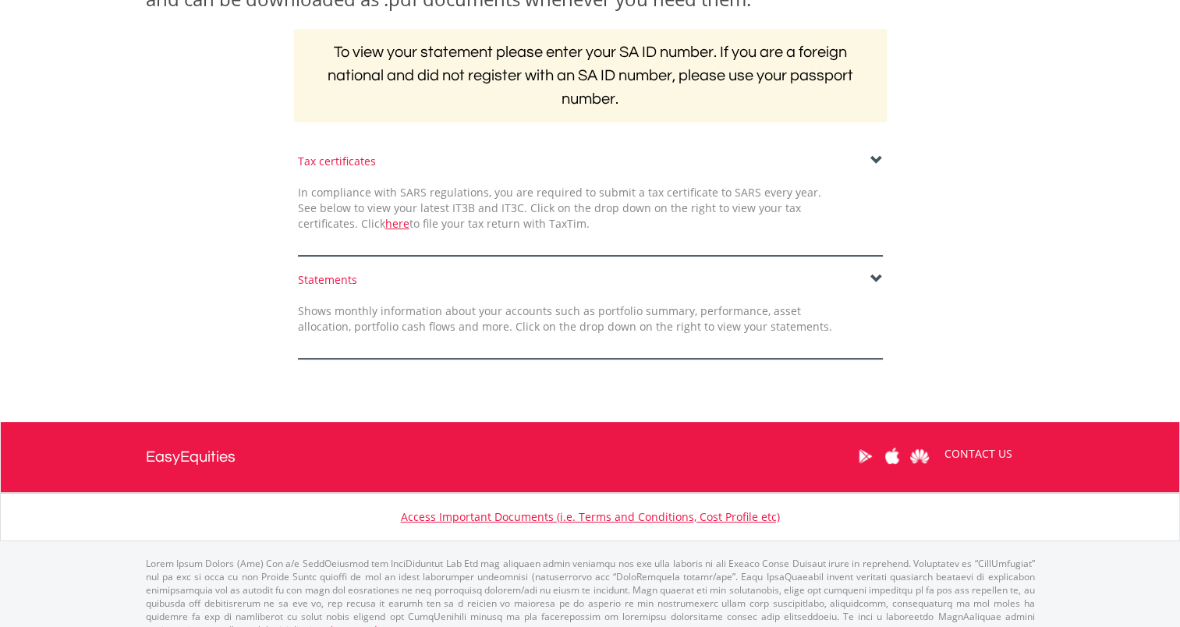
scroll to position [312, 0]
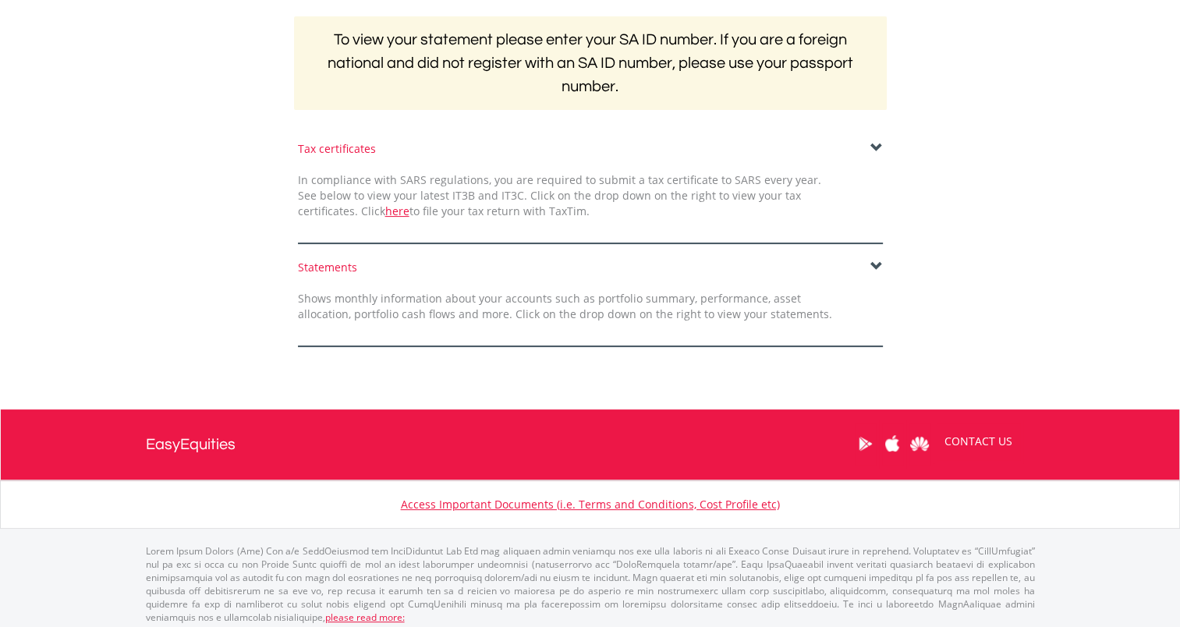
click at [875, 268] on span at bounding box center [877, 267] width 12 height 12
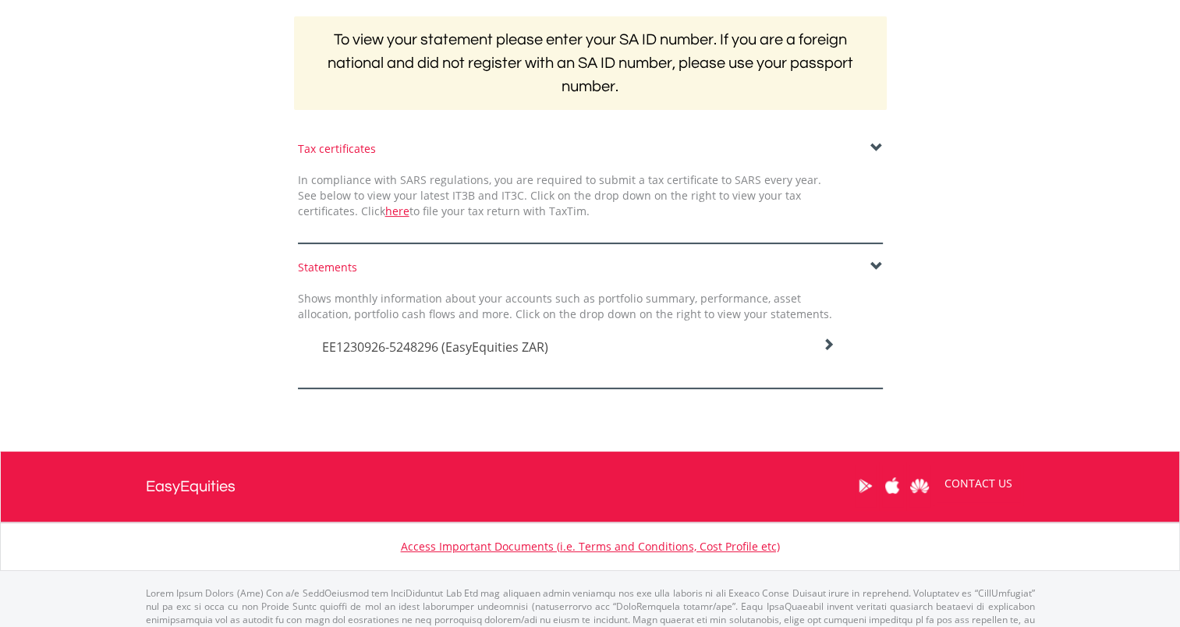
click at [831, 350] on icon at bounding box center [828, 345] width 12 height 12
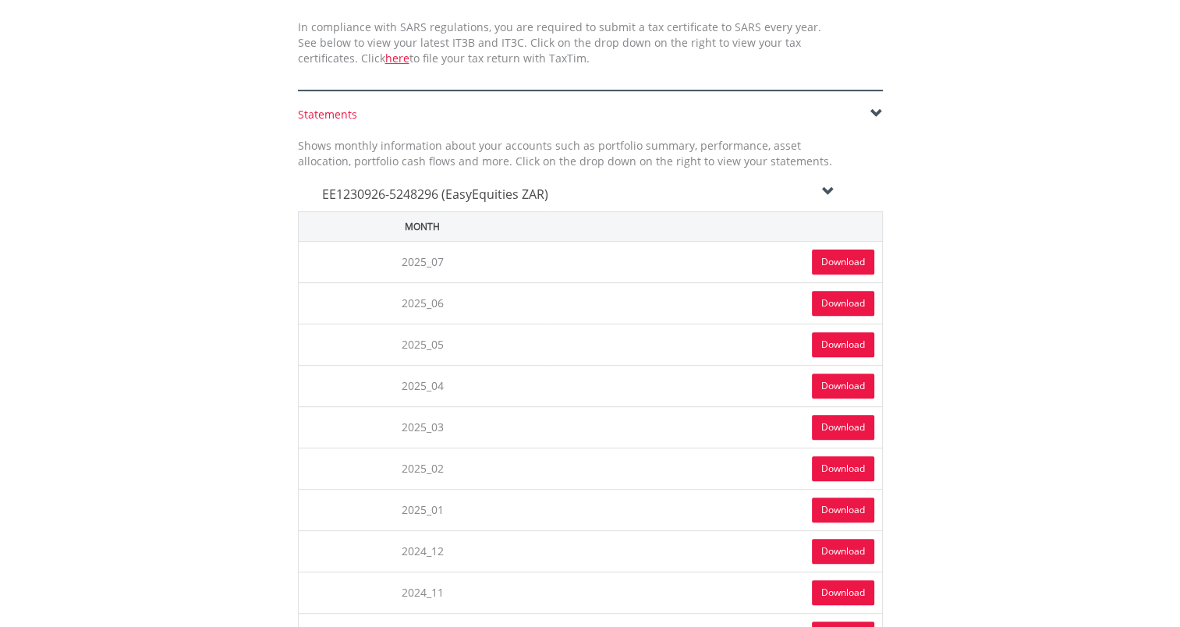
scroll to position [468, 0]
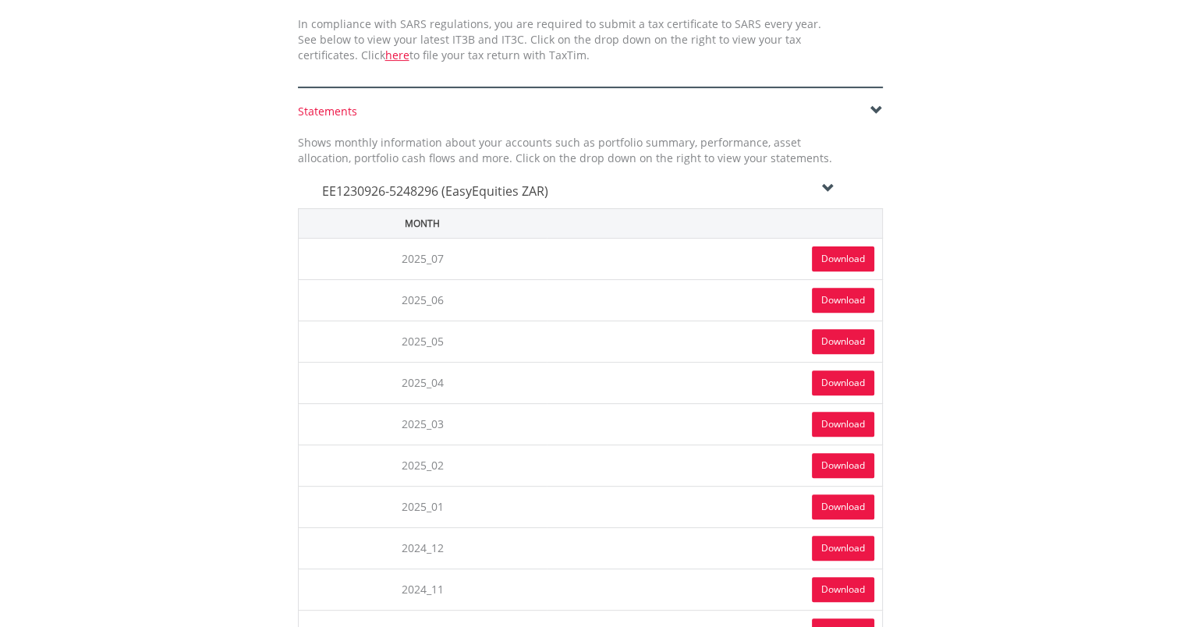
click at [849, 376] on link "Download" at bounding box center [843, 383] width 62 height 25
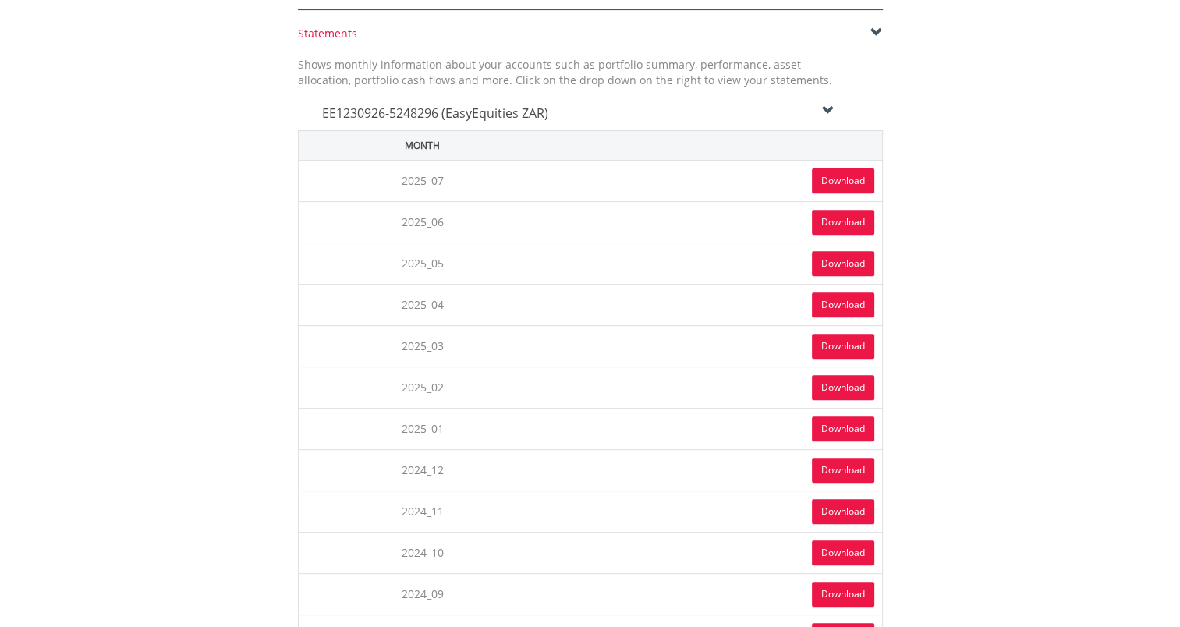
click at [847, 343] on link "Download" at bounding box center [843, 346] width 62 height 25
click at [843, 384] on link "Download" at bounding box center [843, 387] width 62 height 25
click at [835, 428] on link "Download" at bounding box center [843, 429] width 62 height 25
click at [827, 222] on link "Download" at bounding box center [843, 222] width 62 height 25
click at [832, 262] on link "Download" at bounding box center [843, 263] width 62 height 25
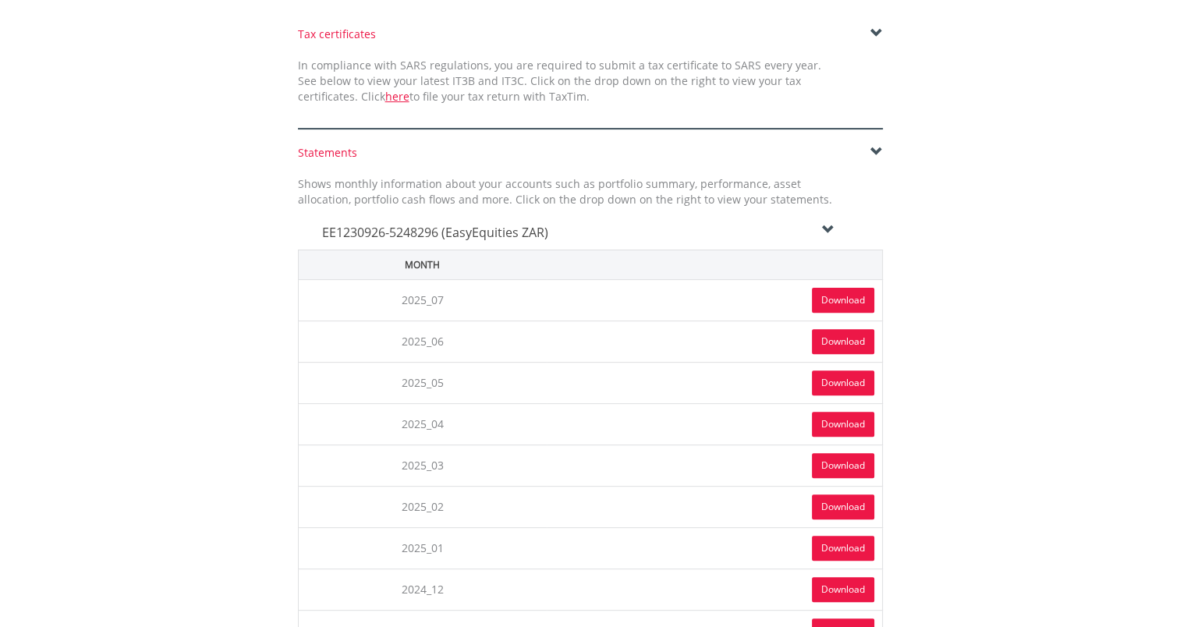
scroll to position [0, 0]
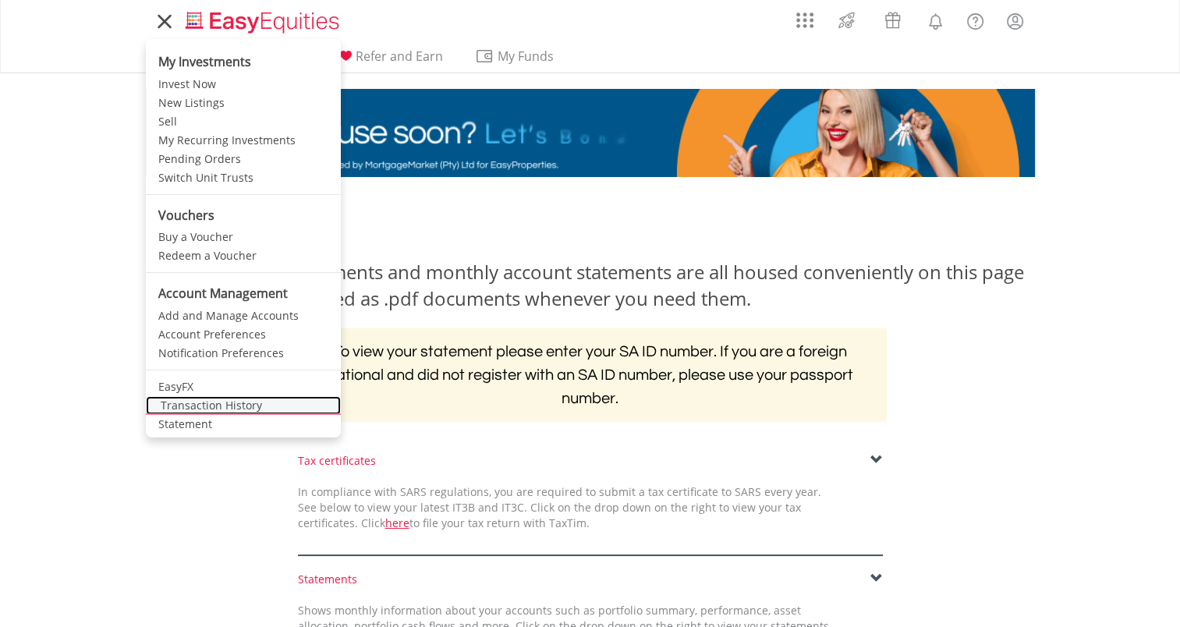
click at [221, 406] on link "Transaction History" at bounding box center [243, 405] width 195 height 19
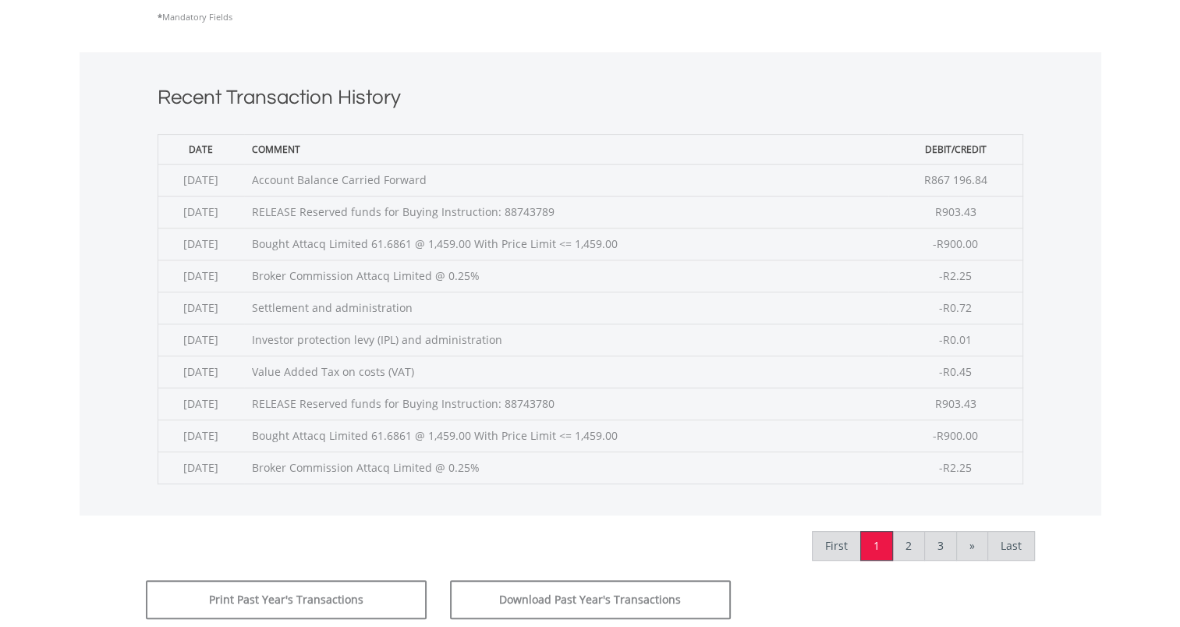
scroll to position [390, 0]
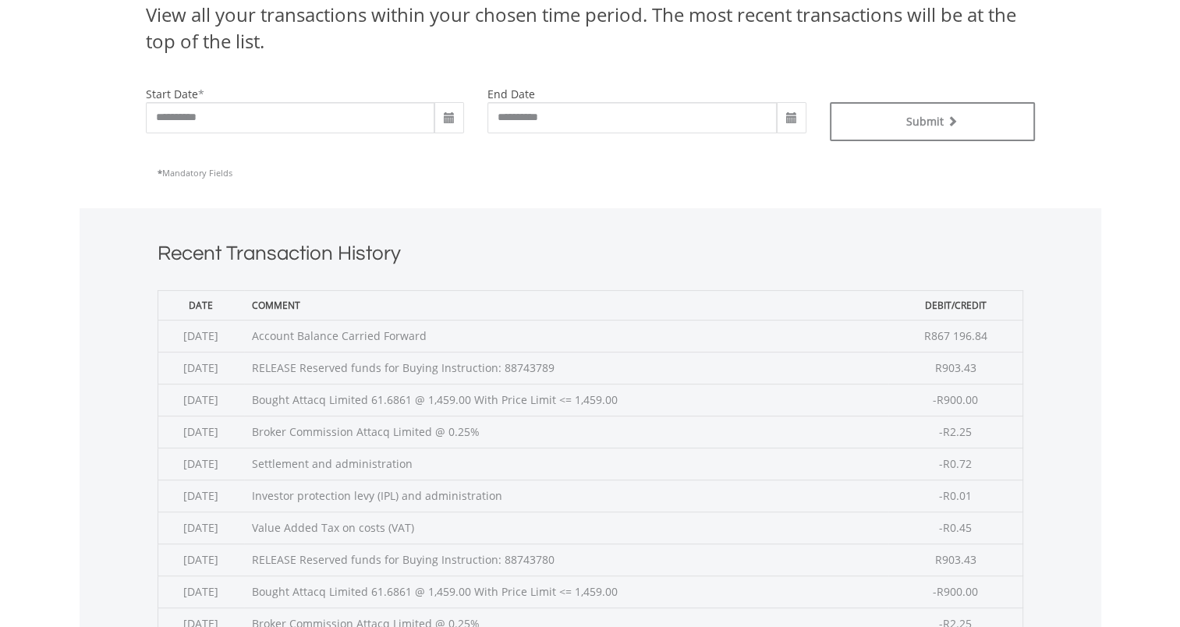
click at [453, 122] on span at bounding box center [449, 118] width 12 height 12
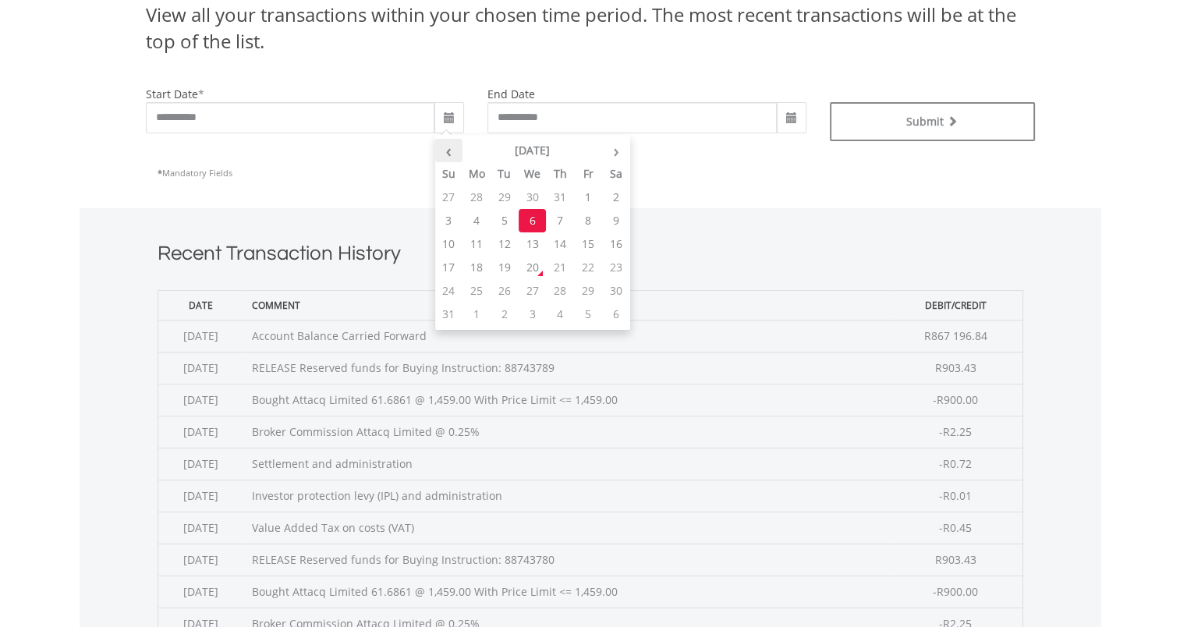
click at [455, 151] on th "‹" at bounding box center [449, 150] width 28 height 23
click at [454, 151] on th "‹" at bounding box center [449, 150] width 28 height 23
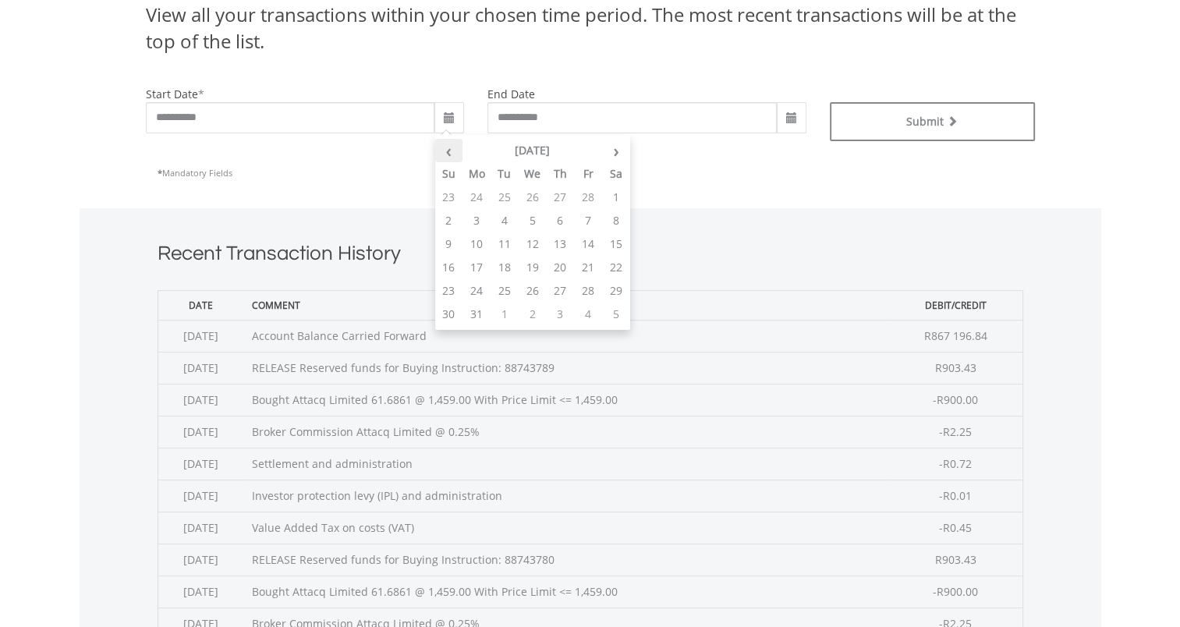
click at [454, 151] on th "‹" at bounding box center [449, 150] width 28 height 23
click at [527, 193] on td "1" at bounding box center [533, 197] width 28 height 23
type input "**********"
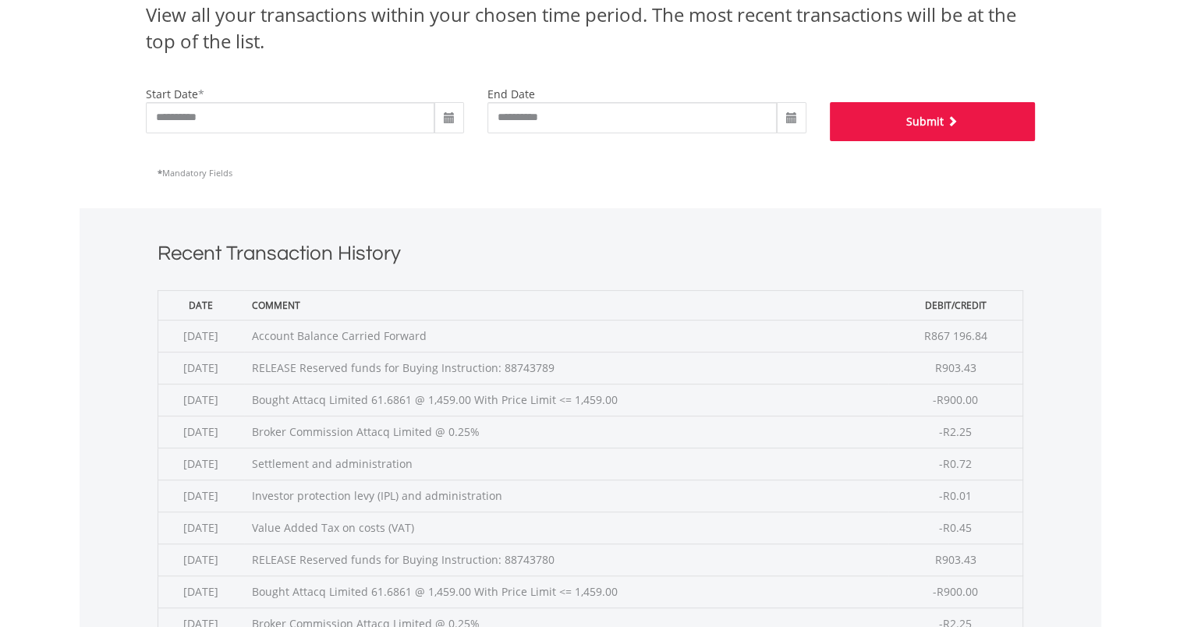
click at [899, 129] on button "Submit" at bounding box center [932, 121] width 205 height 39
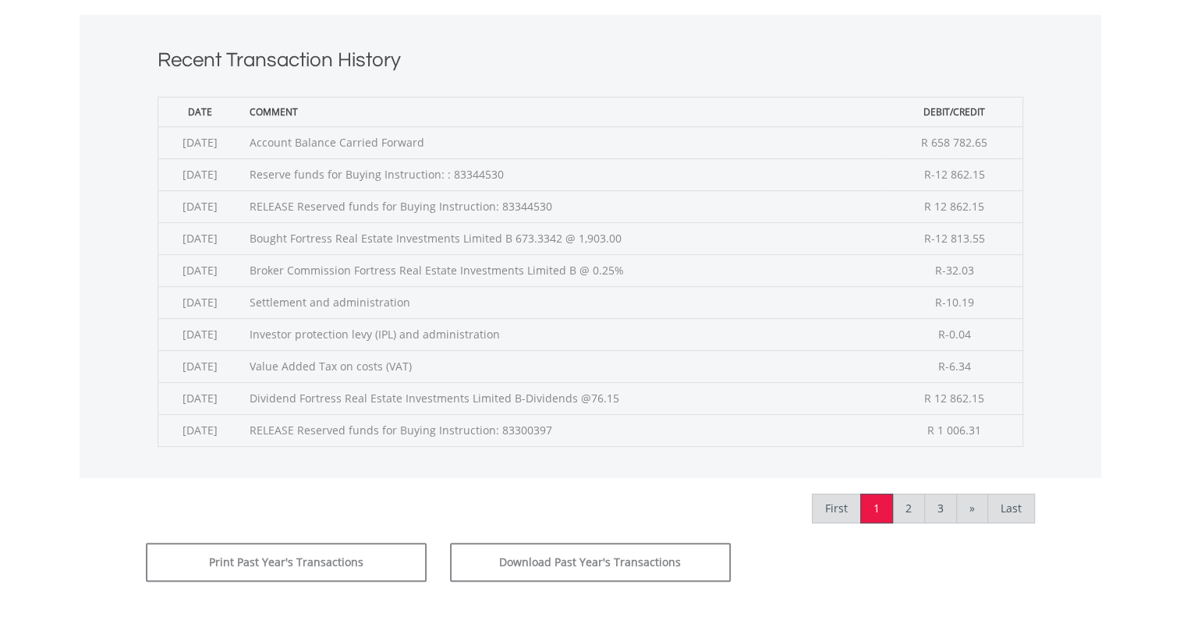
scroll to position [624, 0]
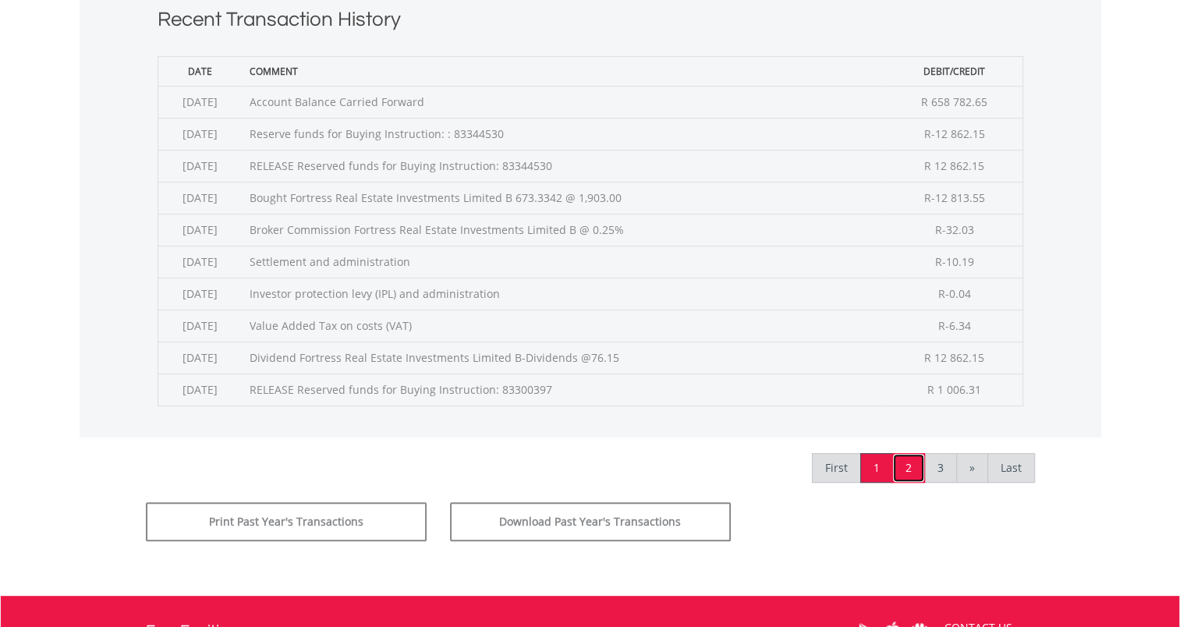
click at [910, 466] on link "2" at bounding box center [909, 468] width 33 height 30
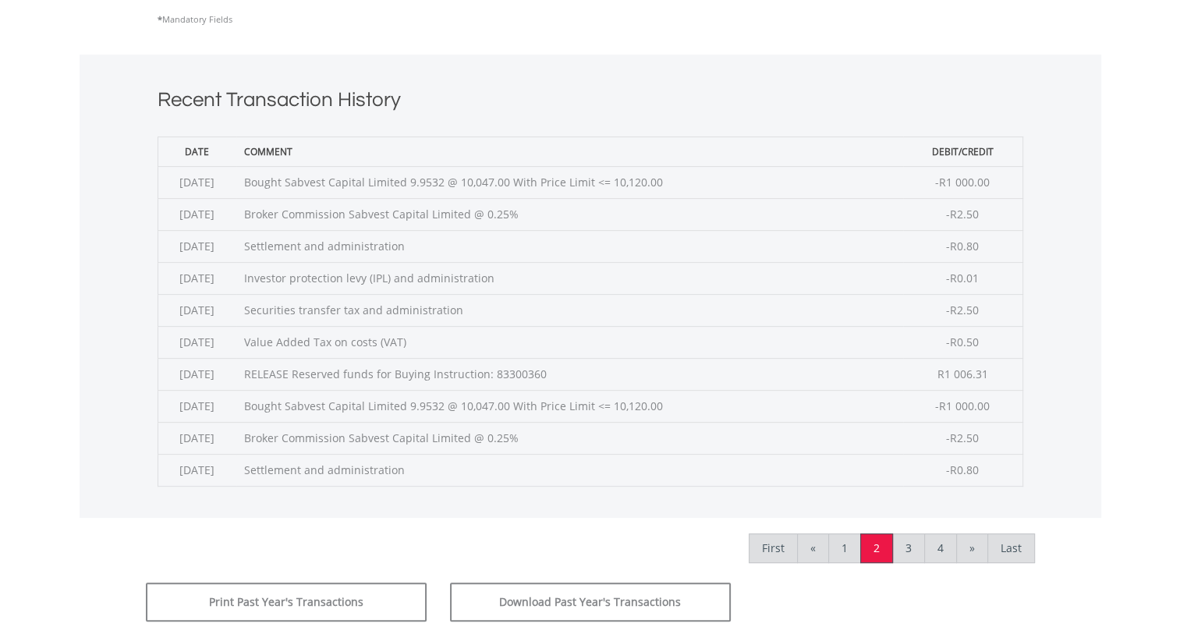
scroll to position [546, 0]
click at [912, 544] on link "3" at bounding box center [909, 546] width 33 height 30
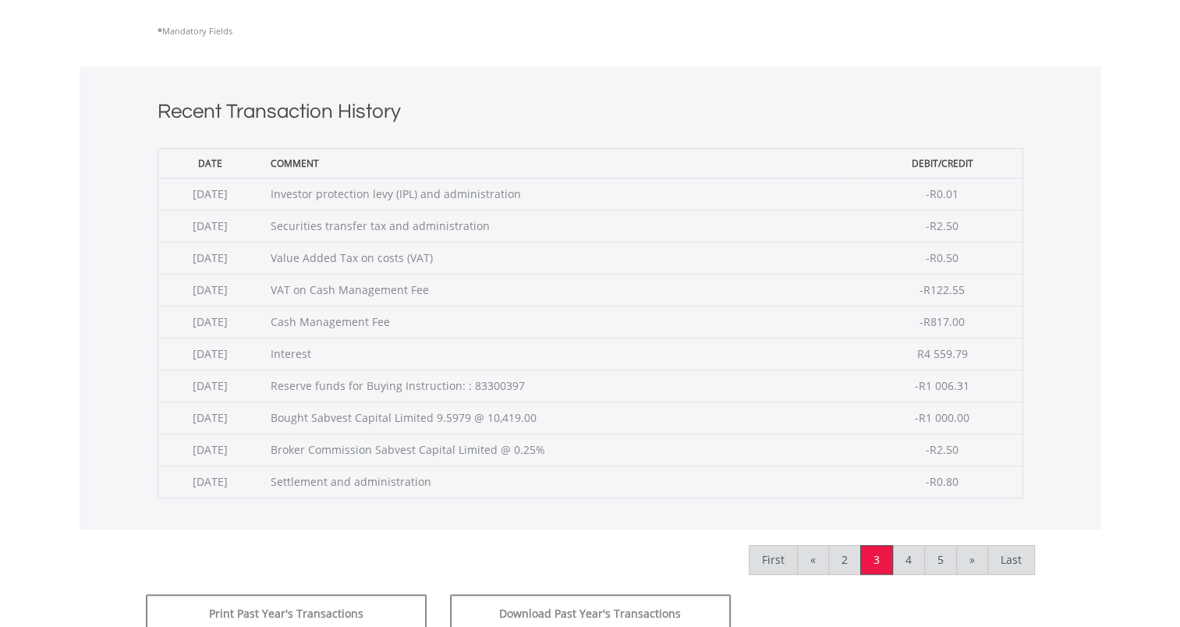
scroll to position [624, 0]
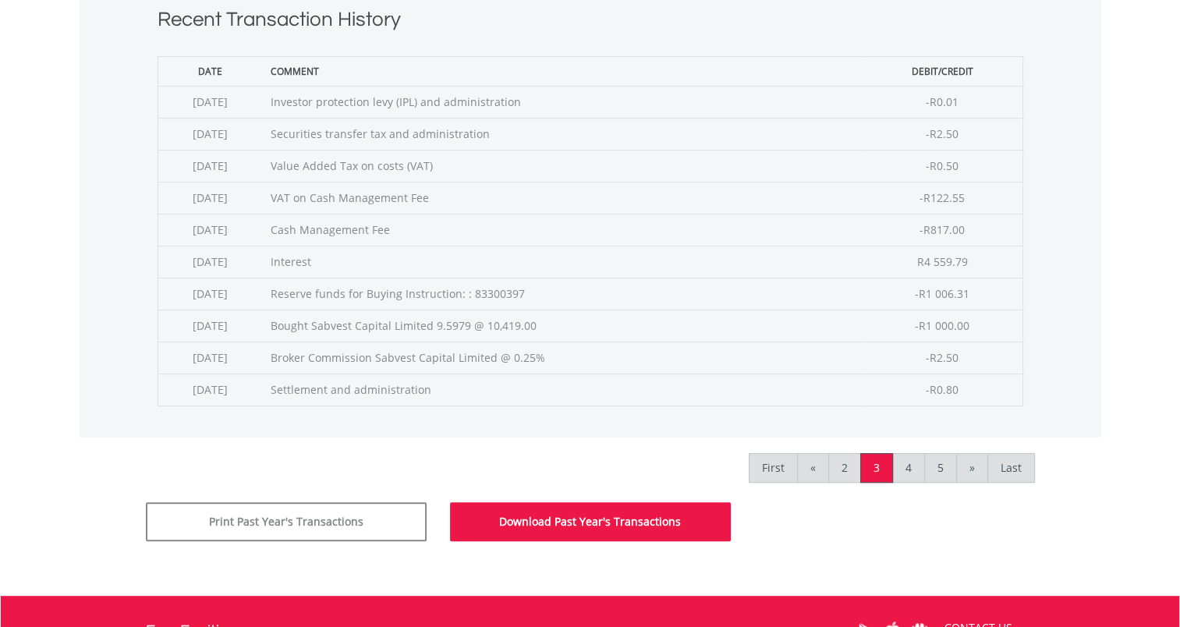
click at [580, 519] on button "Download Past Year's Transactions" at bounding box center [590, 521] width 281 height 39
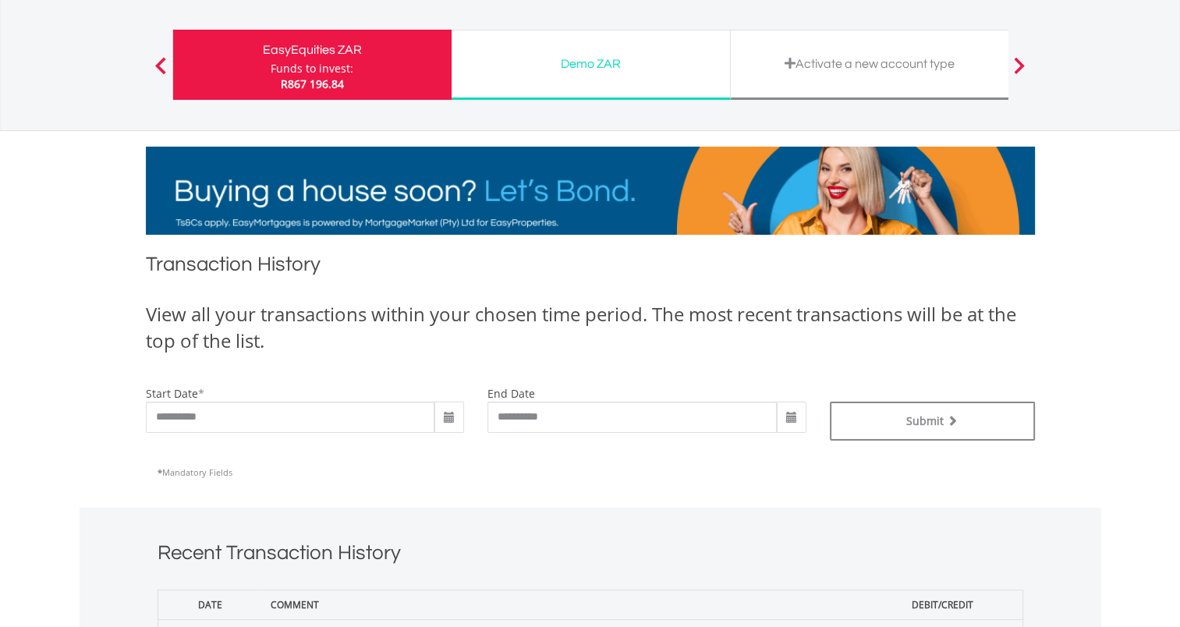
scroll to position [0, 0]
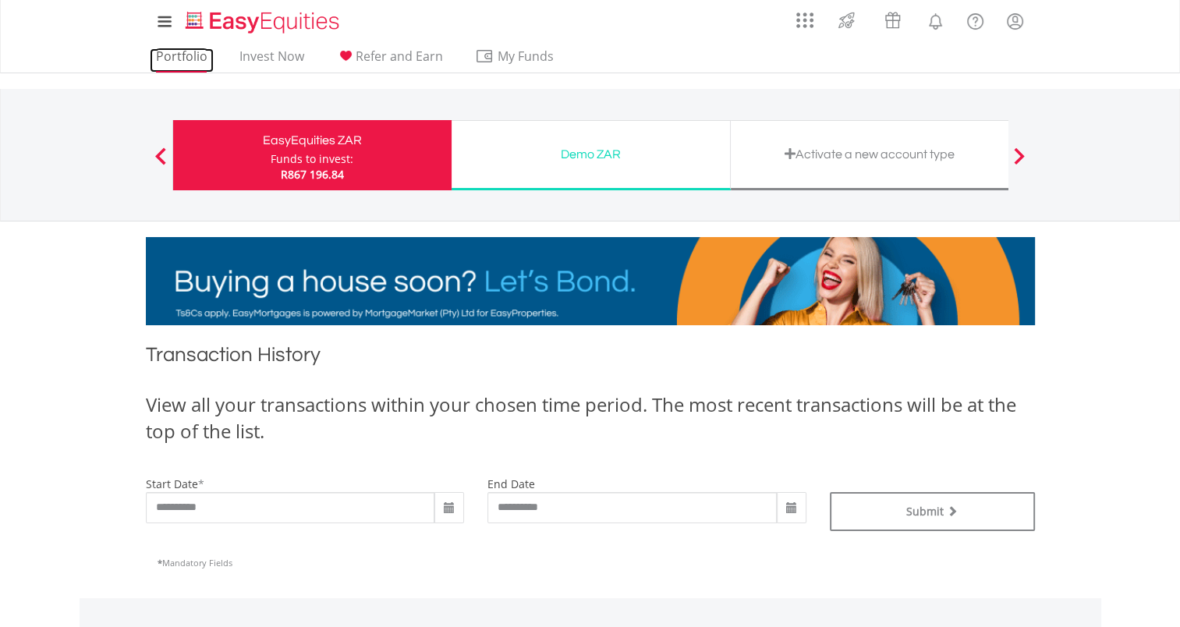
click at [190, 59] on link "Portfolio" at bounding box center [182, 60] width 64 height 24
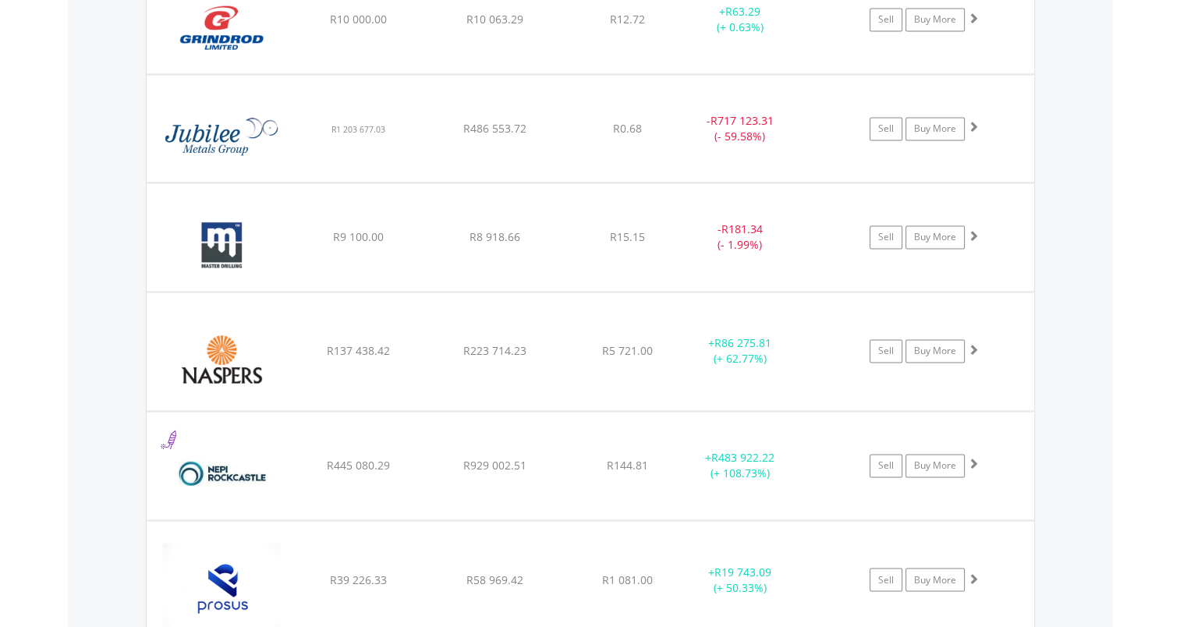
scroll to position [2522, 0]
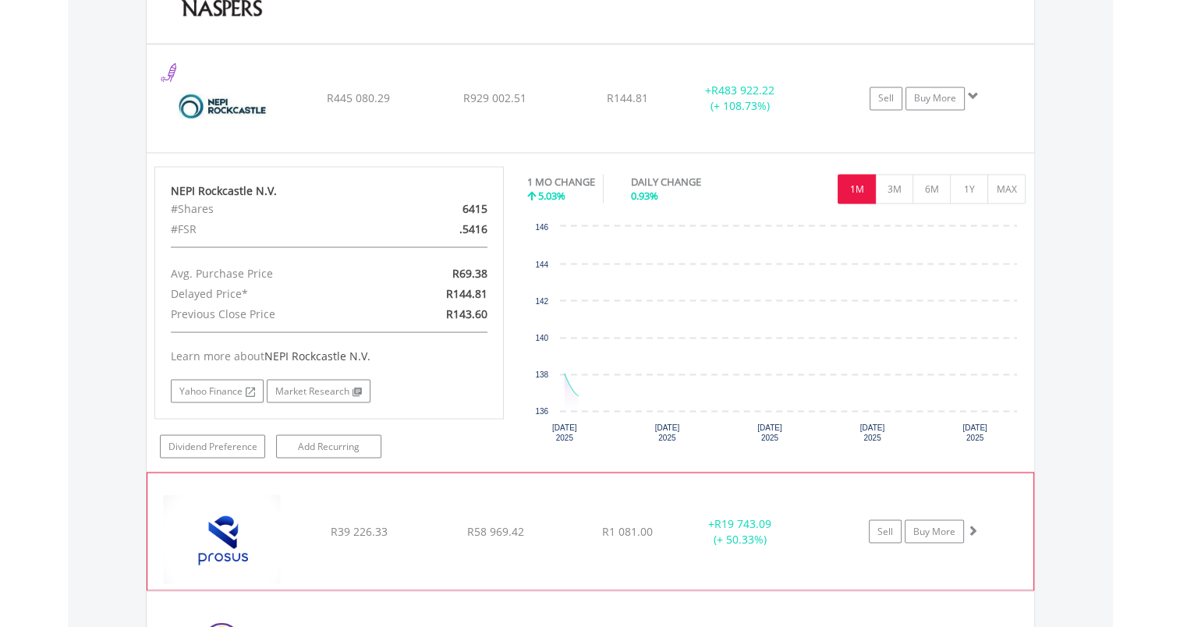
scroll to position [2834, 0]
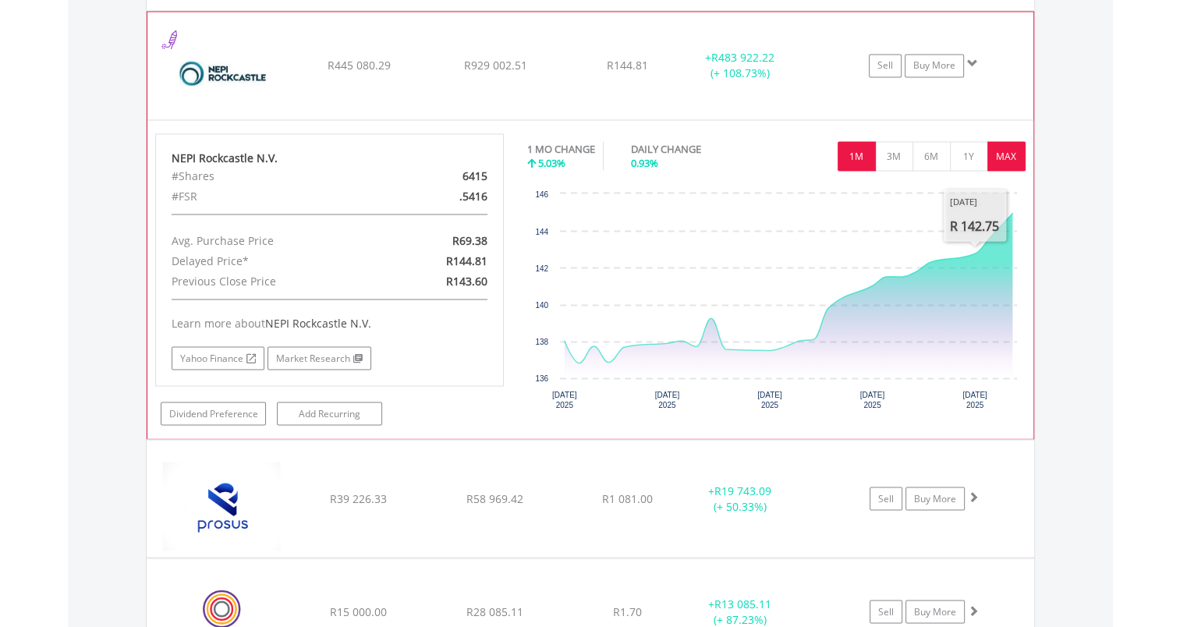
click at [994, 152] on button "MAX" at bounding box center [1007, 156] width 38 height 30
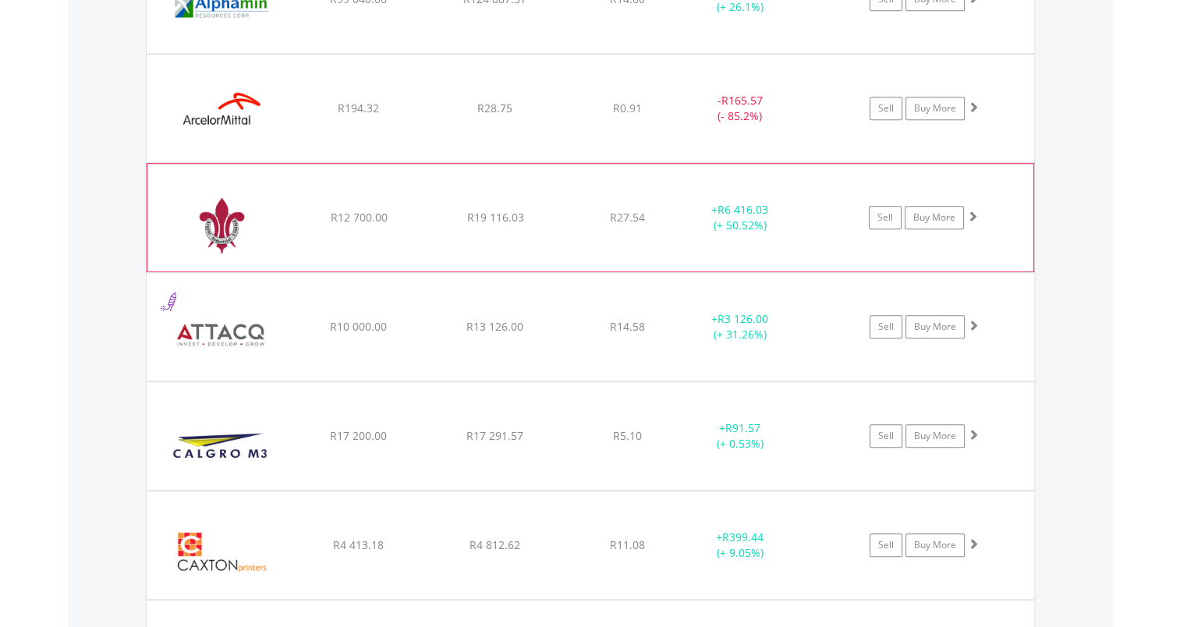
scroll to position [1039, 0]
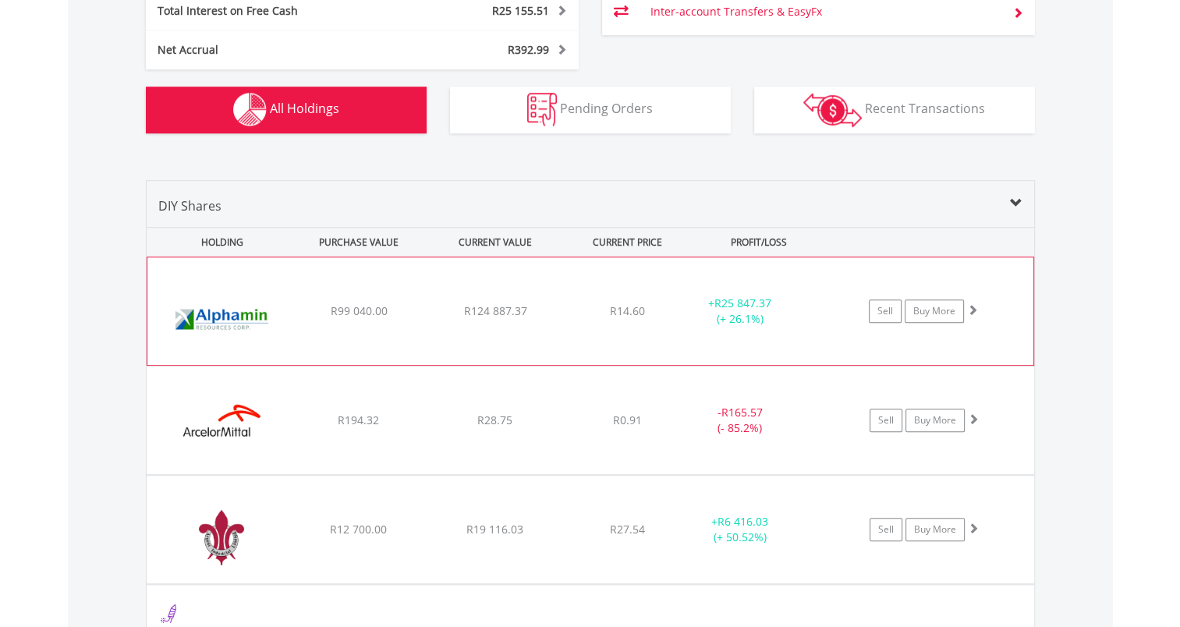
click at [701, 350] on div "﻿ Alphamin Resources Corporation R99 040.00 R124 887.37 R14.60 + R25 847.37 (+ …" at bounding box center [590, 311] width 886 height 108
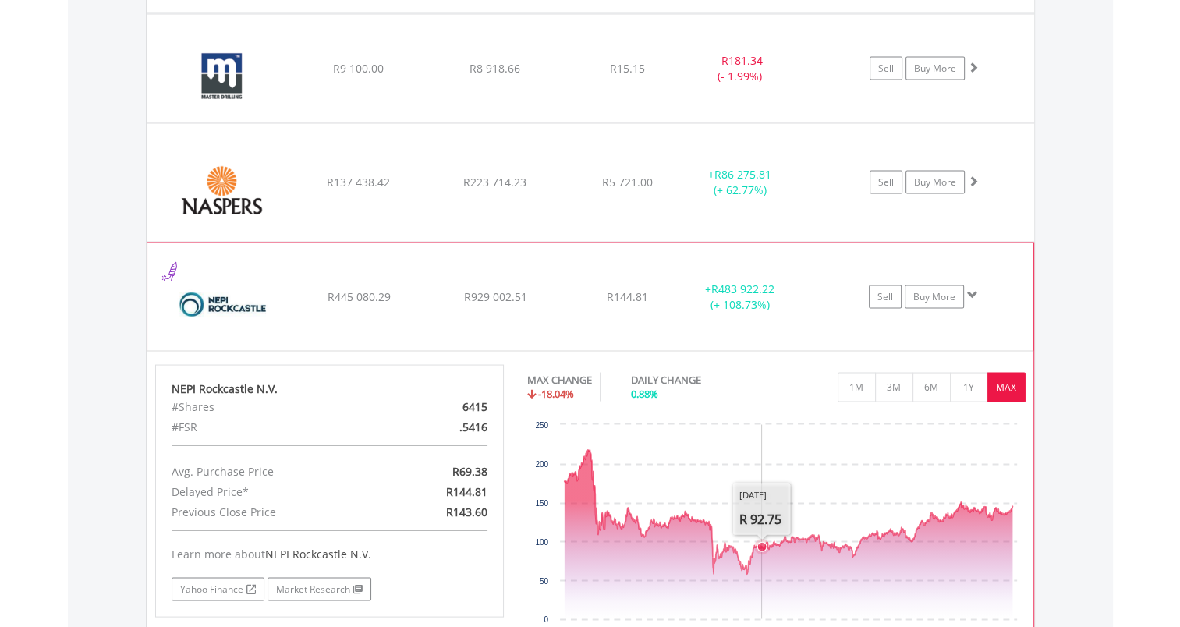
scroll to position [2965, 0]
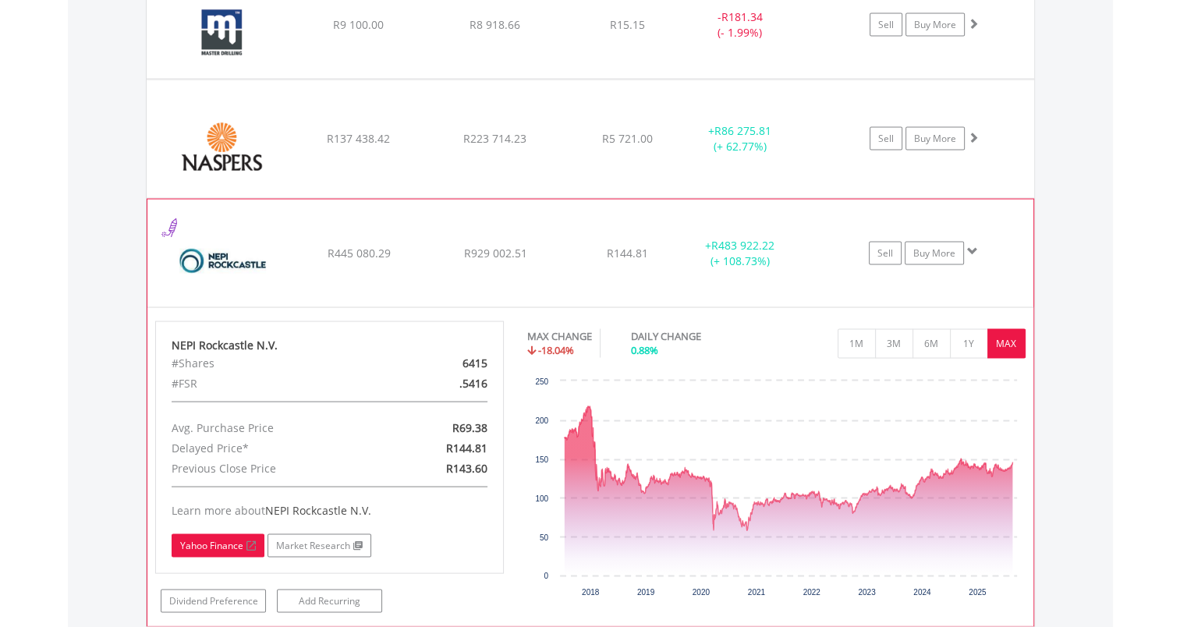
click at [231, 541] on link "Yahoo Finance" at bounding box center [218, 545] width 93 height 23
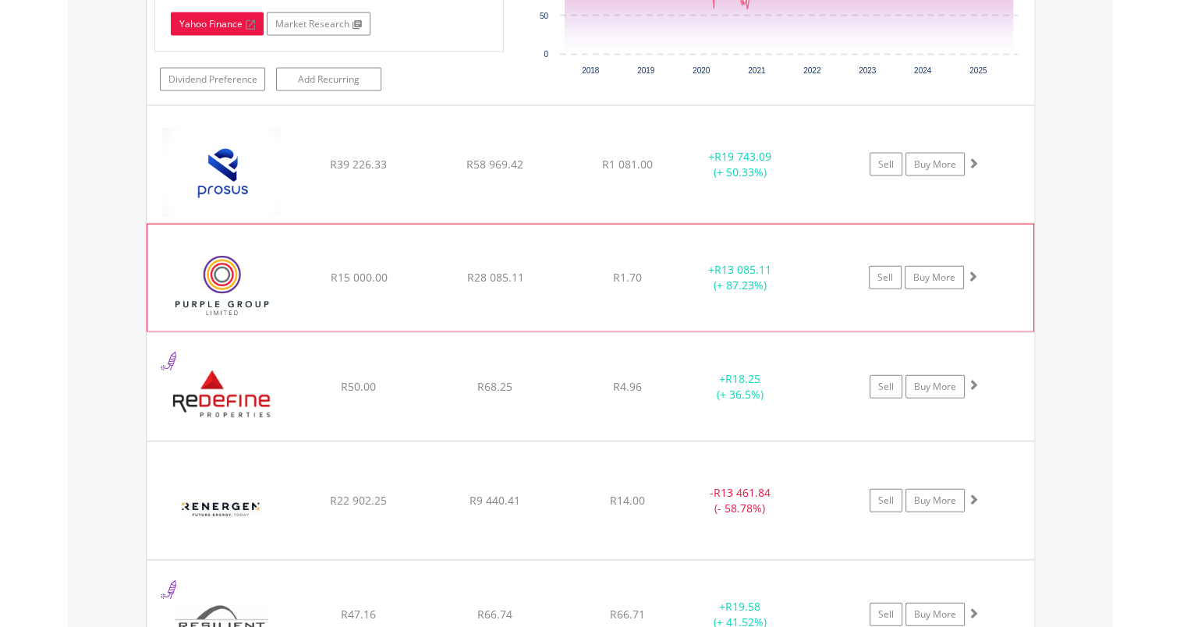
scroll to position [3511, 0]
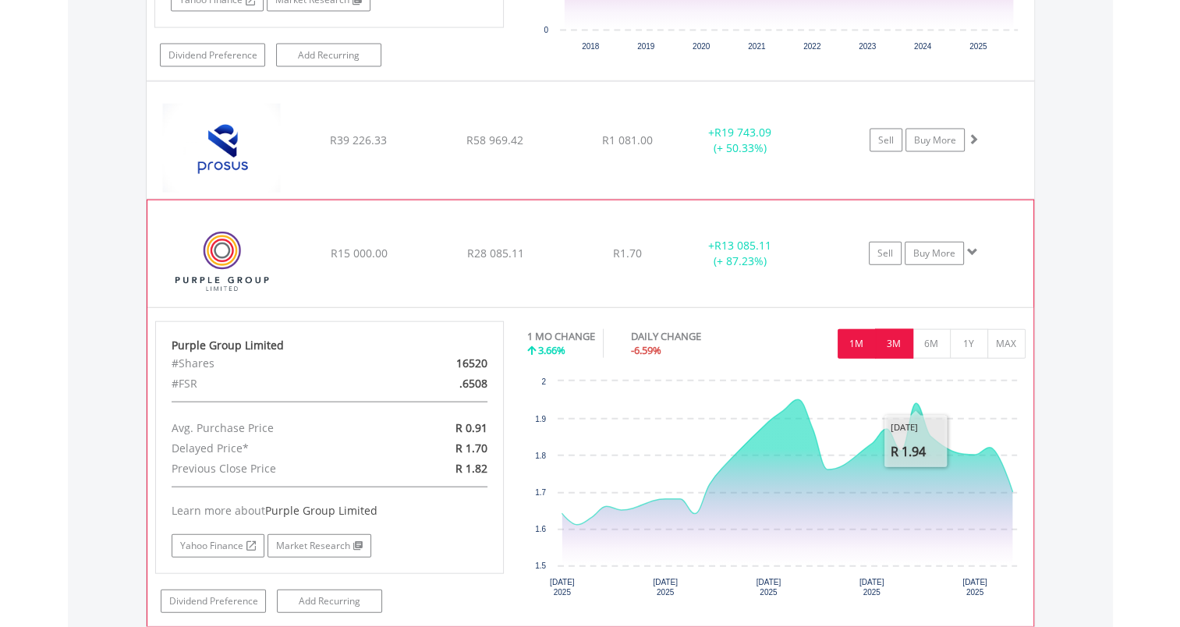
click at [898, 337] on button "3M" at bounding box center [894, 344] width 38 height 30
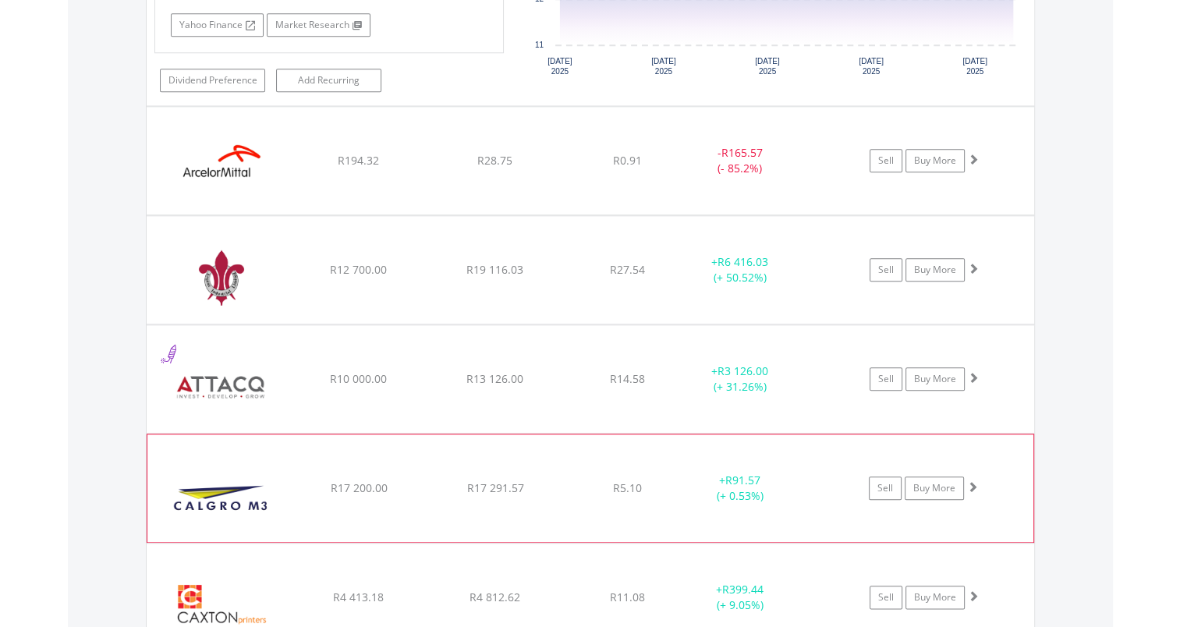
scroll to position [1482, 0]
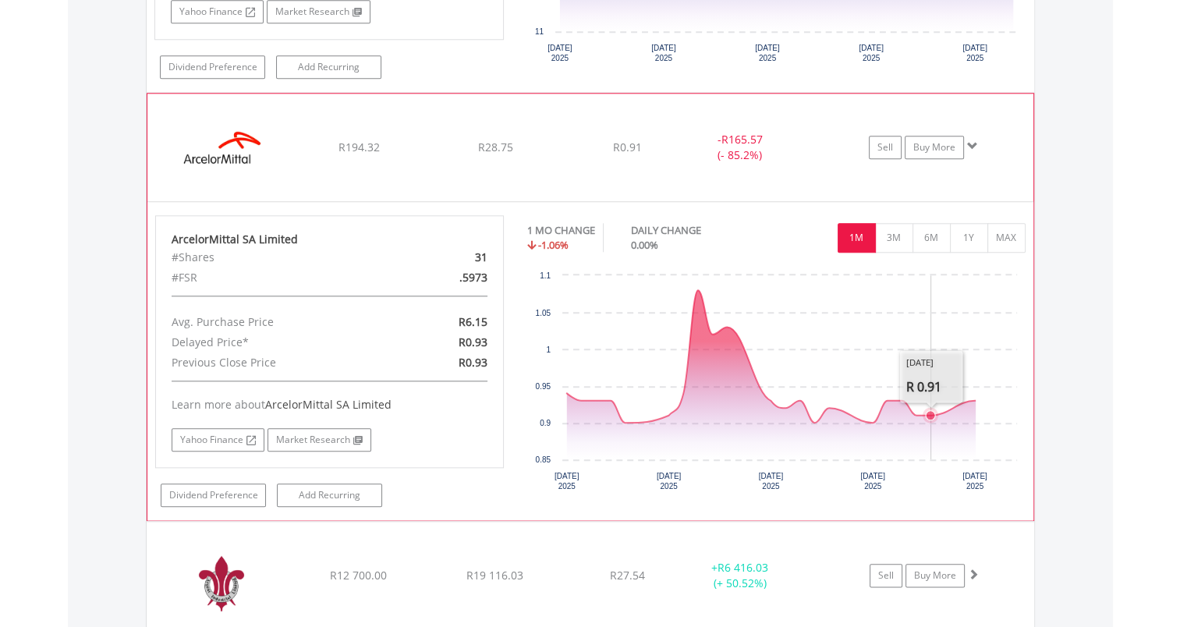
scroll to position [1638, 0]
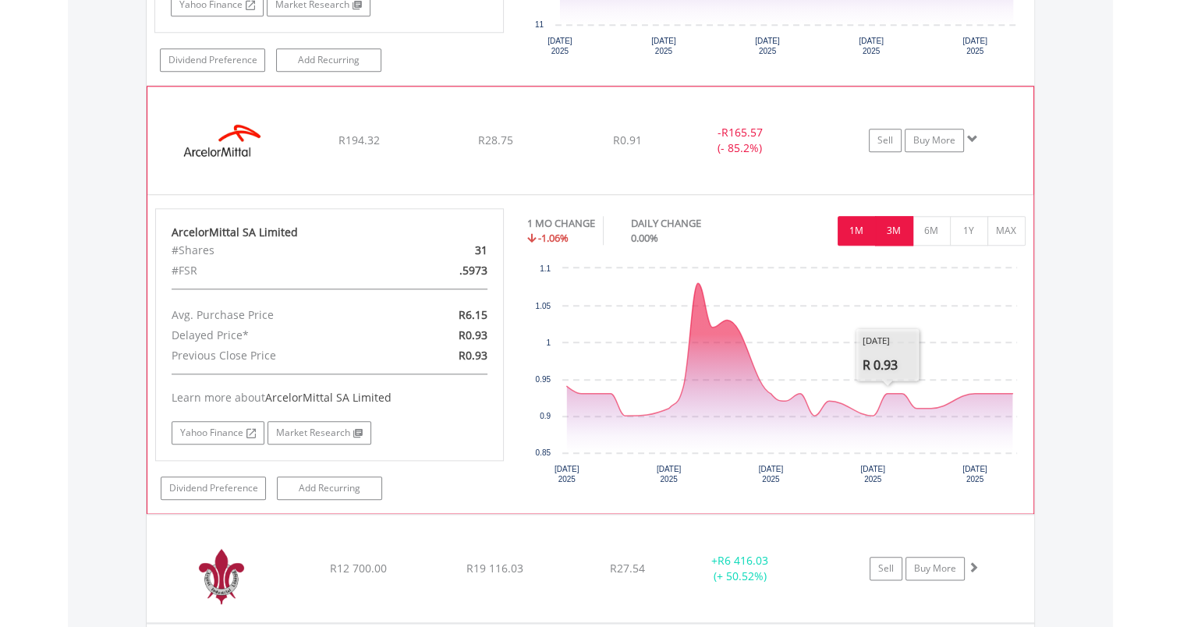
click at [905, 235] on button "3M" at bounding box center [894, 231] width 38 height 30
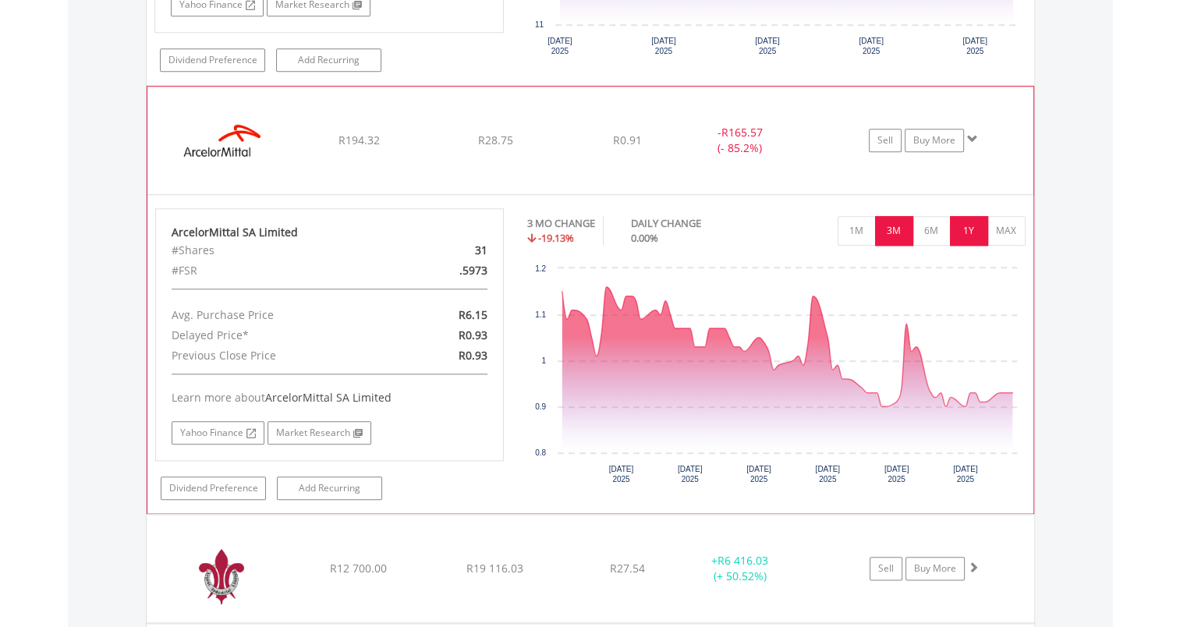
click at [972, 233] on button "1Y" at bounding box center [969, 231] width 38 height 30
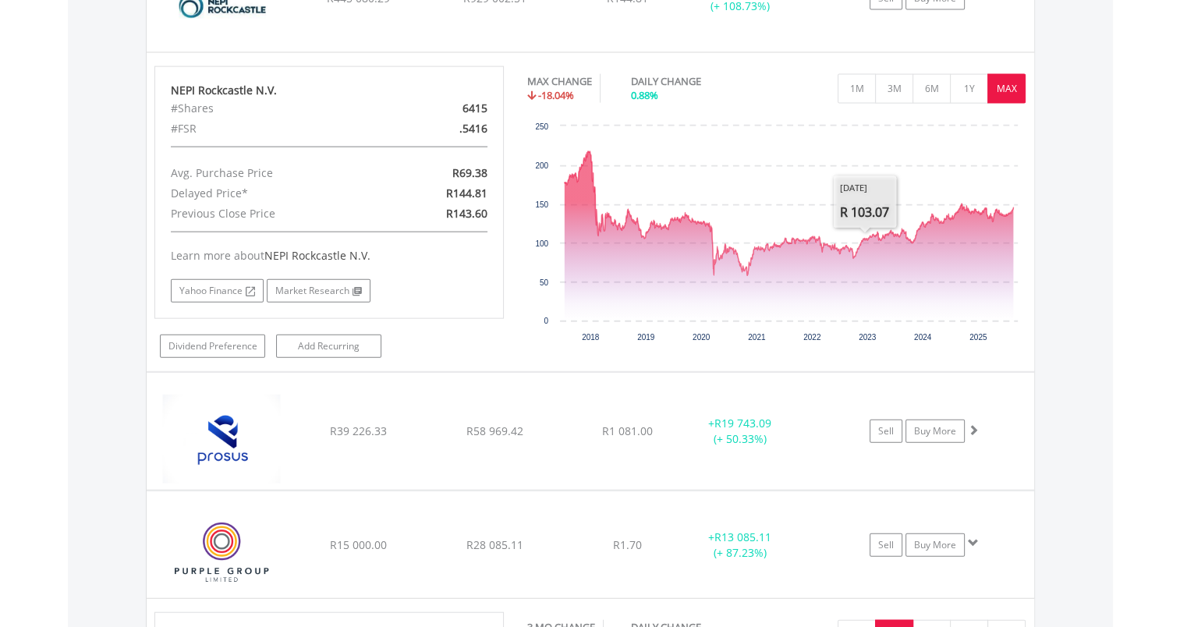
scroll to position [3277, 0]
